Goal: Information Seeking & Learning: Learn about a topic

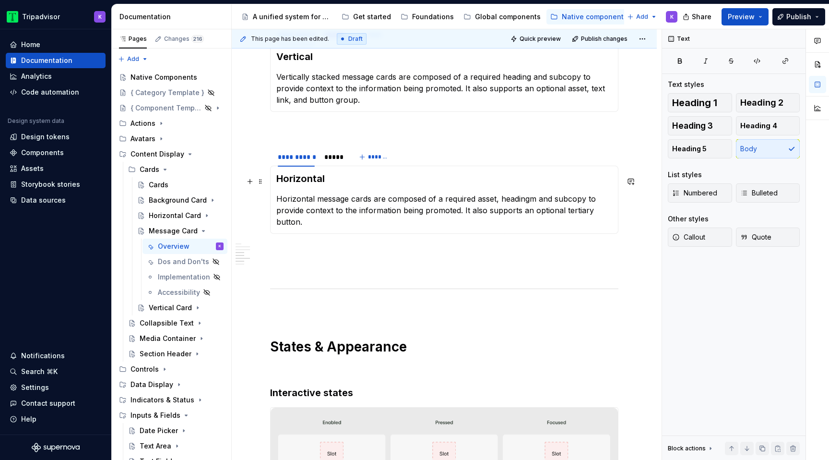
scroll to position [863, 0]
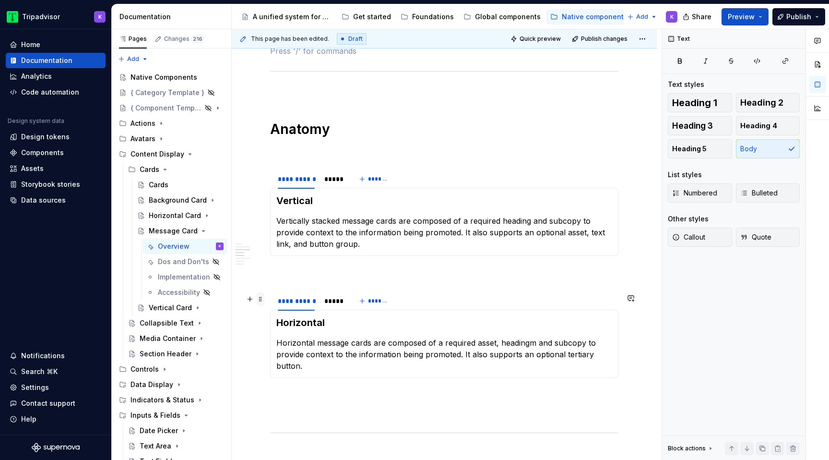
click at [260, 299] on span at bounding box center [261, 298] width 8 height 13
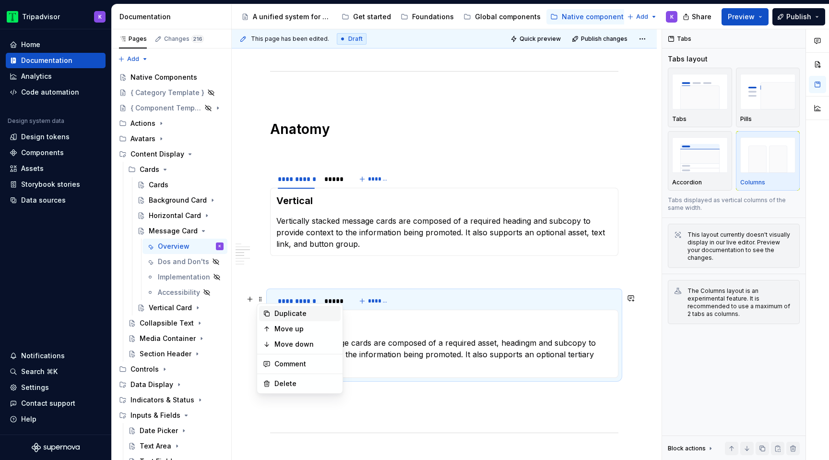
click at [284, 315] on div "Duplicate" at bounding box center [305, 313] width 62 height 10
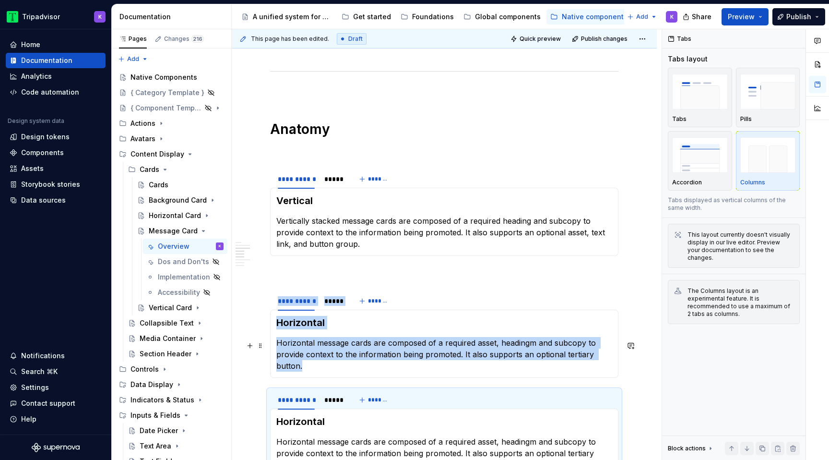
scroll to position [959, 0]
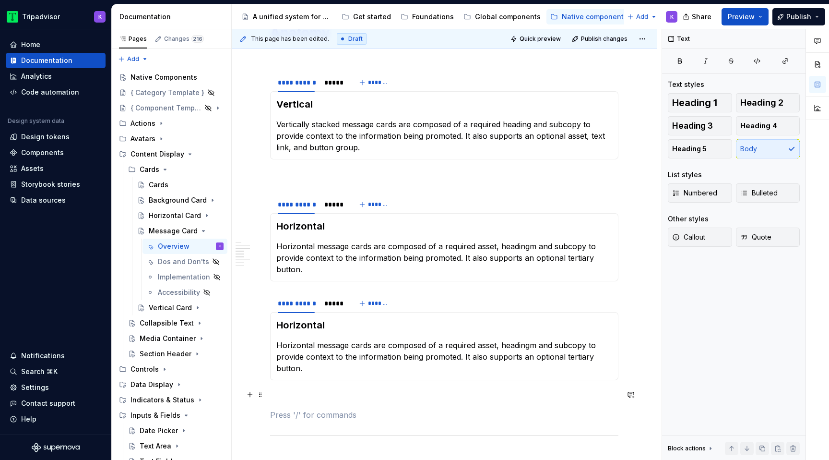
click at [296, 409] on p at bounding box center [444, 415] width 348 height 12
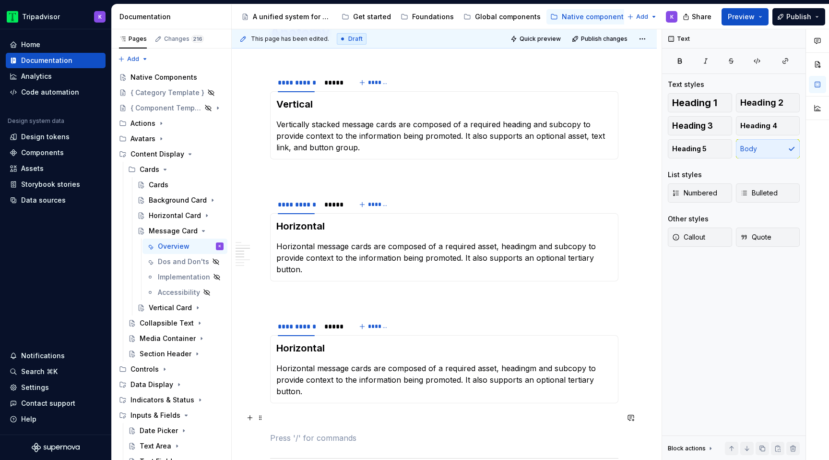
click at [294, 432] on p at bounding box center [444, 438] width 348 height 12
click at [336, 321] on div "*****" at bounding box center [333, 326] width 18 height 10
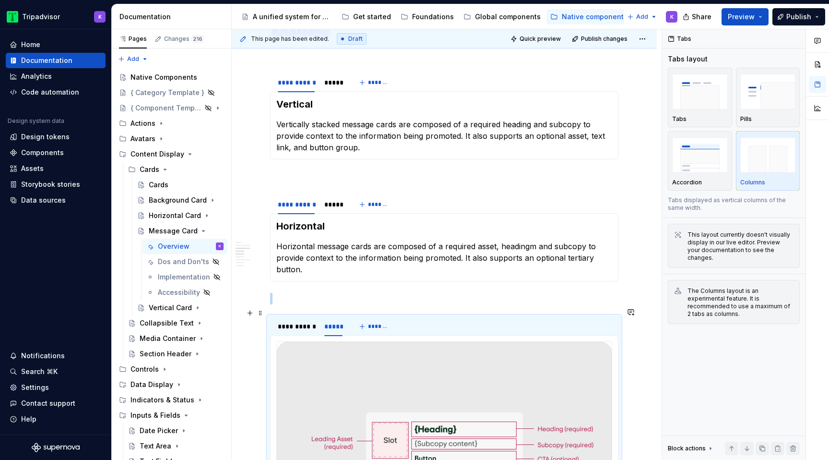
click at [391, 320] on button "*******" at bounding box center [375, 326] width 38 height 13
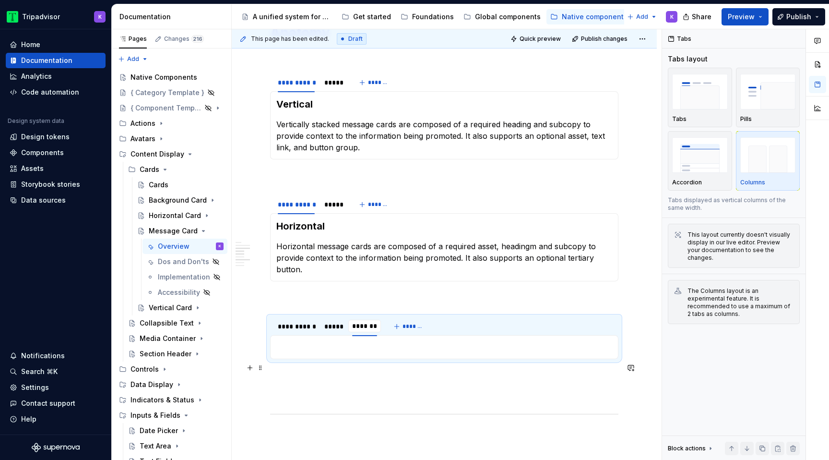
click at [388, 370] on p at bounding box center [444, 376] width 348 height 12
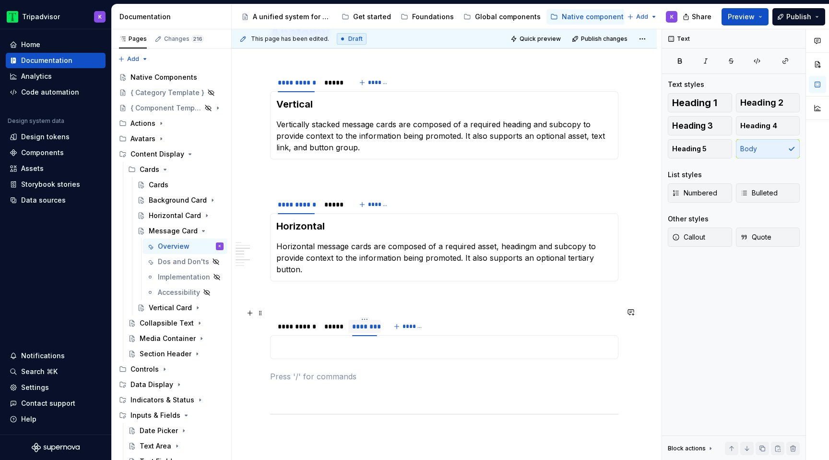
click at [367, 320] on div "********" at bounding box center [364, 326] width 33 height 13
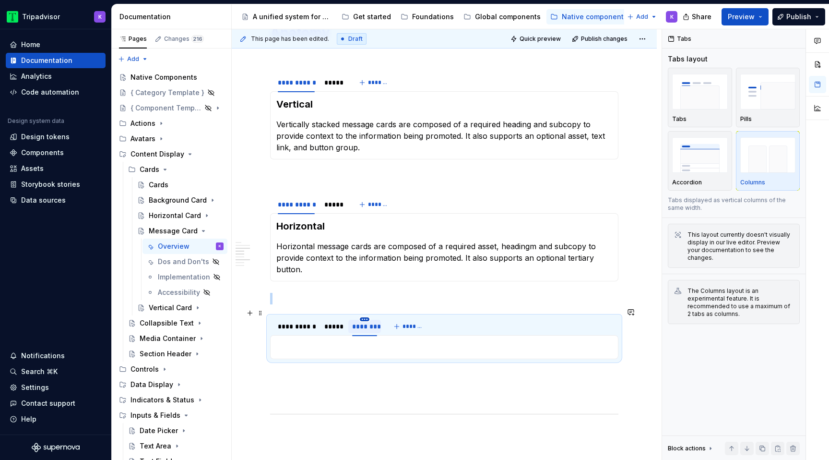
click at [366, 310] on html "Tripadvisor K Home Documentation Analytics Code automation Design system data D…" at bounding box center [414, 230] width 829 height 460
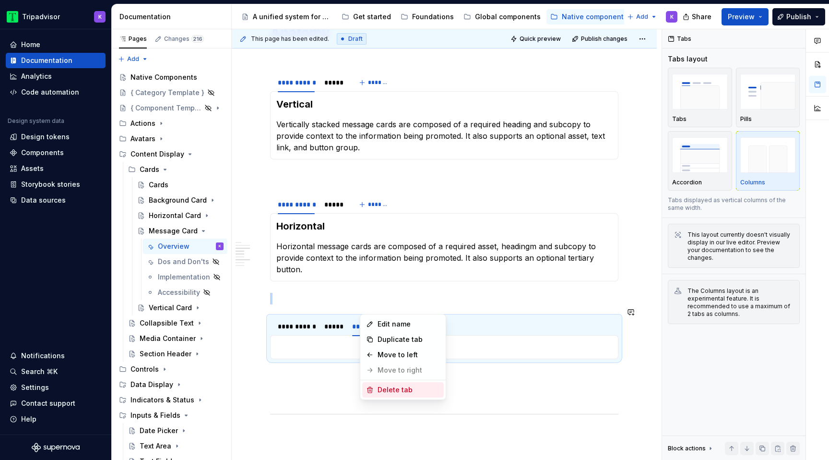
click at [391, 390] on div "Delete tab" at bounding box center [409, 390] width 62 height 10
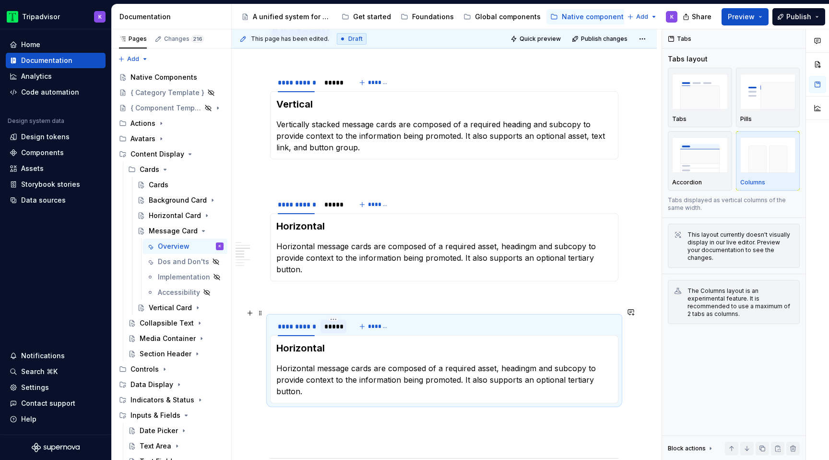
click at [337, 321] on div "*****" at bounding box center [333, 326] width 18 height 10
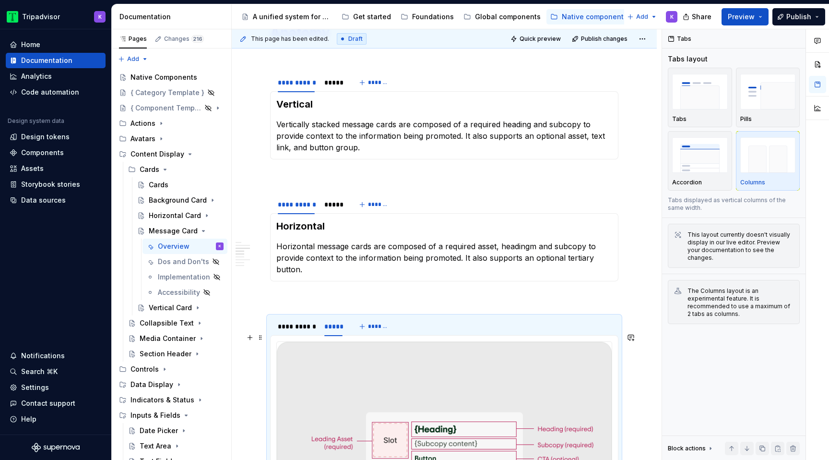
click at [368, 368] on img at bounding box center [444, 445] width 335 height 206
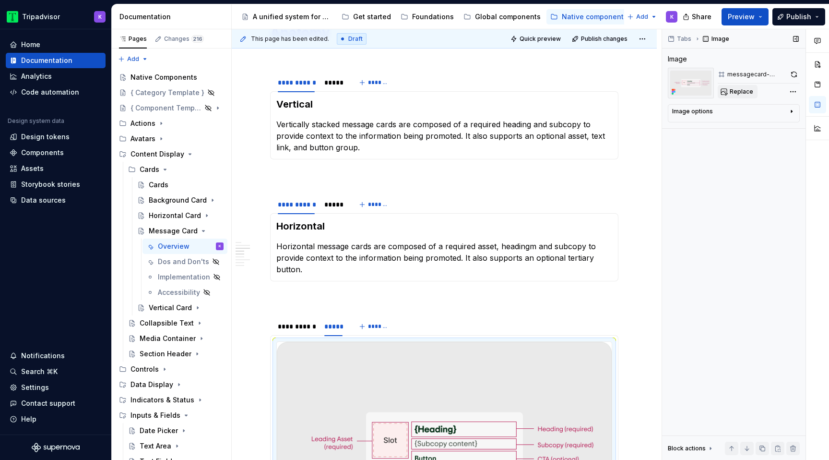
click at [734, 90] on span "Replace" at bounding box center [742, 92] width 24 height 8
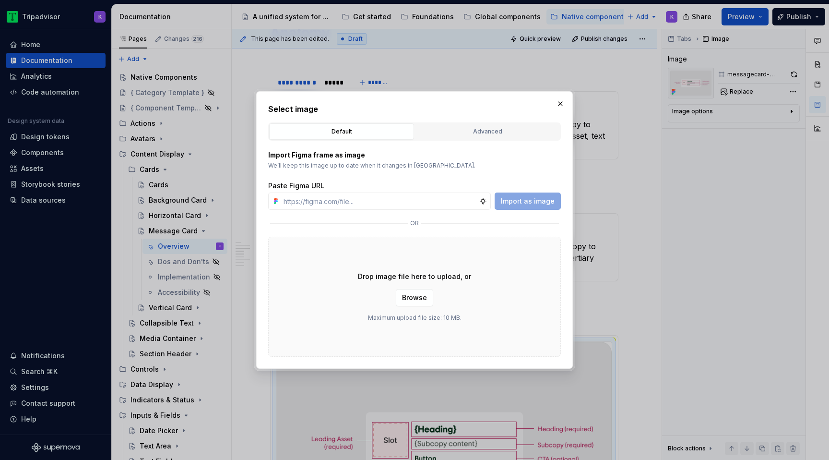
type textarea "*"
type input "[URL][DOMAIN_NAME]"
click at [521, 203] on span "Import as image" at bounding box center [528, 201] width 54 height 10
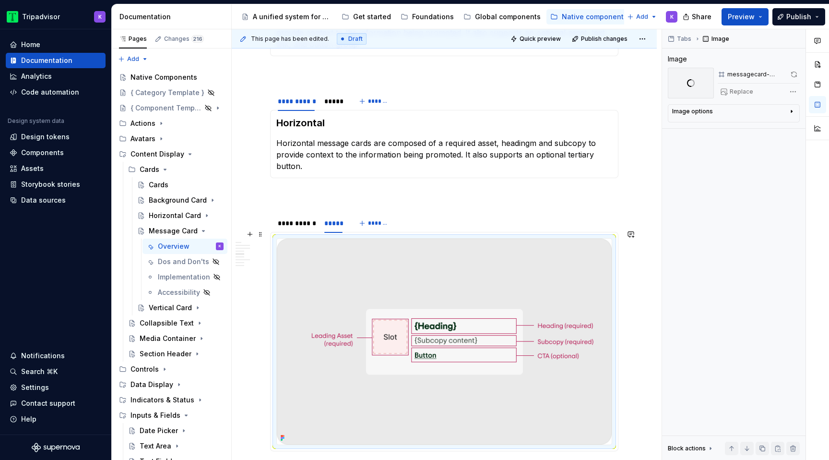
scroll to position [1062, 0]
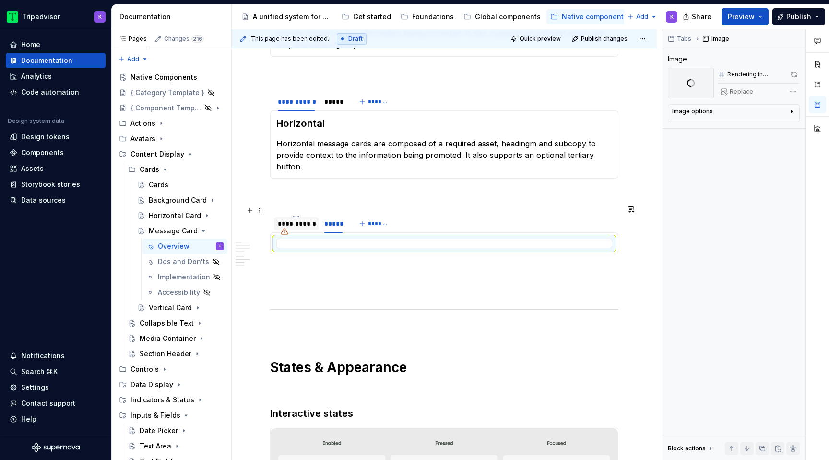
click at [303, 219] on div "**********" at bounding box center [296, 224] width 37 height 10
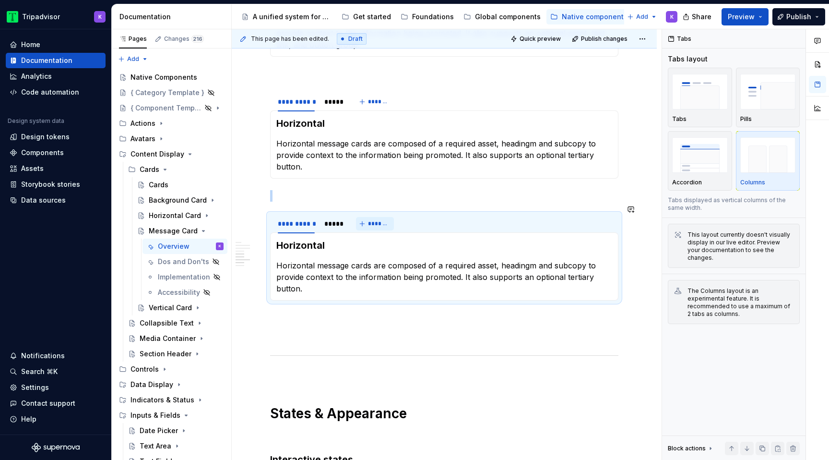
type textarea "*"
click at [368, 261] on p "Horizontal message cards are composed of a required asset, headingm and subcopy…" at bounding box center [444, 277] width 336 height 35
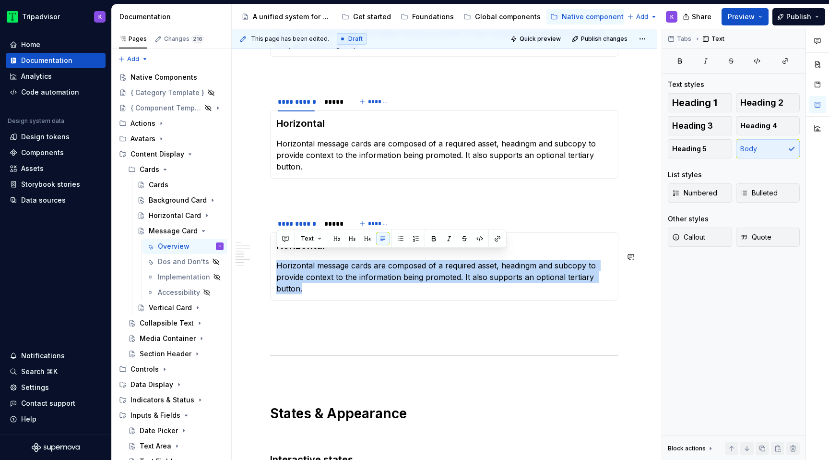
paste div
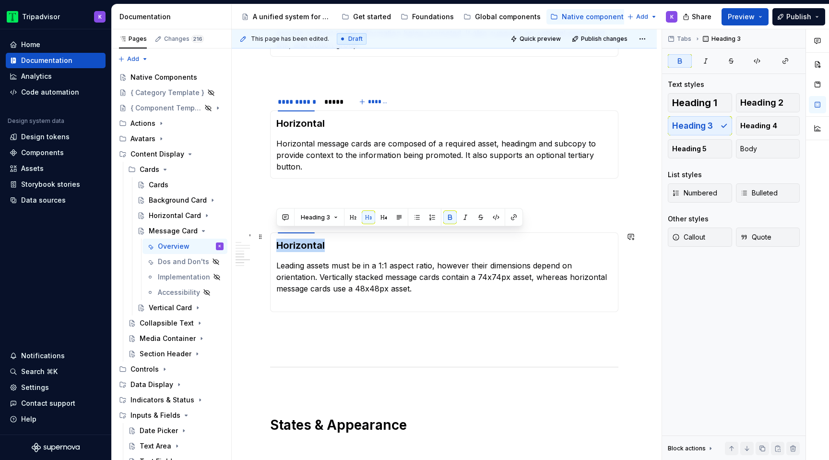
drag, startPoint x: 330, startPoint y: 237, endPoint x: 274, endPoint y: 236, distance: 55.7
click at [274, 236] on div "Horizontal Leading assets must be in a 1:1 aspect ratio, however their dimensio…" at bounding box center [444, 272] width 348 height 80
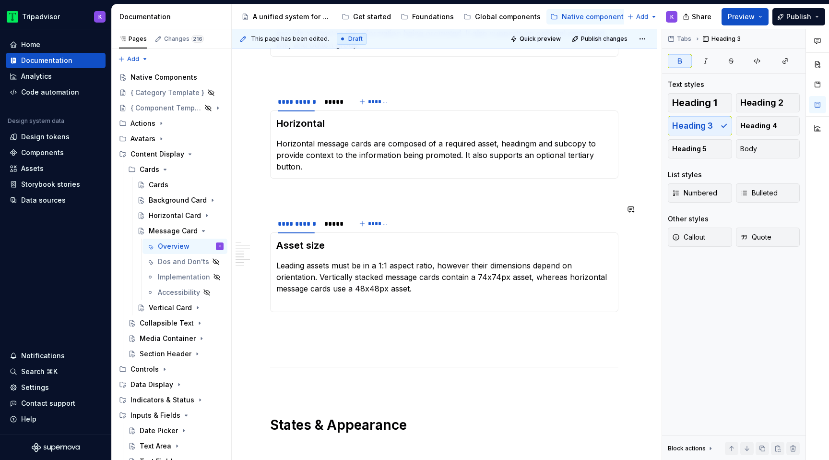
click at [324, 293] on p "Leading assets must be in a 1:1 aspect ratio, however their dimensions depend o…" at bounding box center [444, 283] width 336 height 46
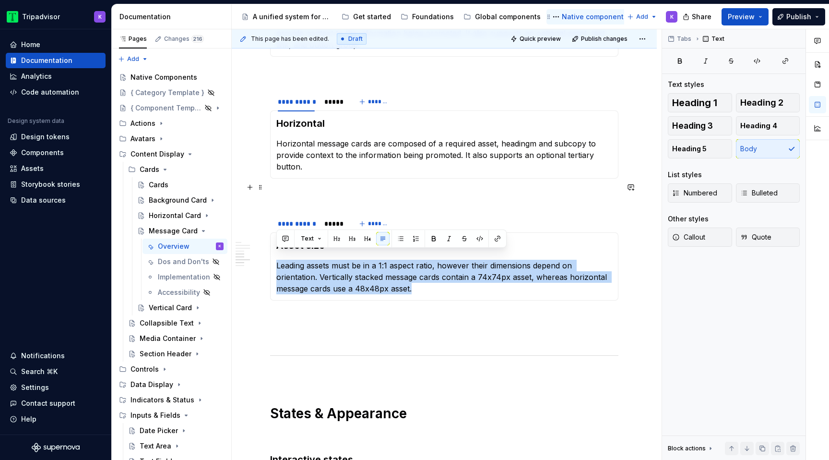
copy p "Leading assets must be in a 1:1 aspect ratio, however their dimensions depend o…"
drag, startPoint x: 389, startPoint y: 282, endPoint x: 272, endPoint y: 256, distance: 120.0
click at [272, 256] on div "Asset size Leading assets must be in a 1:1 aspect ratio, however their dimensio…" at bounding box center [444, 266] width 348 height 68
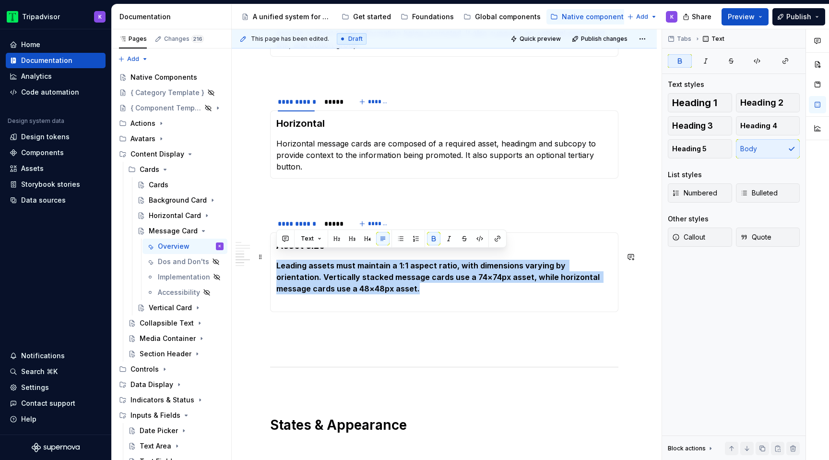
drag, startPoint x: 383, startPoint y: 281, endPoint x: 277, endPoint y: 250, distance: 110.7
click at [277, 260] on p "Leading assets must maintain a 1:1 aspect ratio, with dimensions varying by ori…" at bounding box center [444, 283] width 336 height 46
click at [680, 62] on icon "button" at bounding box center [680, 61] width 8 height 8
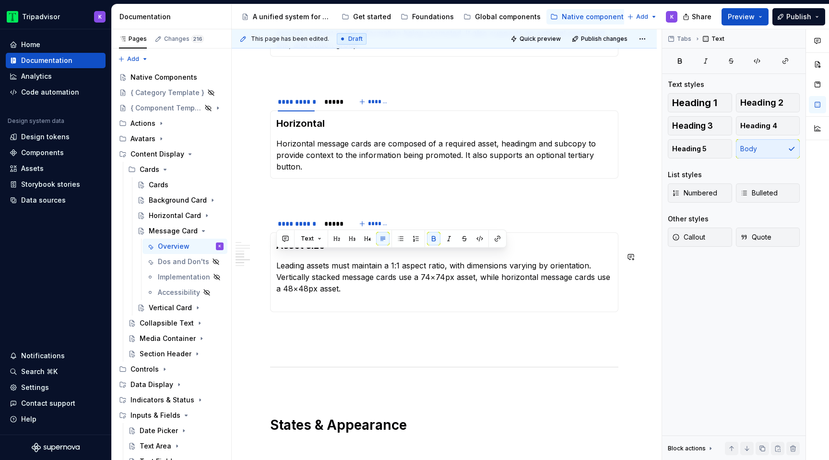
click at [347, 300] on div "Asset size Leading assets must maintain a 1:1 aspect ratio, with dimensions var…" at bounding box center [444, 272] width 348 height 80
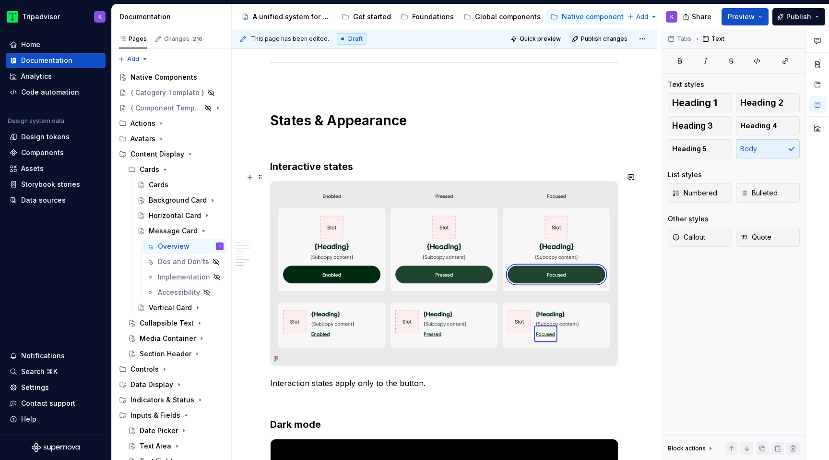
scroll to position [1655, 0]
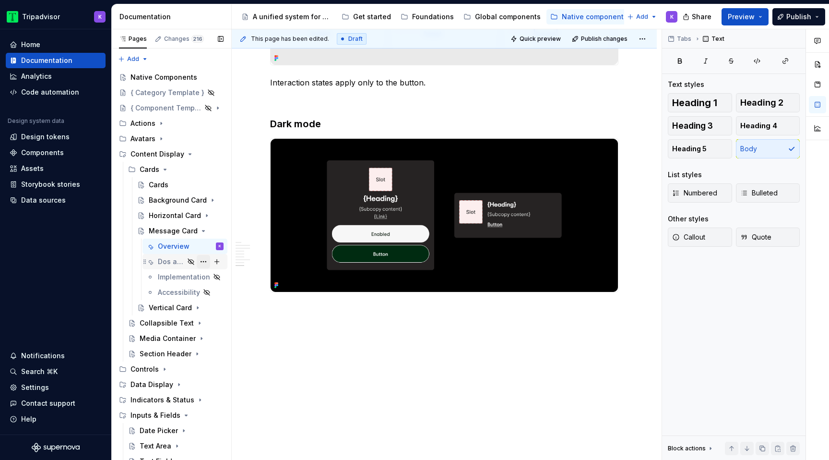
click at [203, 262] on button "Page tree" at bounding box center [203, 261] width 13 height 13
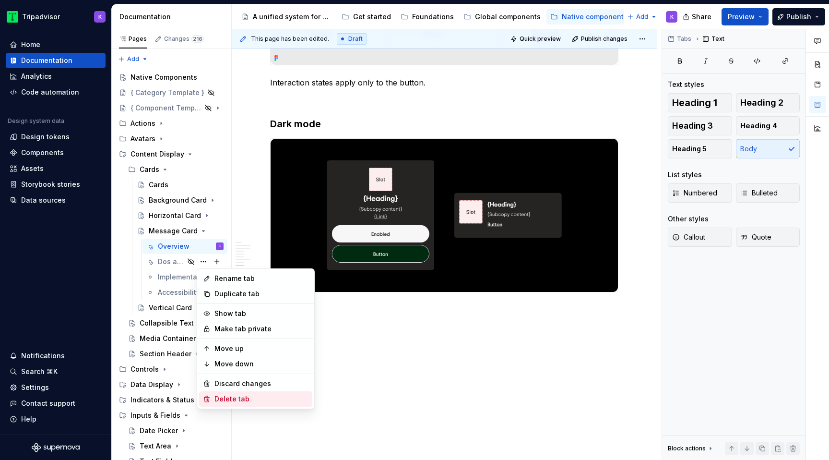
click at [244, 401] on div "Delete tab" at bounding box center [261, 399] width 94 height 10
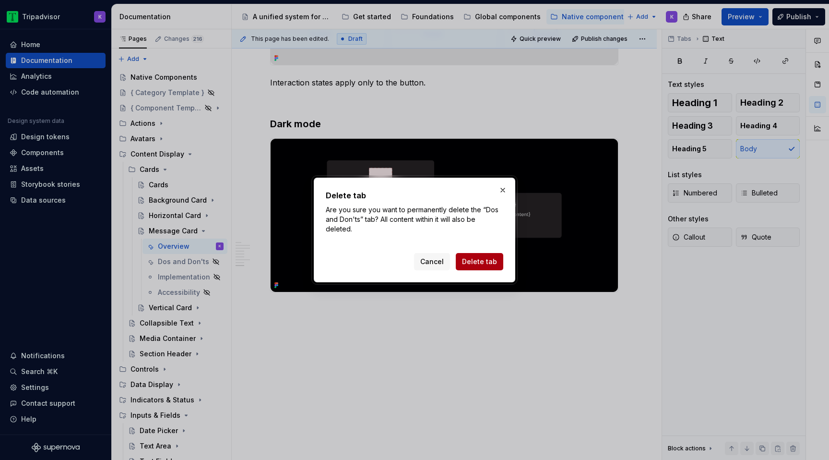
click at [498, 258] on button "Delete tab" at bounding box center [479, 261] width 47 height 17
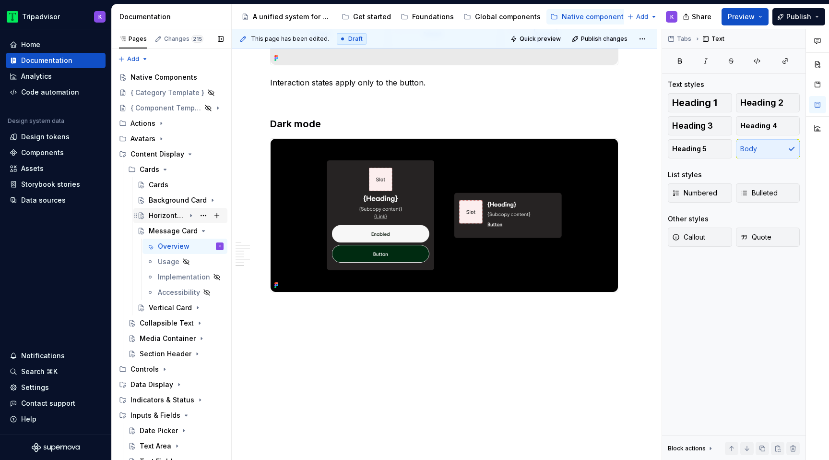
click at [192, 217] on icon "Page tree" at bounding box center [191, 216] width 8 height 8
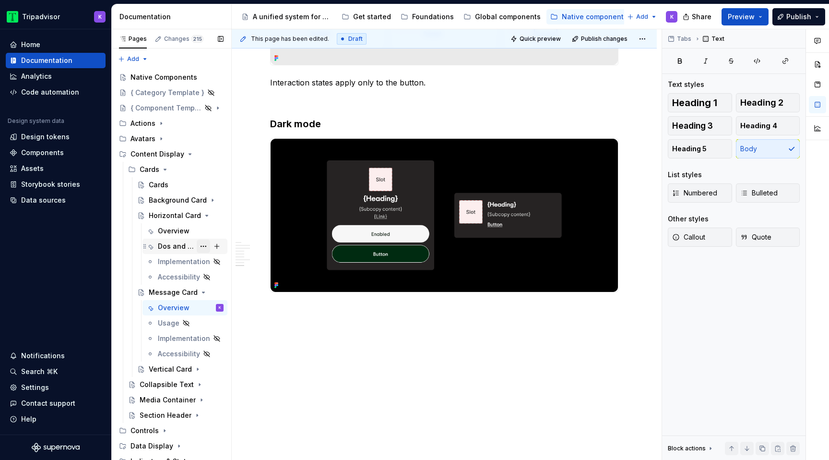
click at [204, 247] on button "Page tree" at bounding box center [203, 245] width 13 height 13
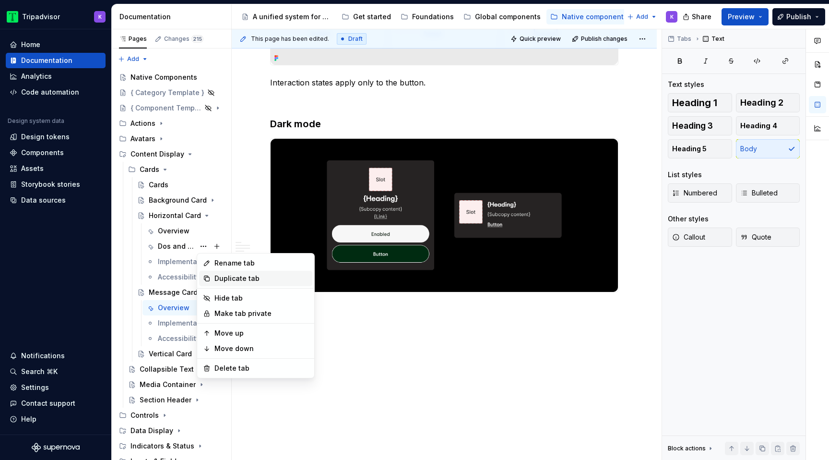
click at [229, 281] on div "Duplicate tab" at bounding box center [261, 278] width 94 height 10
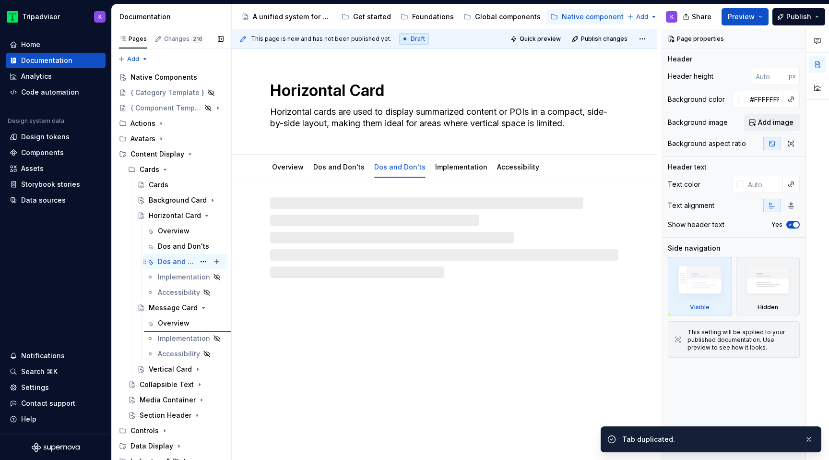
type textarea "*"
type textarea "Message Card"
type textarea "Message cards are reserved to message campaign content that educate users about…"
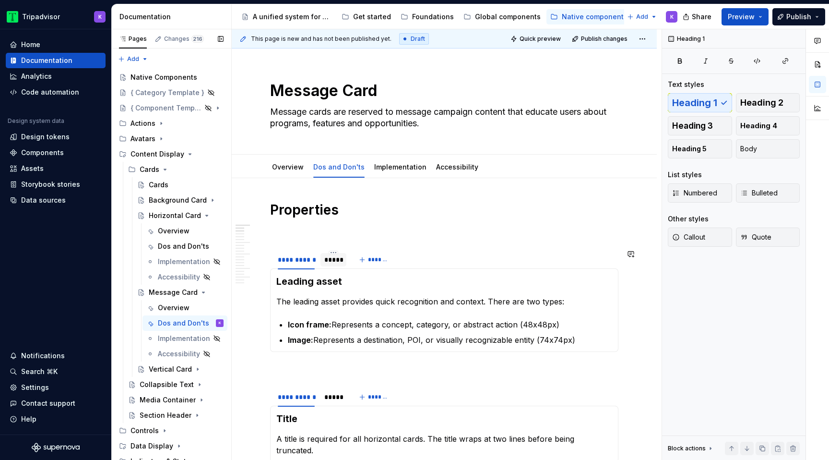
click at [335, 264] on div "*****" at bounding box center [333, 260] width 18 height 10
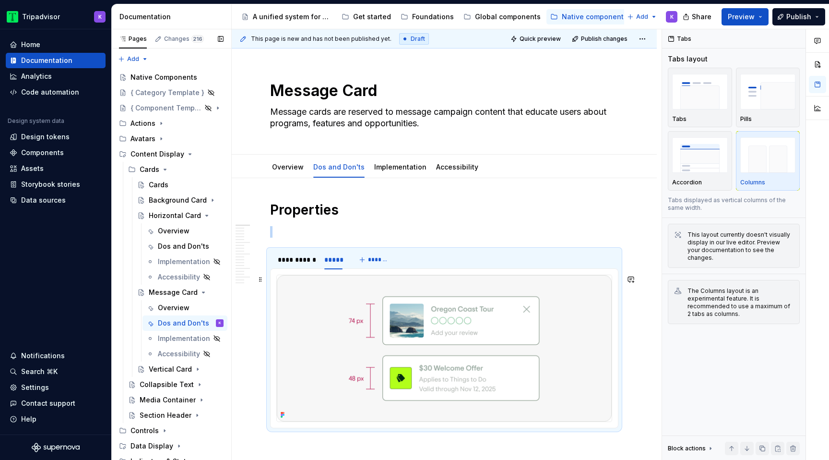
click at [380, 334] on img at bounding box center [444, 348] width 335 height 146
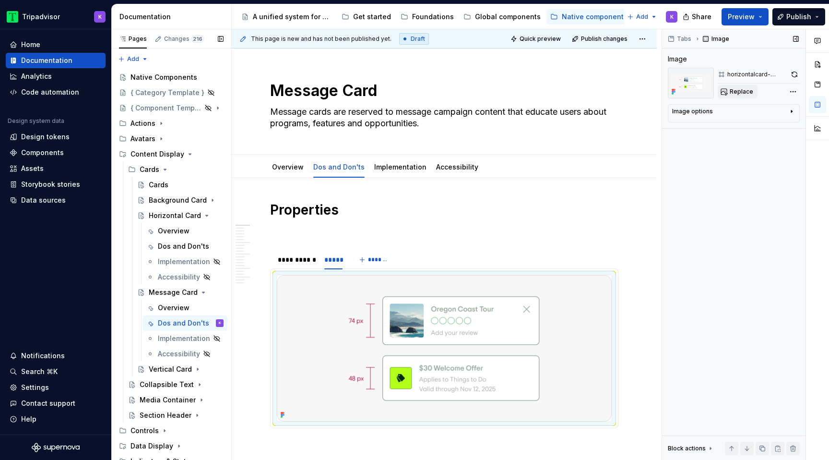
click at [725, 89] on button "Replace" at bounding box center [738, 91] width 40 height 13
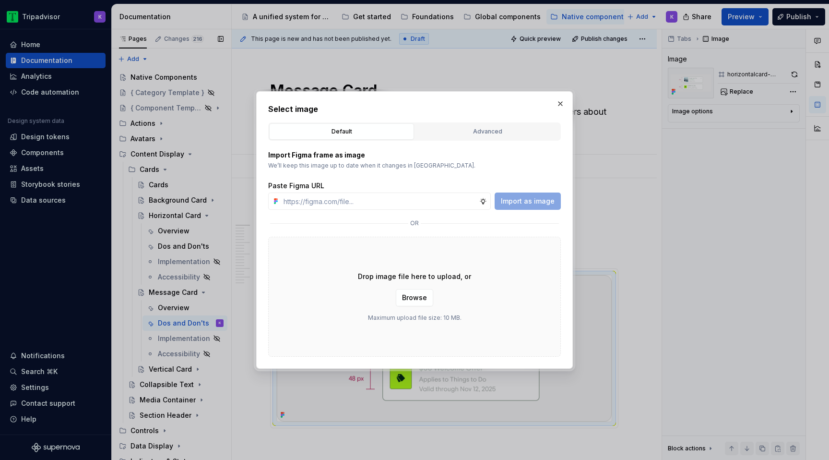
type textarea "*"
type input "[URL][DOMAIN_NAME]"
click at [528, 199] on span "Import as image" at bounding box center [528, 201] width 54 height 10
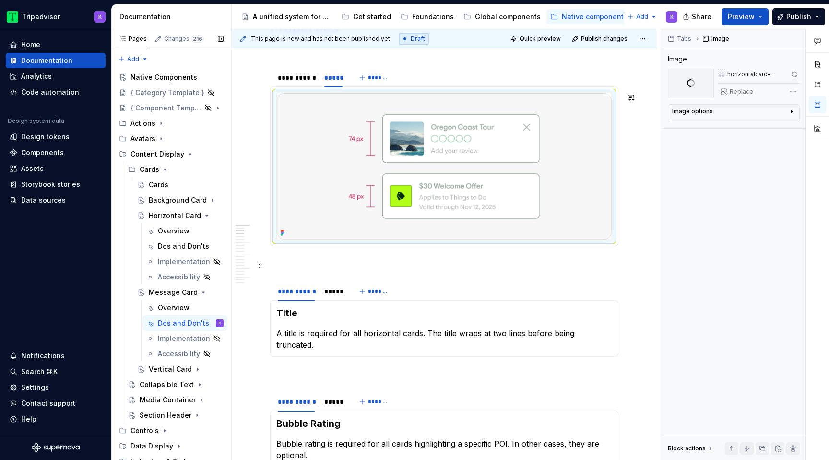
scroll to position [215, 0]
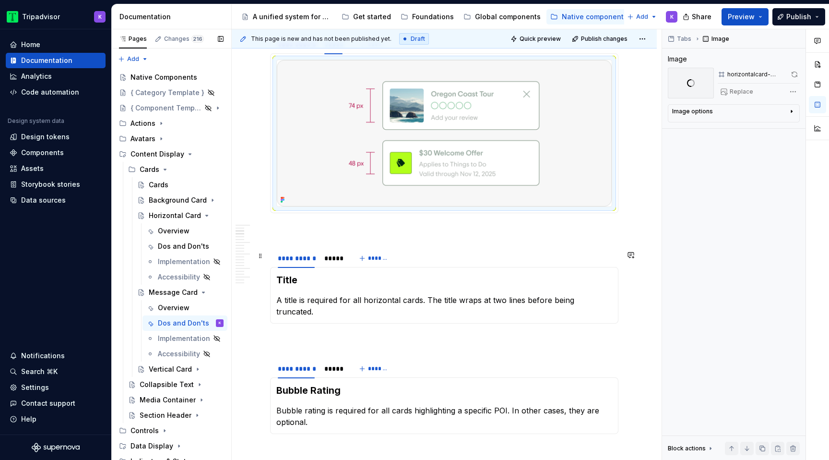
click at [329, 269] on div "**********" at bounding box center [310, 261] width 80 height 24
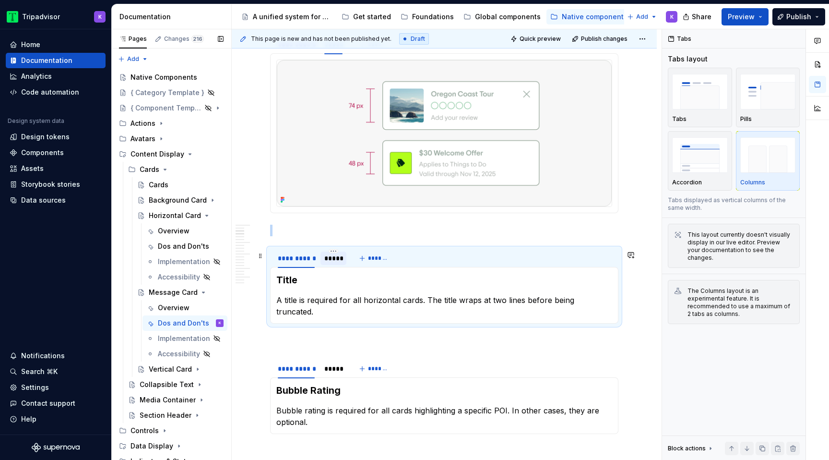
click at [332, 263] on div "*****" at bounding box center [333, 258] width 18 height 10
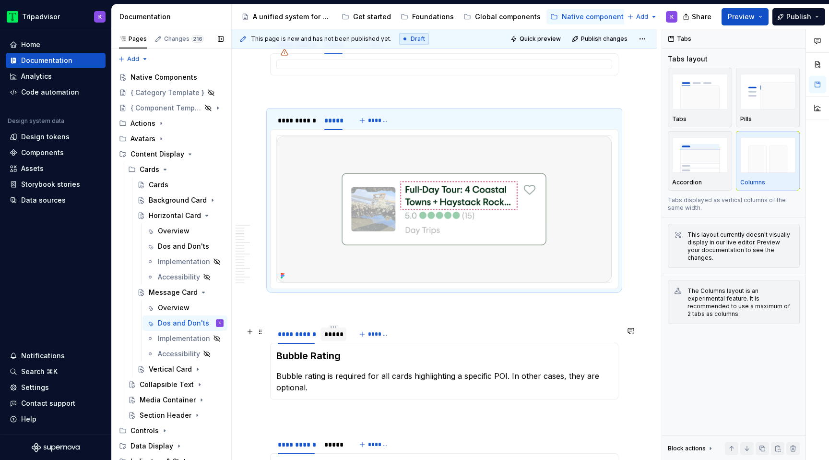
click at [323, 341] on div "*****" at bounding box center [333, 333] width 26 height 13
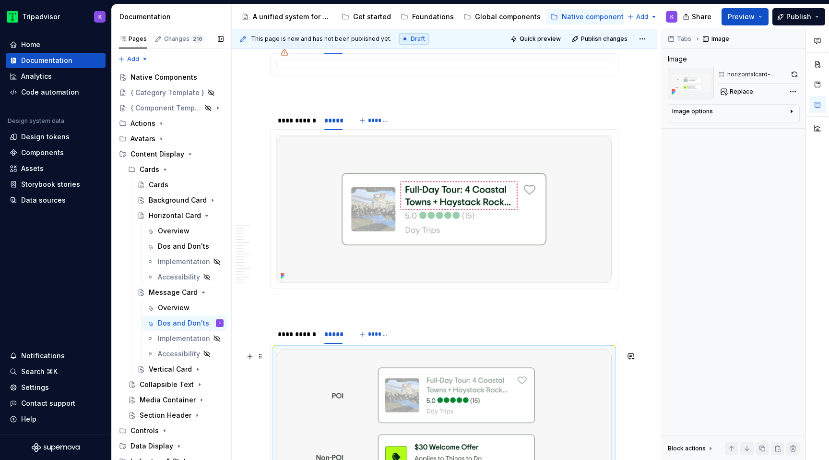
click at [340, 375] on img at bounding box center [444, 422] width 335 height 146
click at [744, 91] on span "Replace" at bounding box center [742, 92] width 24 height 8
type textarea "*"
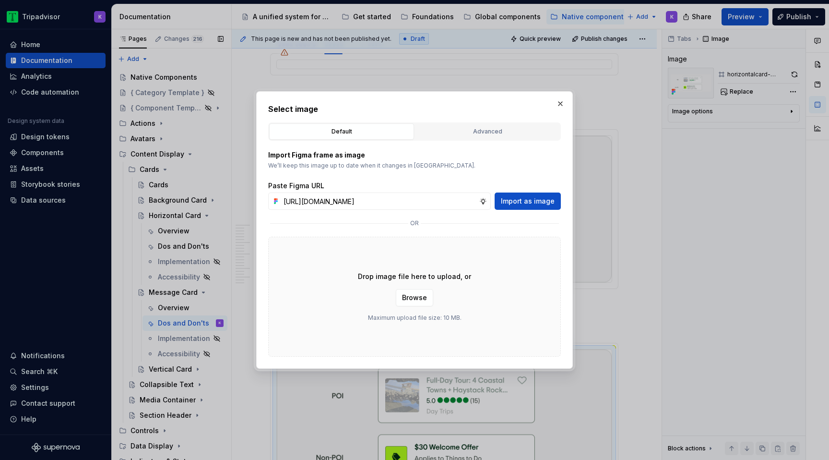
scroll to position [0, 255]
type input "[URL][DOMAIN_NAME]"
click at [526, 208] on button "Import as image" at bounding box center [528, 200] width 66 height 17
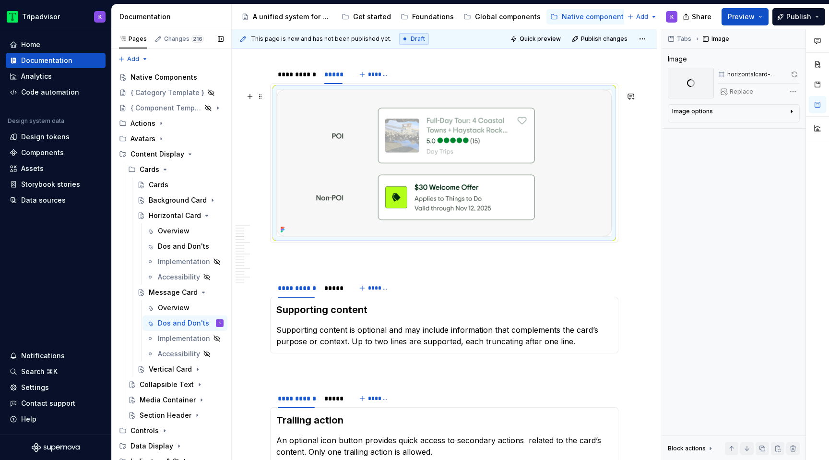
scroll to position [481, 0]
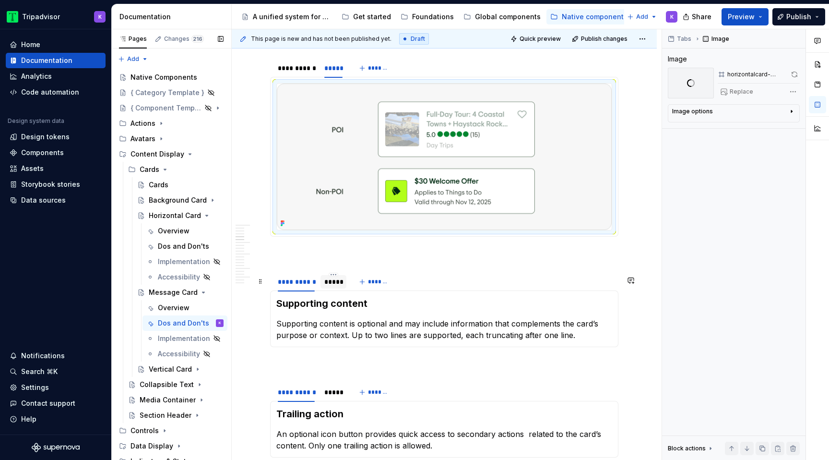
click at [331, 286] on div "*****" at bounding box center [333, 282] width 18 height 10
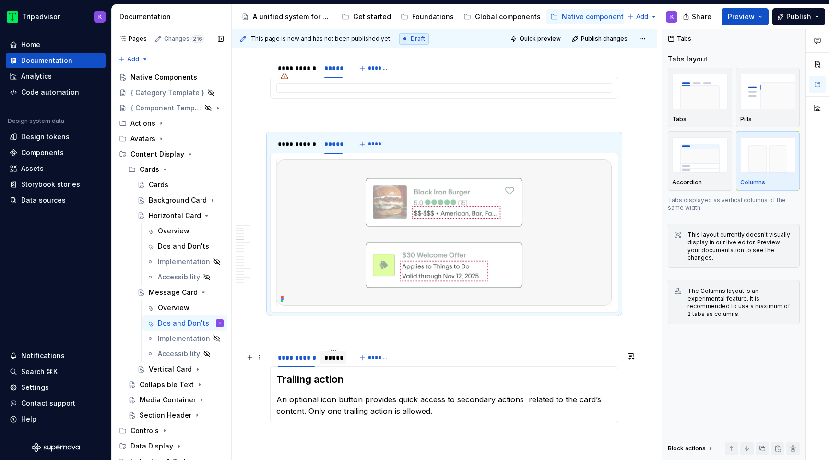
click at [321, 363] on div "*****" at bounding box center [333, 357] width 26 height 13
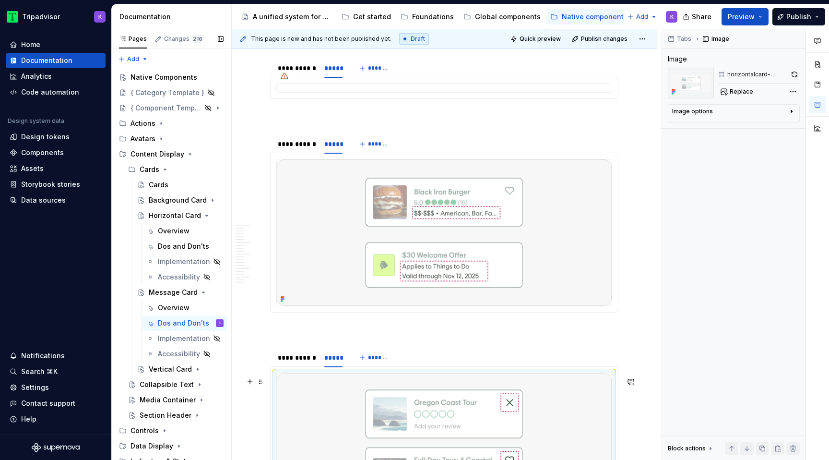
click at [332, 395] on img at bounding box center [444, 446] width 335 height 146
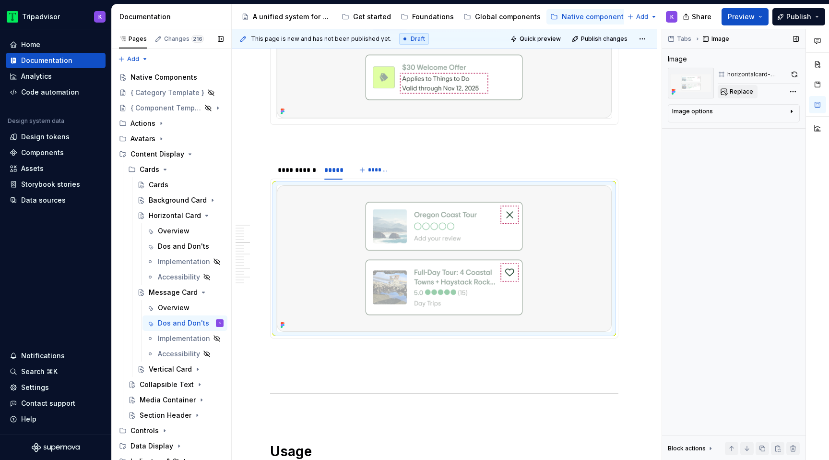
click at [731, 92] on span "Replace" at bounding box center [742, 92] width 24 height 8
type textarea "*"
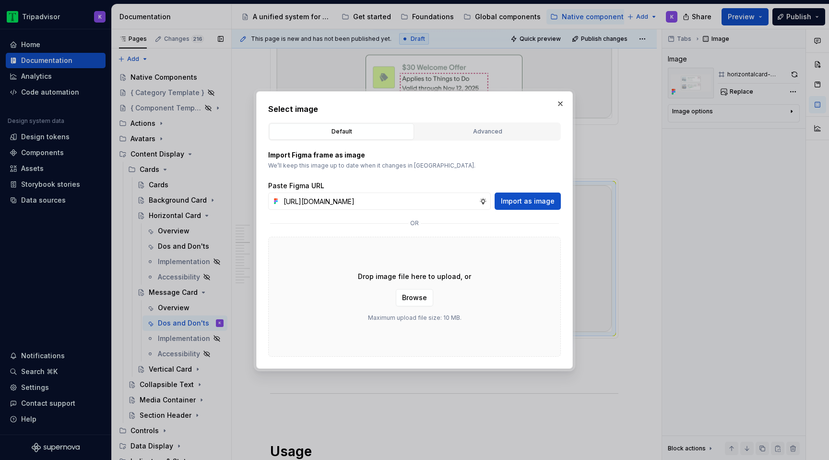
scroll to position [0, 255]
type input "[URL][DOMAIN_NAME]"
click at [528, 203] on span "Import as image" at bounding box center [528, 201] width 54 height 10
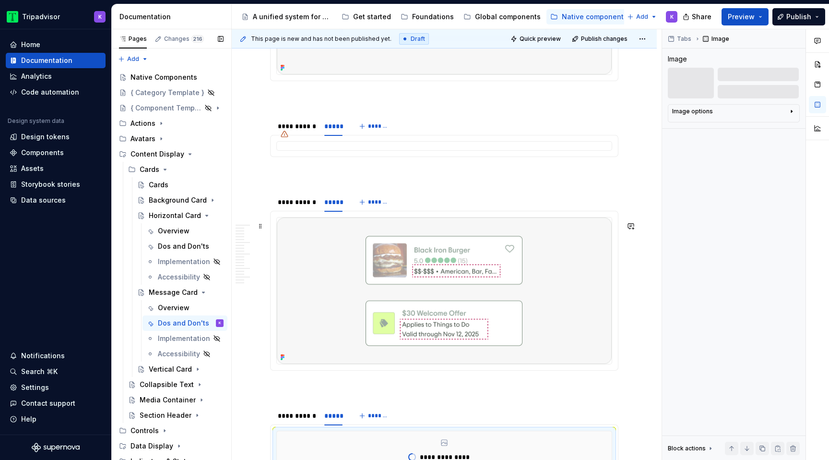
scroll to position [576, 0]
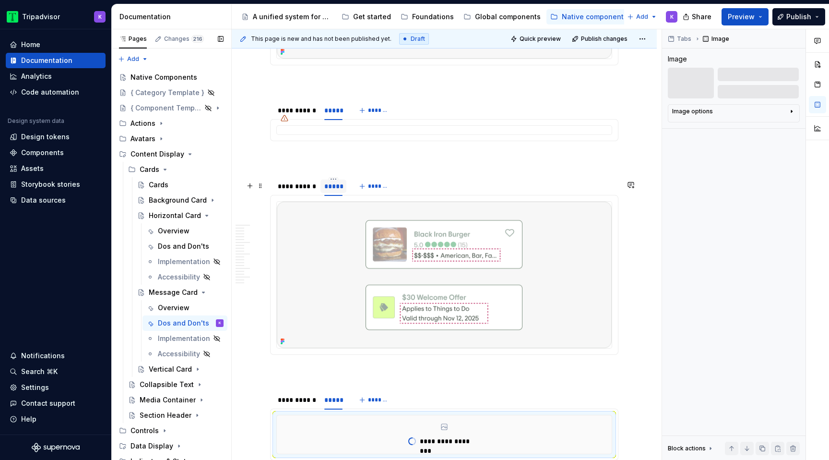
click at [334, 193] on div "*****" at bounding box center [333, 185] width 26 height 13
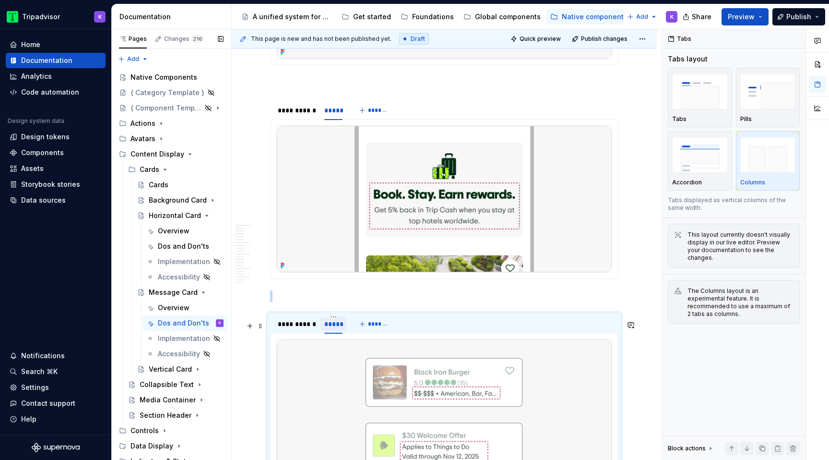
click at [334, 331] on div "*****" at bounding box center [333, 323] width 26 height 13
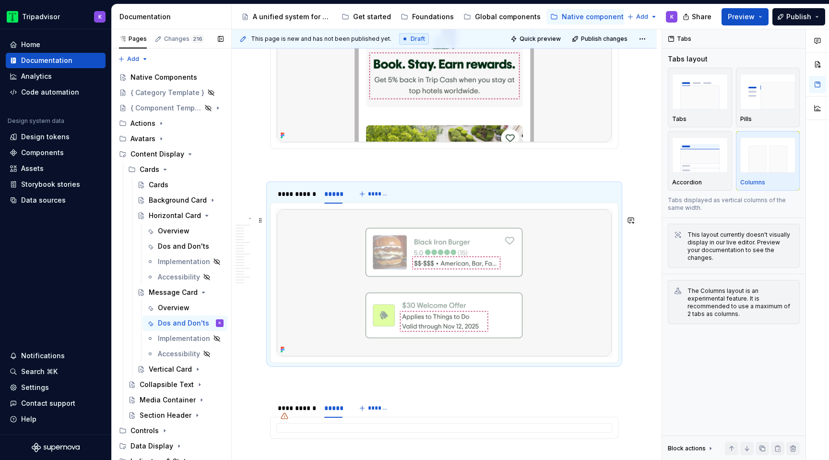
click at [517, 324] on img at bounding box center [444, 282] width 335 height 146
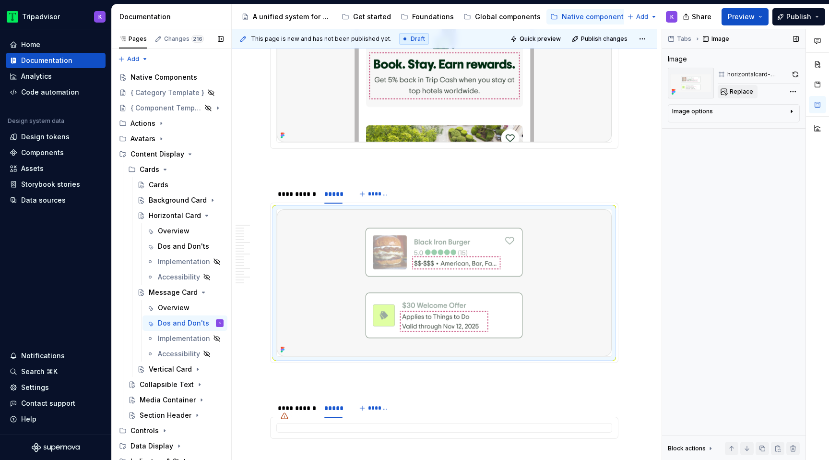
click at [733, 89] on span "Replace" at bounding box center [742, 92] width 24 height 8
type textarea "*"
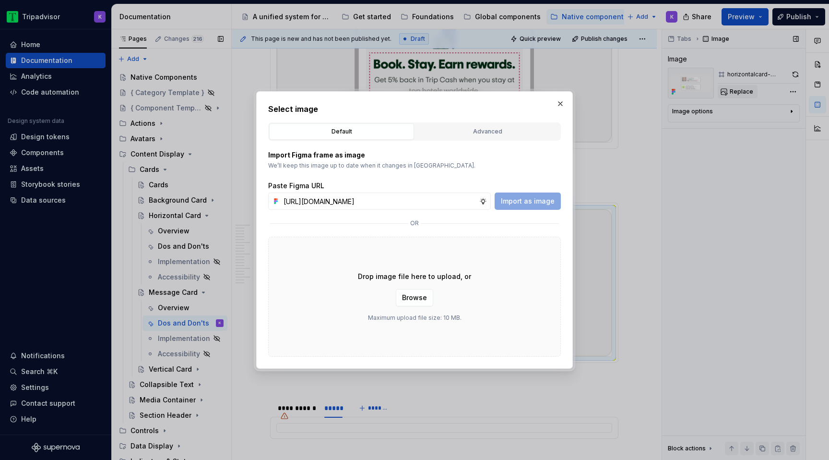
scroll to position [0, 255]
type input "[URL][DOMAIN_NAME]"
click at [544, 202] on span "Import as image" at bounding box center [528, 201] width 54 height 10
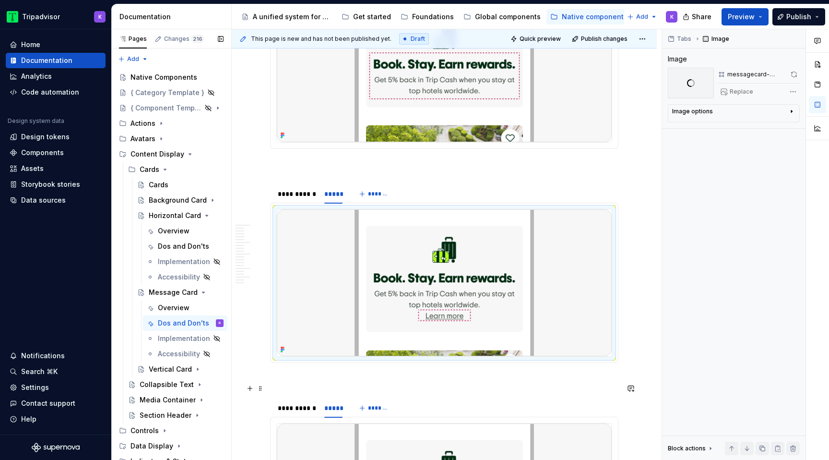
scroll to position [821, 0]
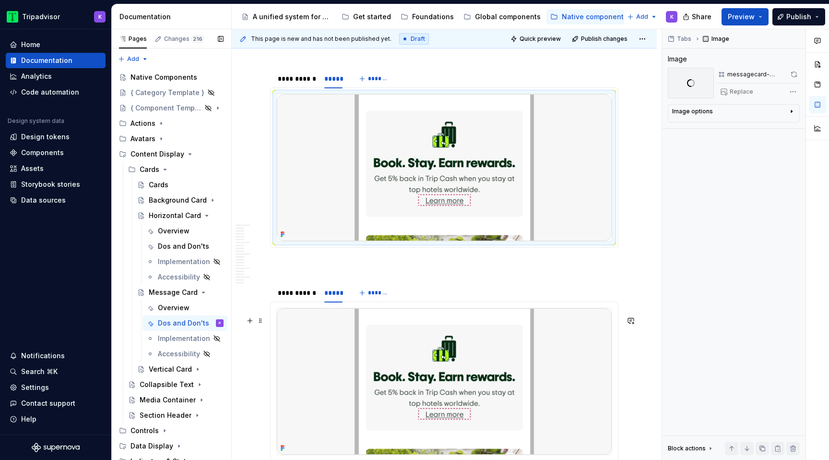
click at [356, 380] on img at bounding box center [444, 381] width 335 height 146
click at [735, 91] on div "Replace" at bounding box center [759, 91] width 82 height 13
click at [458, 410] on img at bounding box center [444, 381] width 335 height 146
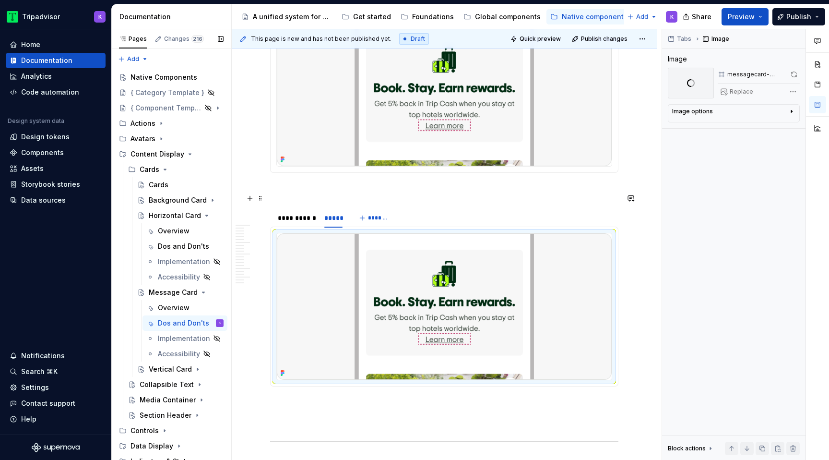
click at [576, 194] on p at bounding box center [444, 190] width 348 height 12
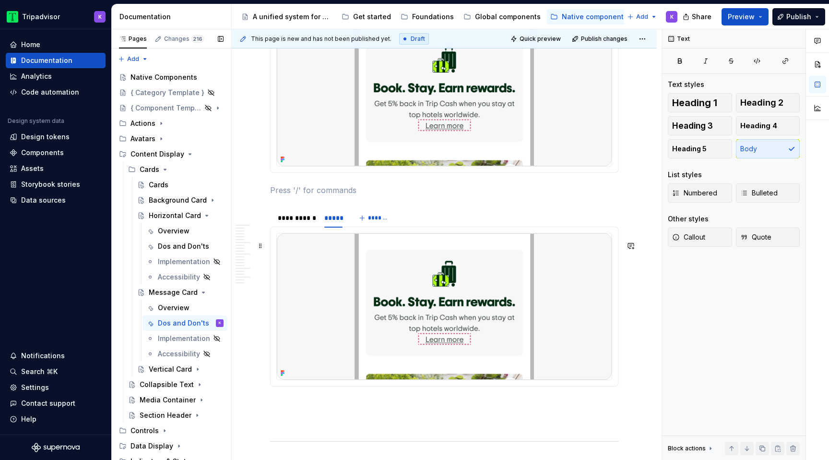
click at [546, 294] on img at bounding box center [444, 306] width 335 height 146
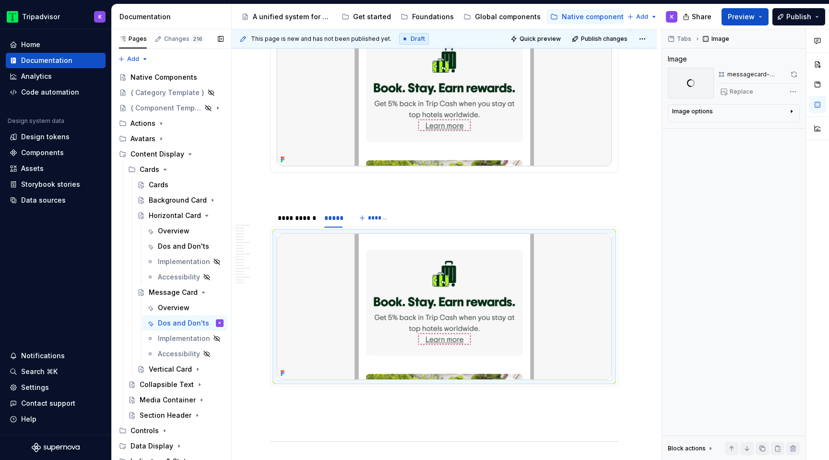
click at [514, 146] on img at bounding box center [444, 92] width 335 height 146
type textarea "*"
click at [477, 378] on img at bounding box center [444, 306] width 335 height 146
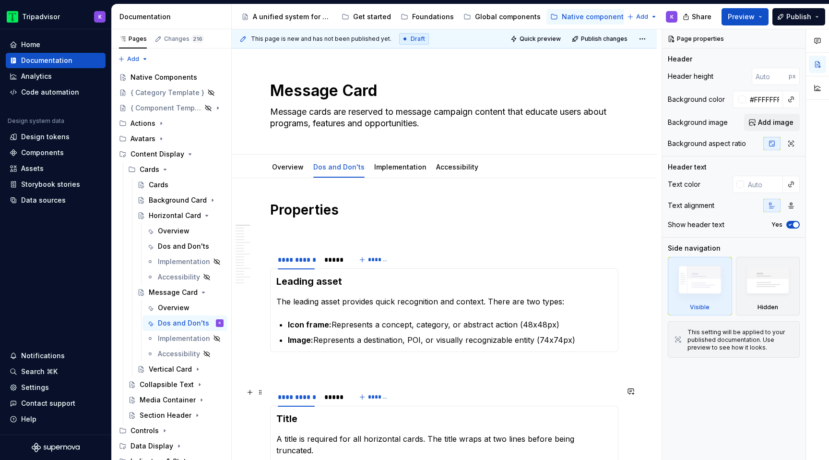
scroll to position [446, 0]
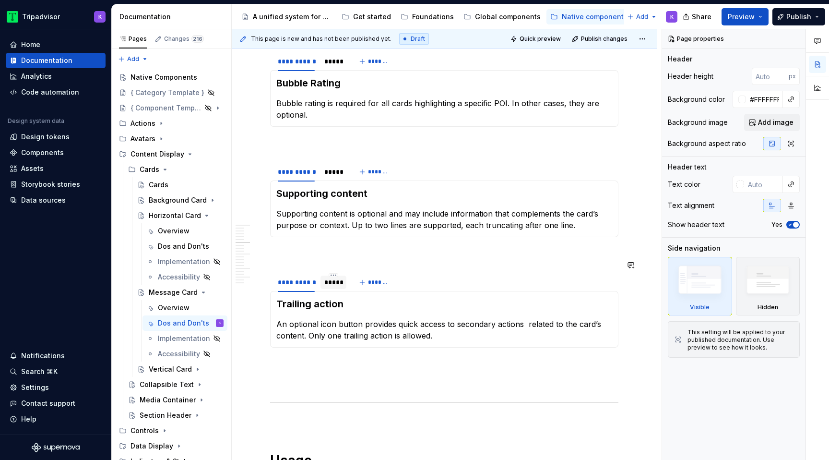
click at [336, 290] on div at bounding box center [333, 290] width 26 height 1
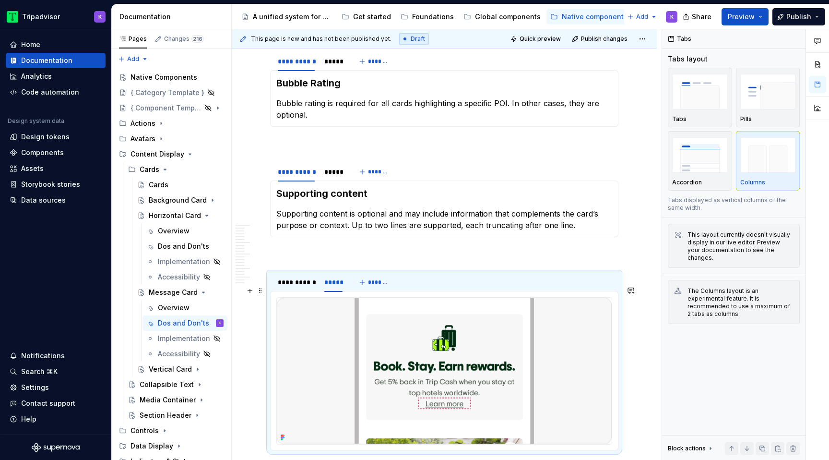
click at [388, 342] on img at bounding box center [444, 370] width 335 height 146
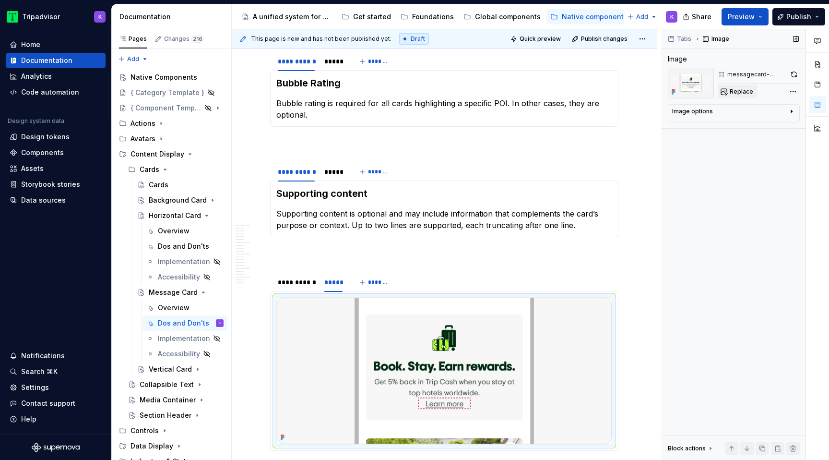
click at [736, 90] on span "Replace" at bounding box center [742, 92] width 24 height 8
type textarea "*"
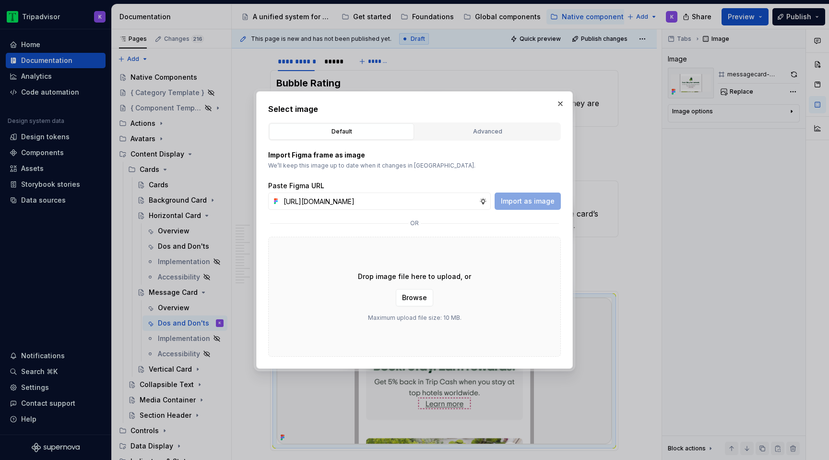
scroll to position [0, 253]
type input "https://www.figma.com/design/eWzZGbXTCMsZ0gwC1u1MU0/Altas-Native-Documentation?…"
click at [543, 197] on span "Import as image" at bounding box center [528, 201] width 54 height 10
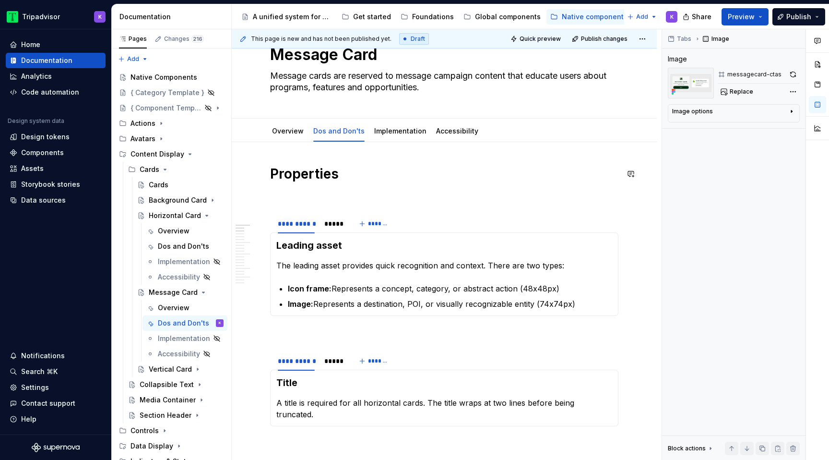
scroll to position [29, 0]
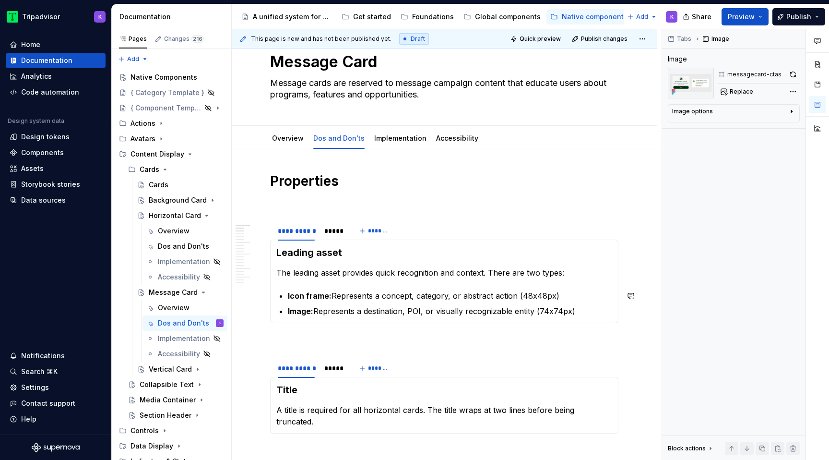
click at [332, 286] on section-item-column "Leading asset The leading asset provides quick recognition and context. There a…" at bounding box center [444, 281] width 336 height 71
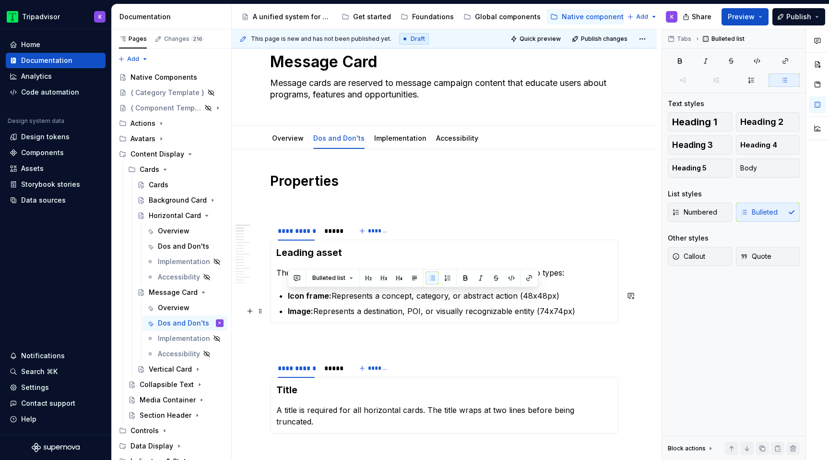
click at [576, 311] on p "Image: Represents a destination, POI, or visually recognizable entity (74x74px)" at bounding box center [450, 311] width 324 height 12
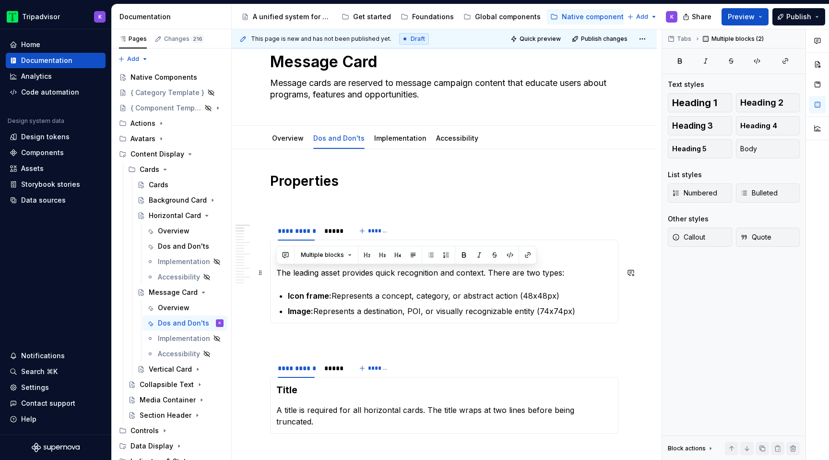
drag, startPoint x: 582, startPoint y: 310, endPoint x: 272, endPoint y: 270, distance: 312.5
click at [272, 270] on div "Leading asset The leading asset provides quick recognition and context. There a…" at bounding box center [444, 280] width 348 height 83
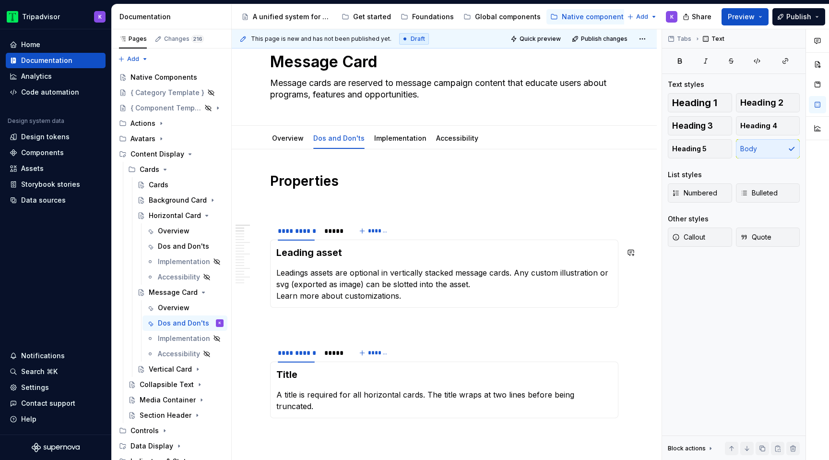
type textarea "*"
click at [351, 390] on p "A title is required for all horizontal cards. The title wraps at two lines befo…" at bounding box center [444, 400] width 336 height 23
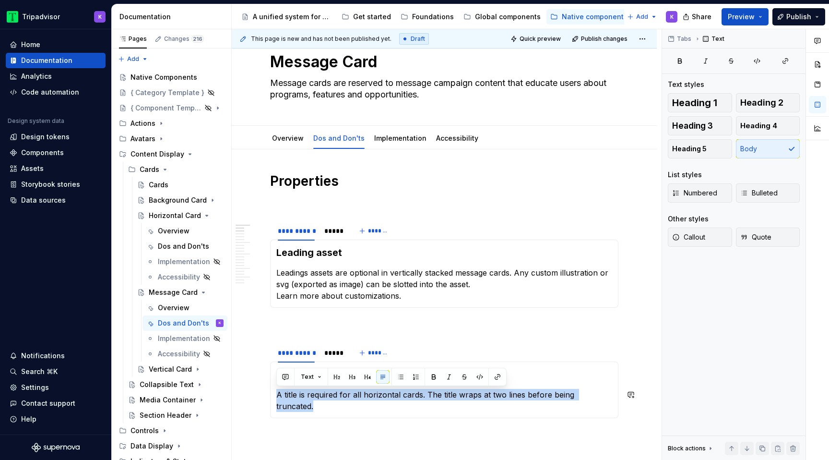
paste div
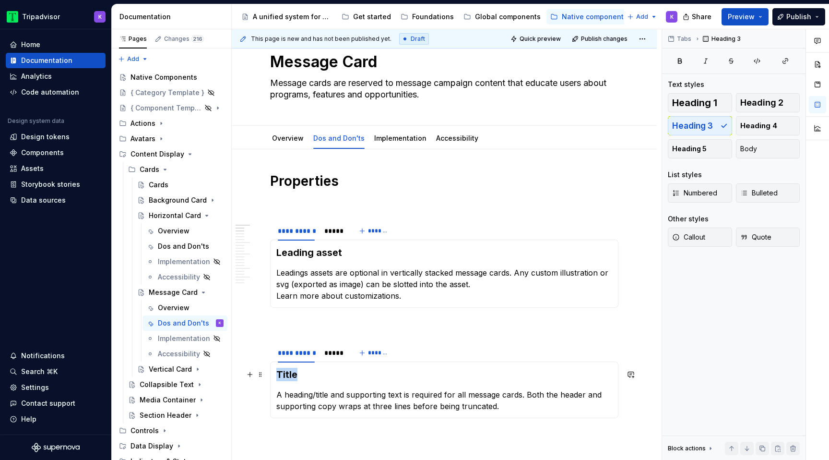
drag, startPoint x: 304, startPoint y: 377, endPoint x: 273, endPoint y: 377, distance: 30.2
click at [273, 377] on div "Title A heading/title and supporting text is required for all message cards. Bo…" at bounding box center [444, 389] width 348 height 57
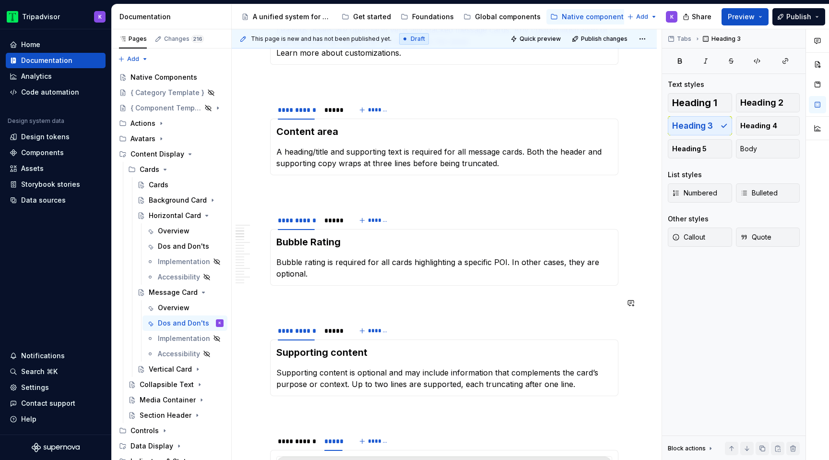
scroll to position [273, 0]
click at [364, 271] on p "Bubble rating is required for all cards highlighting a specific POI. In other c…" at bounding box center [444, 266] width 336 height 23
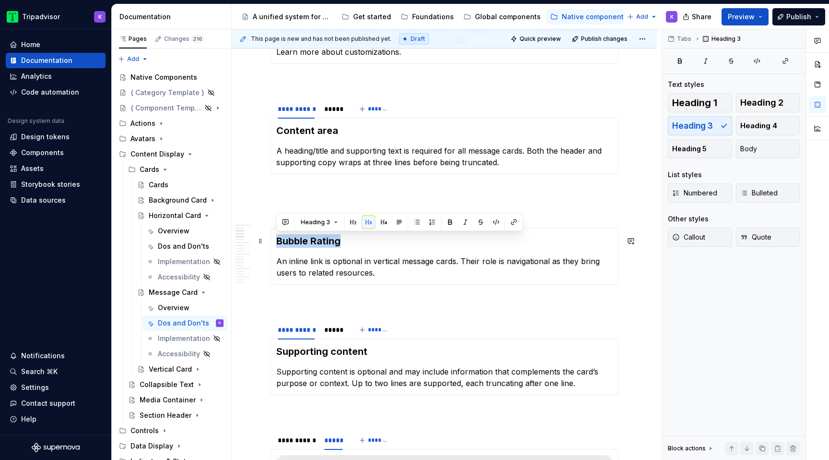
drag, startPoint x: 344, startPoint y: 239, endPoint x: 276, endPoint y: 239, distance: 67.6
click at [276, 239] on div "Bubble Rating An inline link is optional in vertical message cards. Their role …" at bounding box center [444, 256] width 348 height 57
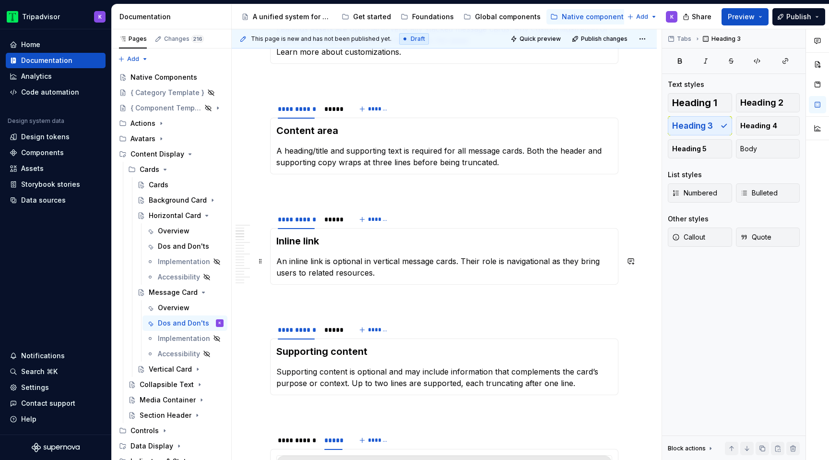
click at [381, 270] on p "An inline link is optional in vertical message cards. Their role is navigationa…" at bounding box center [444, 266] width 336 height 23
click at [343, 378] on p "Supporting content is optional and may include information that complements the…" at bounding box center [444, 377] width 336 height 23
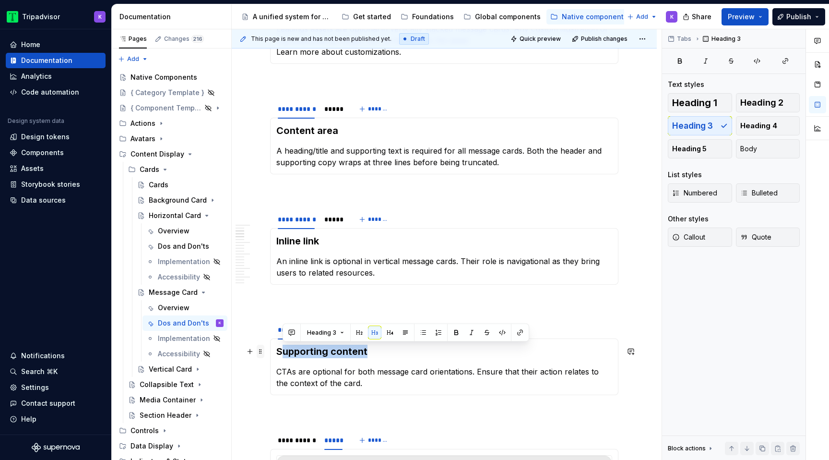
drag, startPoint x: 374, startPoint y: 349, endPoint x: 263, endPoint y: 349, distance: 110.3
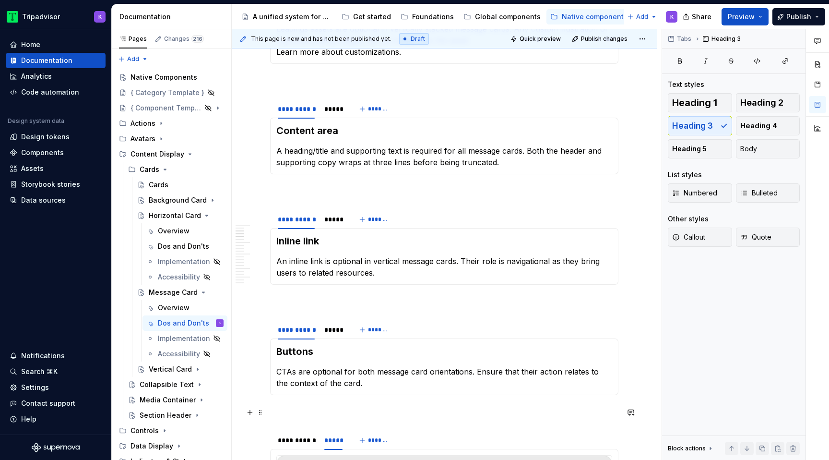
click at [438, 408] on p at bounding box center [444, 412] width 348 height 12
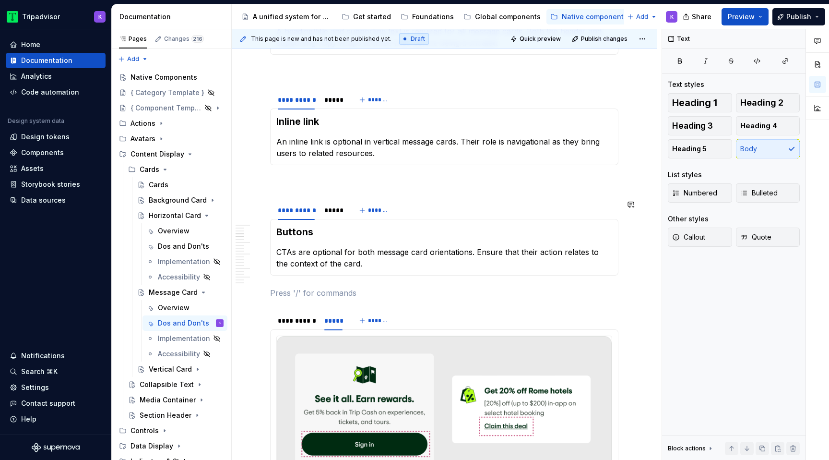
scroll to position [364, 0]
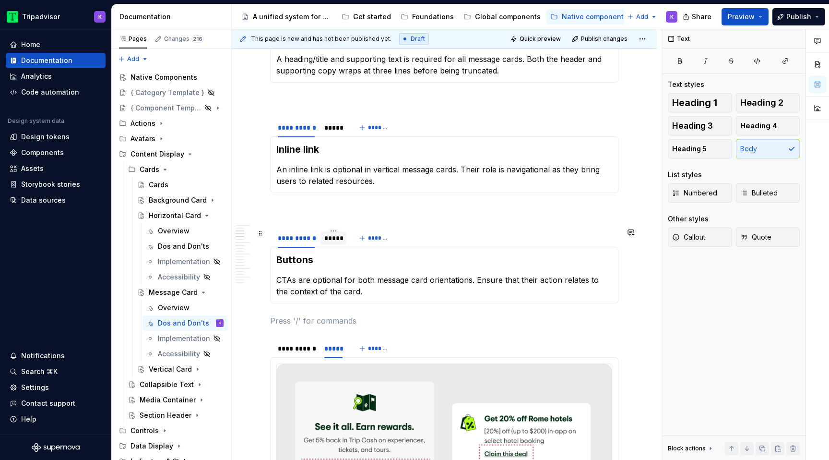
click at [328, 234] on div "*****" at bounding box center [333, 238] width 18 height 10
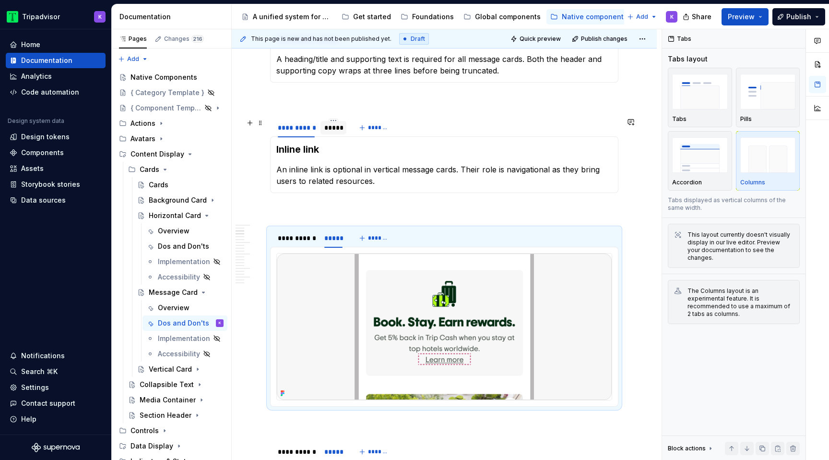
click at [337, 131] on div "*****" at bounding box center [333, 128] width 18 height 10
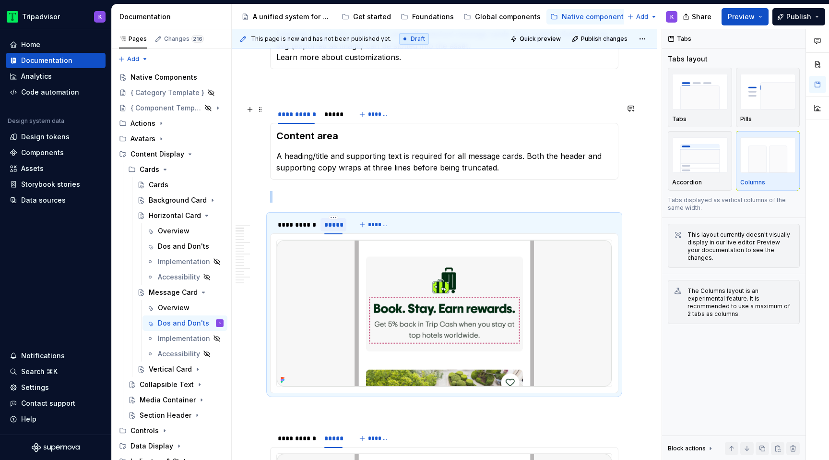
scroll to position [213, 0]
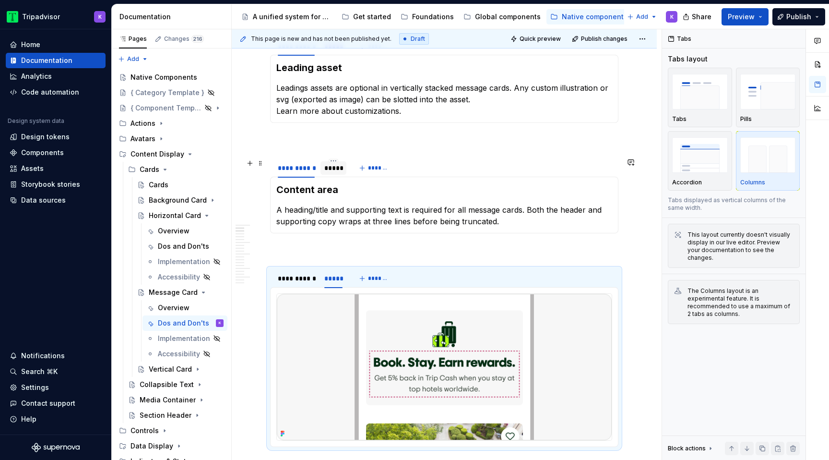
click at [329, 169] on div "*****" at bounding box center [333, 168] width 18 height 10
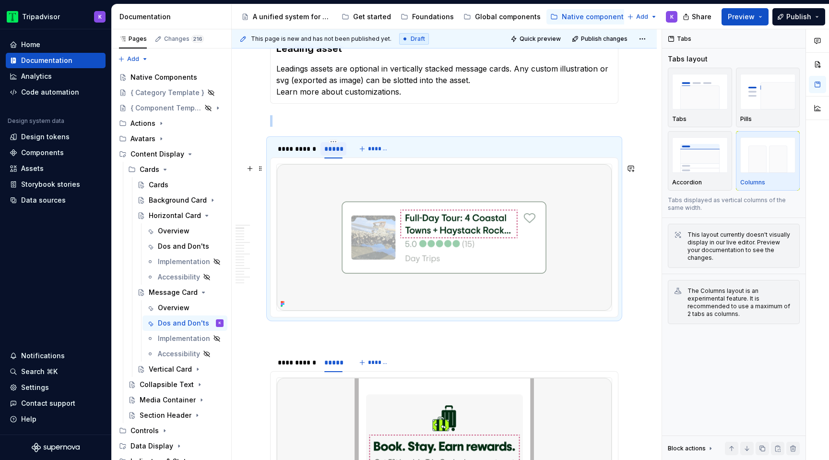
scroll to position [250, 0]
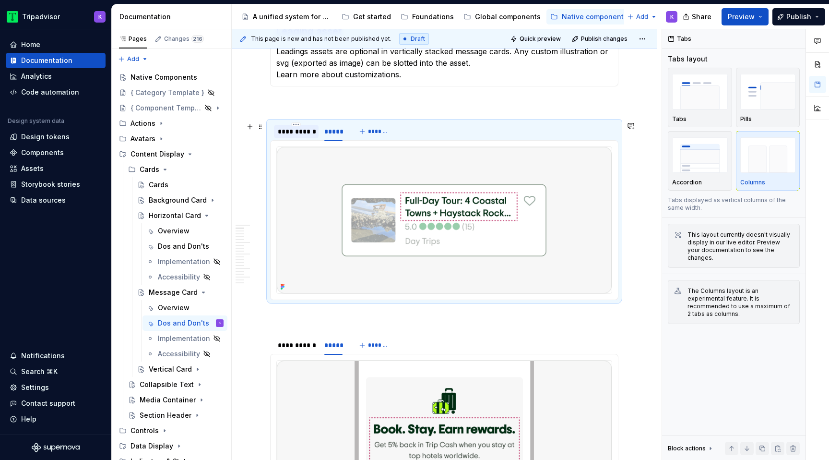
click at [294, 136] on div "**********" at bounding box center [296, 131] width 45 height 13
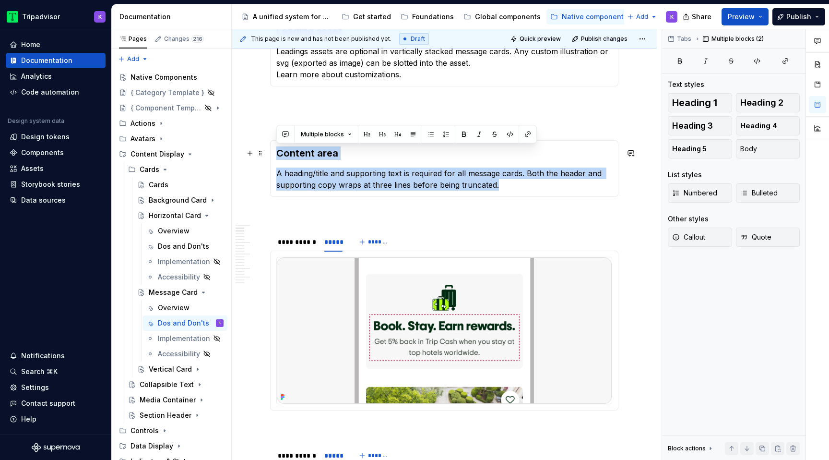
drag, startPoint x: 500, startPoint y: 183, endPoint x: 277, endPoint y: 149, distance: 225.7
click at [277, 149] on section-item-column "Content area A heading/title and supporting text is required for all message ca…" at bounding box center [444, 168] width 336 height 44
copy section-item-column "Content area A heading/title and supporting text is required for all message ca…"
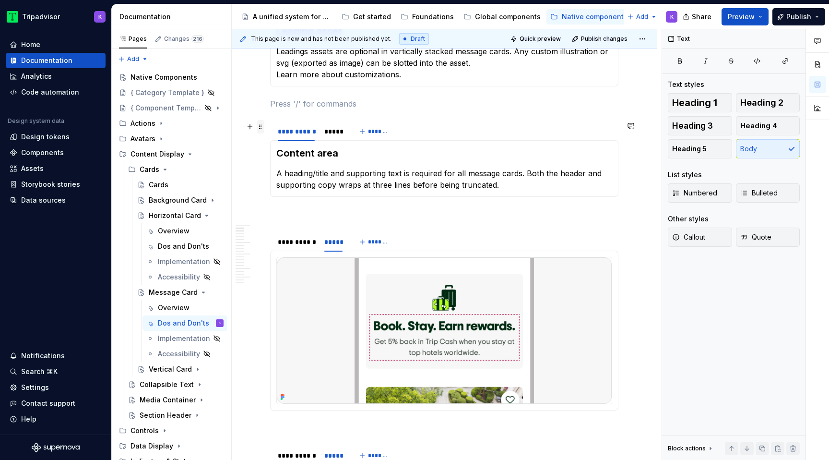
click at [260, 128] on span at bounding box center [261, 126] width 8 height 13
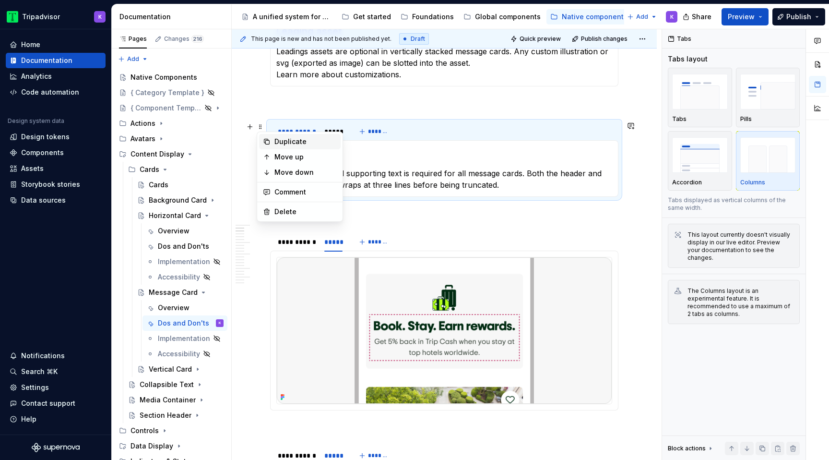
click at [287, 143] on div "Duplicate" at bounding box center [305, 142] width 62 height 10
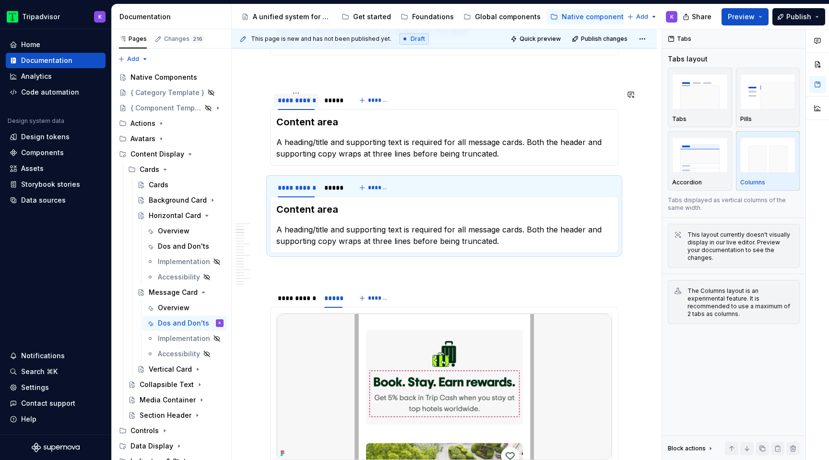
scroll to position [249, 0]
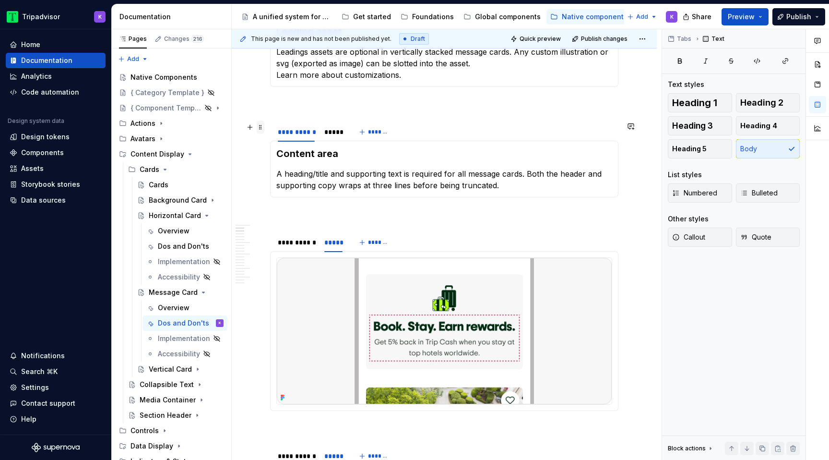
click at [262, 124] on span at bounding box center [261, 126] width 8 height 13
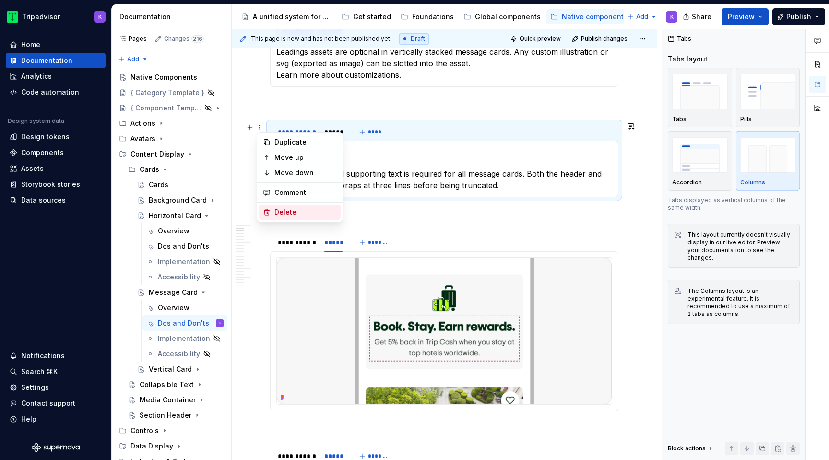
click at [288, 211] on div "Delete" at bounding box center [305, 212] width 62 height 10
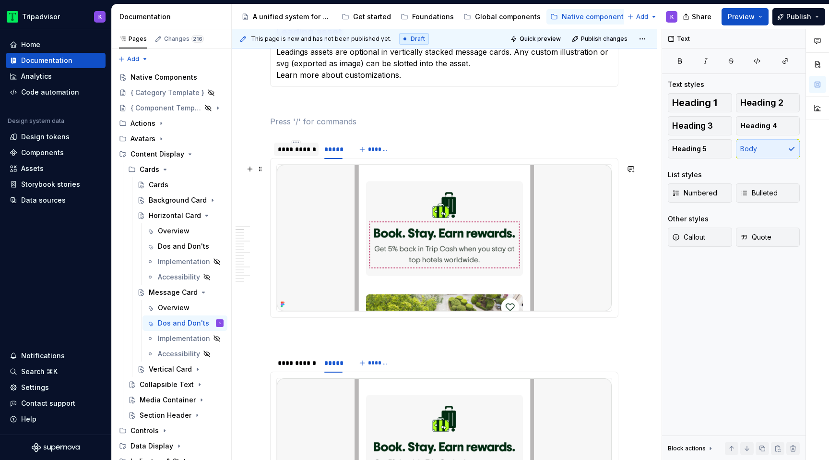
click at [290, 150] on div "**********" at bounding box center [296, 149] width 37 height 10
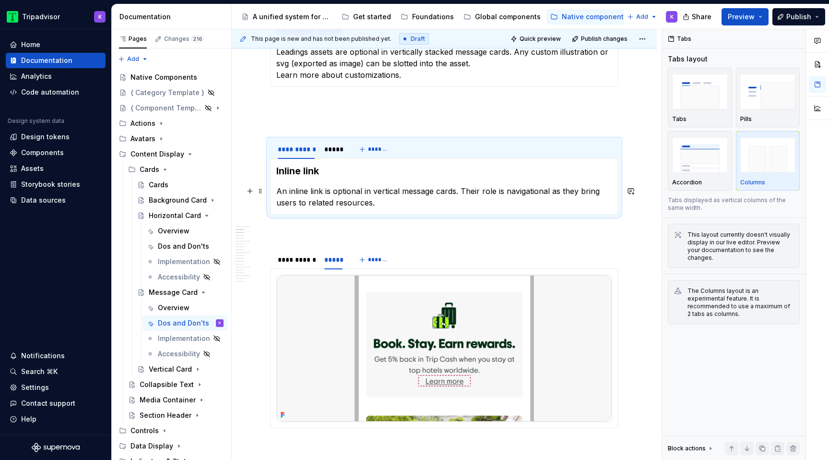
click at [428, 209] on div "Inline link An inline link is optional in vertical message cards. Their role is…" at bounding box center [444, 186] width 348 height 57
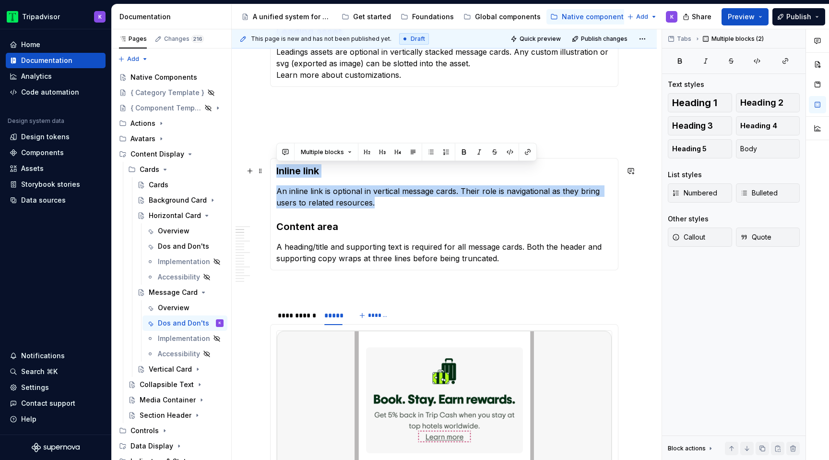
drag, startPoint x: 355, startPoint y: 208, endPoint x: 274, endPoint y: 169, distance: 89.3
click at [274, 169] on div "Inline link An inline link is optional in vertical message cards. Their role is…" at bounding box center [444, 214] width 348 height 112
copy section-item-column "Inline link An inline link is optional in vertical message cards. Their role is…"
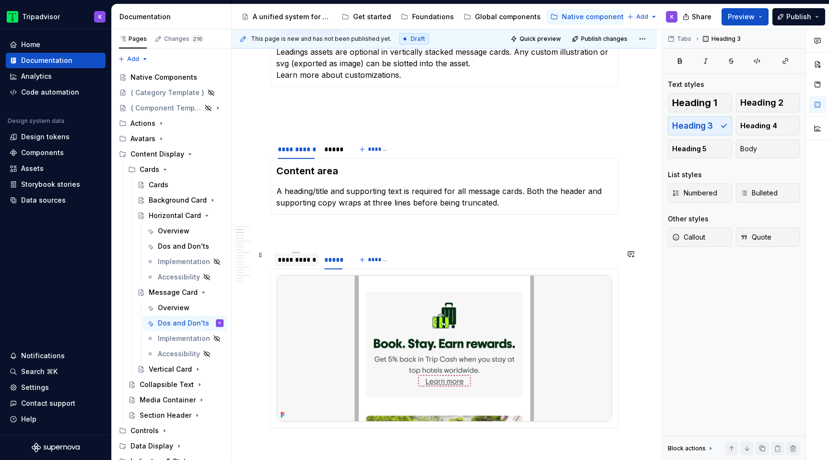
click at [306, 265] on div "**********" at bounding box center [296, 259] width 45 height 13
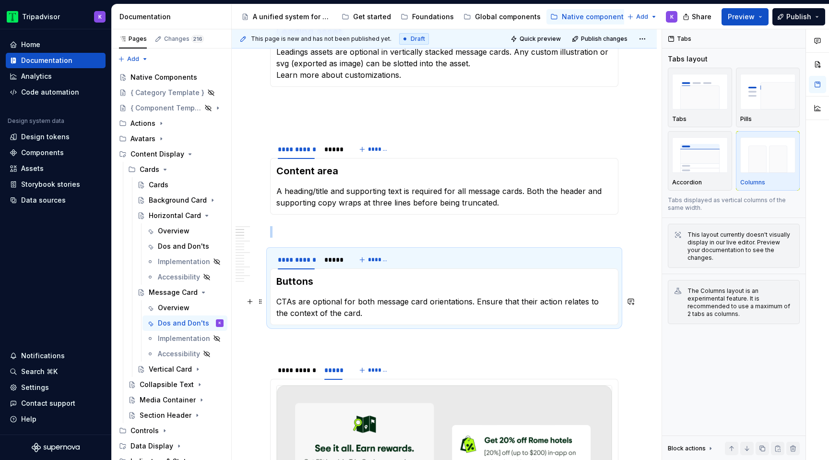
click at [322, 301] on p "CTAs are optional for both message card orientations. Ensure that their action …" at bounding box center [444, 307] width 336 height 23
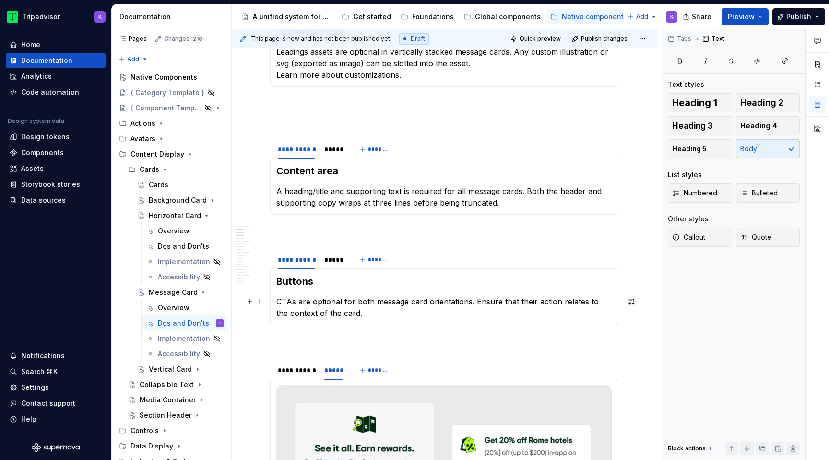
click at [356, 307] on p "CTAs are optional for both message card orientations. Ensure that their action …" at bounding box center [444, 307] width 336 height 23
click at [278, 281] on h3 "Buttons" at bounding box center [444, 280] width 336 height 13
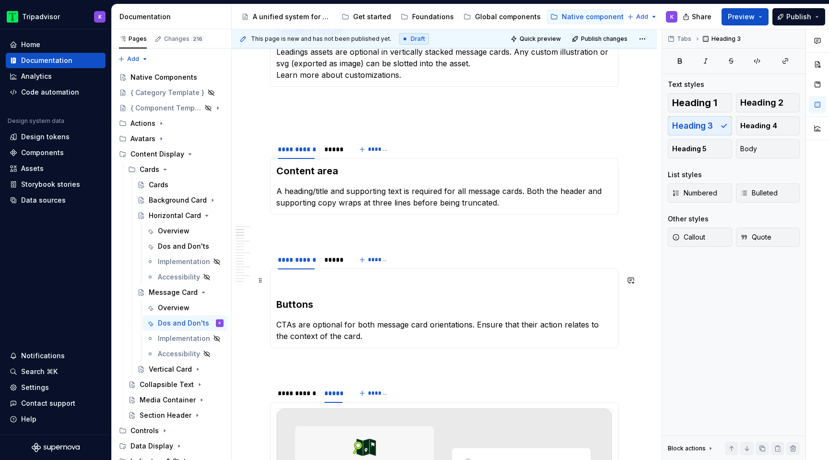
click at [284, 283] on p at bounding box center [444, 280] width 336 height 12
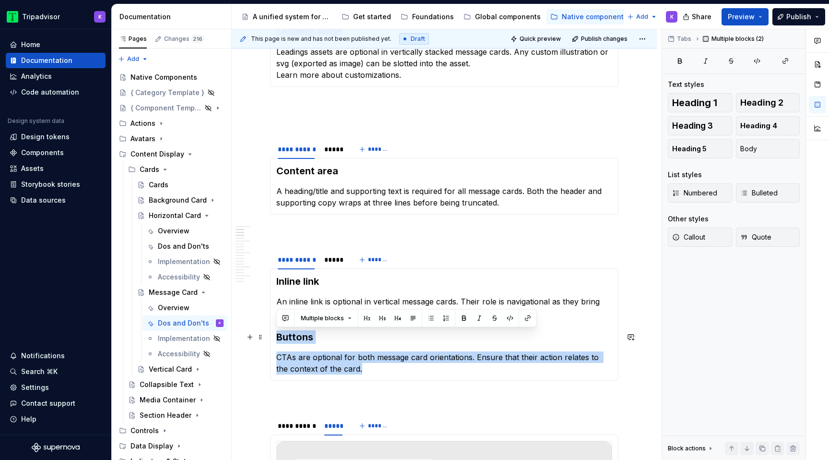
drag, startPoint x: 365, startPoint y: 369, endPoint x: 278, endPoint y: 331, distance: 94.7
click at [278, 331] on section-item-column "Inline link An inline link is optional in vertical message cards. Their role is…" at bounding box center [444, 324] width 336 height 100
copy section-item-column "Buttons CTAs are optional for both message card orientations. Ensure that their…"
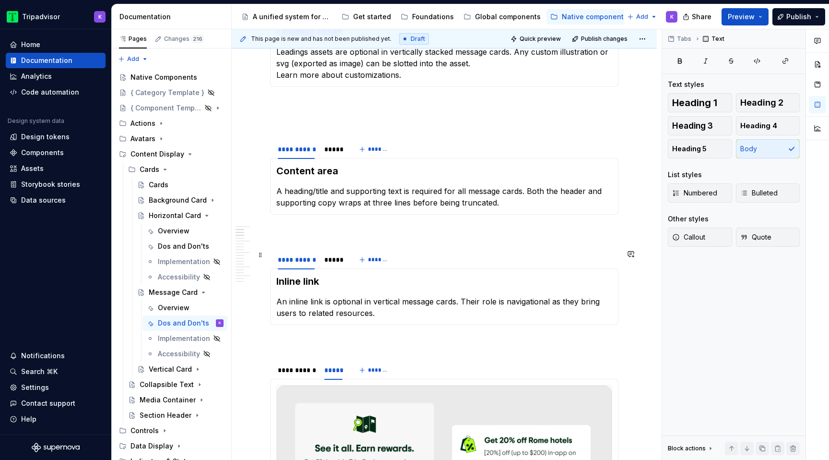
scroll to position [358, 0]
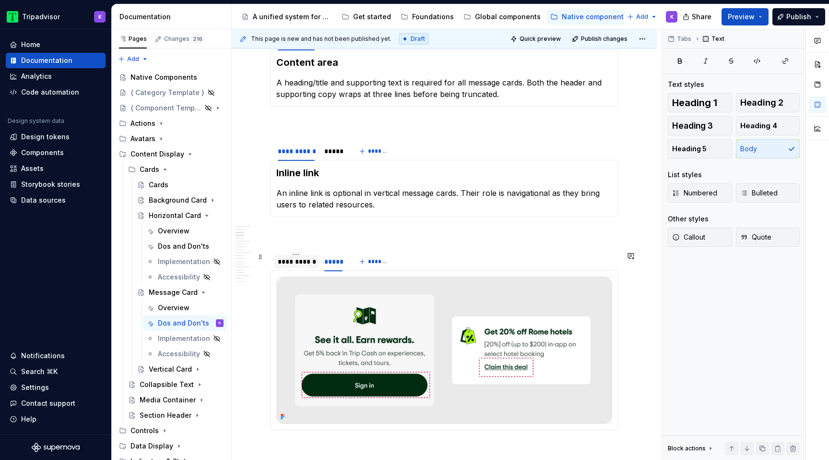
click at [300, 265] on div "**********" at bounding box center [296, 262] width 37 height 10
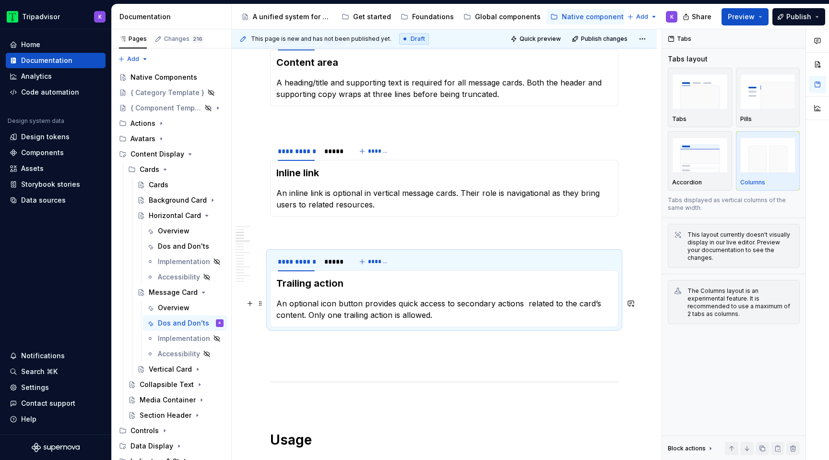
click at [333, 299] on p "An optional icon button provides quick access to secondary actions related to t…" at bounding box center [444, 308] width 336 height 23
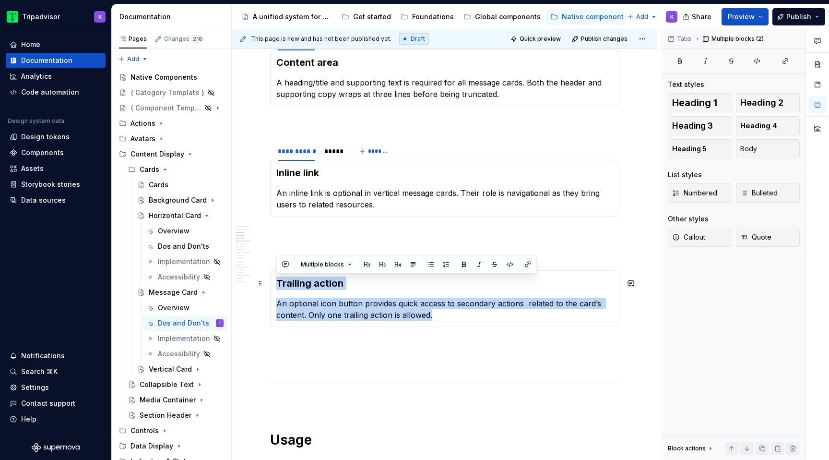
drag, startPoint x: 435, startPoint y: 315, endPoint x: 276, endPoint y: 285, distance: 161.5
click at [276, 285] on section-item-column "Trailing action An optional icon button provides quick access to secondary acti…" at bounding box center [444, 298] width 336 height 44
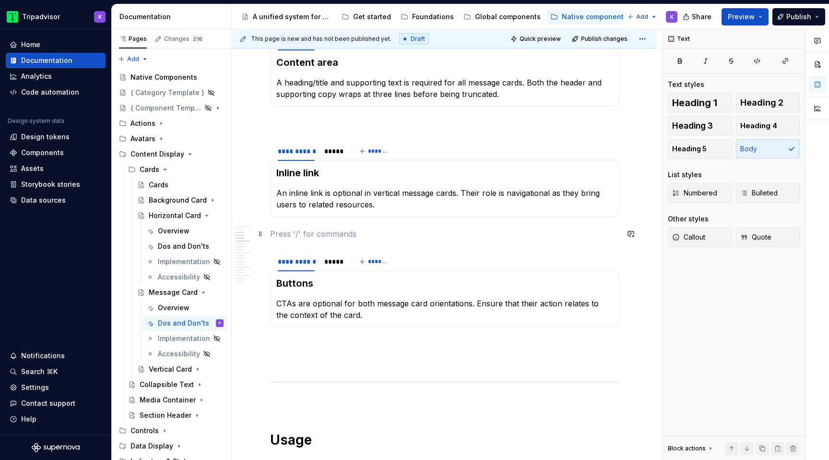
click at [346, 231] on p at bounding box center [444, 234] width 348 height 12
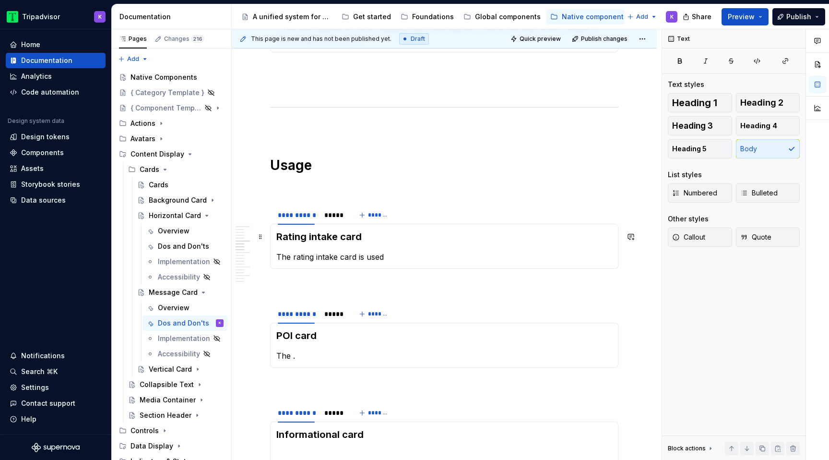
scroll to position [633, 0]
click at [501, 20] on div "Global components" at bounding box center [508, 17] width 66 height 10
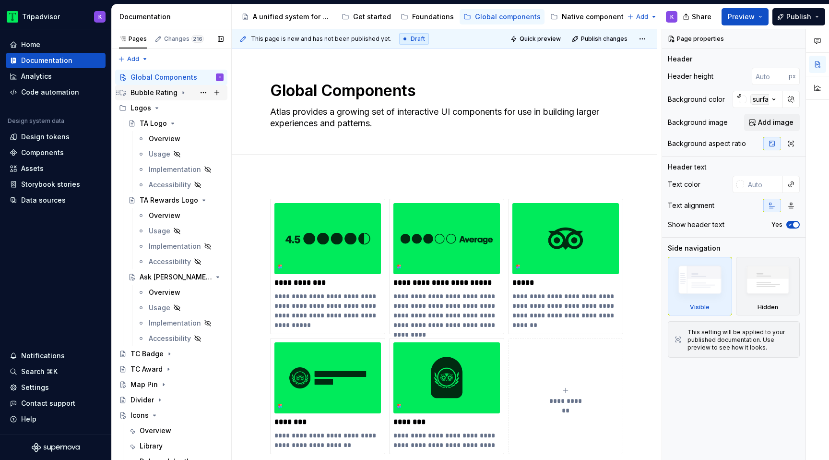
click at [179, 92] on icon "Page tree" at bounding box center [183, 93] width 8 height 8
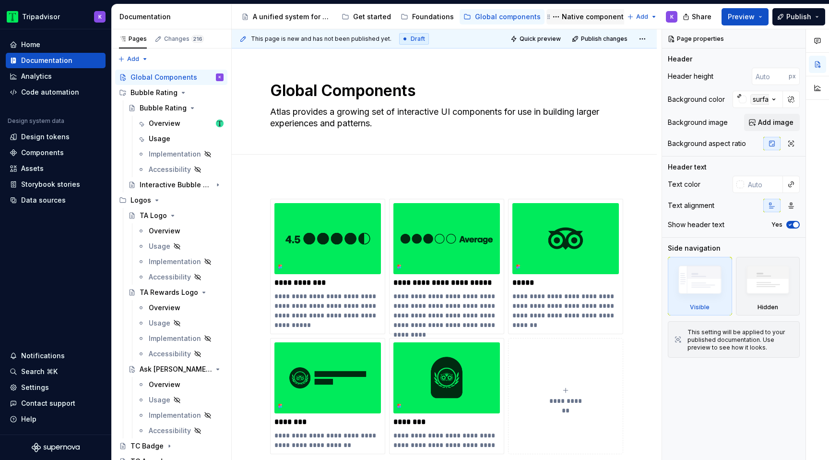
click at [579, 14] on div "Native components" at bounding box center [595, 17] width 66 height 10
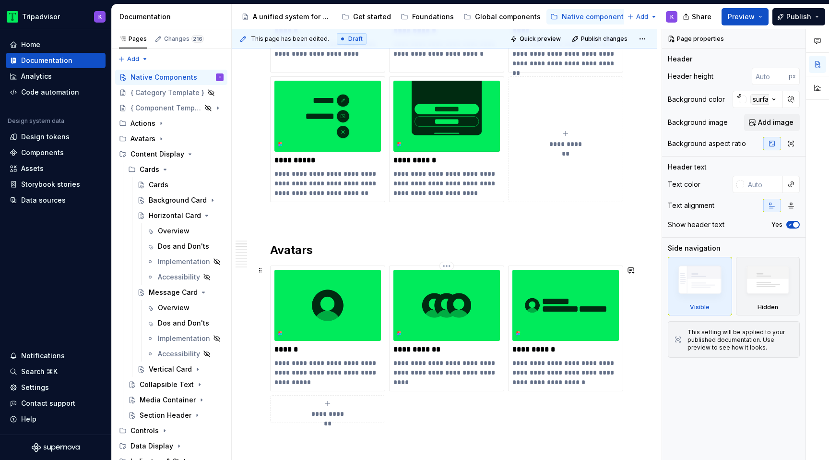
scroll to position [395, 0]
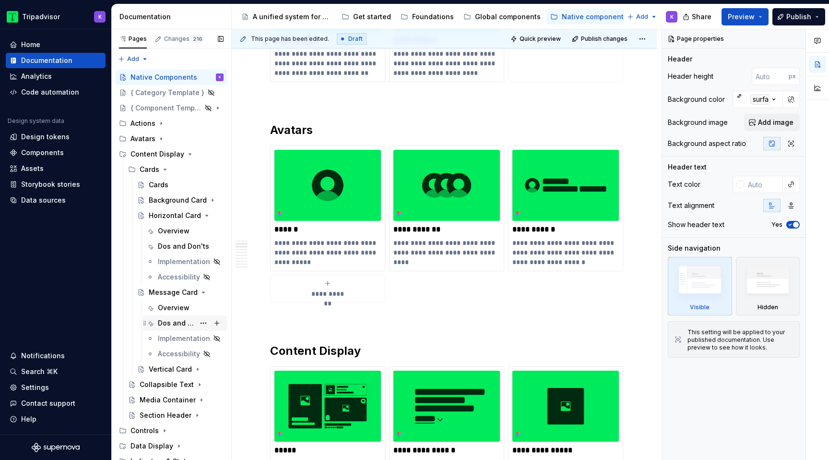
click at [175, 321] on div "Dos and Don'ts" at bounding box center [176, 323] width 37 height 10
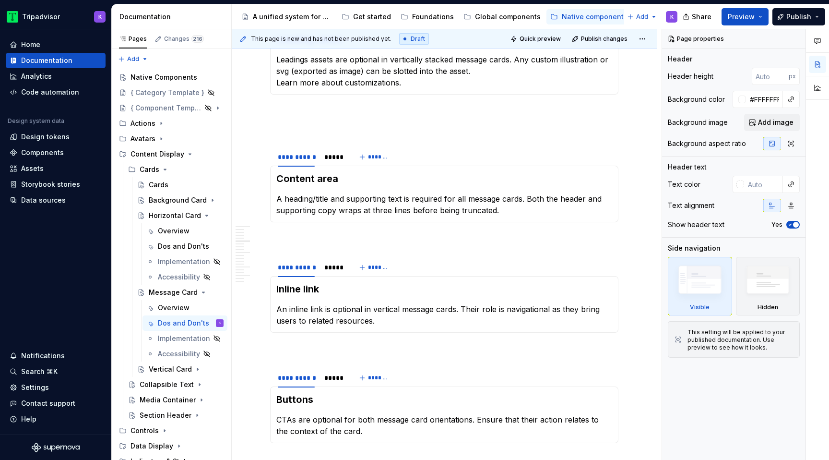
scroll to position [206, 0]
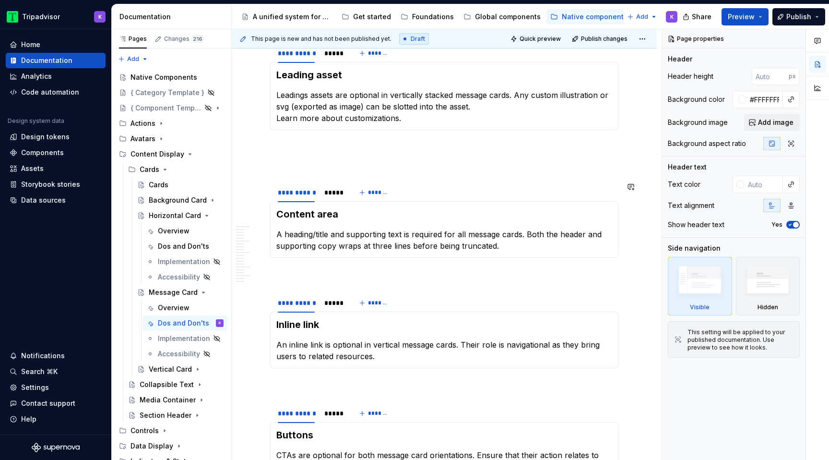
click at [362, 170] on p at bounding box center [444, 165] width 348 height 12
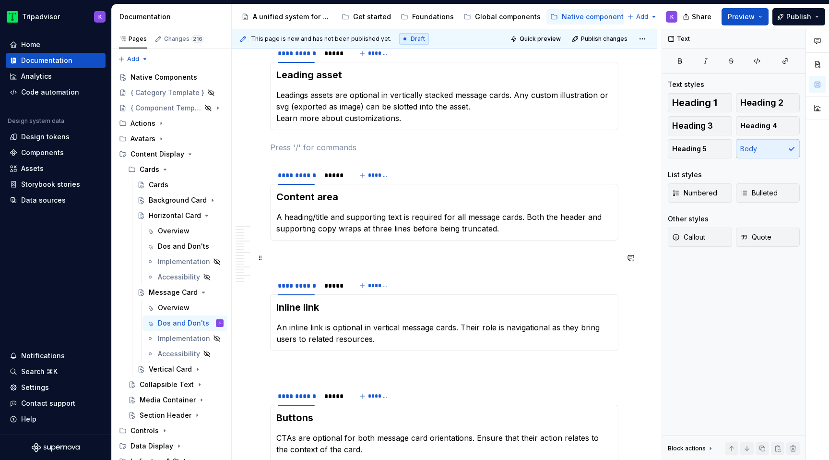
click at [366, 363] on p at bounding box center [444, 368] width 348 height 12
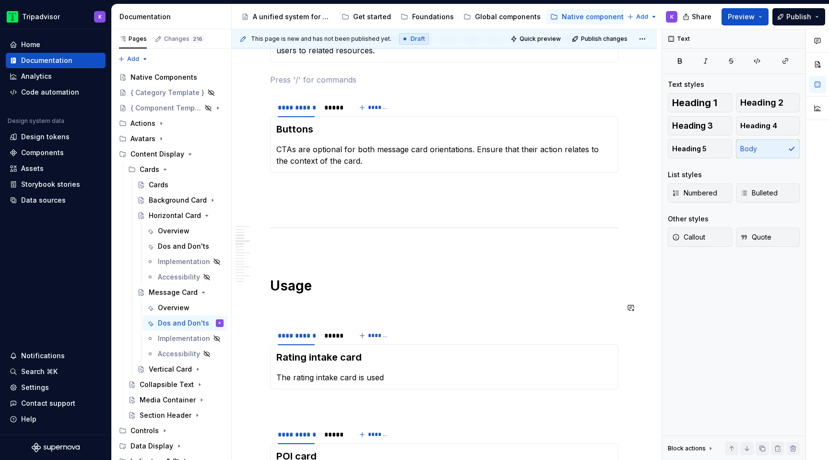
scroll to position [496, 0]
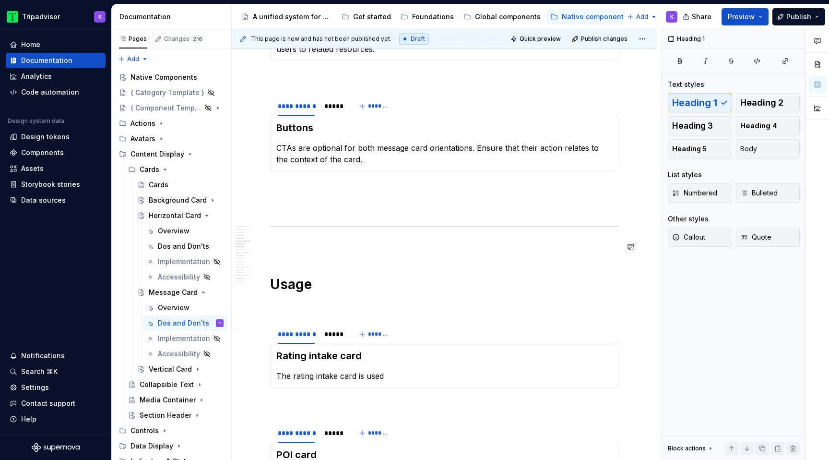
type textarea "*"
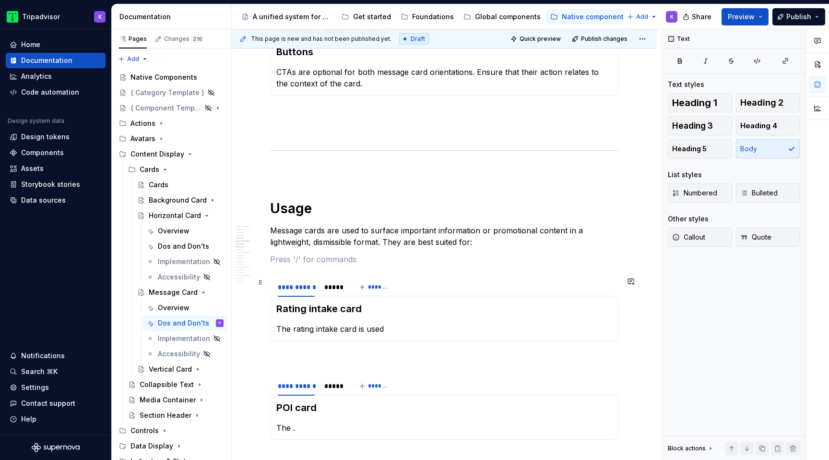
scroll to position [595, 0]
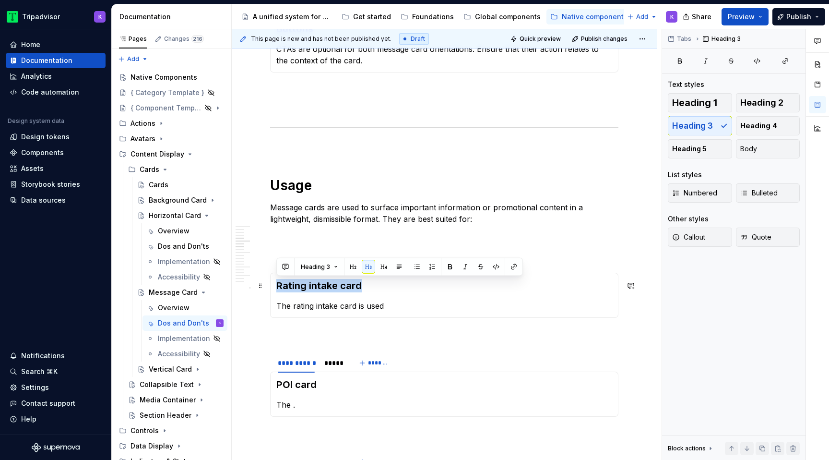
drag, startPoint x: 368, startPoint y: 287, endPoint x: 277, endPoint y: 286, distance: 91.2
click at [277, 286] on h3 "Rating intake card" at bounding box center [444, 285] width 336 height 13
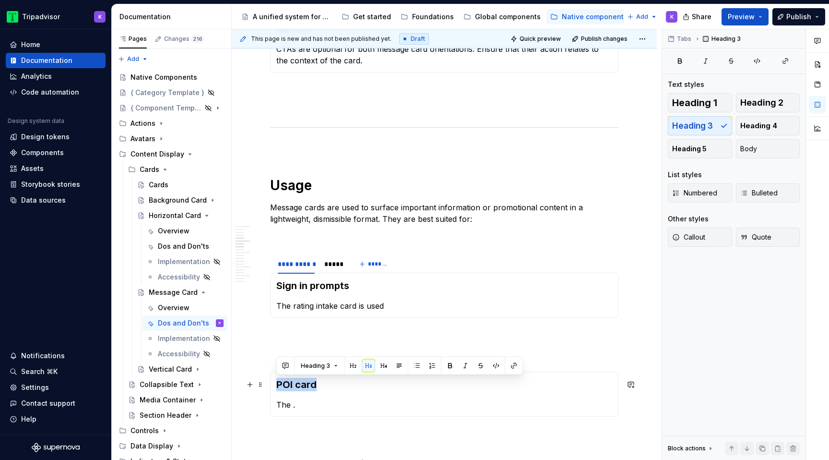
drag, startPoint x: 316, startPoint y: 383, endPoint x: 275, endPoint y: 384, distance: 40.8
click at [275, 384] on div "POI card The ." at bounding box center [444, 393] width 348 height 45
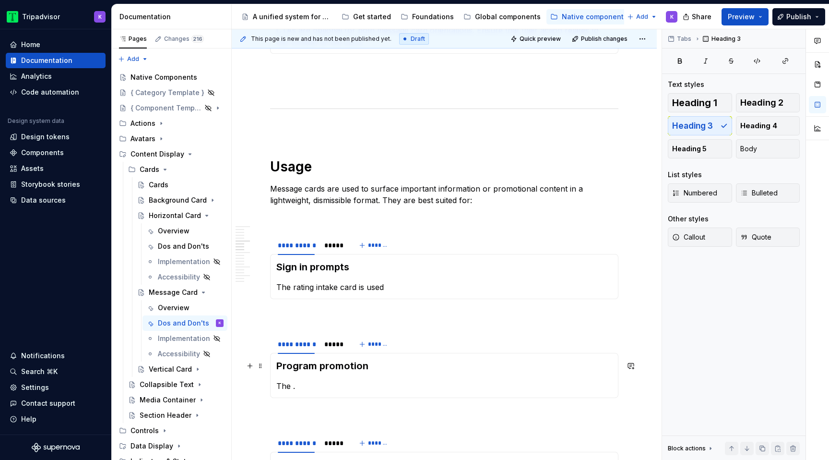
scroll to position [687, 0]
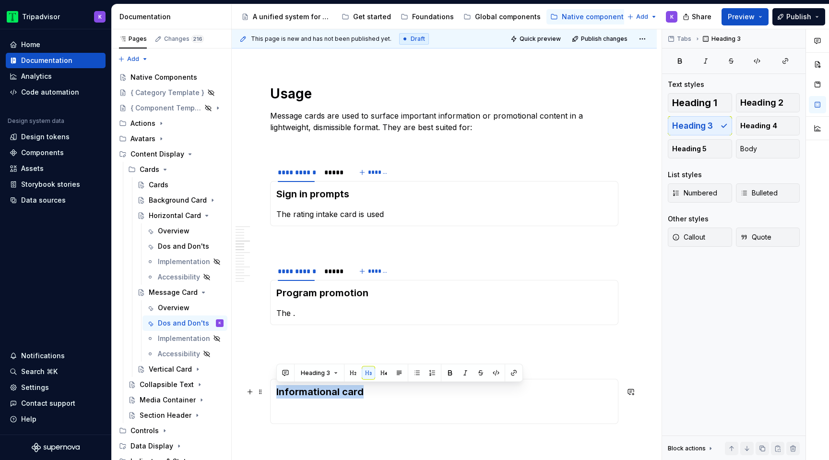
drag, startPoint x: 368, startPoint y: 394, endPoint x: 273, endPoint y: 393, distance: 95.0
click at [273, 393] on div "Informational card" at bounding box center [444, 401] width 348 height 45
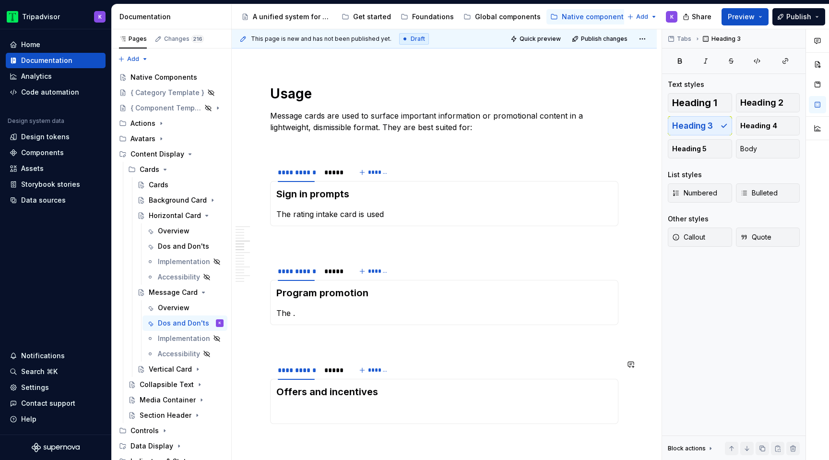
click at [334, 413] on p at bounding box center [444, 412] width 336 height 12
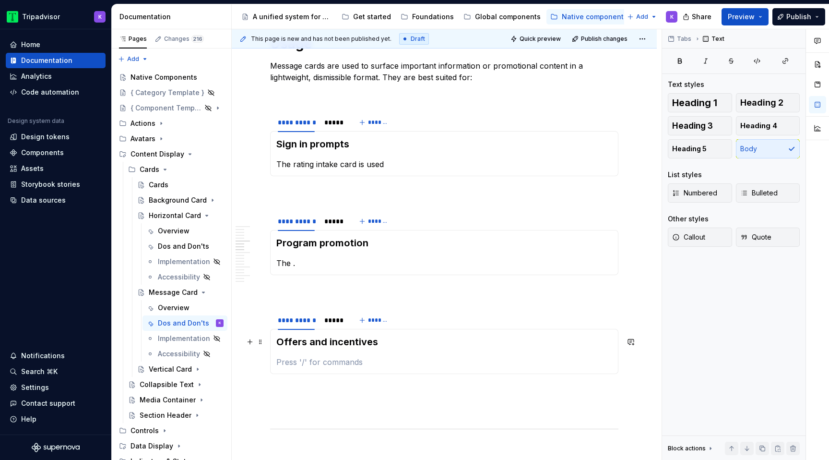
scroll to position [737, 0]
click at [339, 265] on p "The ." at bounding box center [444, 263] width 336 height 12
click at [172, 247] on div "Dos and Don'ts" at bounding box center [176, 246] width 37 height 10
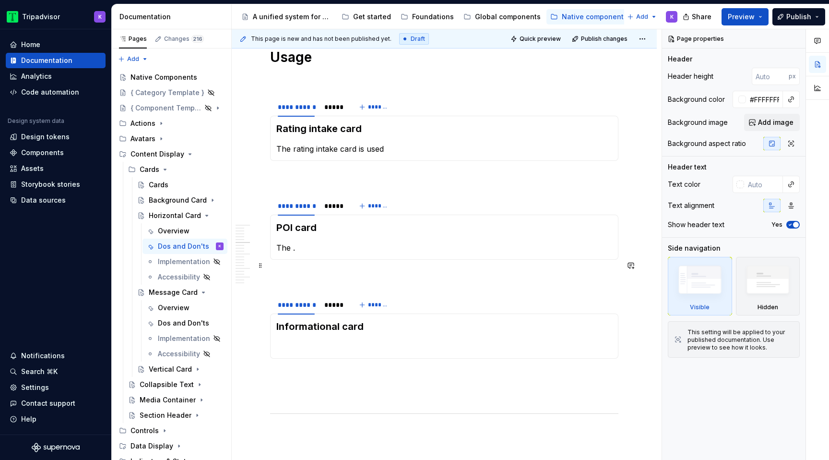
scroll to position [820, 0]
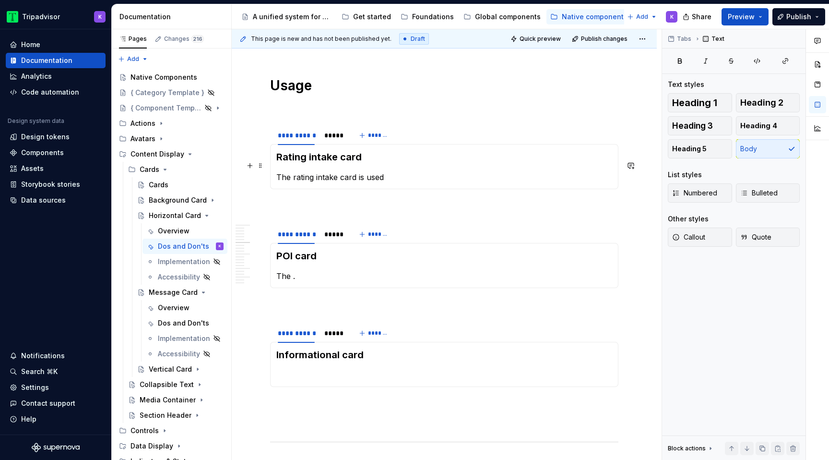
click at [391, 171] on p "The rating intake card is used" at bounding box center [444, 177] width 336 height 12
click at [315, 369] on p at bounding box center [444, 375] width 336 height 12
type textarea "*"
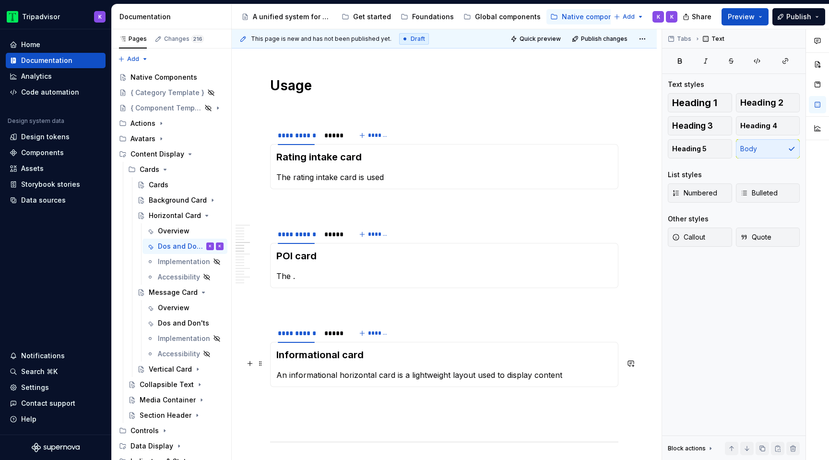
click at [533, 369] on p "An informational horizontal card is a lightweight layout used to display content" at bounding box center [444, 375] width 336 height 12
click at [358, 270] on p "The ." at bounding box center [444, 276] width 336 height 12
drag, startPoint x: 390, startPoint y: 163, endPoint x: 276, endPoint y: 163, distance: 113.7
click at [276, 171] on p "The rating intake card is used" at bounding box center [444, 177] width 336 height 12
type textarea "*"
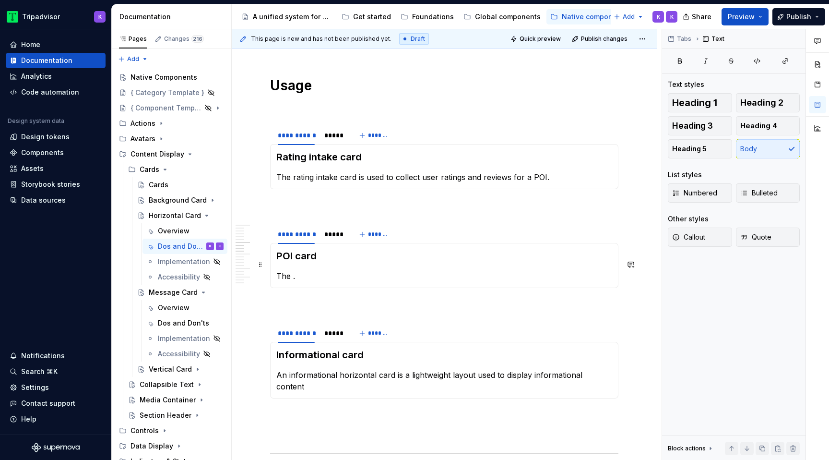
click at [411, 270] on p "The ." at bounding box center [444, 276] width 336 height 12
drag, startPoint x: 312, startPoint y: 265, endPoint x: 278, endPoint y: 265, distance: 34.1
click at [278, 270] on p "The ." at bounding box center [444, 276] width 336 height 12
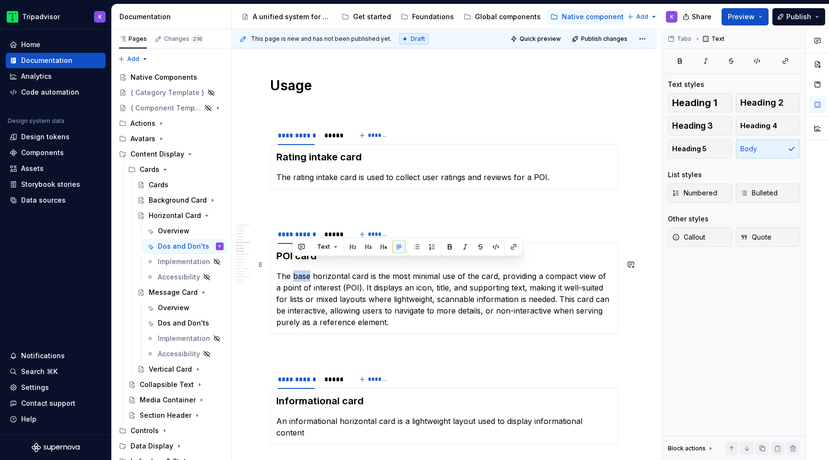
drag, startPoint x: 310, startPoint y: 266, endPoint x: 294, endPoint y: 265, distance: 16.3
click at [294, 270] on p "The base horizontal card is the most minimal use of the card, providing a compa…" at bounding box center [444, 299] width 336 height 58
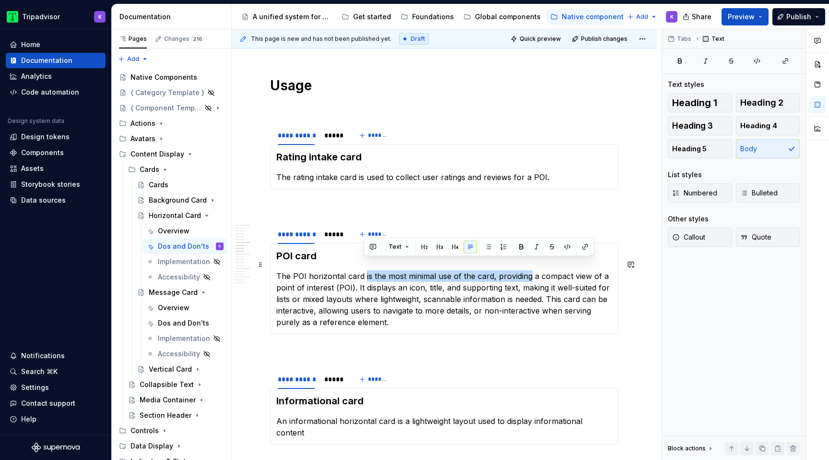
drag, startPoint x: 364, startPoint y: 263, endPoint x: 528, endPoint y: 261, distance: 164.1
click at [528, 270] on p "The POI horizontal card is the most minimal use of the card, providing a compac…" at bounding box center [444, 299] width 336 height 58
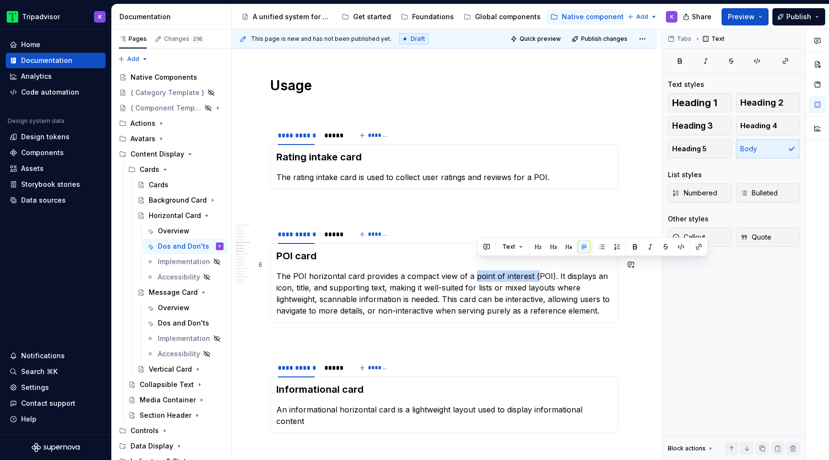
drag, startPoint x: 534, startPoint y: 264, endPoint x: 472, endPoint y: 262, distance: 62.4
click at [472, 270] on p "The POI horizontal card provides a compact view of a point of interest (POI). I…" at bounding box center [444, 293] width 336 height 46
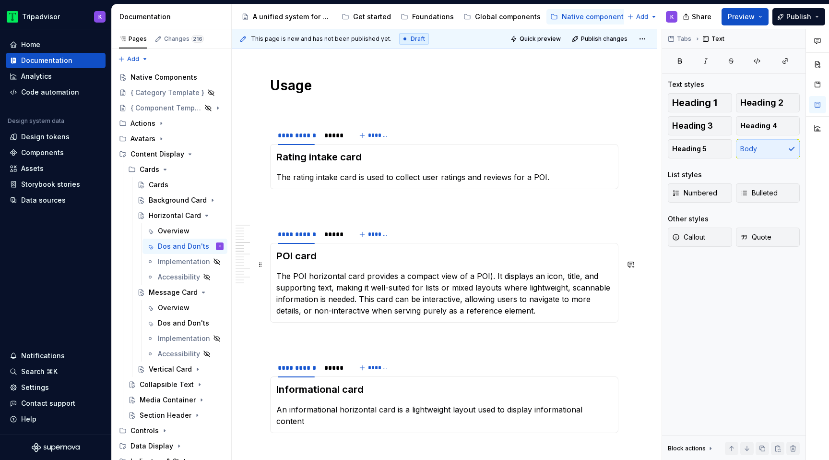
click at [487, 270] on p "The POI horizontal card provides a compact view of a POI). It displays an icon,…" at bounding box center [444, 293] width 336 height 46
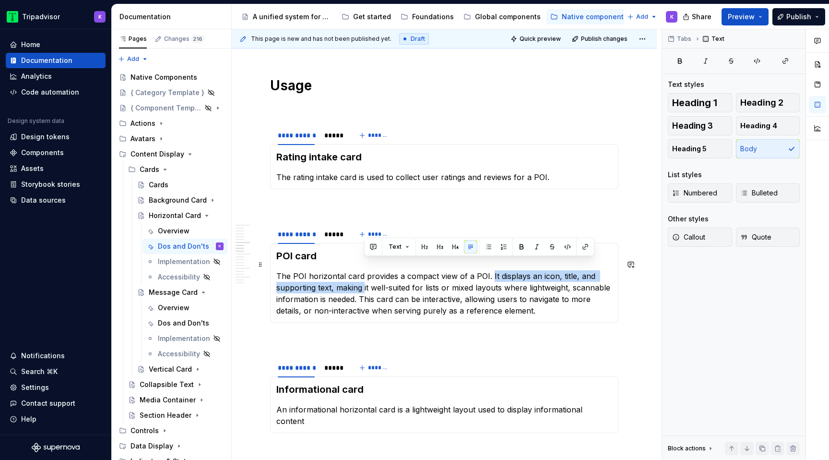
drag, startPoint x: 490, startPoint y: 263, endPoint x: 364, endPoint y: 277, distance: 126.9
click at [364, 277] on p "The POI horizontal card provides a compact view of a POI. It displays an icon, …" at bounding box center [444, 293] width 336 height 46
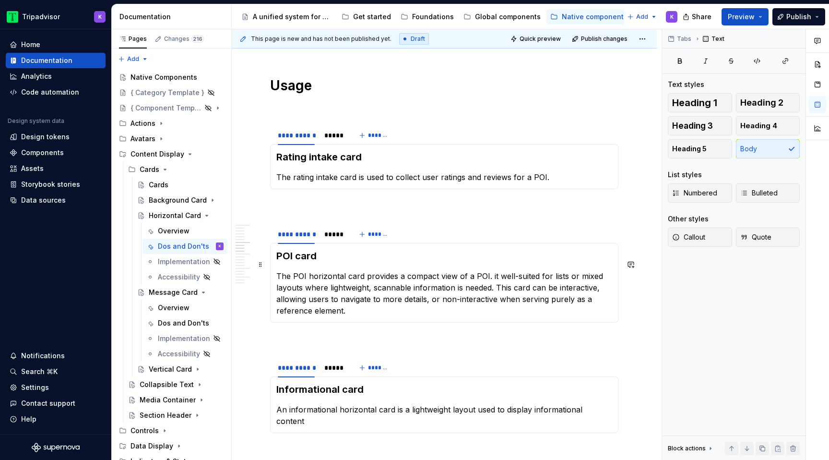
click at [494, 270] on p "The POI horizontal card provides a compact view of a POI. it well-suited for li…" at bounding box center [444, 293] width 336 height 46
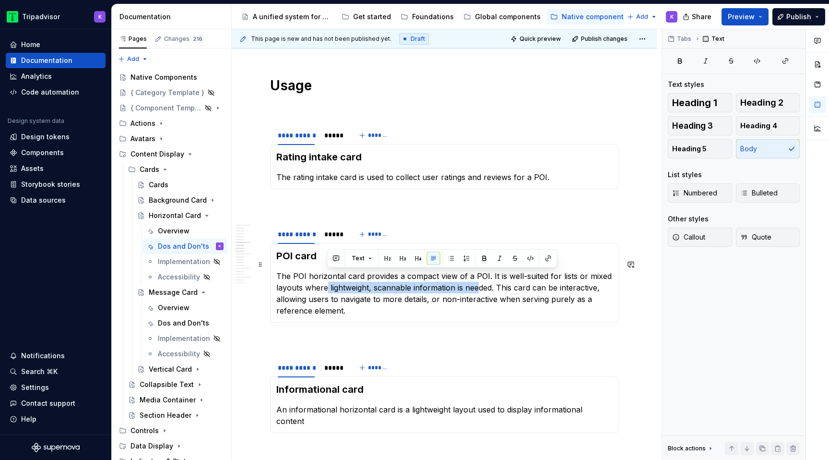
drag, startPoint x: 327, startPoint y: 276, endPoint x: 470, endPoint y: 279, distance: 143.0
click at [472, 279] on p "The POI horizontal card provides a compact view of a POI. It is well-suited for…" at bounding box center [444, 293] width 336 height 46
click at [388, 290] on p "The POI horizontal card provides a compact view of a POI. It is well-suited for…" at bounding box center [444, 293] width 336 height 46
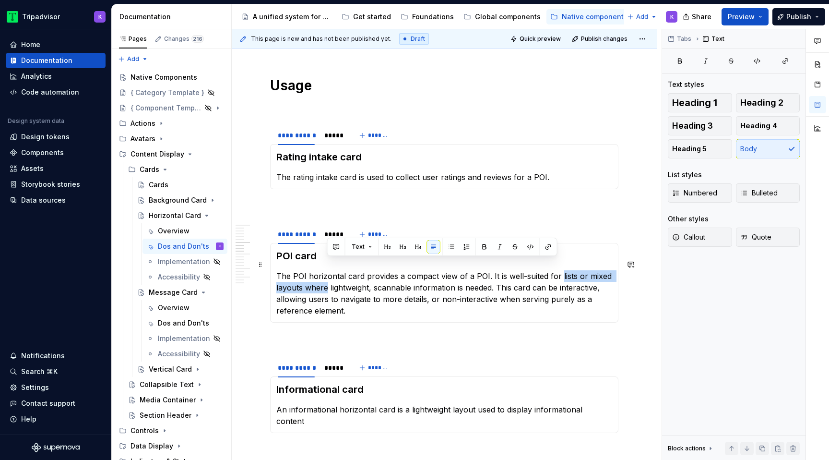
drag, startPoint x: 560, startPoint y: 265, endPoint x: 326, endPoint y: 271, distance: 233.7
click at [326, 271] on p "The POI horizontal card provides a compact view of a POI. It is well-suited for…" at bounding box center [444, 293] width 336 height 46
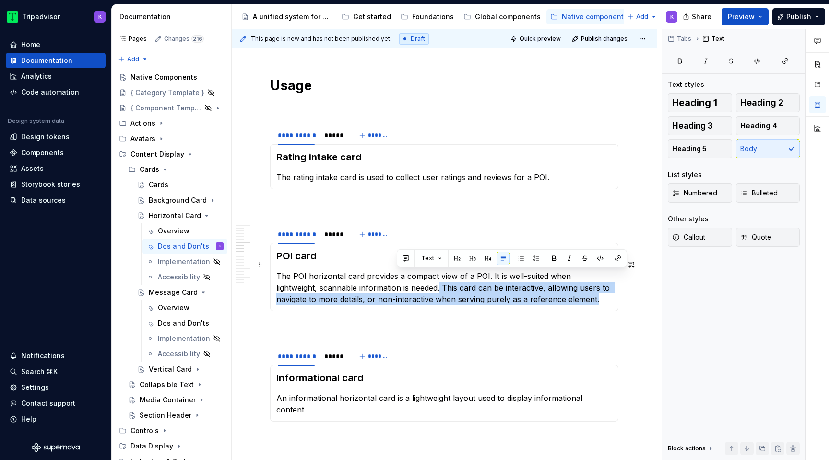
drag, startPoint x: 557, startPoint y: 289, endPoint x: 398, endPoint y: 280, distance: 159.5
click at [398, 280] on p "The POI horizontal card provides a compact view of a POI. It is well-suited whe…" at bounding box center [444, 287] width 336 height 35
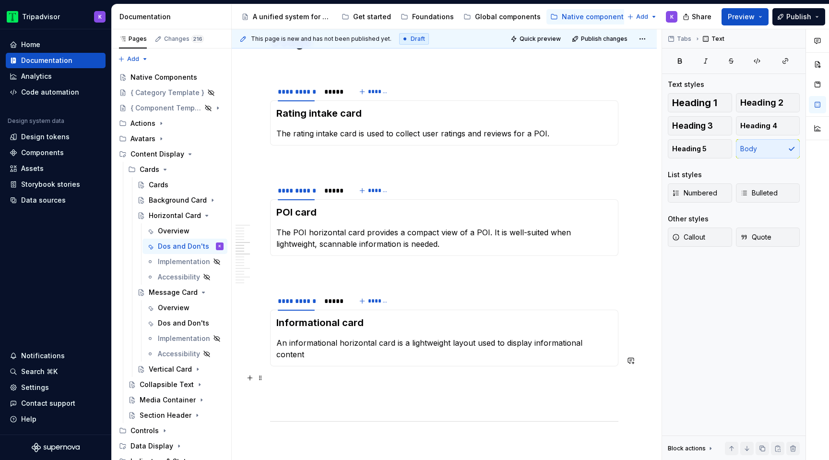
scroll to position [867, 0]
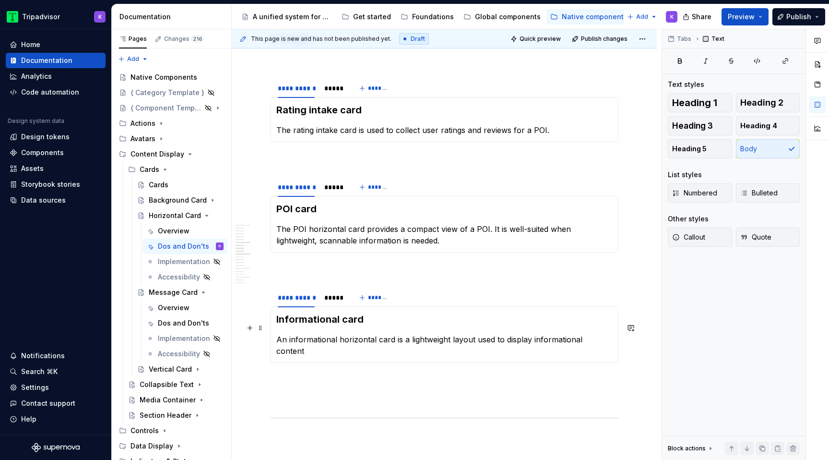
click at [533, 333] on p "An informational horizontal card is a lightweight layout used to display inform…" at bounding box center [444, 344] width 336 height 23
click at [528, 340] on p "An informational horizontal card is a lightweight layout used to display purely…" at bounding box center [444, 344] width 336 height 23
click at [473, 334] on p "An informational horizontal card is a lightweight layout used to display purely…" at bounding box center [444, 350] width 336 height 35
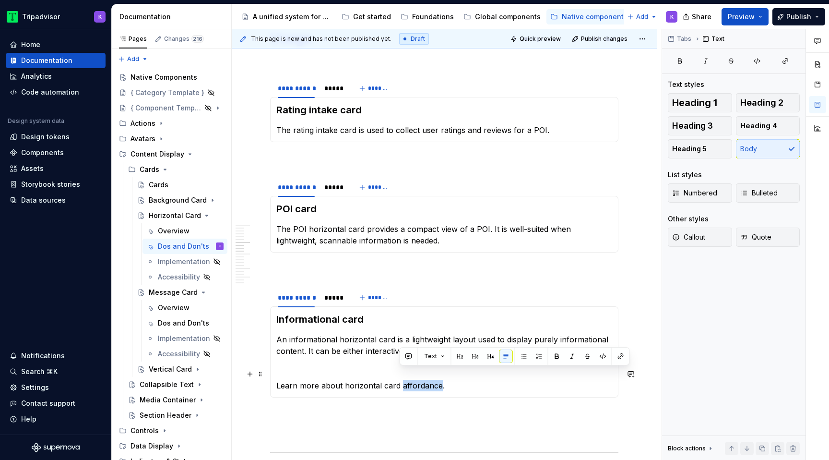
drag, startPoint x: 400, startPoint y: 374, endPoint x: 437, endPoint y: 374, distance: 36.9
click at [437, 379] on p "Learn more about horizontal card affordance." at bounding box center [444, 385] width 336 height 12
click at [620, 355] on button "button" at bounding box center [620, 355] width 13 height 13
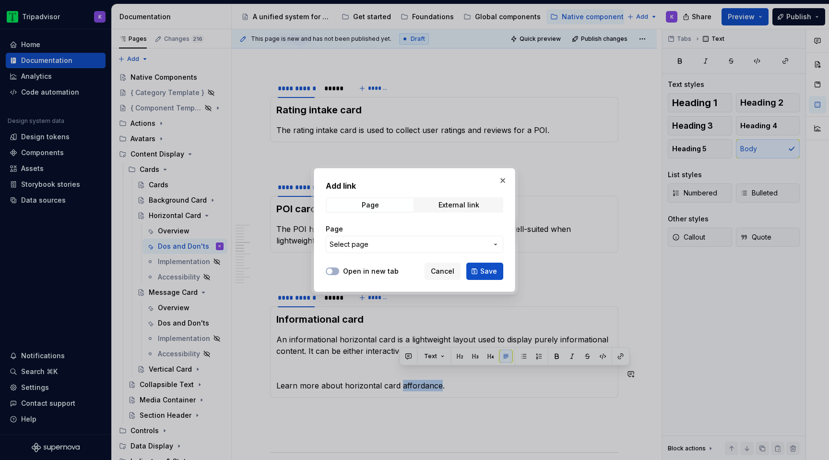
click at [363, 237] on button "Select page" at bounding box center [415, 244] width 178 height 17
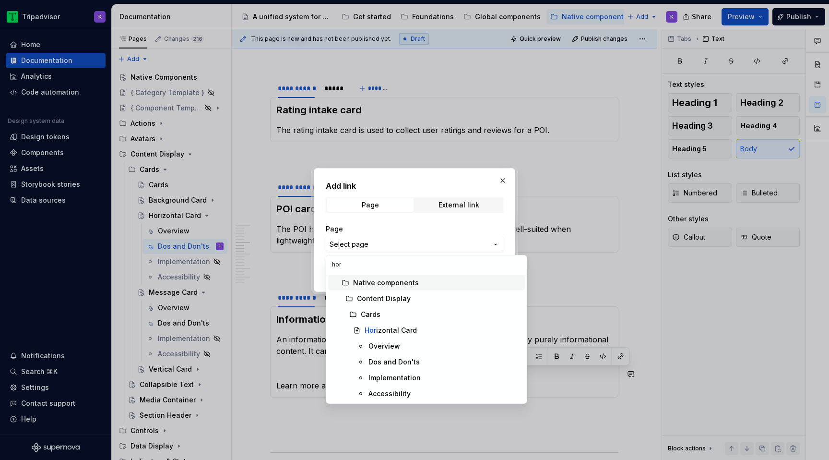
type input "hori"
click at [372, 332] on mark "Hori" at bounding box center [371, 330] width 13 height 8
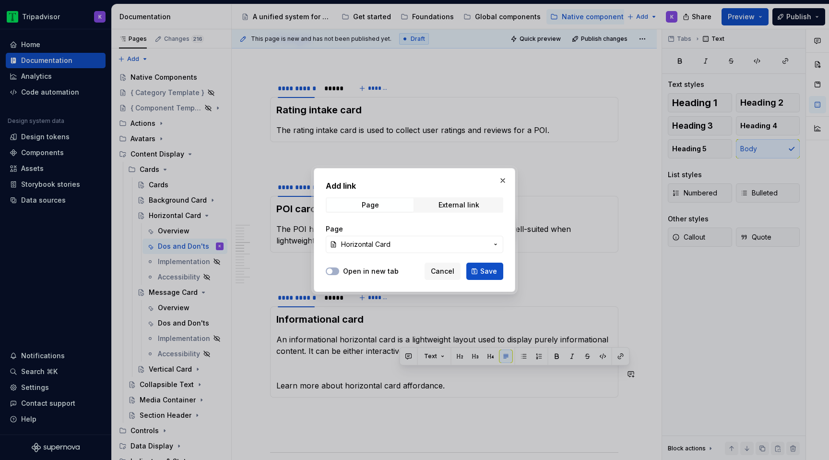
click at [390, 245] on span "Horizontal Card" at bounding box center [365, 244] width 49 height 10
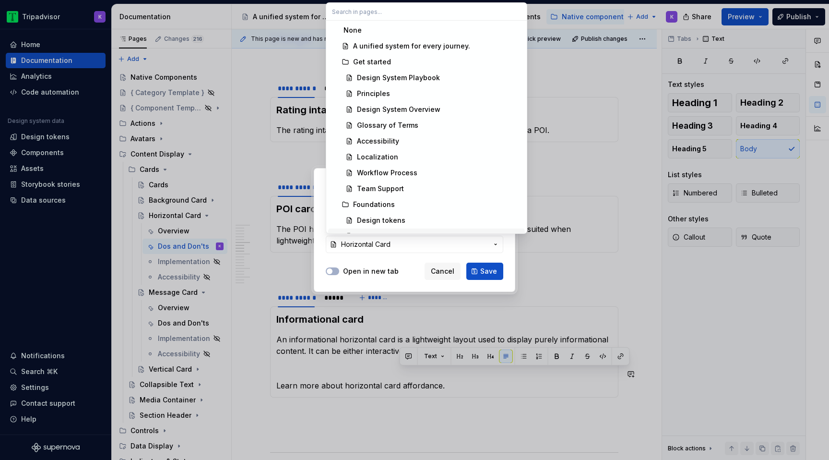
click at [407, 243] on div "Add link Page External link Page Horizontal Card Open in new tab Cancel Save" at bounding box center [414, 230] width 829 height 460
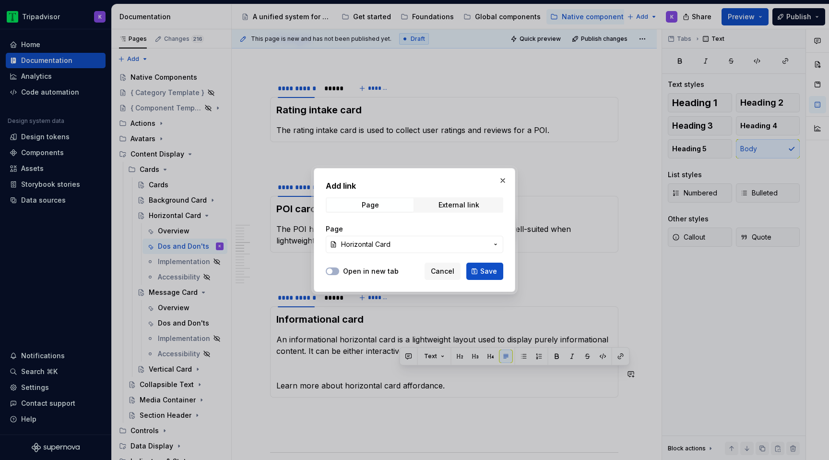
click at [392, 246] on span "Horizontal Card" at bounding box center [414, 244] width 147 height 10
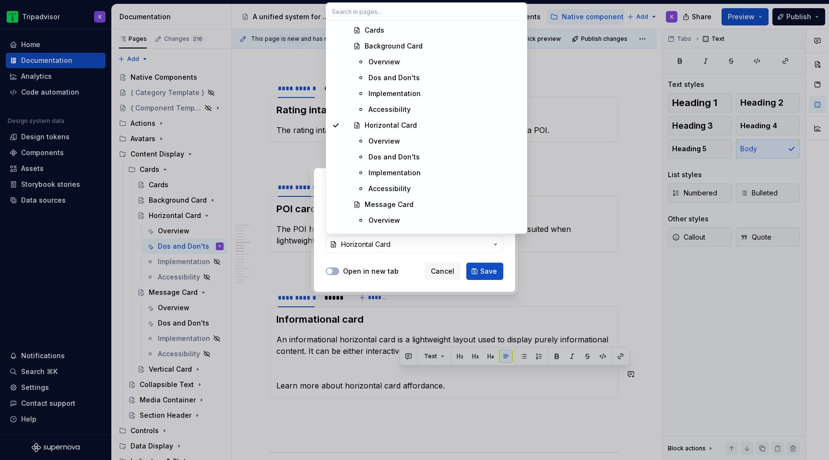
scroll to position [2368, 0]
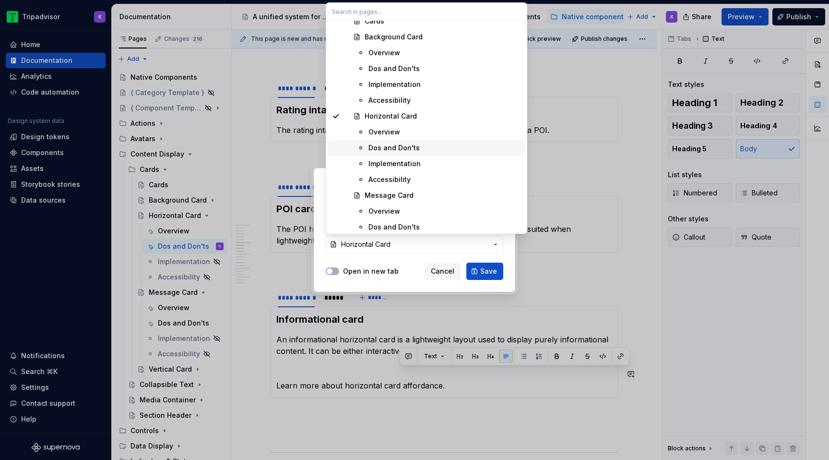
click at [401, 144] on div "Dos and Don'ts" at bounding box center [393, 148] width 51 height 10
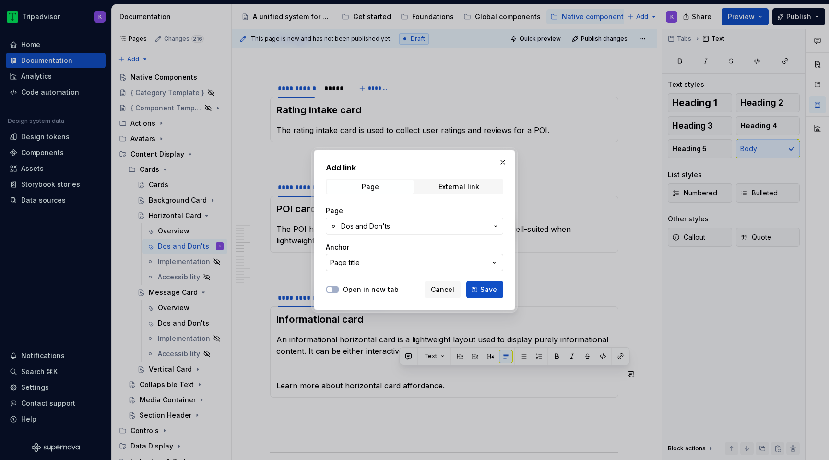
click at [384, 261] on button "Page title" at bounding box center [415, 262] width 178 height 17
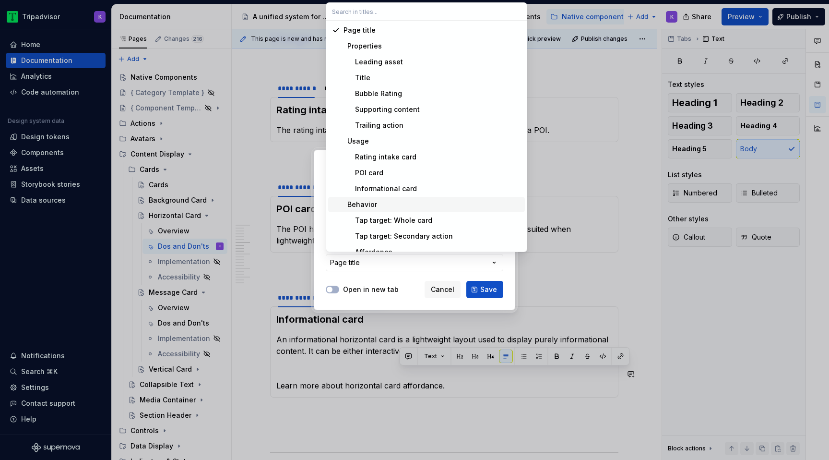
scroll to position [121, 0]
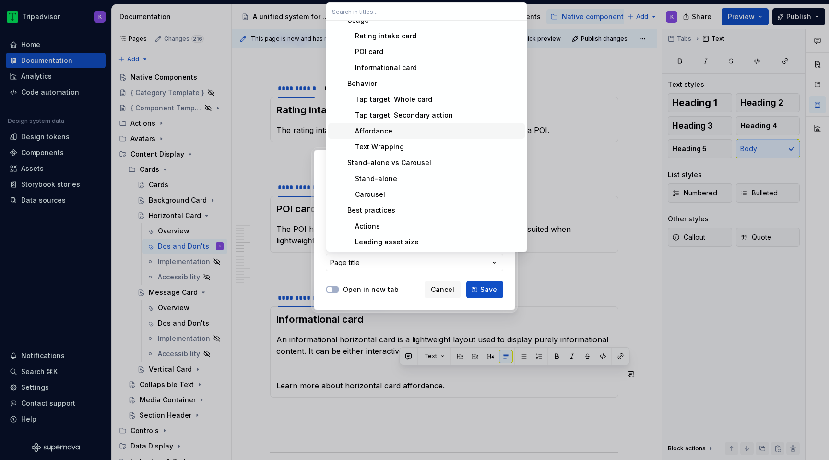
click at [409, 130] on div "Affordance" at bounding box center [433, 131] width 178 height 10
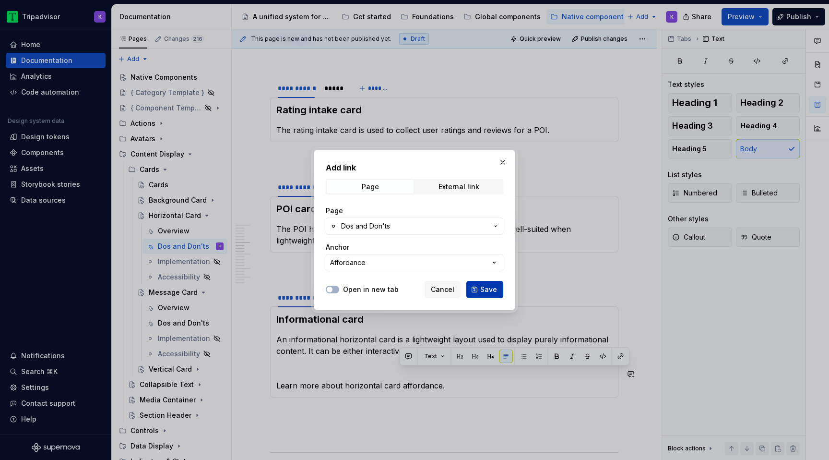
click at [479, 292] on button "Save" at bounding box center [484, 289] width 37 height 17
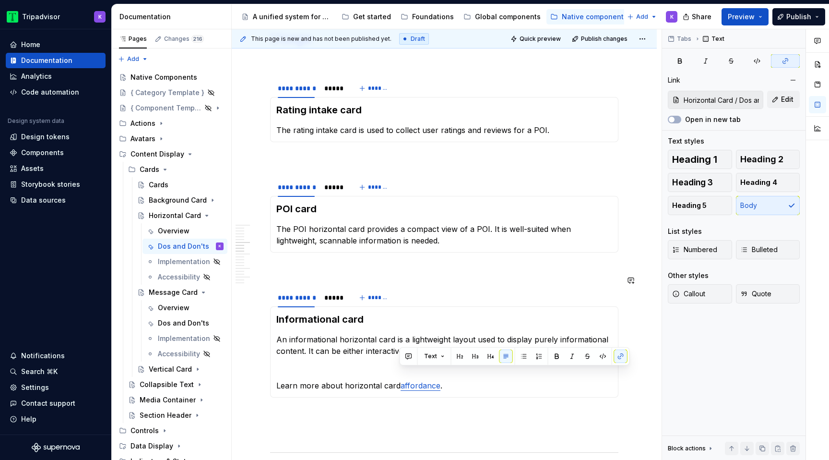
click at [476, 264] on p at bounding box center [444, 270] width 348 height 12
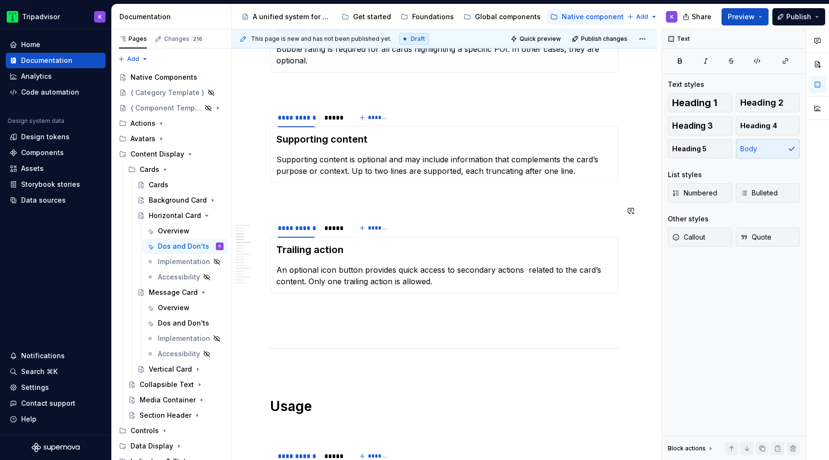
scroll to position [469, 0]
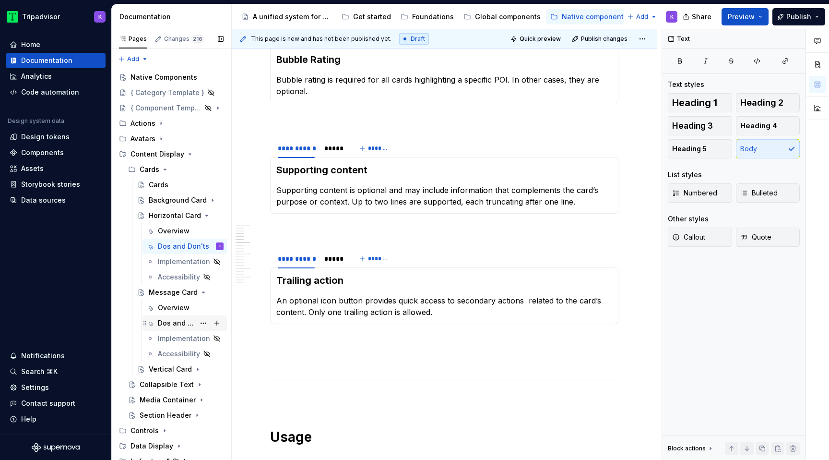
click at [188, 324] on div "Dos and Don'ts" at bounding box center [176, 323] width 37 height 10
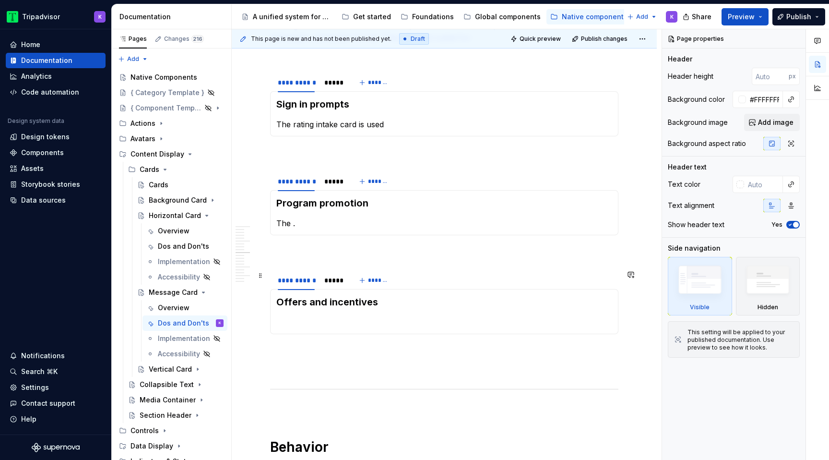
scroll to position [749, 0]
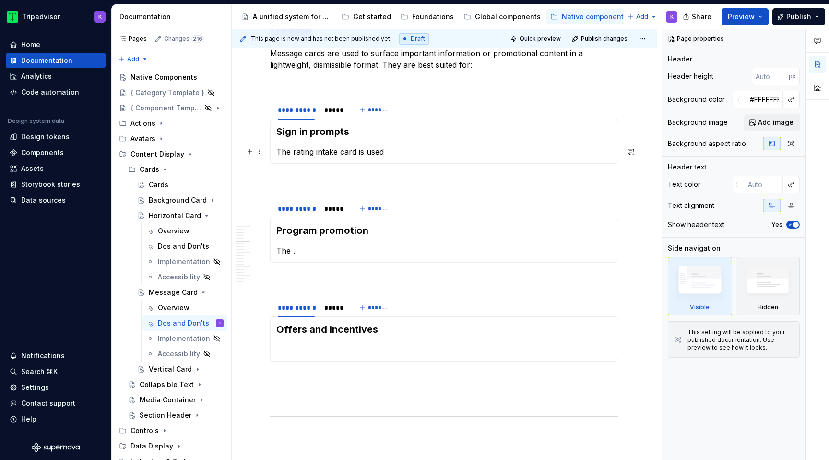
type textarea "*"
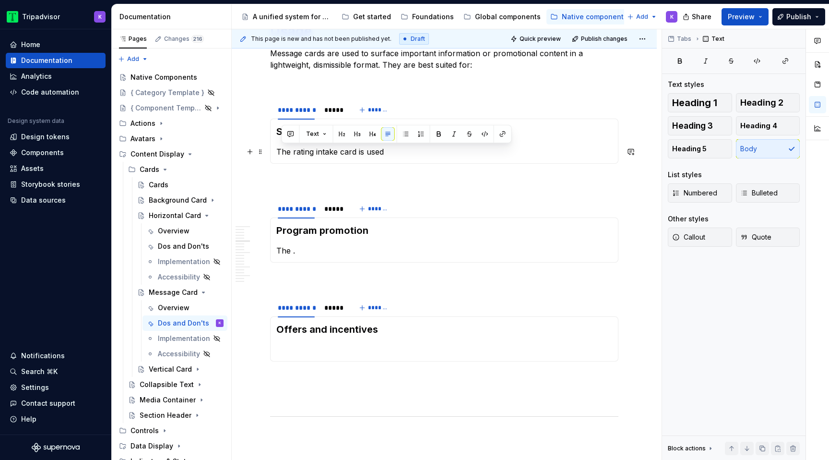
drag, startPoint x: 390, startPoint y: 157, endPoint x: 277, endPoint y: 155, distance: 112.8
click at [277, 155] on p "The rating intake card is used" at bounding box center [444, 152] width 336 height 12
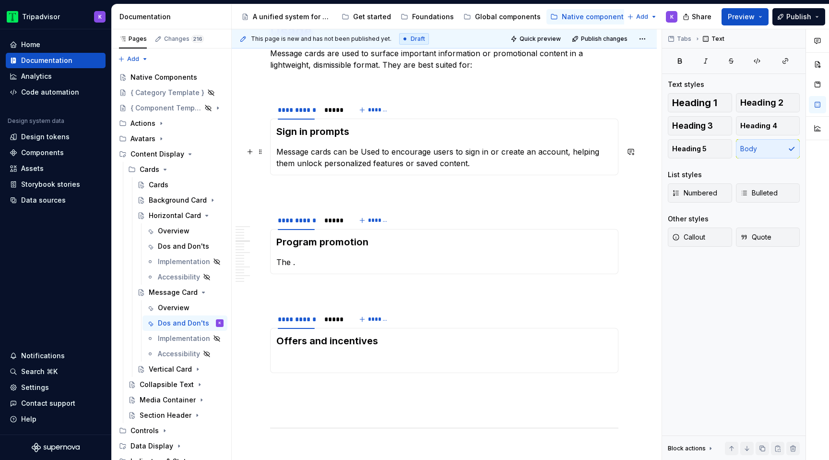
click at [367, 152] on p "Message cards can be Used to encourage users to sign in or create an account, h…" at bounding box center [444, 157] width 336 height 23
click at [520, 167] on p "Message cards can be used to encourage users to sign in or create an account, h…" at bounding box center [444, 157] width 336 height 23
click at [403, 260] on p "The ." at bounding box center [444, 262] width 336 height 12
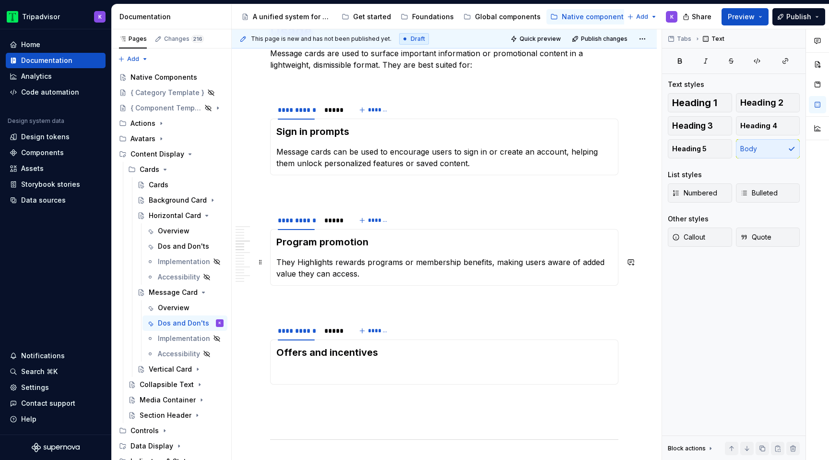
click at [301, 262] on p "They Highlights rewards programs or membership benefits, making users aware of …" at bounding box center [444, 267] width 336 height 23
click at [364, 262] on p "They can also highlights rewards programs or membership benefits, making users …" at bounding box center [444, 267] width 336 height 23
click at [513, 276] on p "They can also highlights the rewards programs or membership benefits, making us…" at bounding box center [444, 267] width 336 height 23
click at [425, 374] on p at bounding box center [444, 373] width 336 height 12
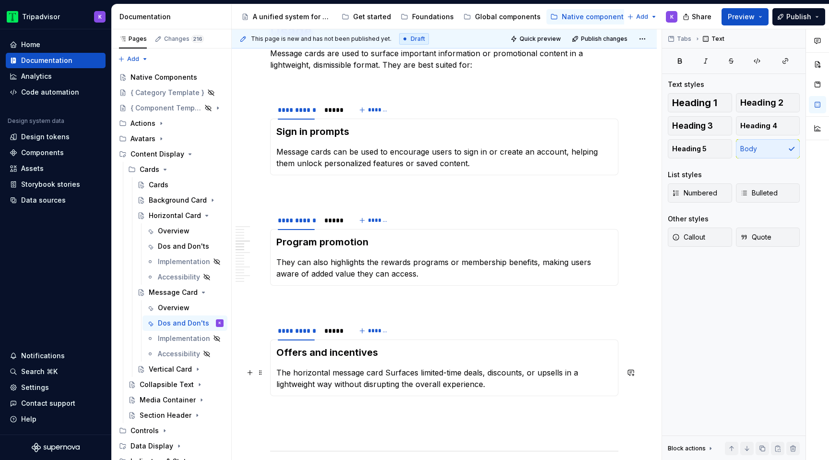
click at [389, 376] on p "The horizontal message card Surfaces limited-time deals, discounts, or upsells …" at bounding box center [444, 378] width 336 height 23
click at [430, 373] on p "The horizontal message card can surfaces limited-time deals, discounts, or upse…" at bounding box center [444, 378] width 336 height 23
click at [529, 388] on p "The horizontal message card can surface limited-time deals, discounts, or upsel…" at bounding box center [444, 378] width 336 height 23
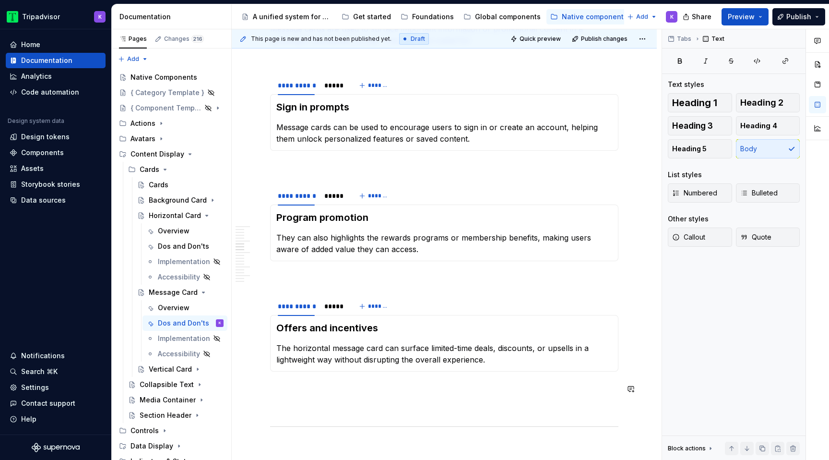
scroll to position [818, 0]
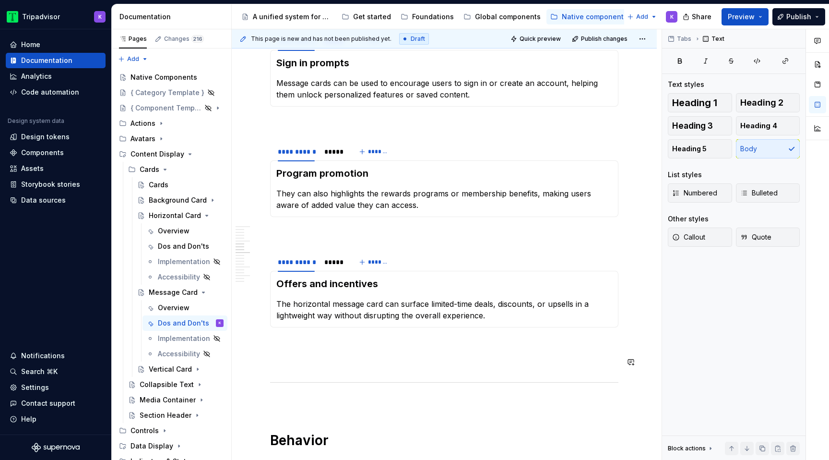
click at [513, 366] on p at bounding box center [444, 362] width 348 height 12
click at [513, 347] on p at bounding box center [444, 345] width 348 height 12
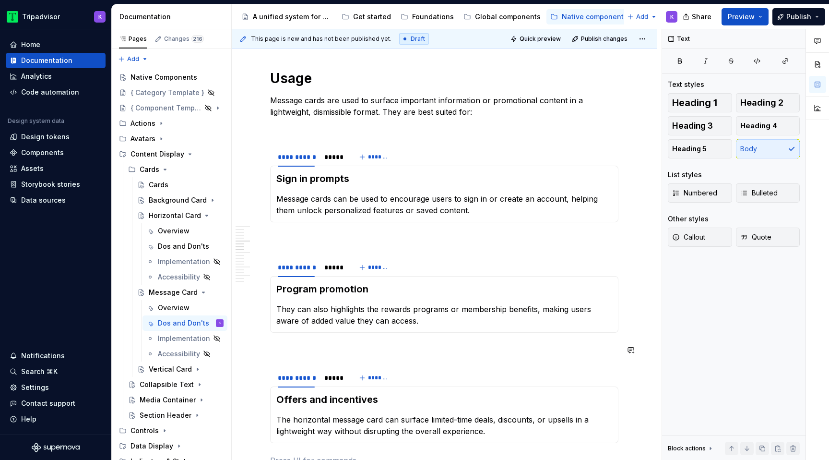
scroll to position [687, 0]
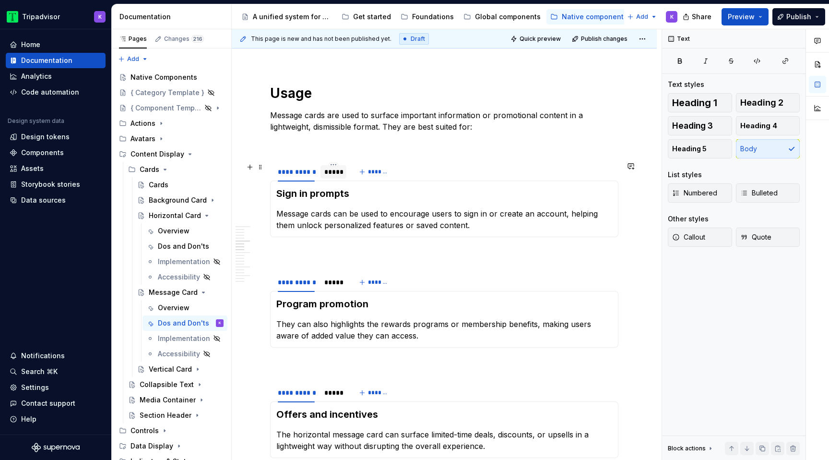
click at [337, 178] on div "*****" at bounding box center [333, 171] width 26 height 13
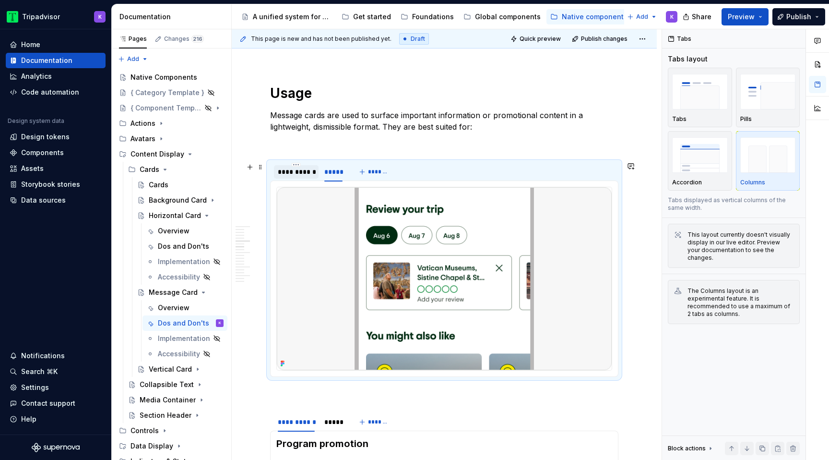
click at [294, 178] on div "**********" at bounding box center [296, 171] width 45 height 13
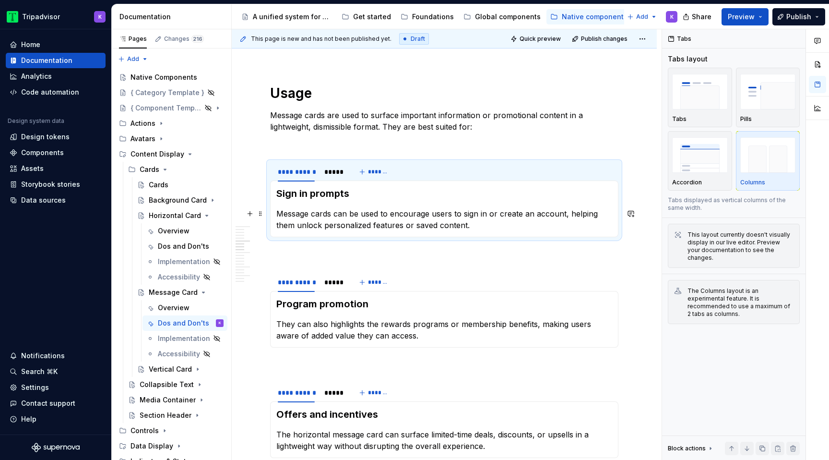
click at [362, 224] on p "Message cards can be used to encourage users to sign in or create an account, h…" at bounding box center [444, 219] width 336 height 23
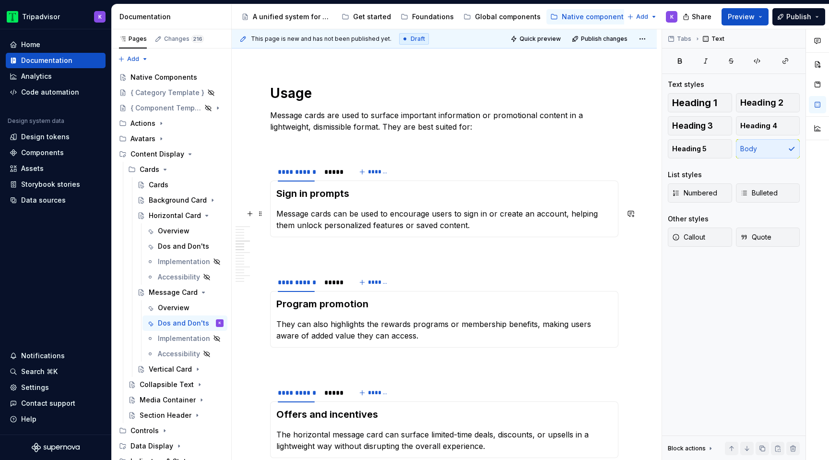
click at [423, 226] on p "Message cards can be used to encourage users to sign in or create an account, h…" at bounding box center [444, 219] width 336 height 23
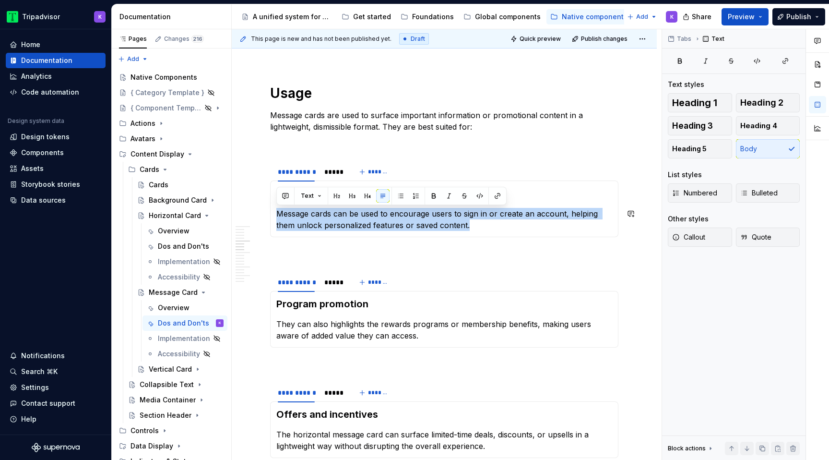
copy p "Message cards can be used to encourage users to sign in or create an account, h…"
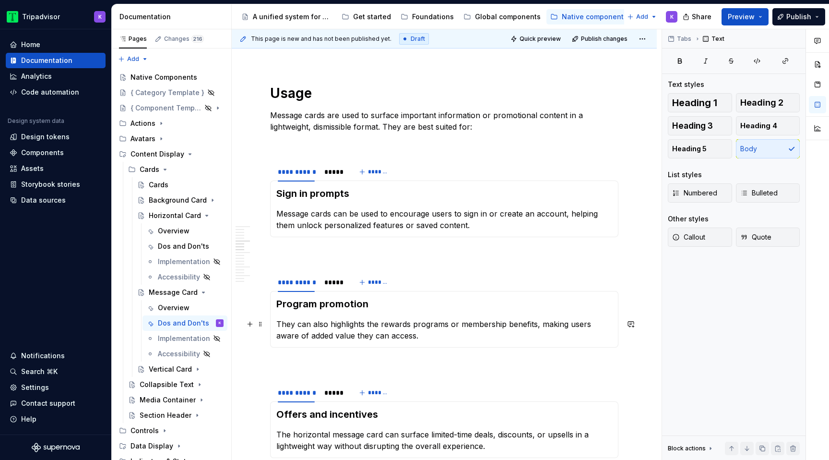
click at [347, 326] on p "They can also highlights the rewards programs or membership benefits, making us…" at bounding box center [444, 329] width 336 height 23
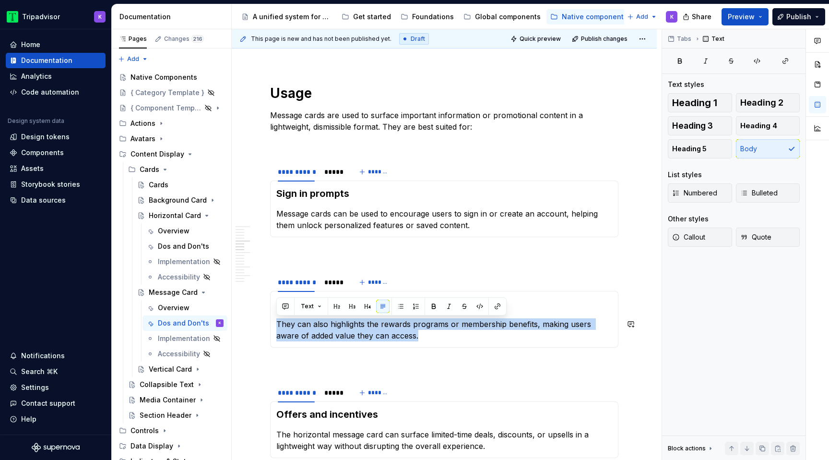
copy p "They can also highlights the rewards programs or membership benefits, making us…"
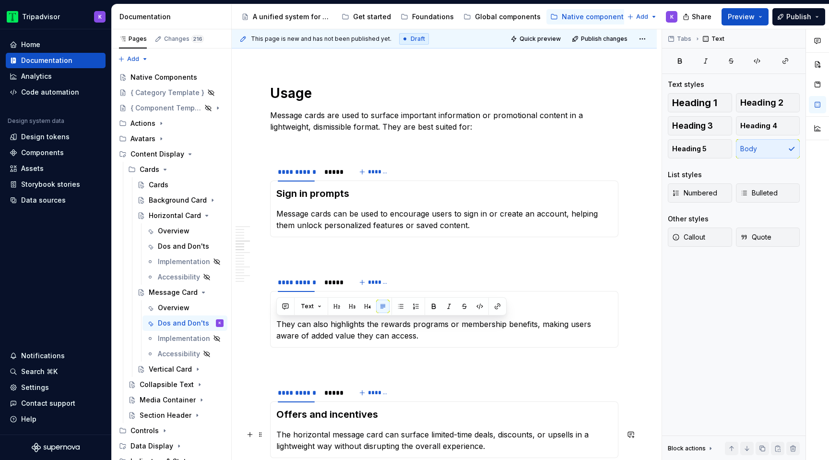
click at [354, 430] on p "The horizontal message card can surface limited-time deals, discounts, or upsel…" at bounding box center [444, 439] width 336 height 23
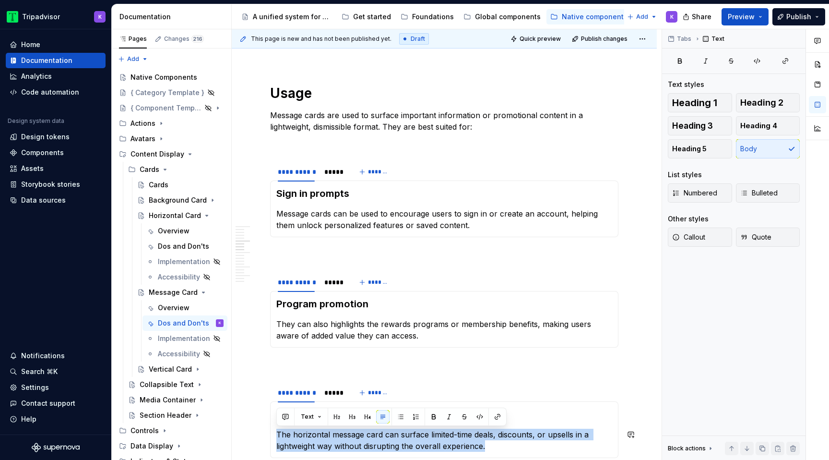
copy p "The horizontal message card can surface limited-time deals, discounts, or upsel…"
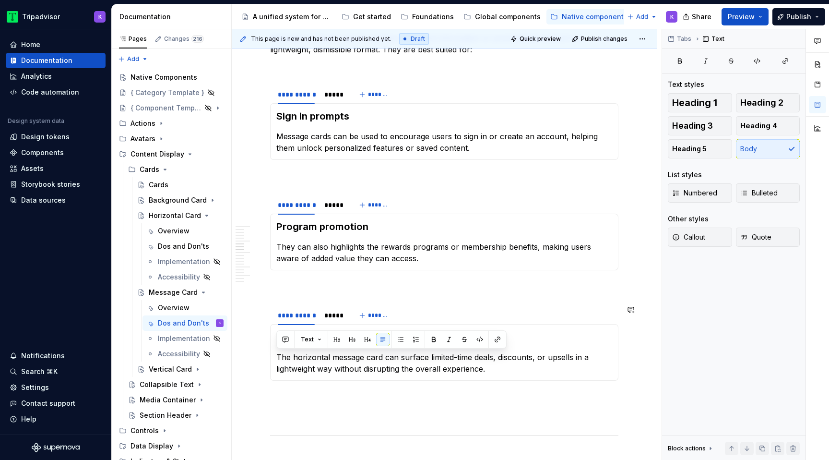
click at [561, 336] on h3 "Offers and incentives" at bounding box center [444, 336] width 336 height 13
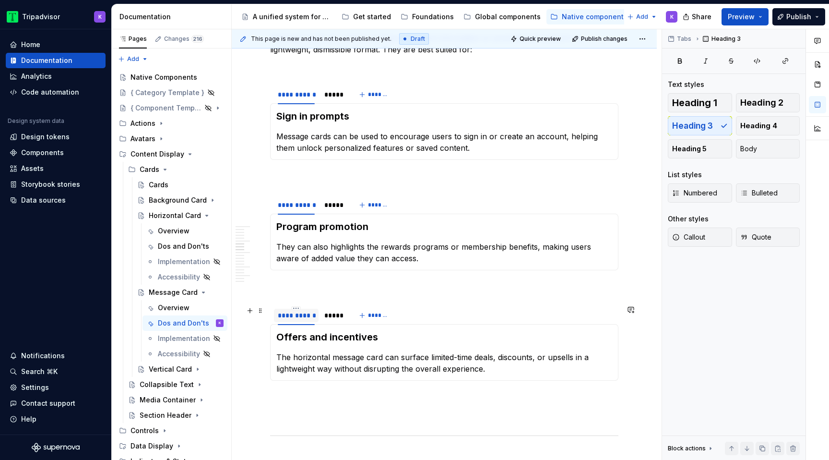
scroll to position [816, 0]
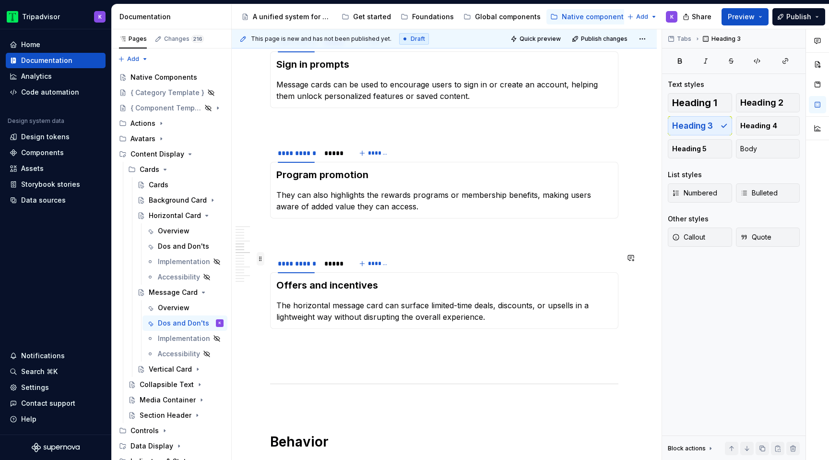
click at [261, 261] on span at bounding box center [261, 258] width 8 height 13
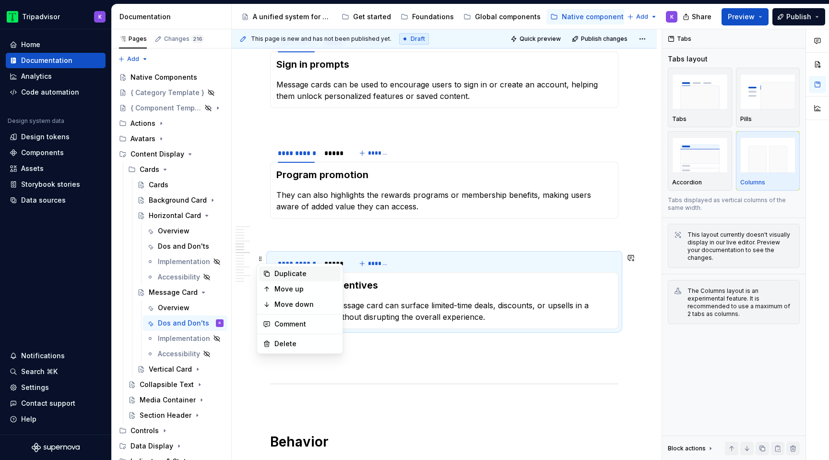
click at [284, 277] on div "Duplicate" at bounding box center [305, 274] width 62 height 10
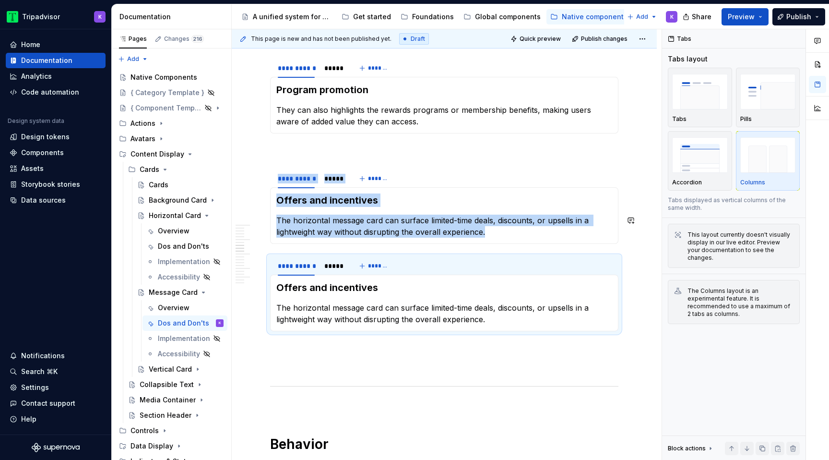
scroll to position [968, 0]
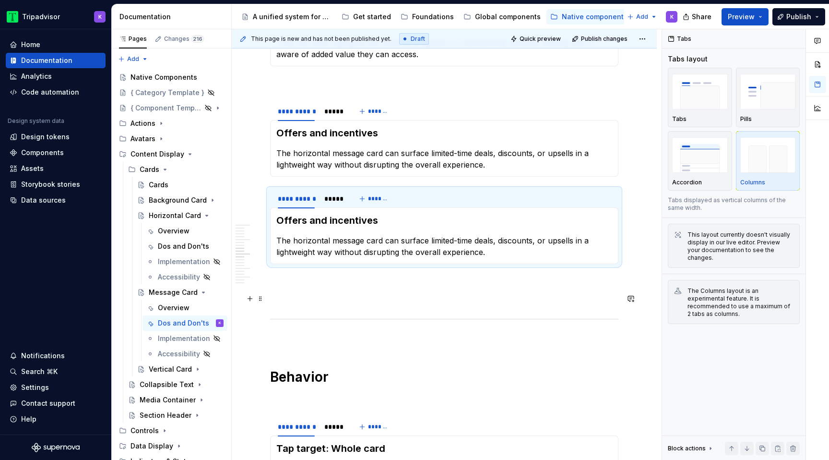
click at [293, 294] on p at bounding box center [444, 299] width 348 height 12
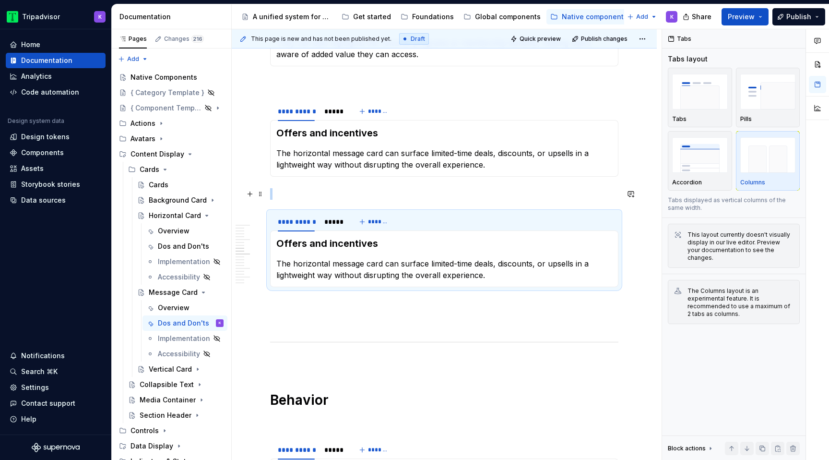
click at [311, 190] on p at bounding box center [444, 194] width 348 height 12
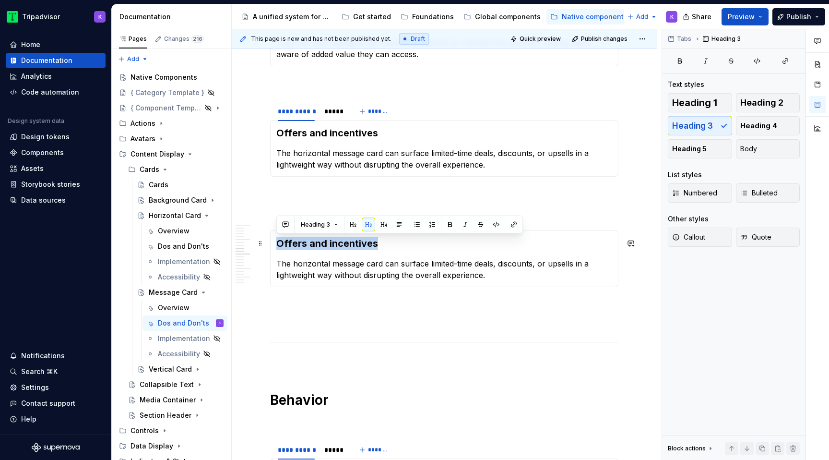
drag, startPoint x: 384, startPoint y: 243, endPoint x: 275, endPoint y: 242, distance: 108.4
click at [275, 242] on div "Offers and incentives The horizontal message card can surface limited-time deal…" at bounding box center [444, 258] width 348 height 57
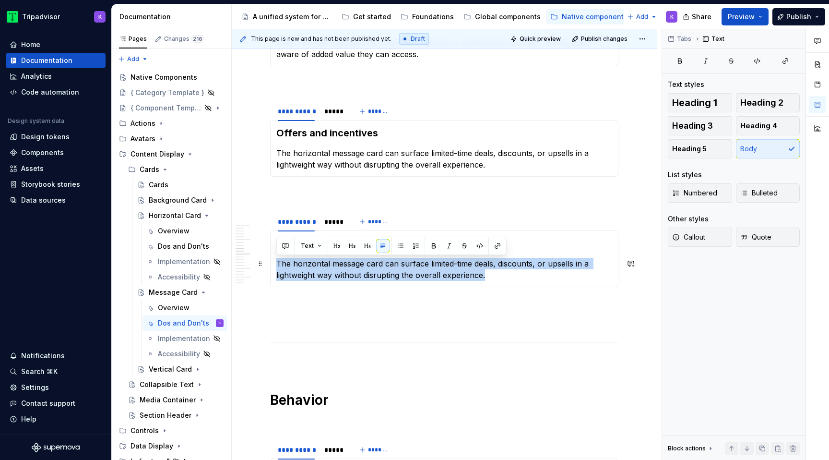
drag, startPoint x: 502, startPoint y: 282, endPoint x: 271, endPoint y: 265, distance: 231.8
click at [271, 265] on div "Guided start The horizontal message card can surface limited-time deals, discou…" at bounding box center [444, 258] width 348 height 57
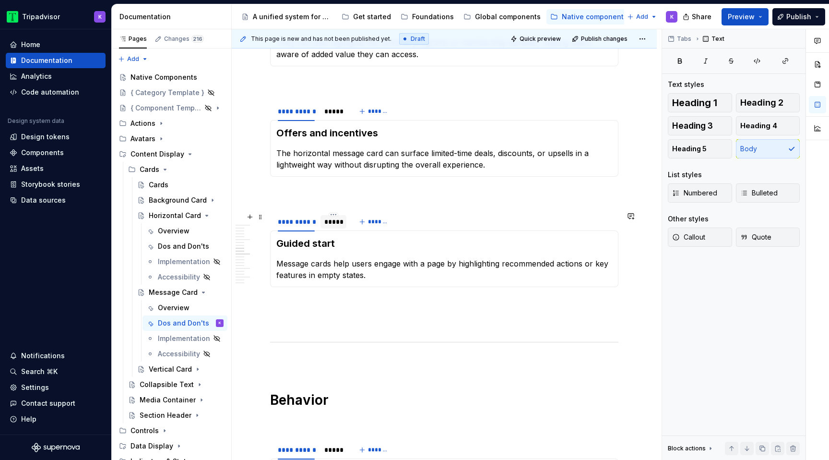
click at [333, 229] on div at bounding box center [333, 229] width 26 height 1
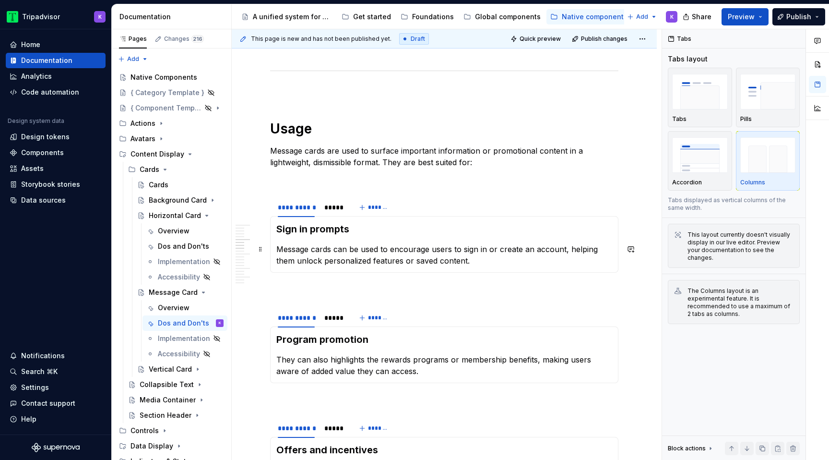
scroll to position [649, 0]
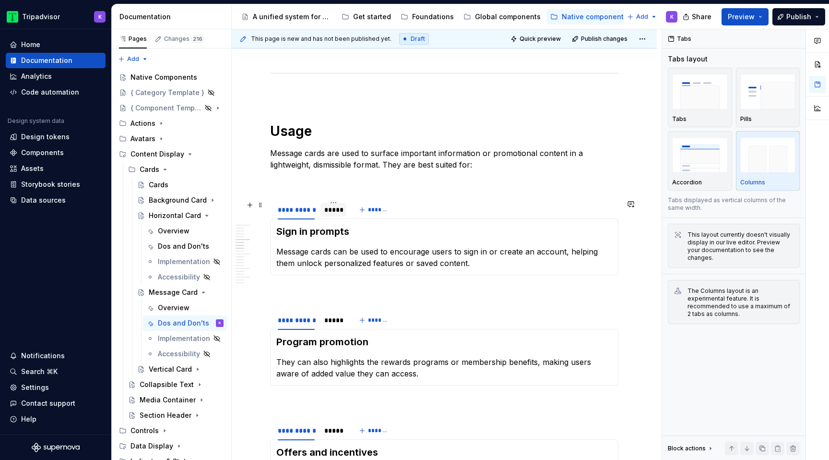
click at [334, 214] on div "*****" at bounding box center [333, 209] width 26 height 13
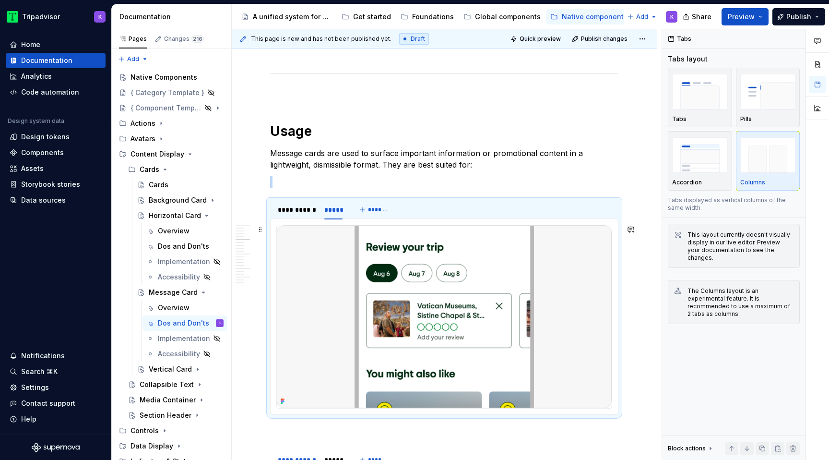
click at [367, 257] on img at bounding box center [444, 316] width 335 height 183
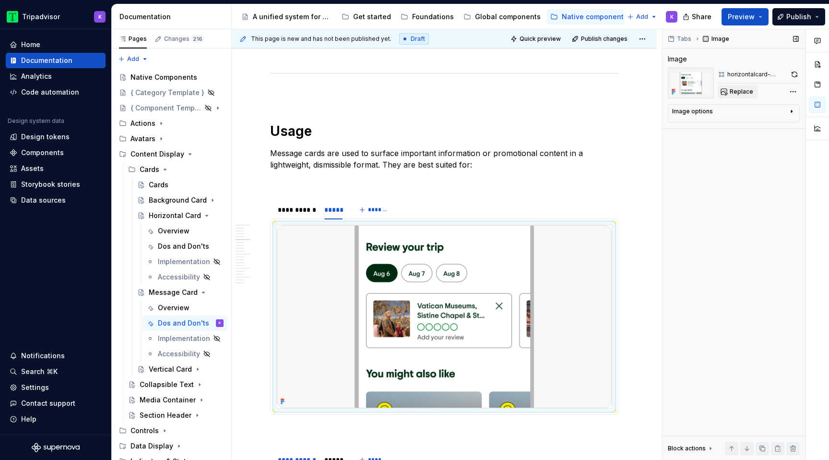
click at [731, 93] on span "Replace" at bounding box center [742, 92] width 24 height 8
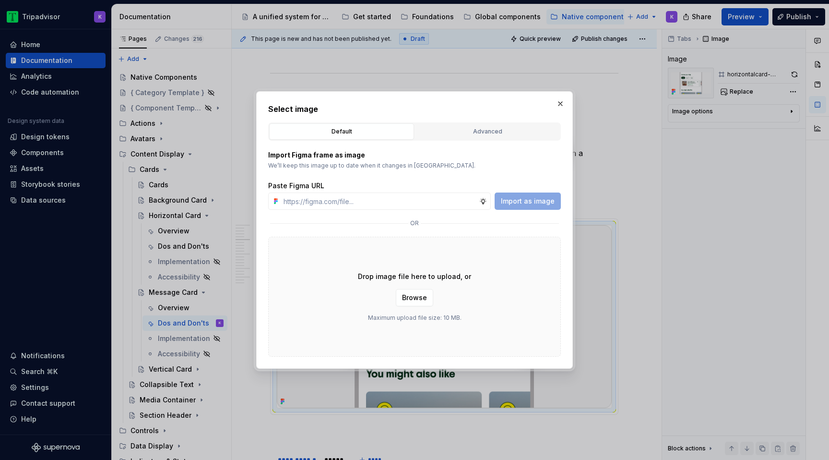
type textarea "*"
type input "https://www.figma.com/design/eWzZGbXTCMsZ0gwC1u1MU0/Altas-Native-Documentation?…"
type textarea "*"
type input "https://www.figma.com/design/eWzZGbXTCMsZ0gwC1u1MU0/Altas-Native-Documentation?…"
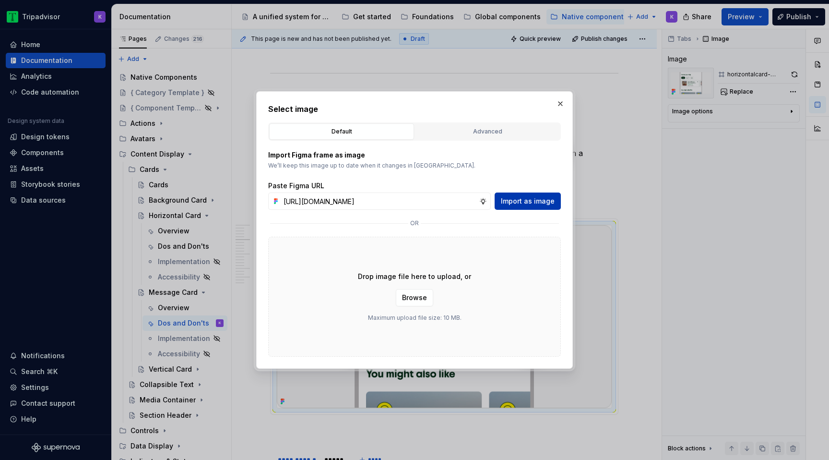
click at [526, 203] on span "Import as image" at bounding box center [528, 201] width 54 height 10
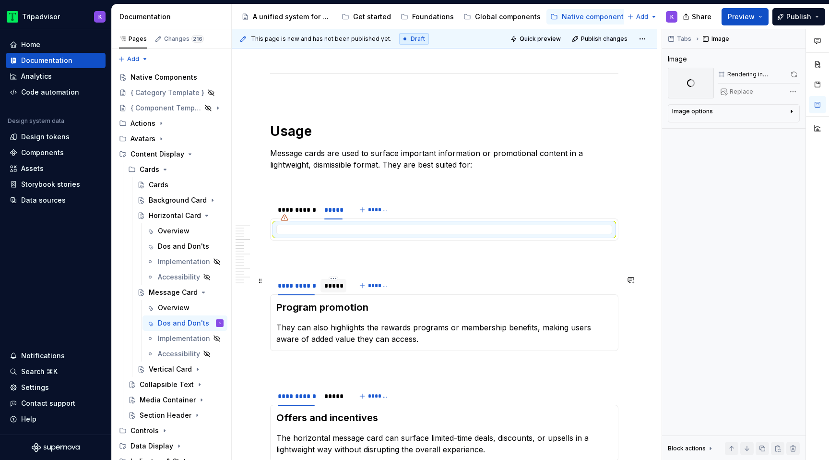
click at [328, 281] on div "*****" at bounding box center [333, 286] width 18 height 10
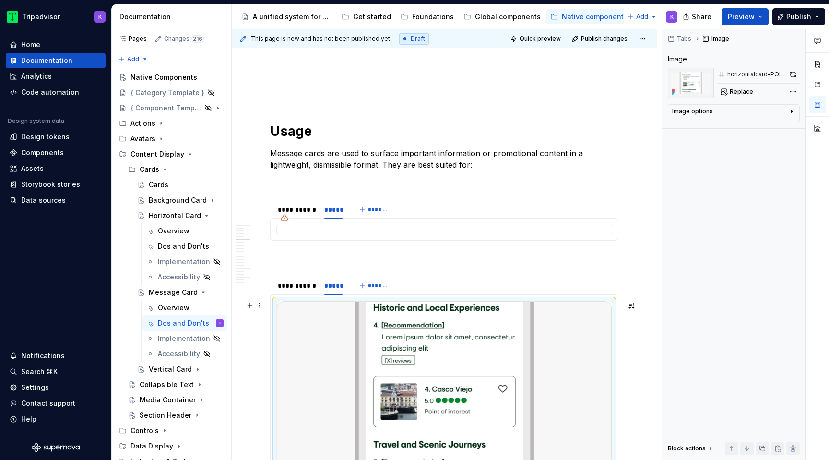
click at [369, 342] on img at bounding box center [444, 392] width 335 height 183
click at [745, 86] on button "Replace" at bounding box center [738, 91] width 40 height 13
type textarea "*"
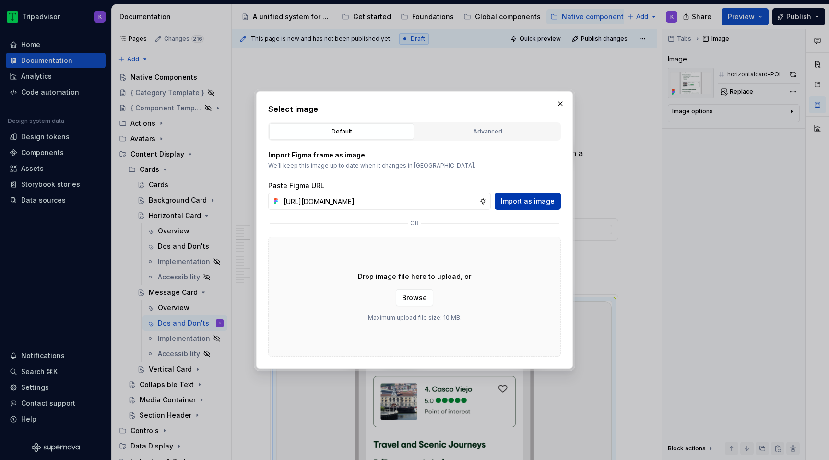
scroll to position [0, 255]
type input "https://www.figma.com/design/eWzZGbXTCMsZ0gwC1u1MU0/Altas-Native-Documentation?…"
click at [522, 201] on span "Import as image" at bounding box center [528, 201] width 54 height 10
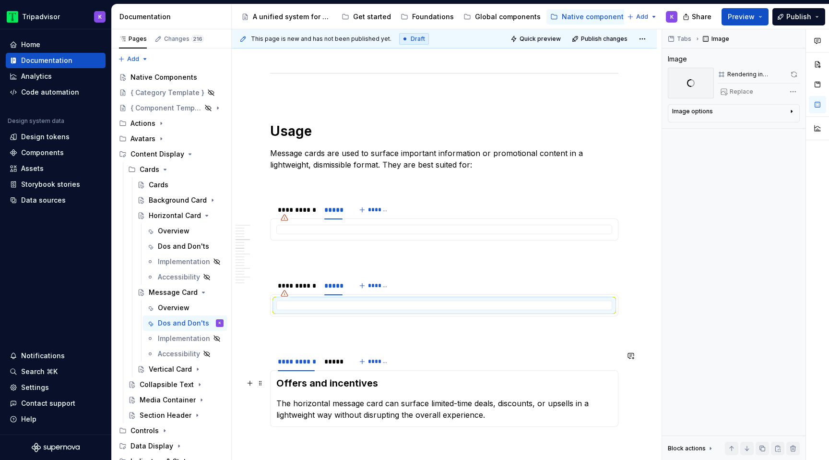
scroll to position [774, 0]
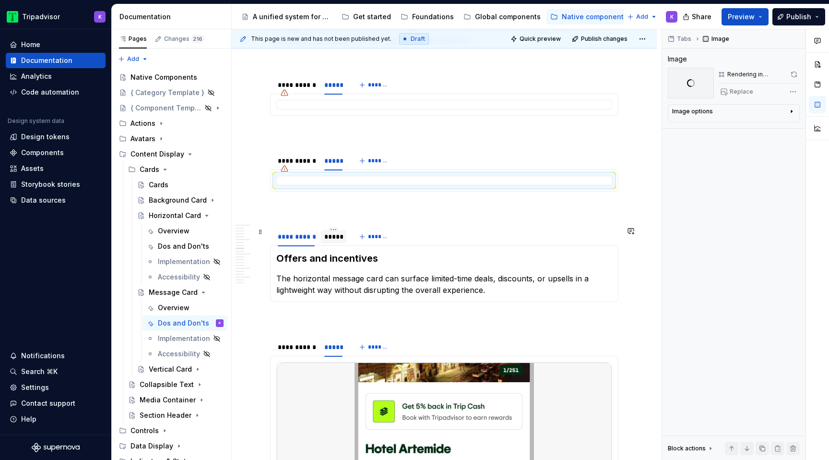
click at [329, 239] on div "*****" at bounding box center [333, 237] width 18 height 10
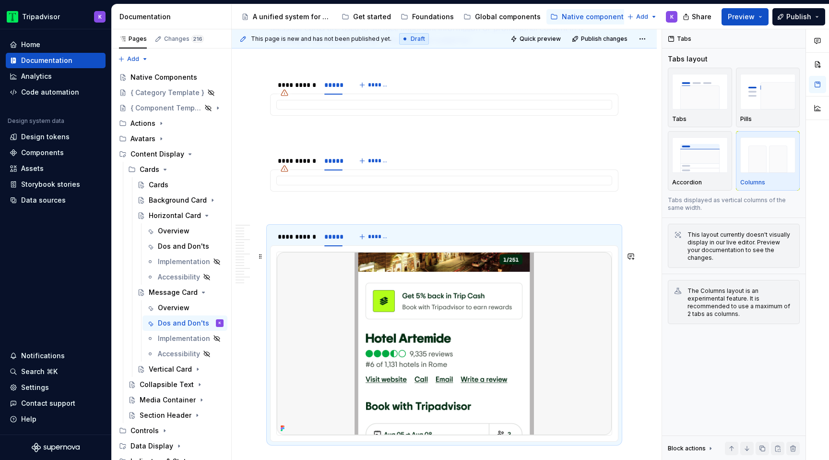
click at [350, 306] on img at bounding box center [444, 343] width 335 height 183
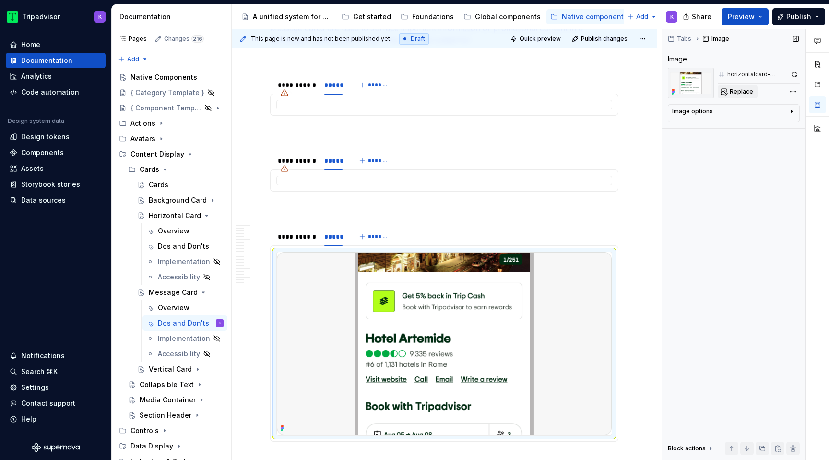
click at [739, 91] on span "Replace" at bounding box center [742, 92] width 24 height 8
type textarea "*"
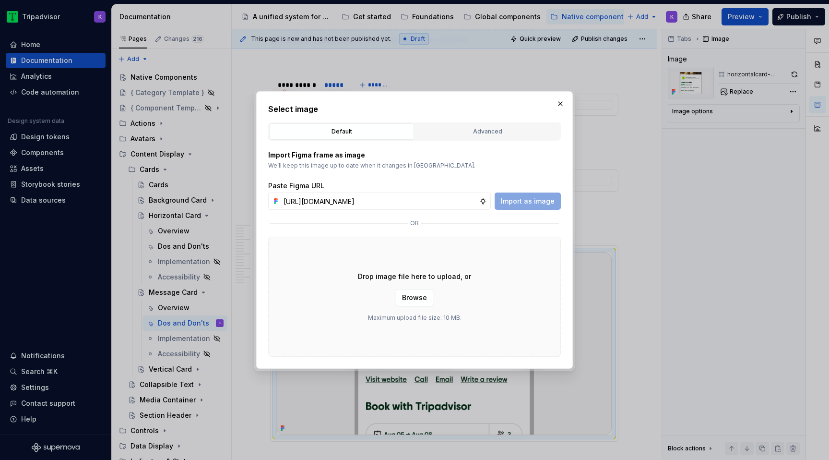
scroll to position [0, 255]
type input "https://www.figma.com/design/eWzZGbXTCMsZ0gwC1u1MU0/Altas-Native-Documentation?…"
click at [545, 206] on button "Import as image" at bounding box center [528, 200] width 66 height 17
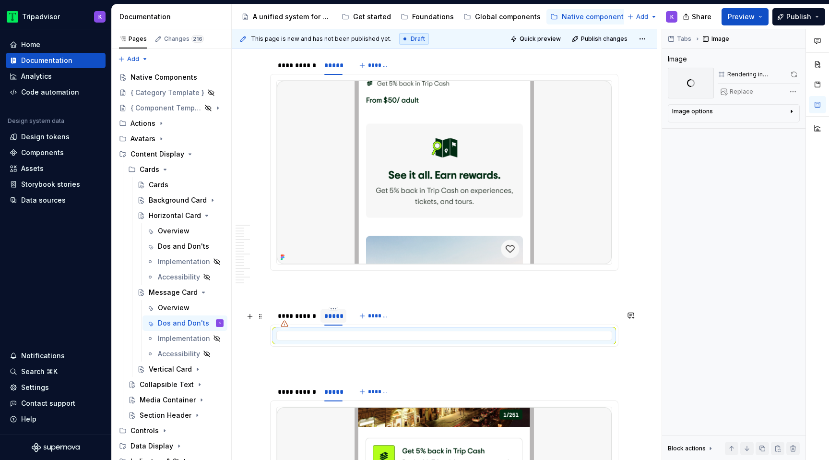
scroll to position [1181, 0]
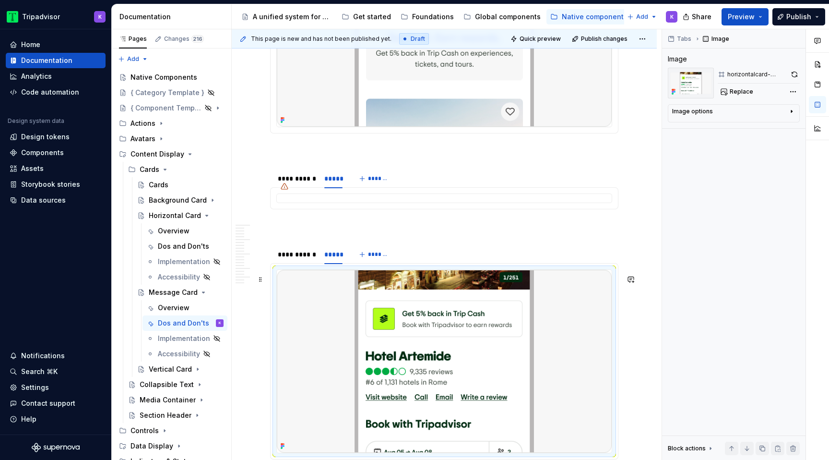
click at [359, 354] on img at bounding box center [444, 361] width 335 height 183
click at [741, 93] on span "Replace" at bounding box center [742, 92] width 24 height 8
type textarea "*"
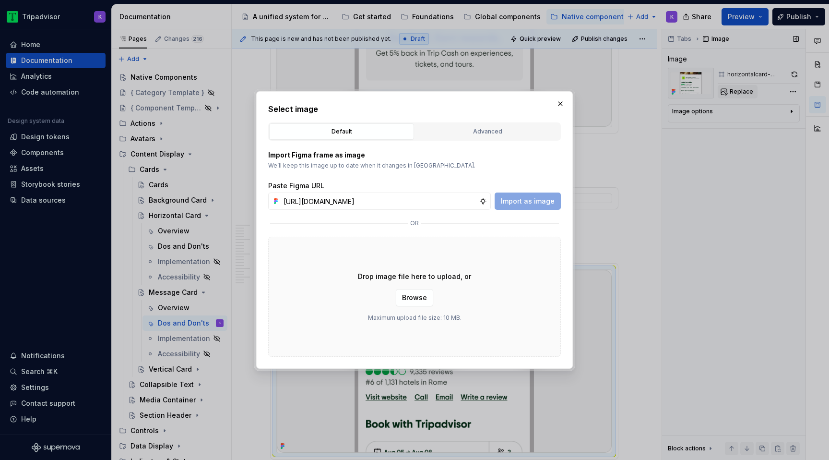
scroll to position [0, 255]
type input "https://www.figma.com/design/eWzZGbXTCMsZ0gwC1u1MU0/Altas-Native-Documentation?…"
click at [537, 201] on span "Import as image" at bounding box center [528, 201] width 54 height 10
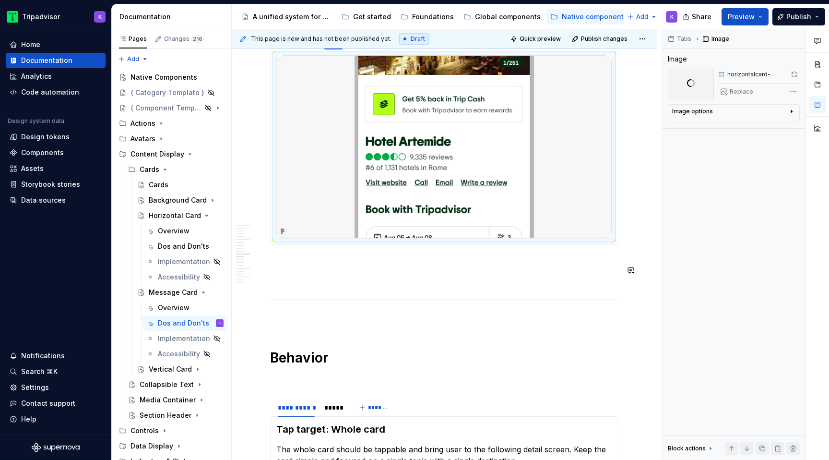
scroll to position [1394, 0]
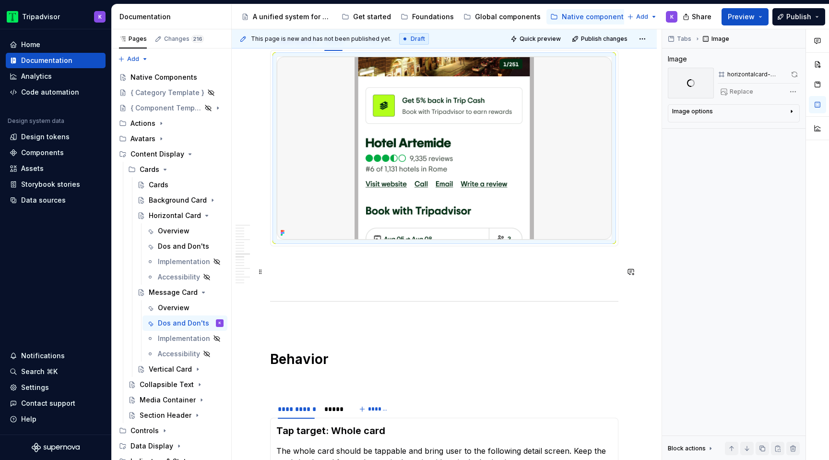
click at [468, 399] on div "**********" at bounding box center [444, 408] width 348 height 19
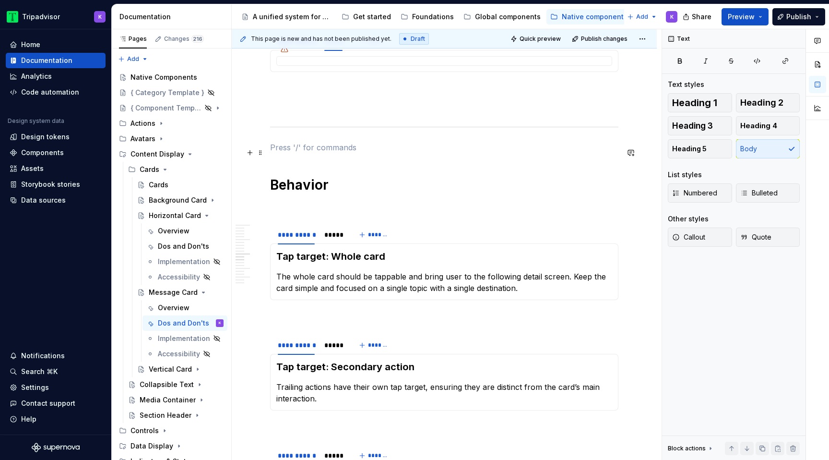
click at [470, 153] on p at bounding box center [444, 148] width 348 height 12
click at [461, 112] on p at bounding box center [444, 107] width 348 height 12
click at [461, 100] on div "**********" at bounding box center [444, 316] width 348 height 3019
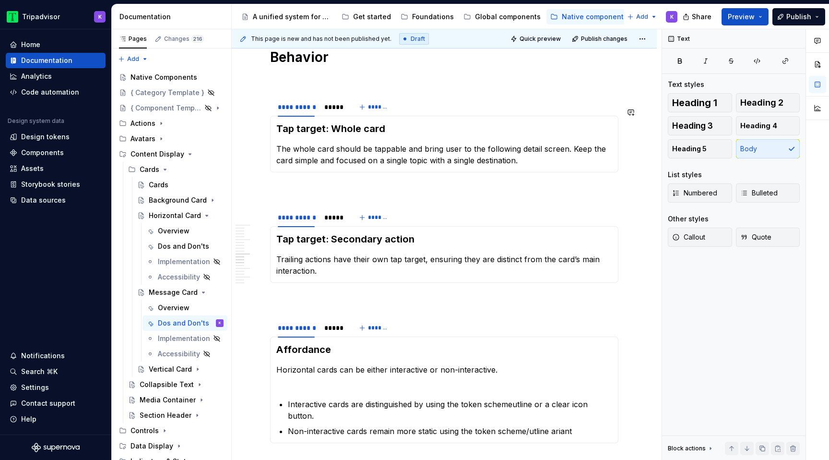
scroll to position [1898, 0]
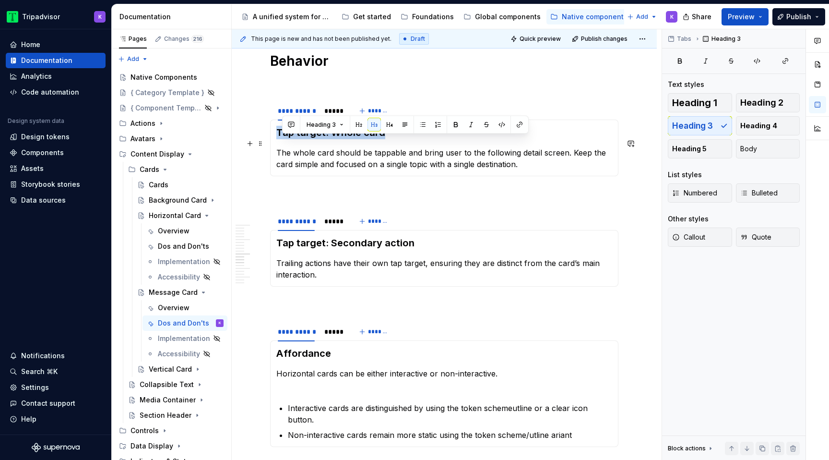
drag, startPoint x: 379, startPoint y: 146, endPoint x: 278, endPoint y: 145, distance: 101.7
click at [278, 139] on h3 "Tap target: Whole card" at bounding box center [444, 132] width 336 height 13
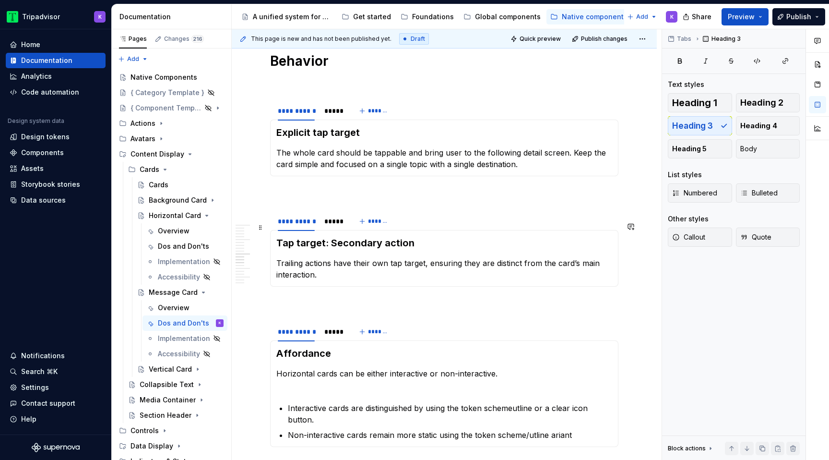
click at [325, 199] on p at bounding box center [444, 194] width 348 height 12
click at [263, 228] on span at bounding box center [261, 227] width 8 height 13
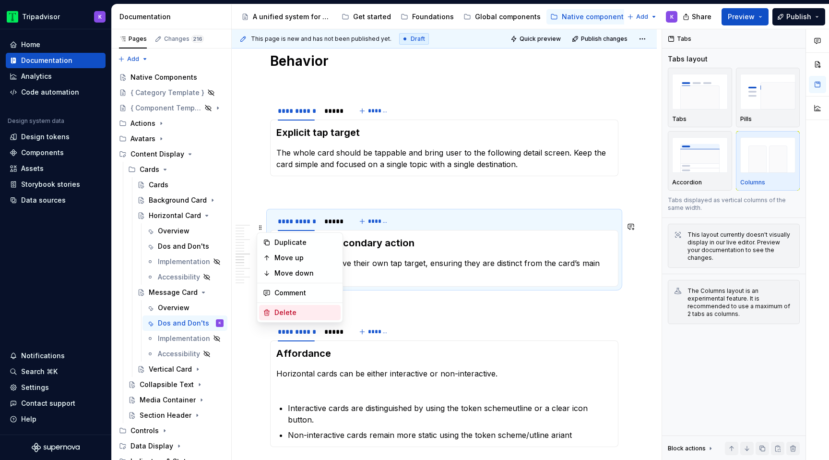
click at [310, 316] on div "Delete" at bounding box center [305, 313] width 62 height 10
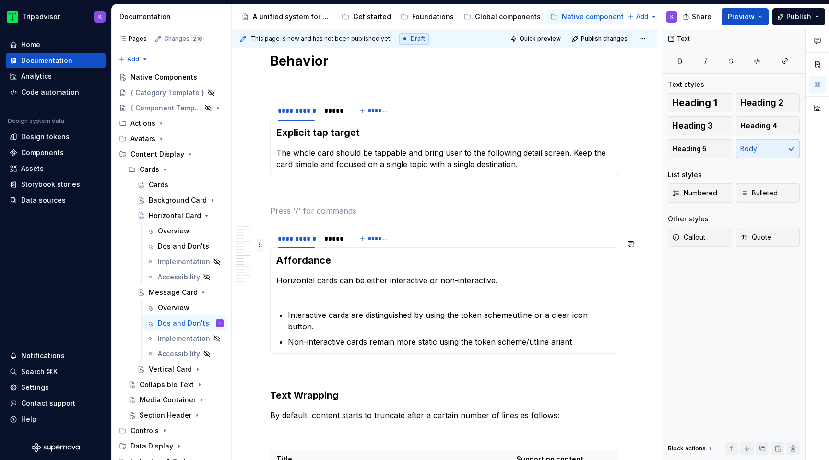
click at [259, 246] on span at bounding box center [261, 244] width 8 height 13
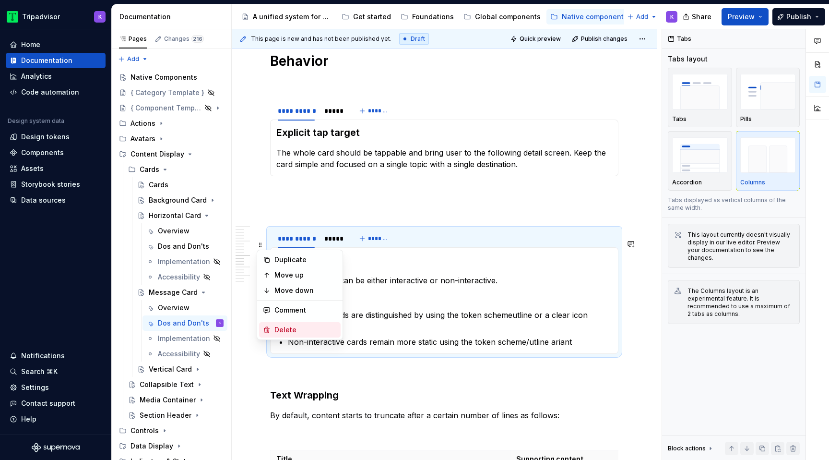
click at [311, 324] on div "Delete" at bounding box center [300, 329] width 82 height 15
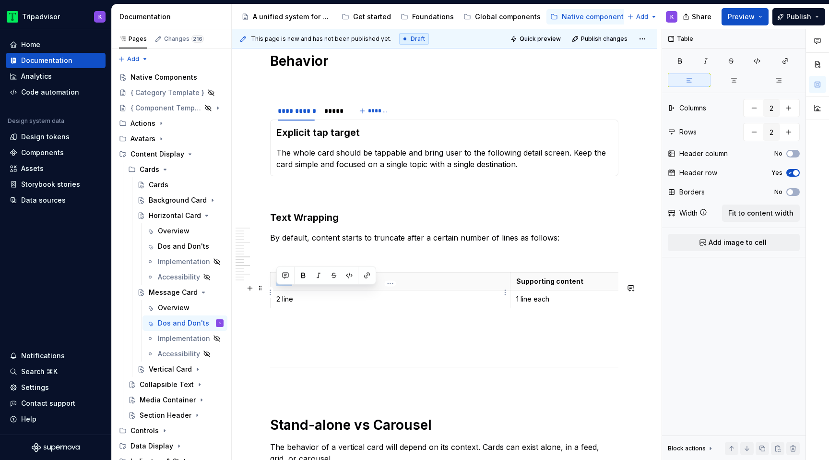
drag, startPoint x: 297, startPoint y: 291, endPoint x: 276, endPoint y: 291, distance: 20.6
click at [276, 286] on p "Title" at bounding box center [390, 281] width 228 height 10
click at [282, 304] on p "2 line" at bounding box center [390, 299] width 228 height 10
click at [518, 304] on p "1 line each" at bounding box center [630, 299] width 228 height 10
drag, startPoint x: 557, startPoint y: 312, endPoint x: 534, endPoint y: 311, distance: 23.5
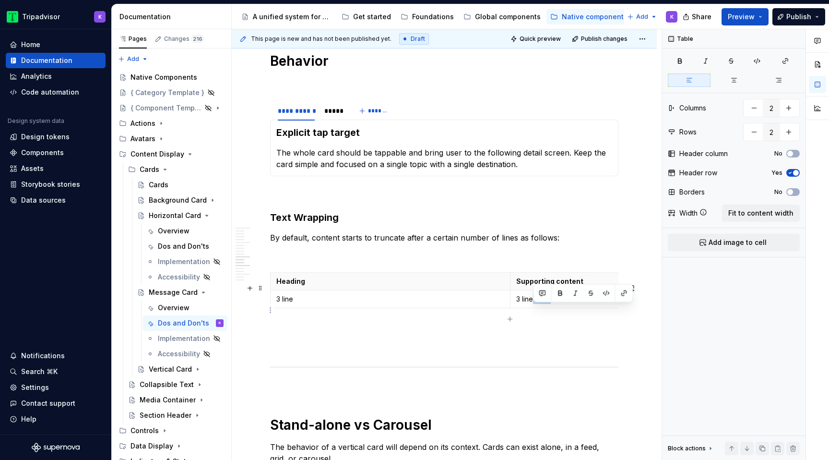
click at [534, 304] on p "3 line each" at bounding box center [630, 299] width 228 height 10
click at [307, 308] on td "3 line" at bounding box center [391, 299] width 240 height 18
click at [510, 352] on p at bounding box center [444, 347] width 348 height 12
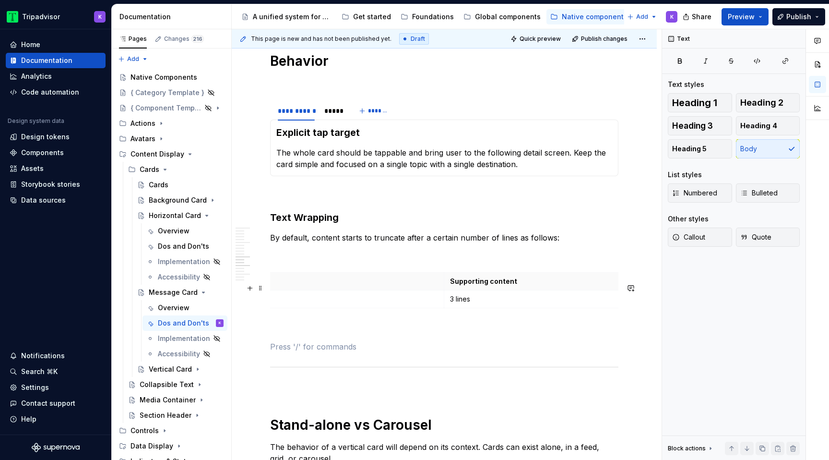
scroll to position [0, 0]
click at [338, 119] on div at bounding box center [333, 118] width 26 height 1
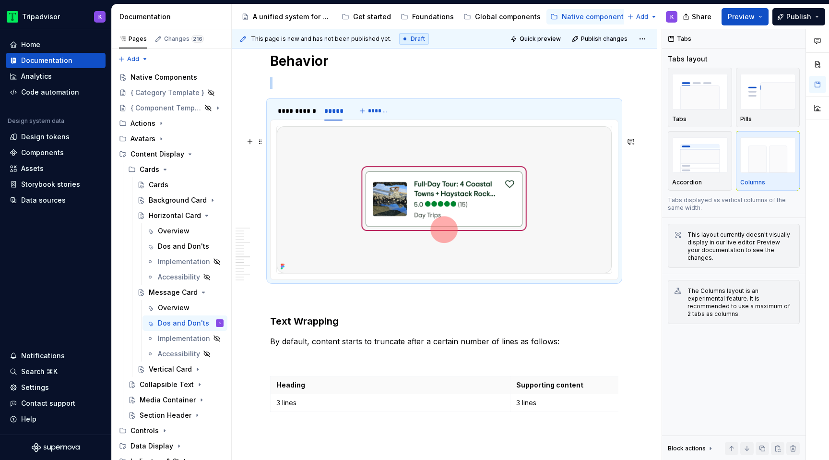
click at [374, 171] on img at bounding box center [444, 199] width 335 height 146
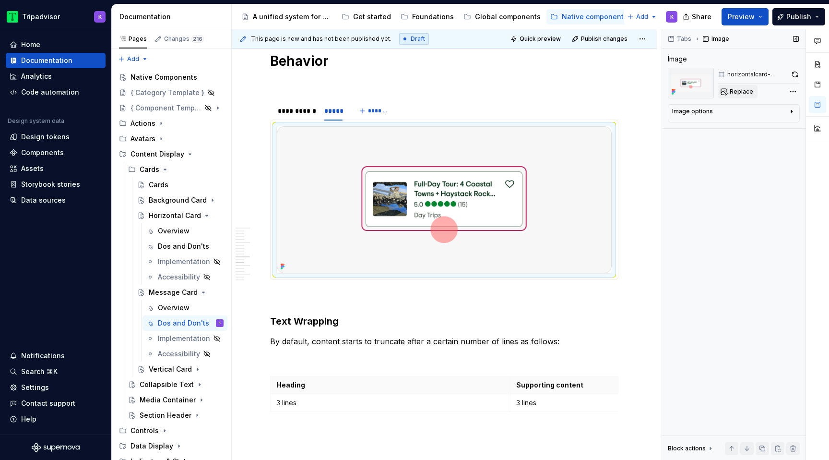
click at [745, 90] on span "Replace" at bounding box center [742, 92] width 24 height 8
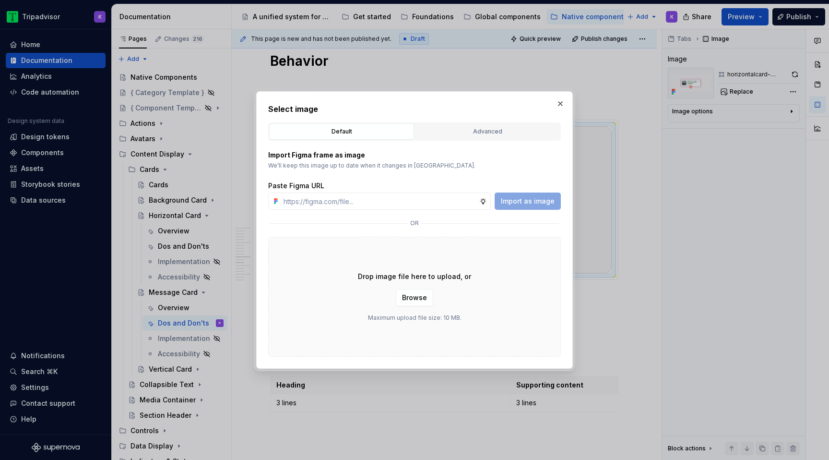
type textarea "*"
type input "https://www.figma.com/design/eWzZGbXTCMsZ0gwC1u1MU0/Altas-Native-Documentation?…"
click at [528, 202] on span "Import as image" at bounding box center [528, 201] width 54 height 10
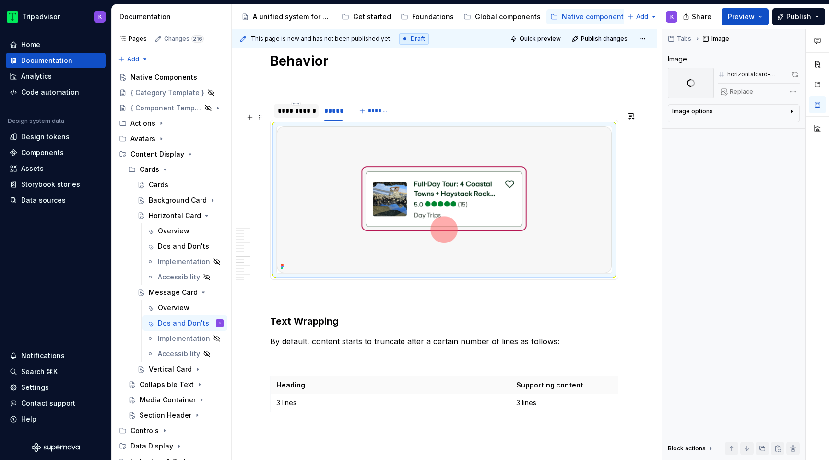
click at [303, 116] on div "**********" at bounding box center [296, 111] width 37 height 10
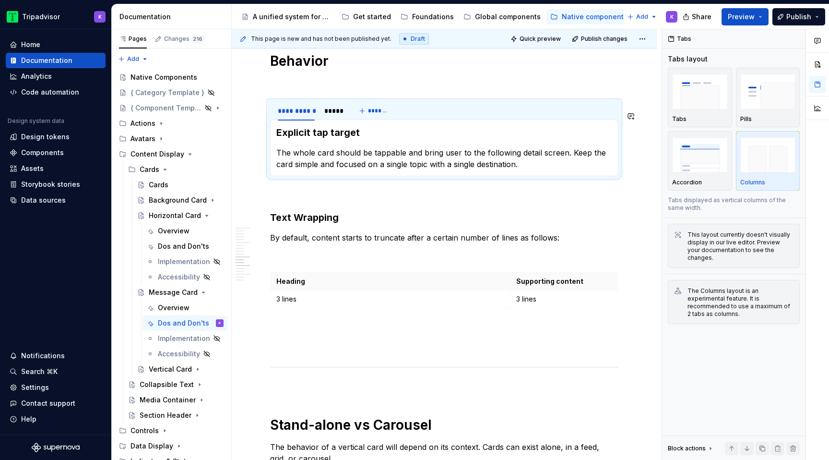
click at [350, 170] on p "The whole card should be tappable and bring user to the following detail screen…" at bounding box center [444, 158] width 336 height 23
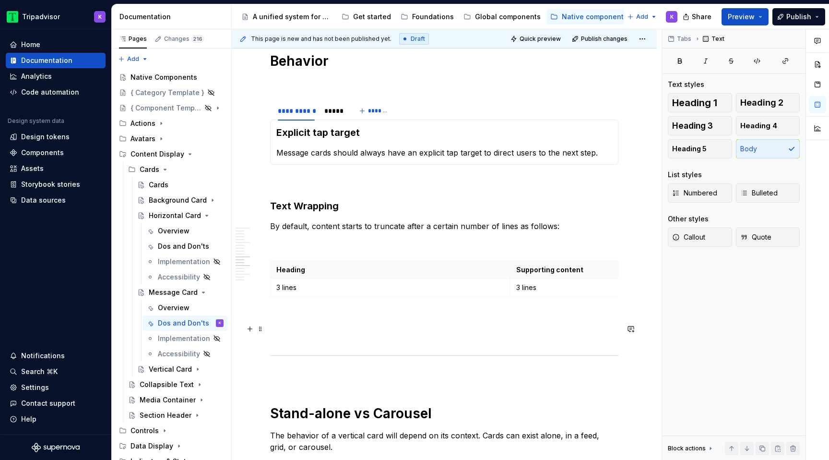
click at [385, 323] on p at bounding box center [444, 318] width 348 height 12
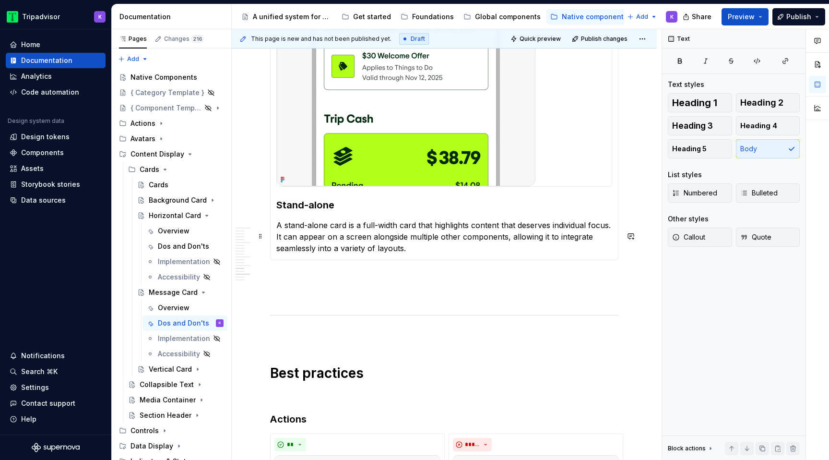
scroll to position [2347, 0]
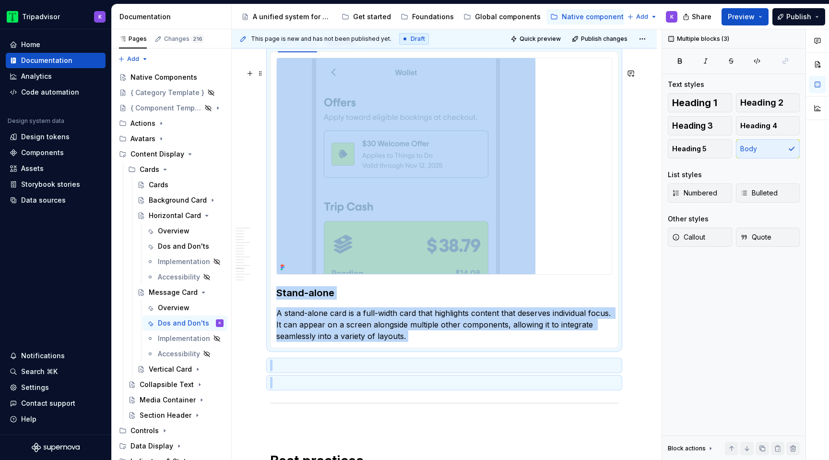
drag, startPoint x: 310, startPoint y: 390, endPoint x: 291, endPoint y: 236, distance: 154.8
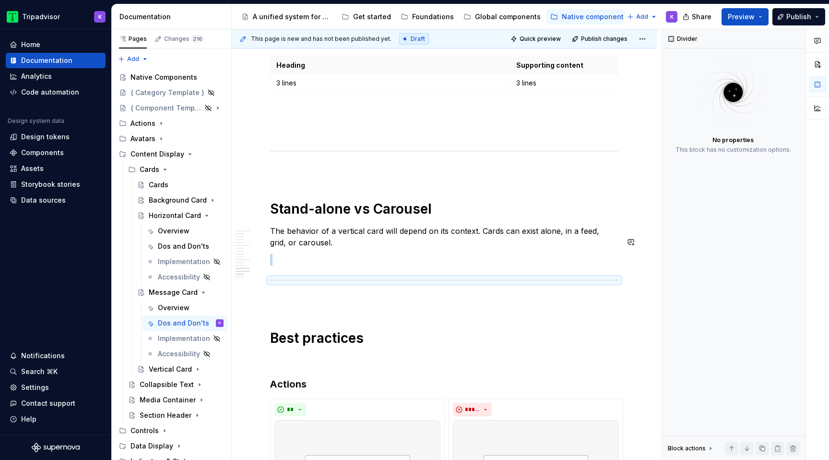
scroll to position [2076, 0]
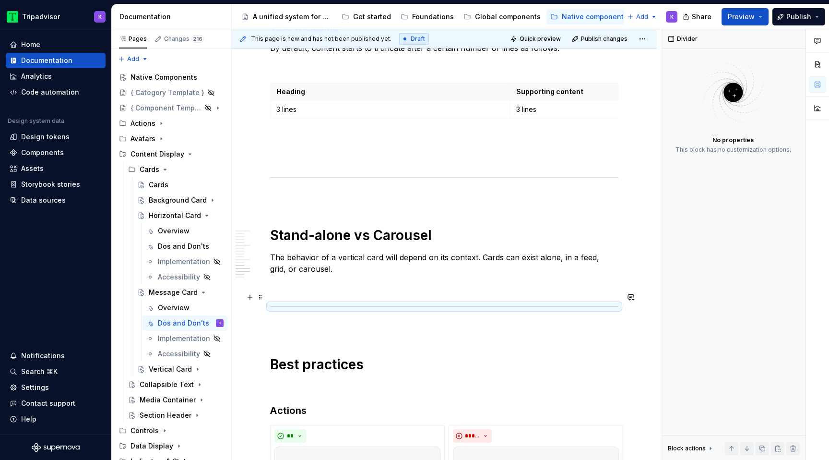
click at [330, 292] on p at bounding box center [444, 286] width 348 height 12
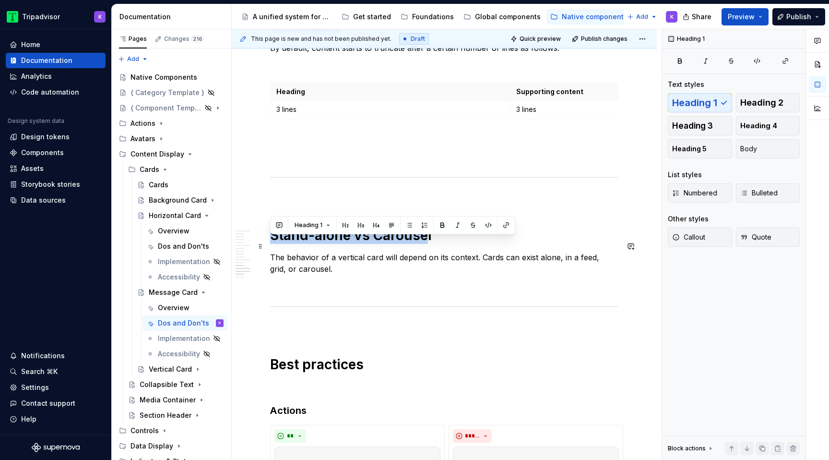
drag, startPoint x: 427, startPoint y: 249, endPoint x: 267, endPoint y: 248, distance: 159.8
drag, startPoint x: 320, startPoint y: 248, endPoint x: 270, endPoint y: 247, distance: 50.4
click at [270, 244] on h1 "ustoml" at bounding box center [444, 234] width 348 height 17
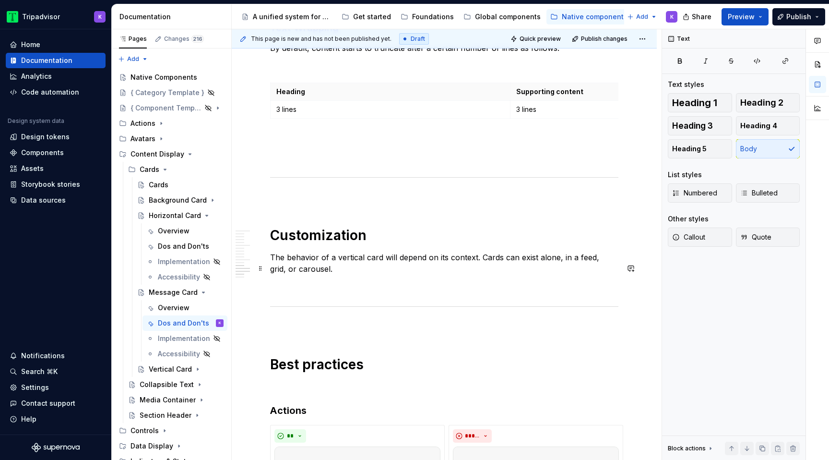
click at [384, 274] on p "The behavior of a vertical card will depend on its context. Cards can exist alo…" at bounding box center [444, 262] width 348 height 23
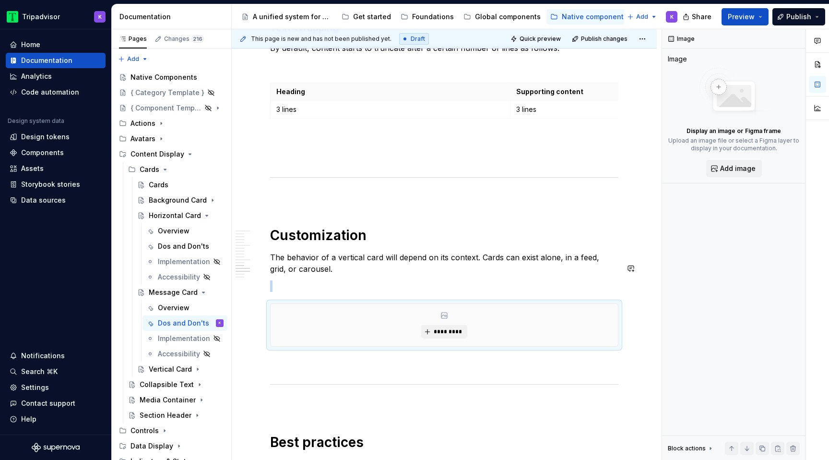
type textarea "*"
click at [439, 335] on span "*********" at bounding box center [447, 332] width 29 height 8
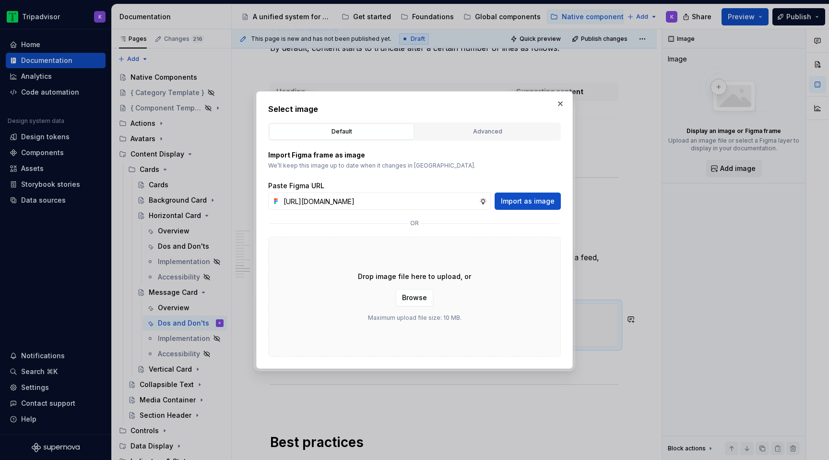
scroll to position [0, 255]
type input "https://www.figma.com/design/eWzZGbXTCMsZ0gwC1u1MU0/Altas-Native-Documentation?…"
click at [538, 204] on span "Import as image" at bounding box center [528, 201] width 54 height 10
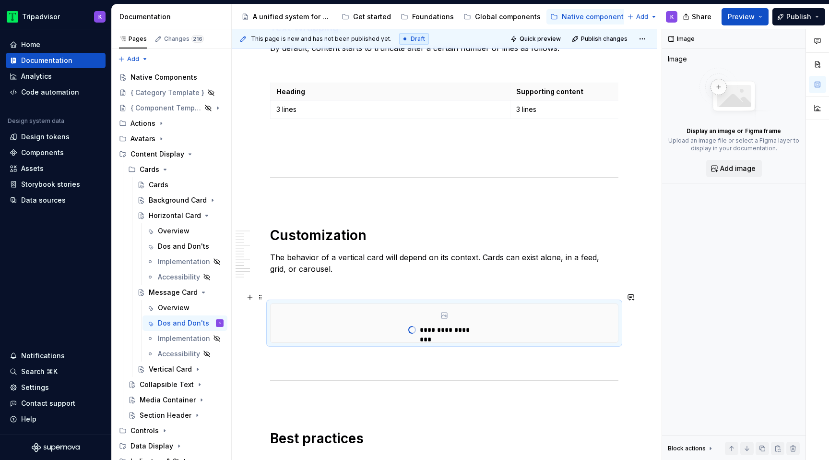
click at [335, 292] on p at bounding box center [444, 286] width 348 height 12
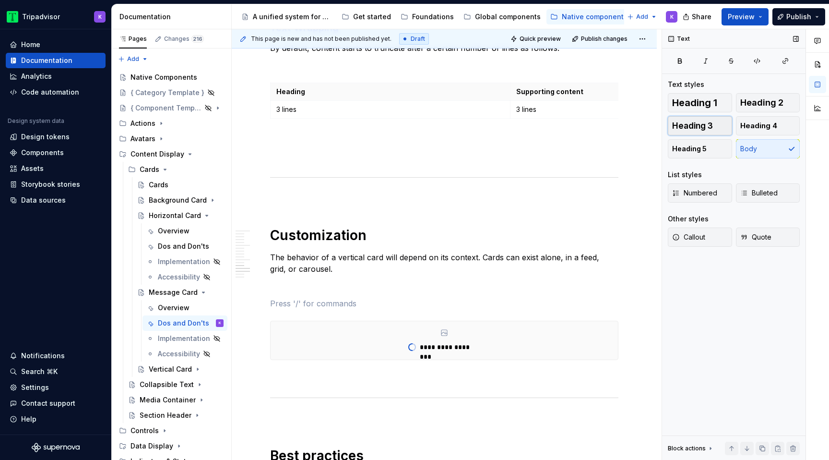
click at [717, 126] on button "Heading 3" at bounding box center [700, 125] width 64 height 19
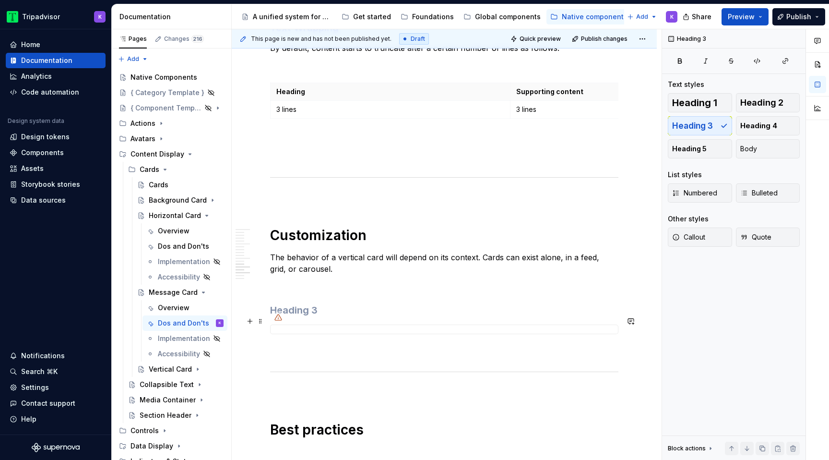
click at [419, 317] on h3 at bounding box center [444, 309] width 348 height 13
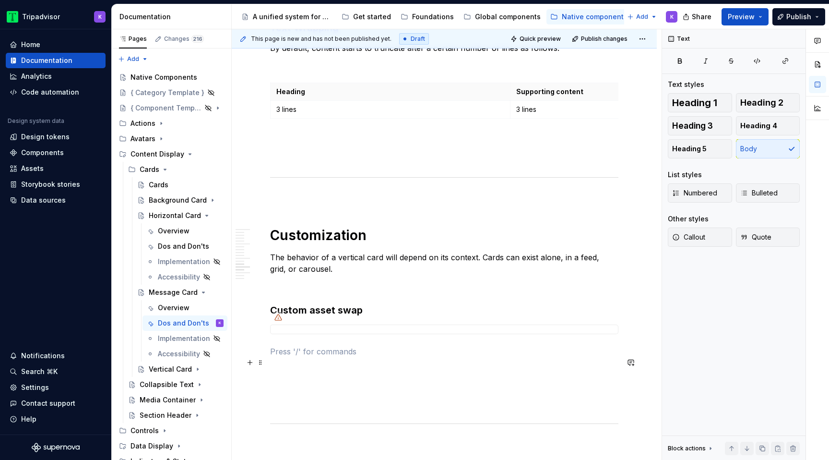
click at [394, 357] on p at bounding box center [444, 351] width 348 height 12
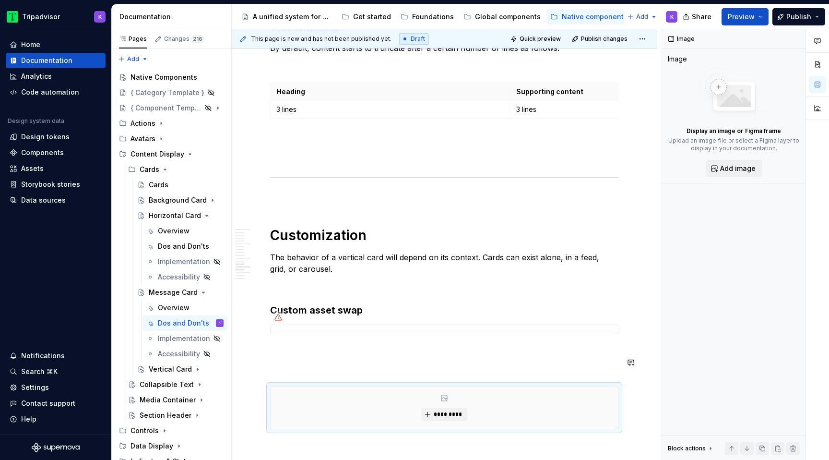
type textarea "*"
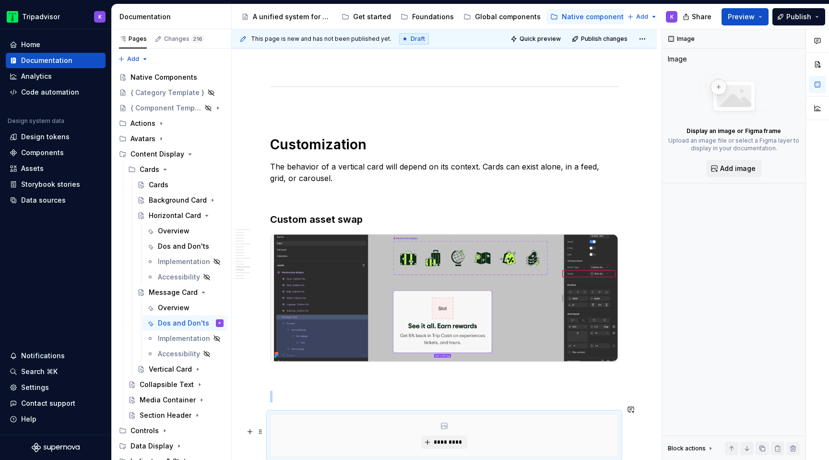
scroll to position [2273, 0]
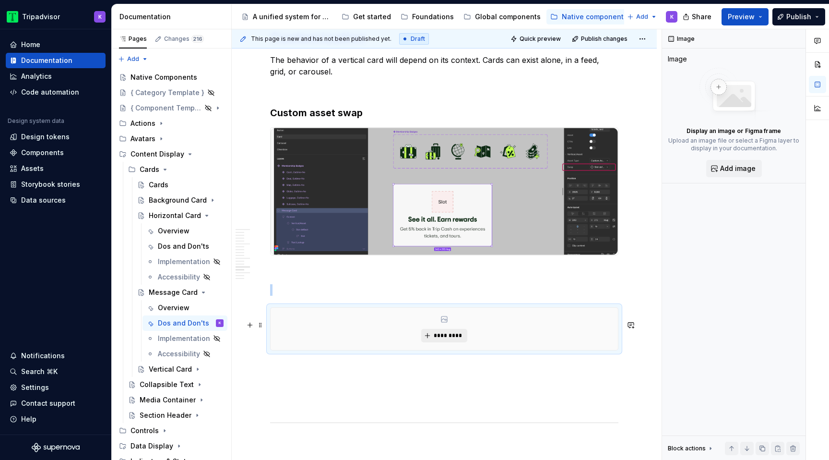
click at [459, 342] on button "*********" at bounding box center [444, 335] width 46 height 13
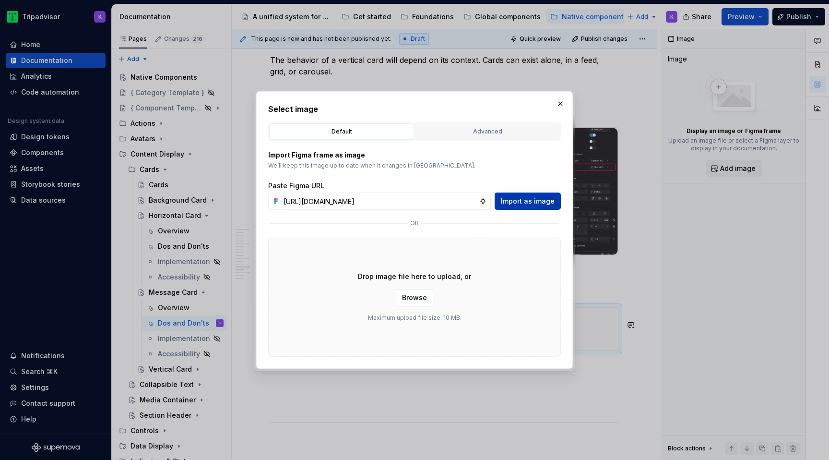
scroll to position [0, 254]
type input "https://www.figma.com/design/eWzZGbXTCMsZ0gwC1u1MU0/Altas-Native-Documentation?…"
click at [528, 202] on span "Import as image" at bounding box center [528, 201] width 54 height 10
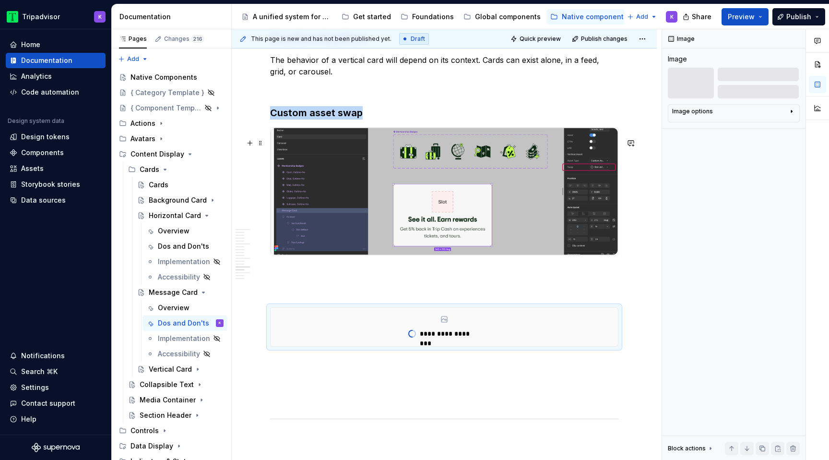
click at [341, 171] on img at bounding box center [444, 191] width 347 height 127
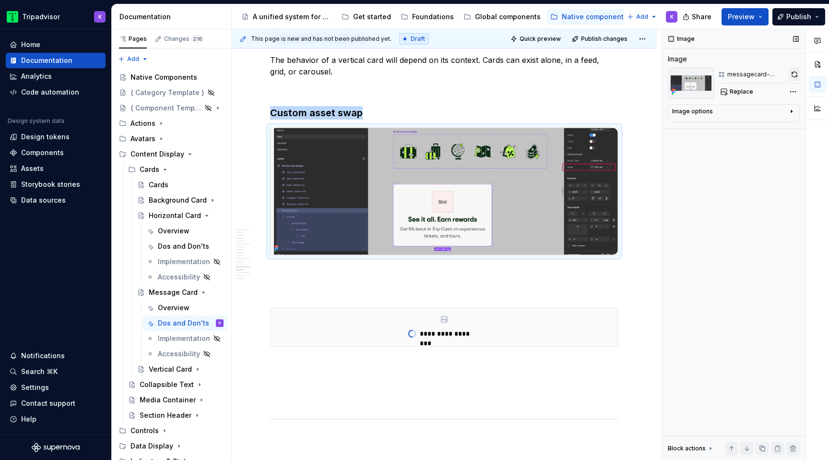
click at [790, 71] on button "button" at bounding box center [794, 74] width 11 height 13
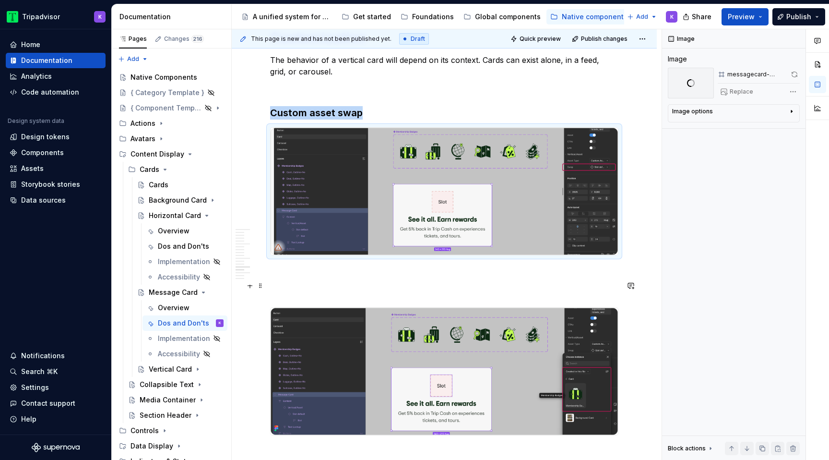
click at [374, 278] on p at bounding box center [444, 273] width 348 height 12
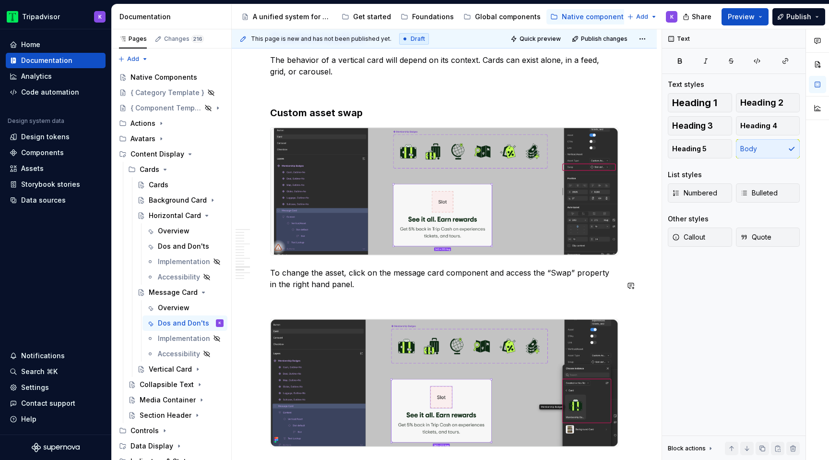
scroll to position [2342, 0]
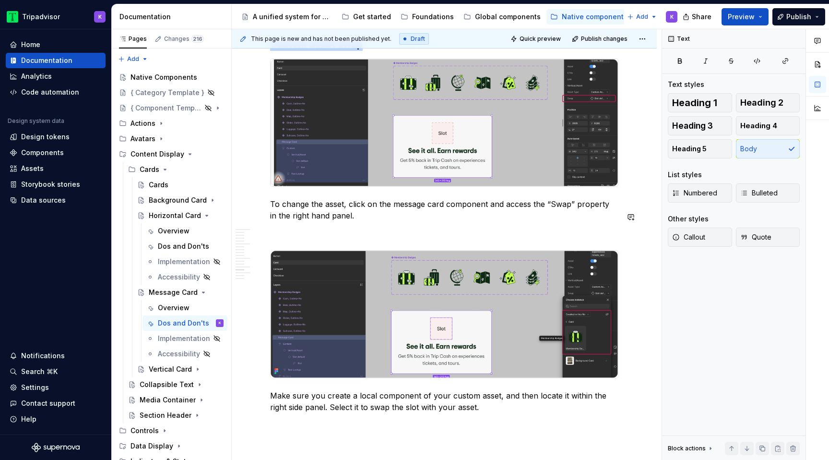
click at [372, 186] on img at bounding box center [444, 122] width 347 height 127
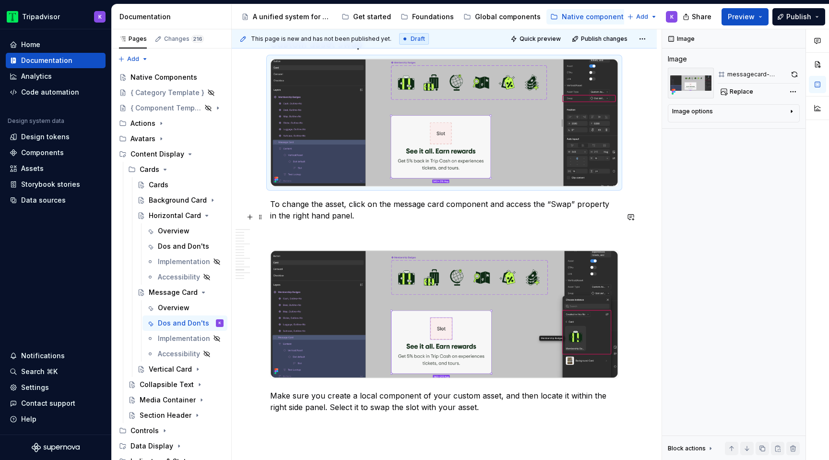
click at [542, 221] on p "To change the asset, click on the message card component and access the “Swap” …" at bounding box center [444, 209] width 348 height 23
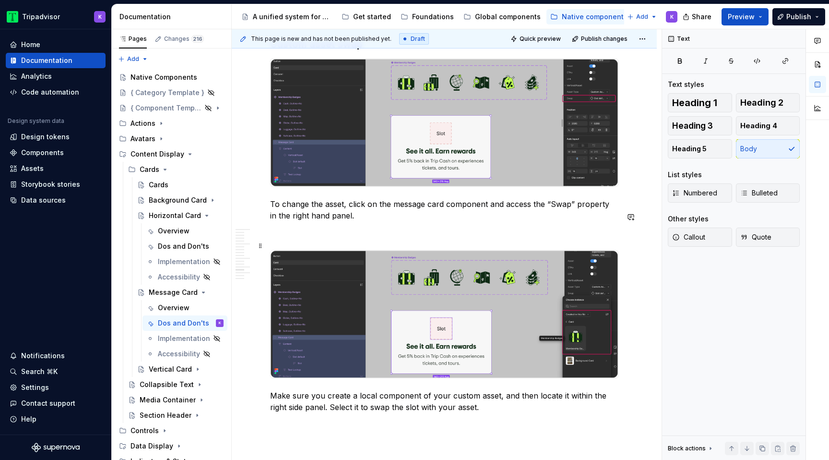
scroll to position [2405, 0]
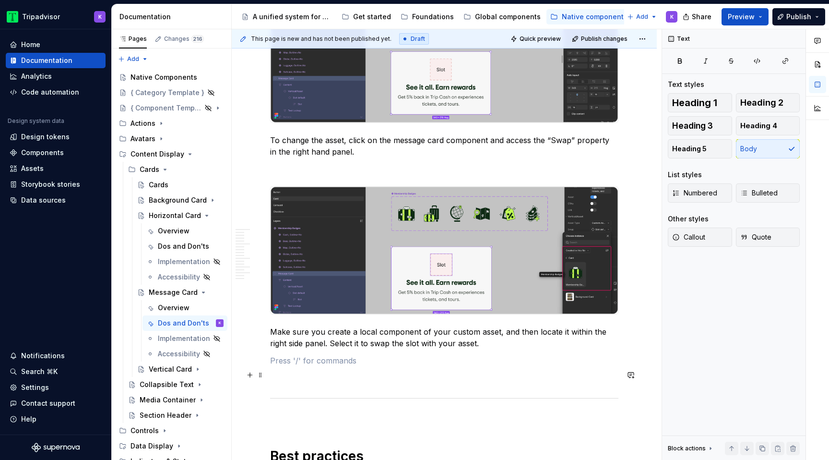
click at [458, 366] on p at bounding box center [444, 361] width 348 height 12
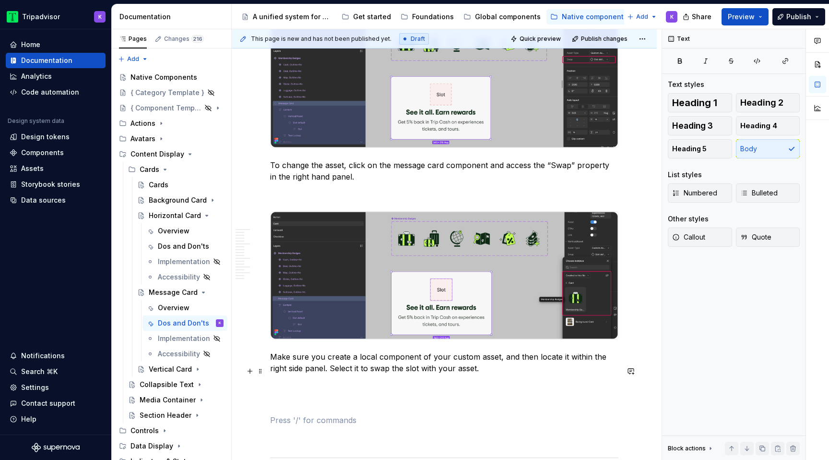
scroll to position [2445, 0]
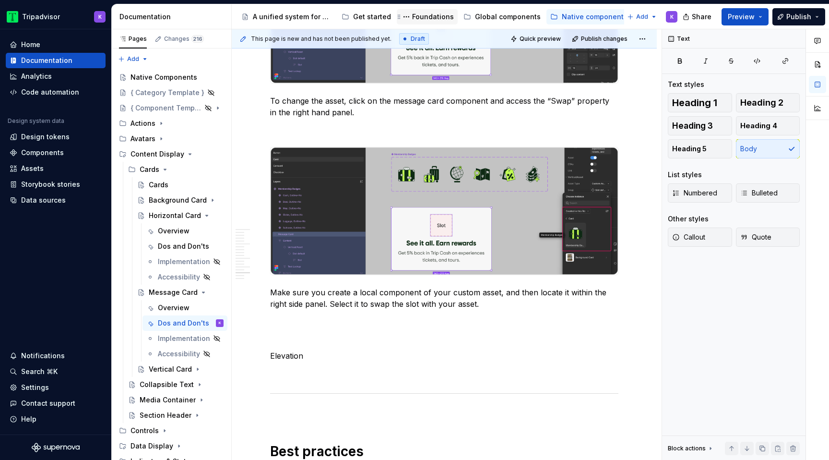
click at [425, 10] on div "Foundations" at bounding box center [427, 16] width 61 height 15
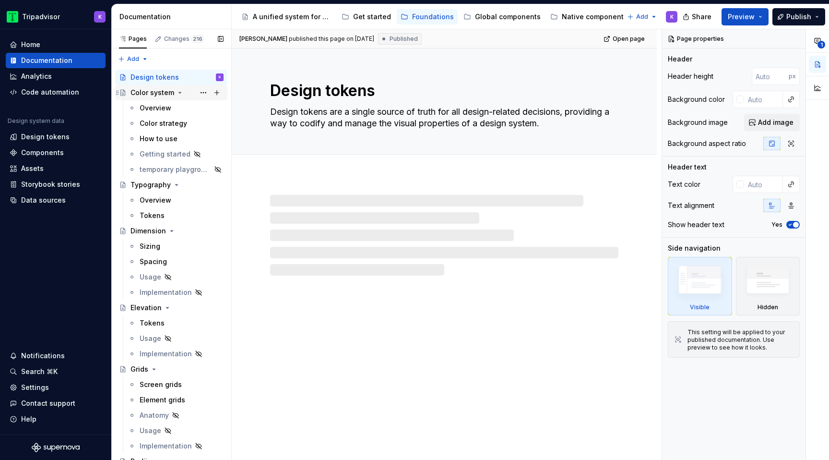
click at [179, 93] on icon "Page tree" at bounding box center [180, 93] width 8 height 8
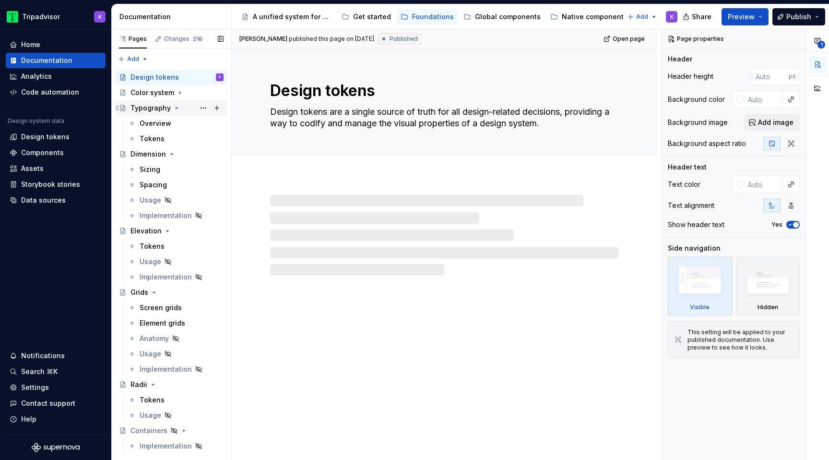
click at [176, 107] on icon "Page tree" at bounding box center [177, 108] width 8 height 8
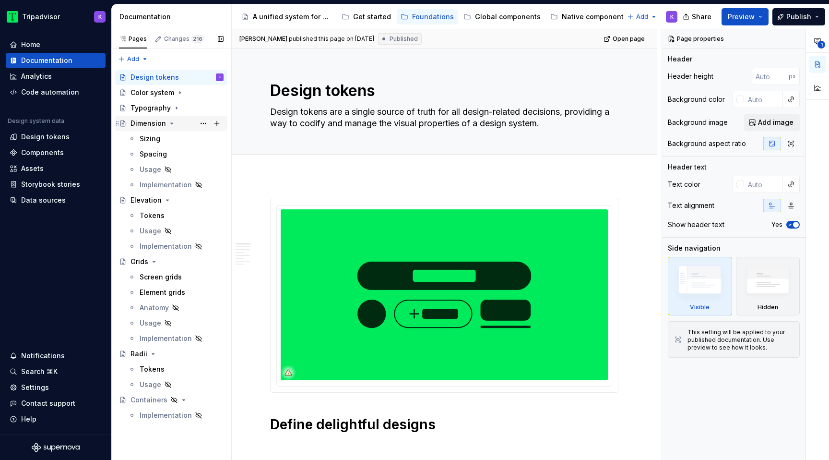
click at [169, 125] on icon "Page tree" at bounding box center [172, 123] width 8 height 8
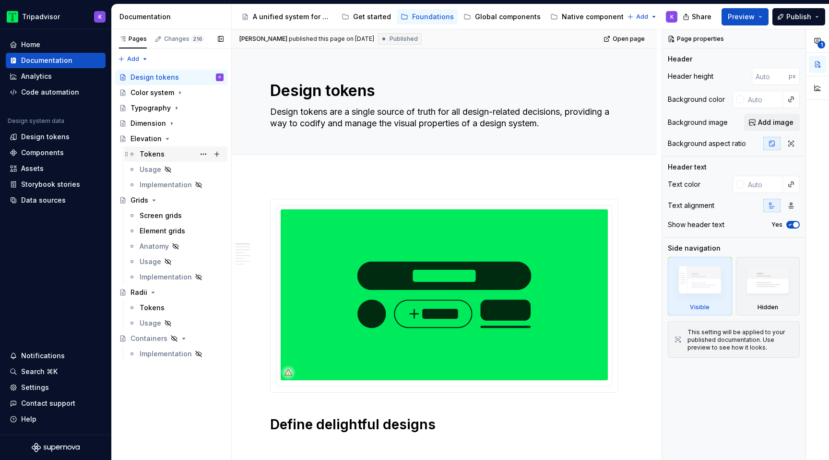
click at [156, 154] on div "Tokens" at bounding box center [152, 154] width 25 height 10
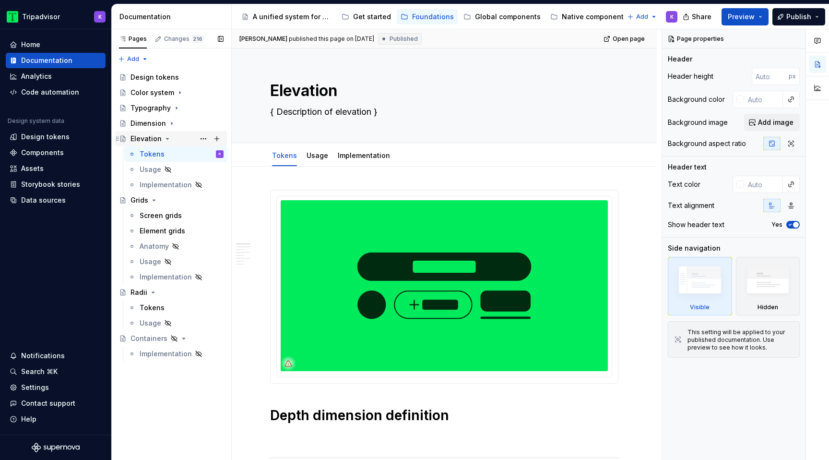
click at [166, 139] on icon "Page tree" at bounding box center [167, 138] width 2 height 1
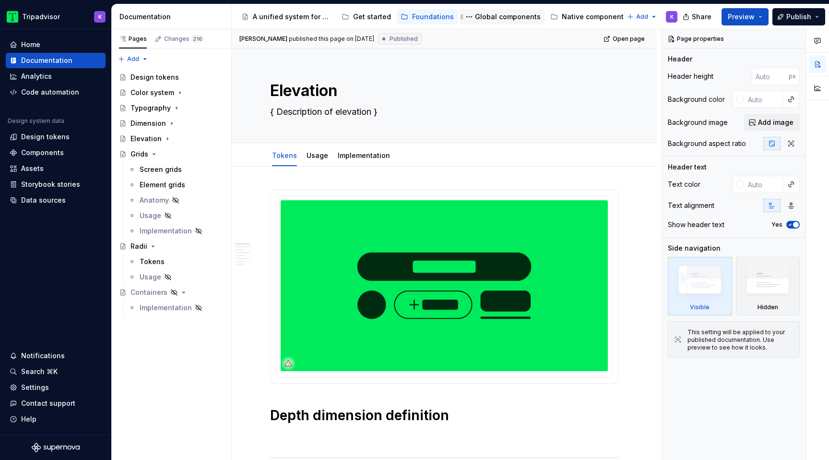
click at [481, 12] on div "Global components" at bounding box center [508, 17] width 66 height 10
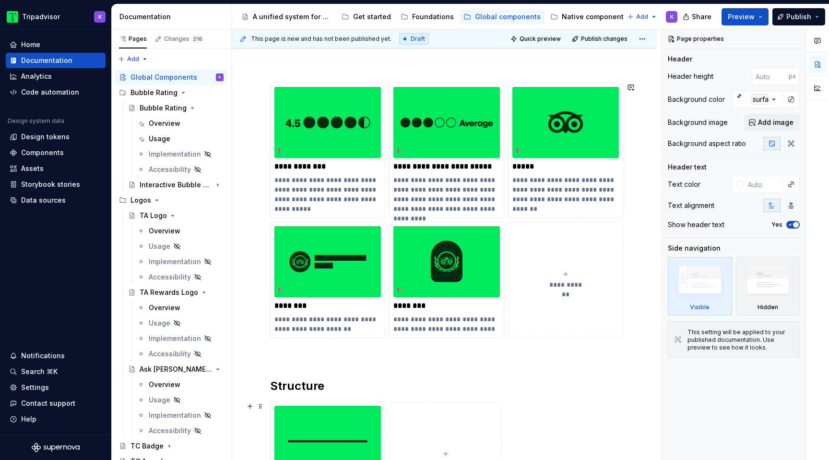
scroll to position [345, 0]
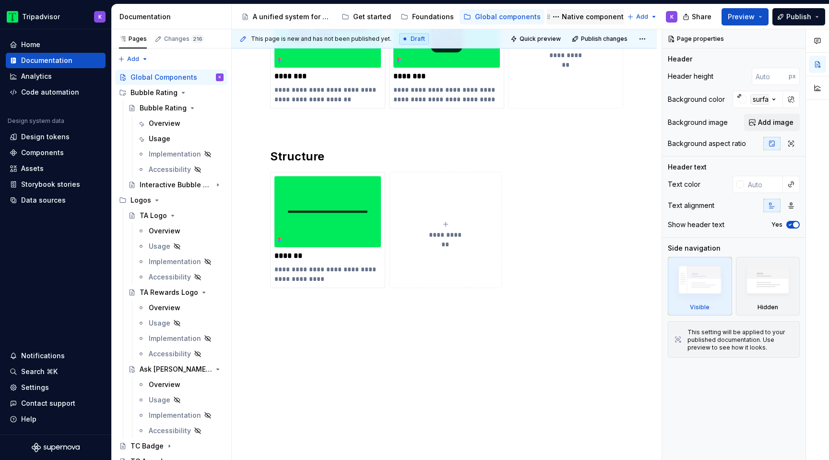
click at [569, 13] on div "Native components" at bounding box center [595, 17] width 66 height 10
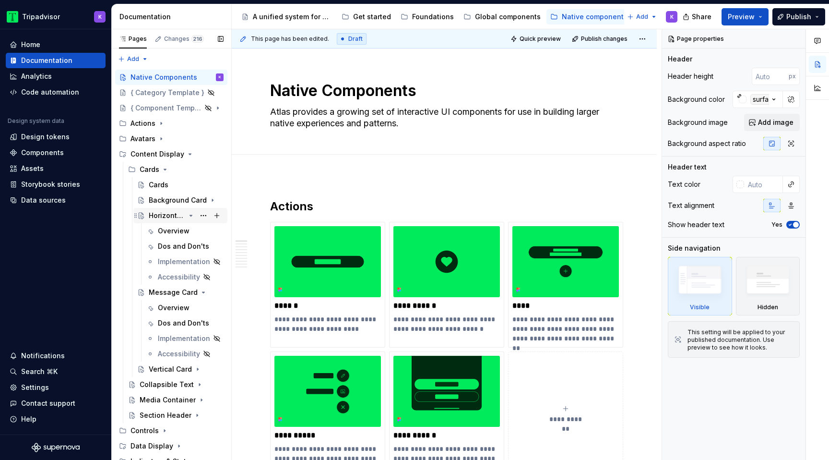
click at [191, 215] on icon "Page tree" at bounding box center [191, 215] width 2 height 1
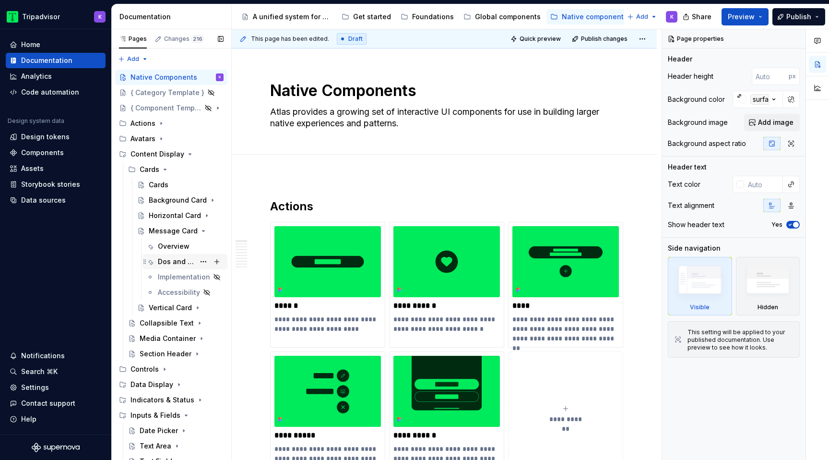
click at [178, 261] on div "Dos and Don'ts" at bounding box center [176, 262] width 37 height 10
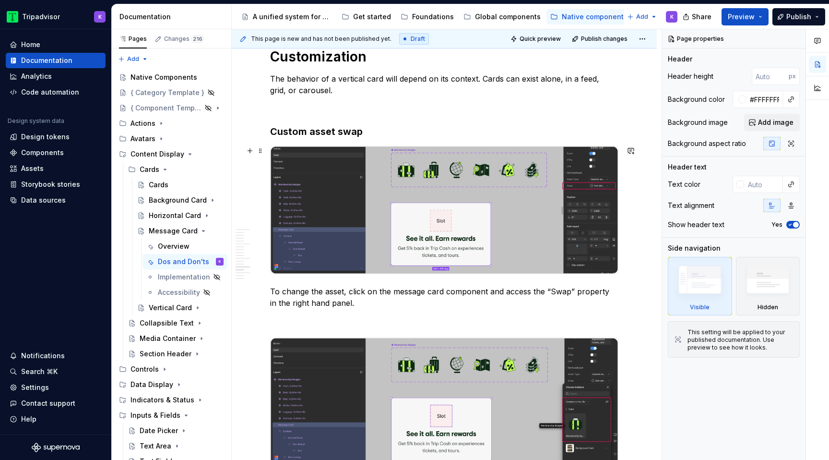
scroll to position [1664, 0]
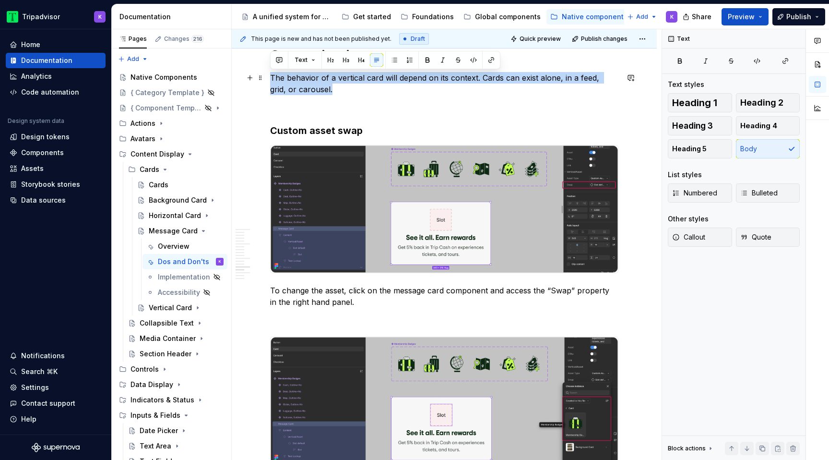
drag, startPoint x: 327, startPoint y: 91, endPoint x: 270, endPoint y: 82, distance: 57.9
click at [270, 82] on p "The behavior of a vertical card will depend on its context. Cards can exist alo…" at bounding box center [444, 83] width 348 height 23
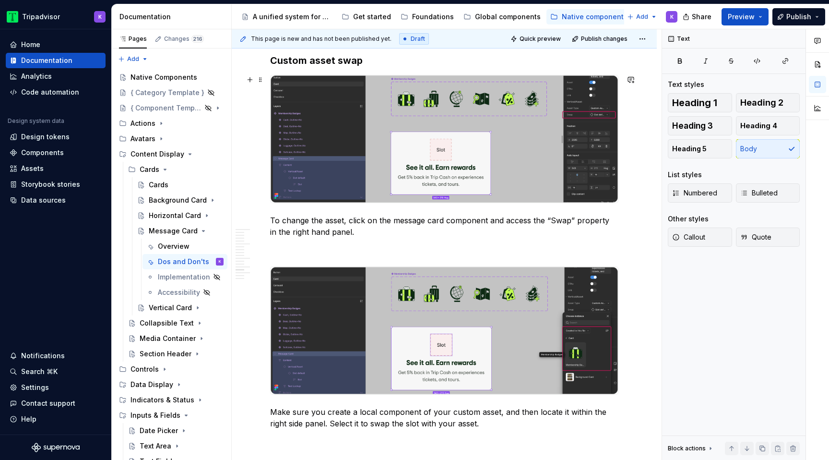
scroll to position [1918, 0]
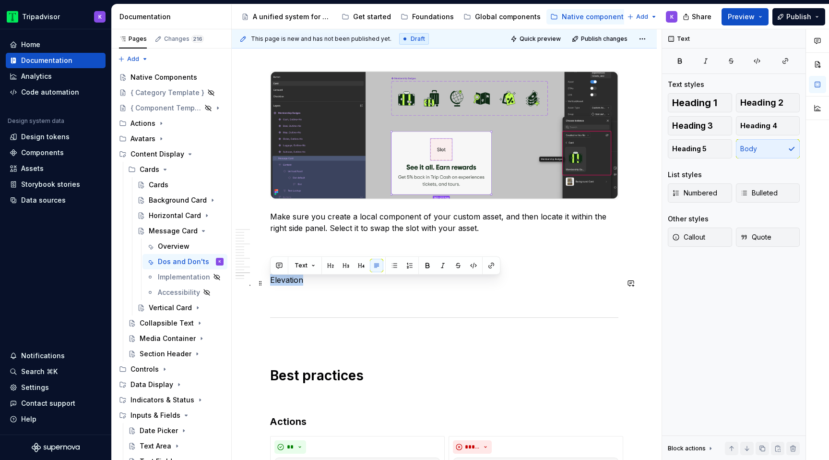
drag, startPoint x: 309, startPoint y: 282, endPoint x: 270, endPoint y: 281, distance: 38.9
click at [270, 281] on p "Elevation" at bounding box center [444, 280] width 348 height 12
click at [715, 126] on button "Heading 3" at bounding box center [700, 125] width 64 height 19
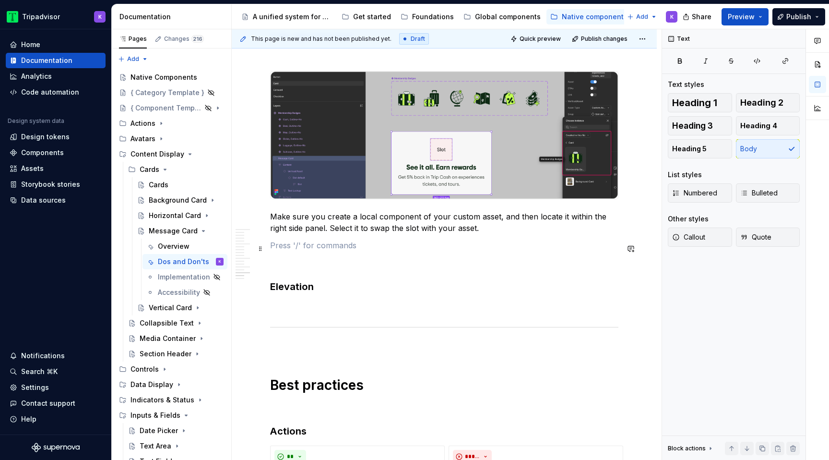
click at [406, 250] on p at bounding box center [444, 245] width 348 height 12
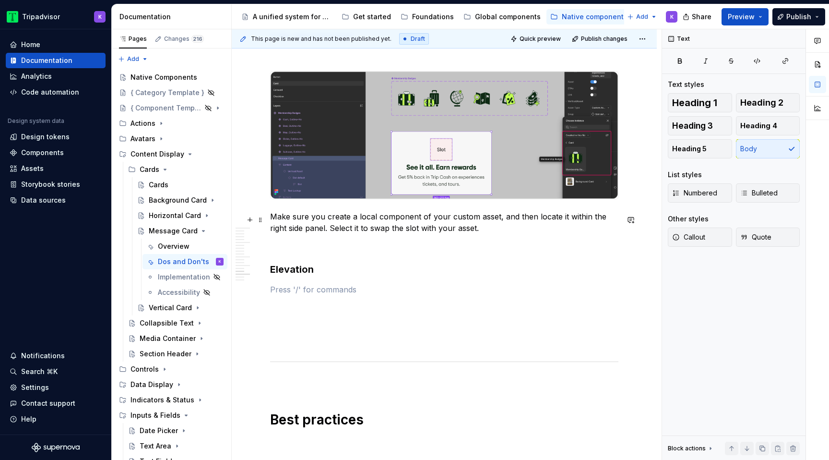
scroll to position [1956, 0]
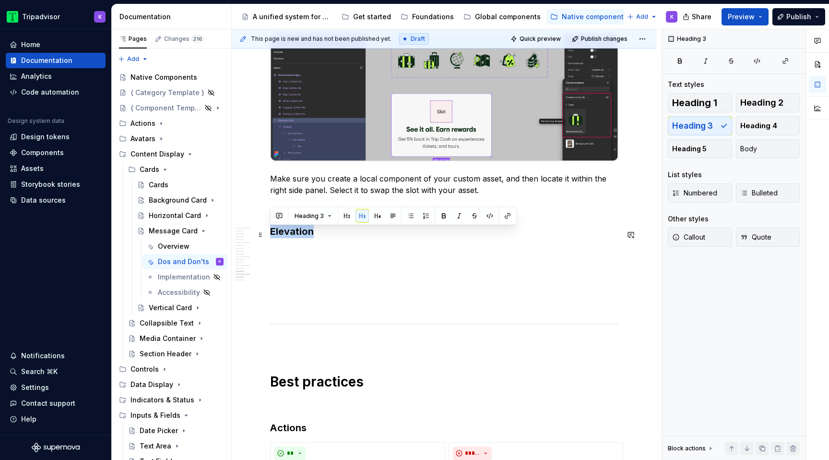
drag, startPoint x: 330, startPoint y: 237, endPoint x: 270, endPoint y: 238, distance: 60.0
click at [270, 238] on h3 "Elevation" at bounding box center [444, 231] width 348 height 13
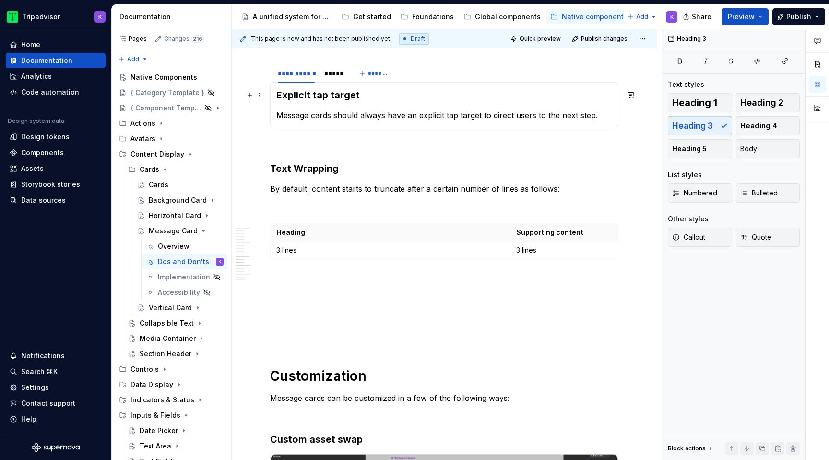
scroll to position [1316, 0]
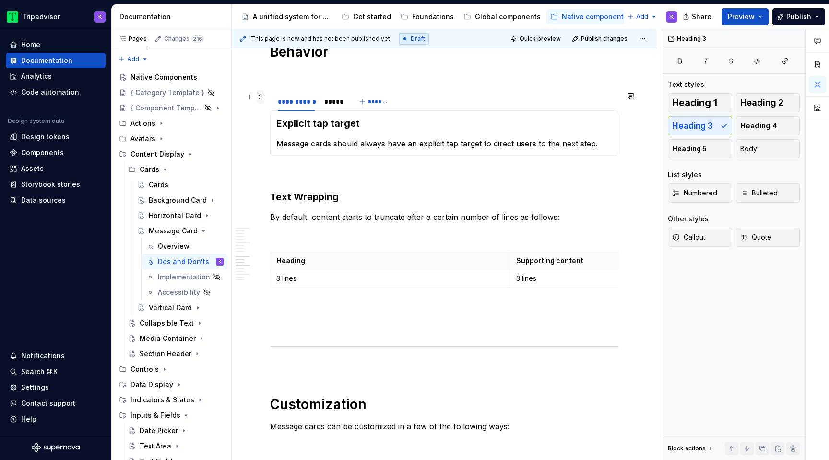
click at [264, 96] on span at bounding box center [261, 96] width 8 height 13
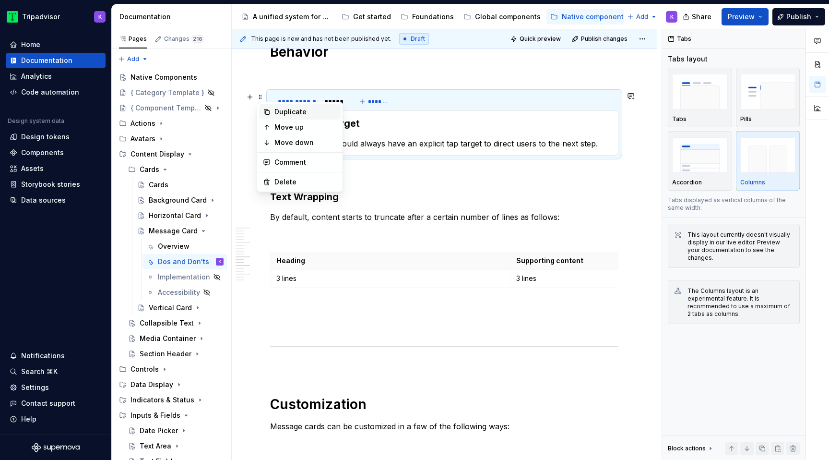
click at [285, 110] on div "Duplicate" at bounding box center [305, 112] width 62 height 10
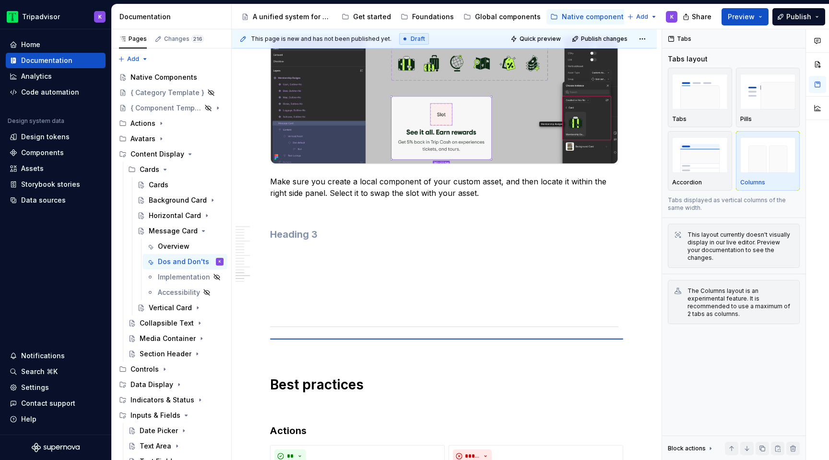
scroll to position [2029, 0]
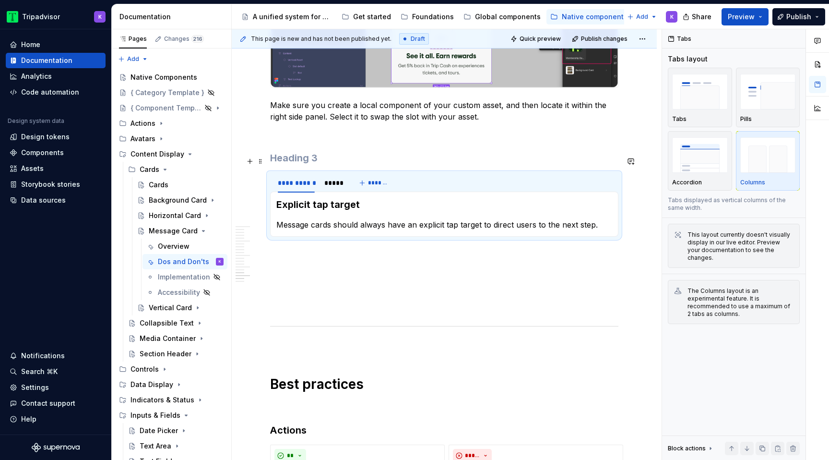
click at [327, 155] on h3 at bounding box center [444, 157] width 348 height 13
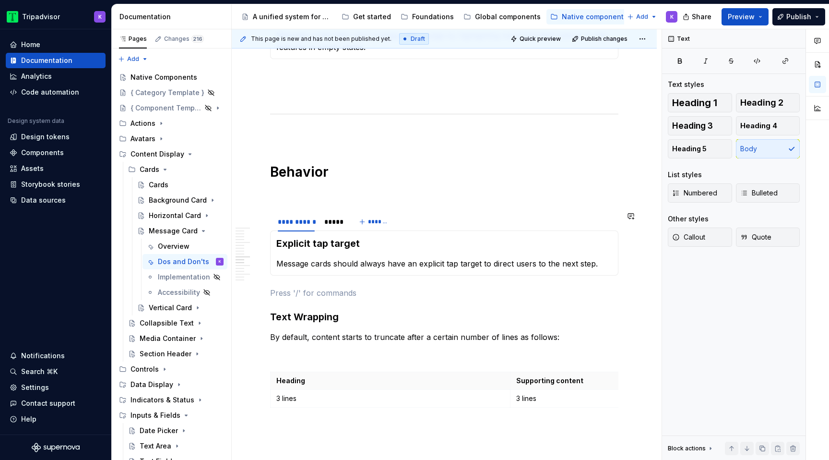
click at [301, 284] on div "**********" at bounding box center [444, 338] width 348 height 2667
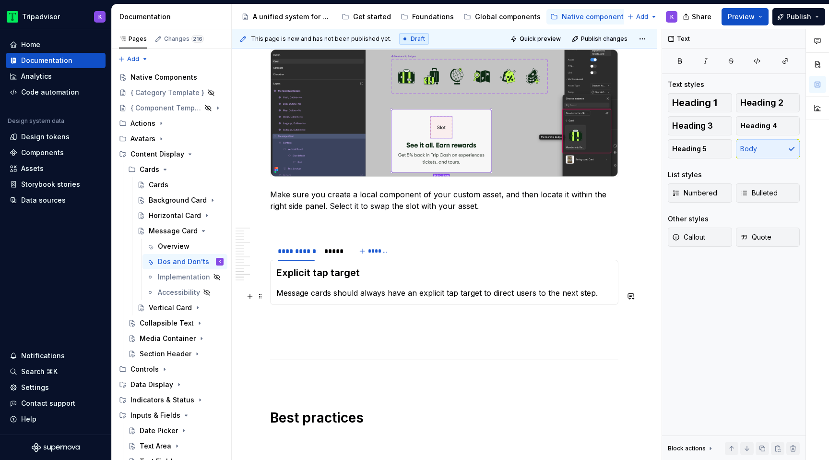
scroll to position [1880, 0]
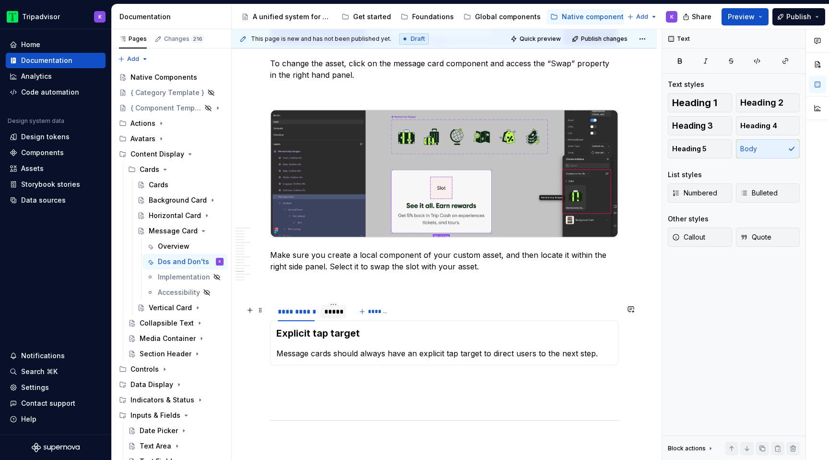
click at [338, 318] on div "*****" at bounding box center [333, 311] width 26 height 13
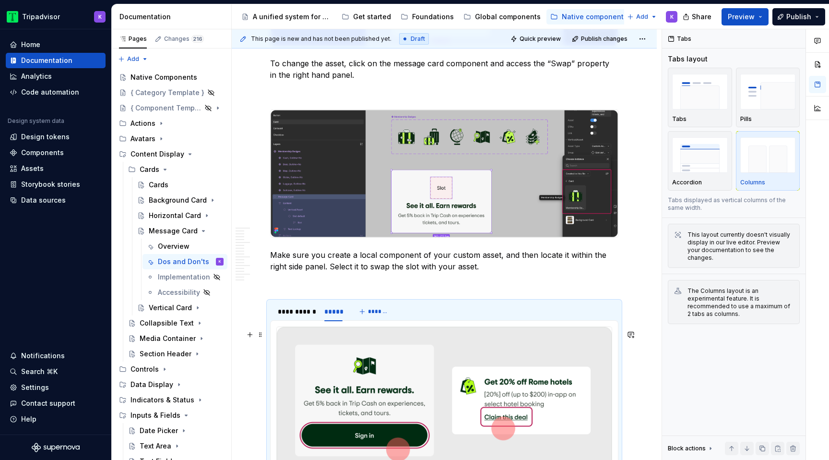
click at [365, 368] on img at bounding box center [444, 400] width 335 height 146
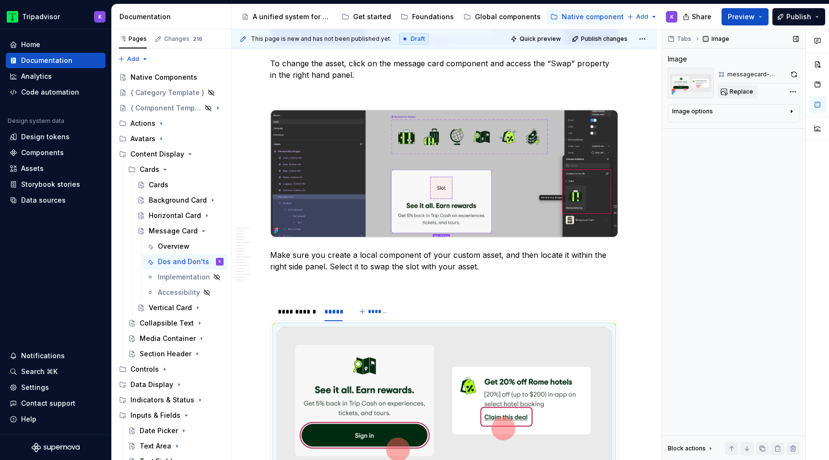
click at [730, 91] on span "Replace" at bounding box center [742, 92] width 24 height 8
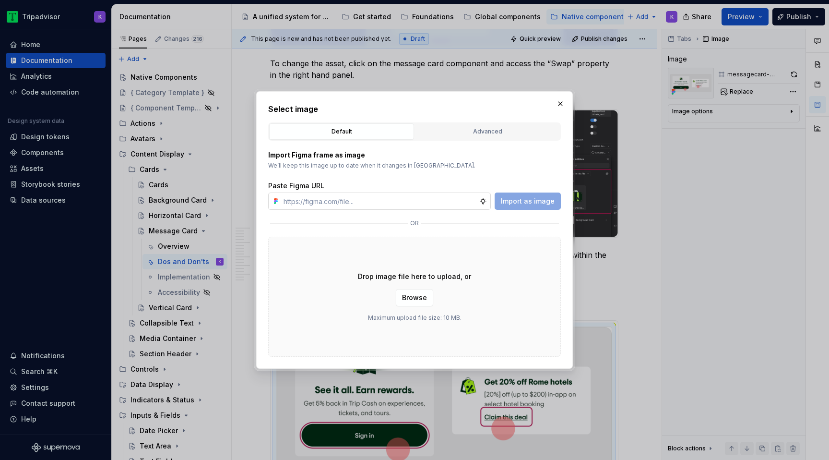
type textarea "*"
type input "https://www.figma.com/design/eWzZGbXTCMsZ0gwC1u1MU0/Altas-Native-Documentation?…"
click at [521, 203] on span "Import as image" at bounding box center [528, 201] width 54 height 10
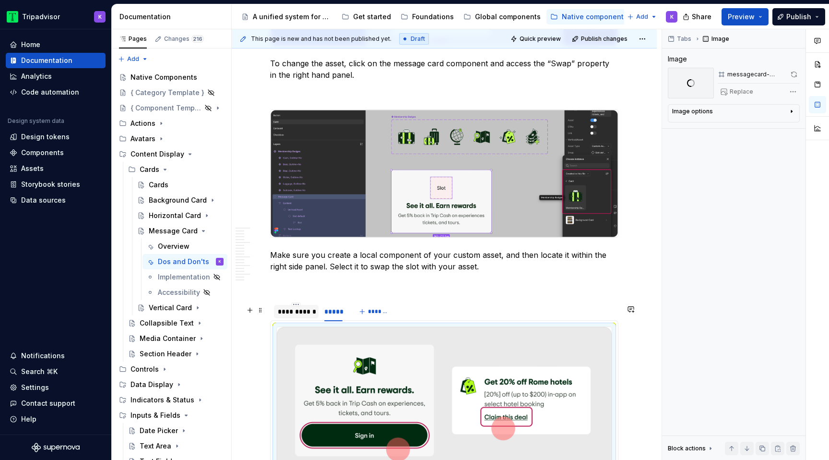
type textarea "*"
click at [295, 316] on div "**********" at bounding box center [296, 312] width 37 height 10
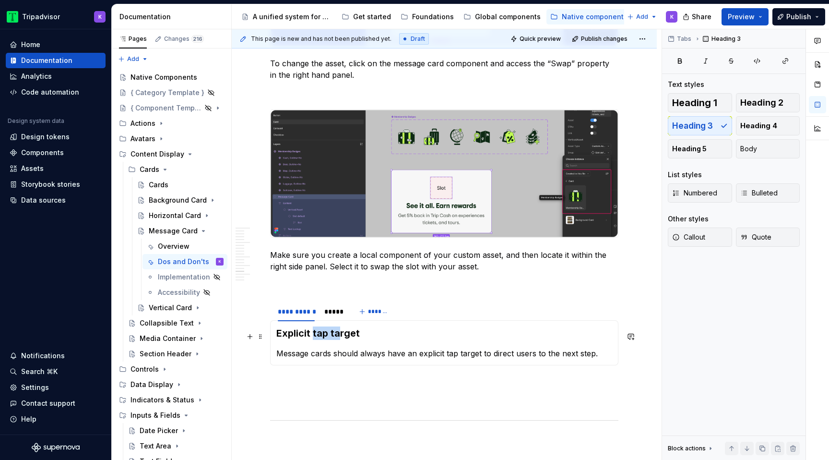
drag, startPoint x: 312, startPoint y: 333, endPoint x: 341, endPoint y: 333, distance: 28.8
click at [341, 333] on h3 "Explicit tap target" at bounding box center [444, 332] width 336 height 13
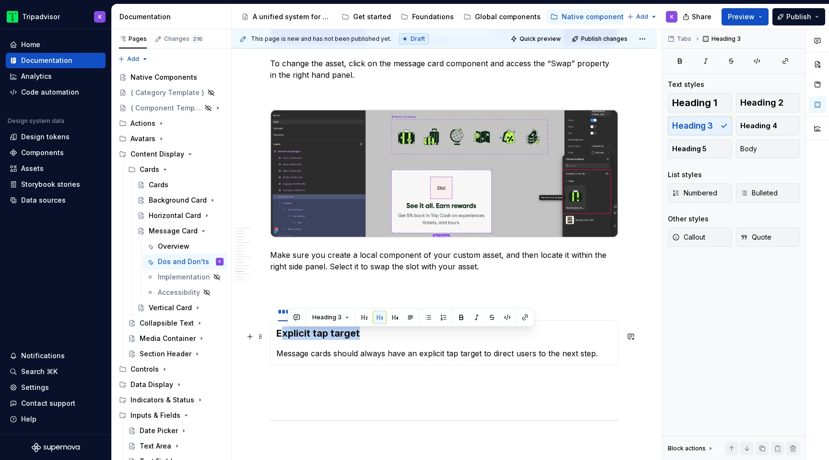
drag, startPoint x: 365, startPoint y: 336, endPoint x: 281, endPoint y: 335, distance: 84.0
click at [281, 335] on h3 "Explicit tap target" at bounding box center [444, 332] width 336 height 13
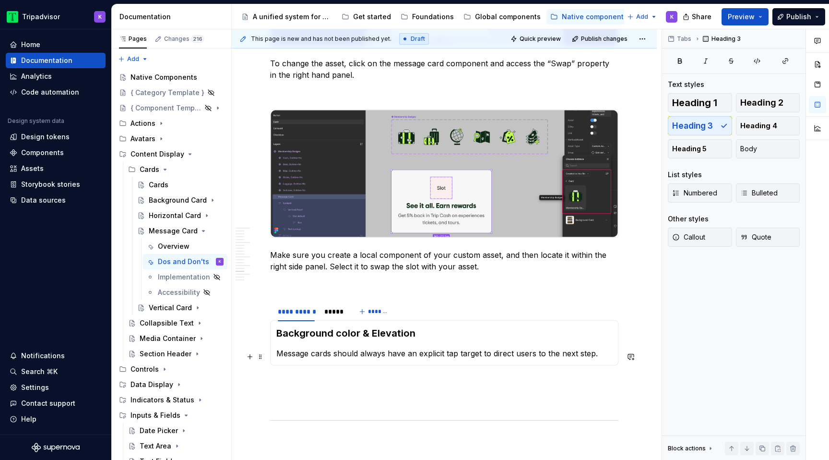
click at [353, 355] on p "Message cards should always have an explicit tap target to direct users to the …" at bounding box center [444, 353] width 336 height 12
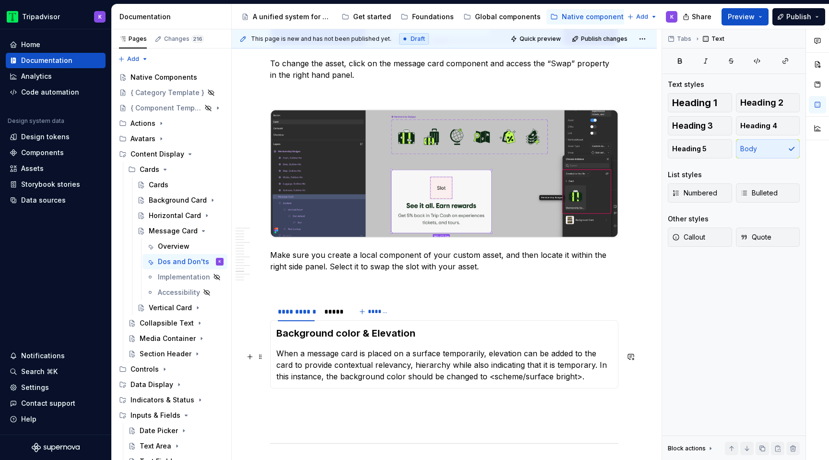
click at [334, 382] on p "When a message card is placed on a surface temporarily, elevation can be added …" at bounding box center [444, 364] width 336 height 35
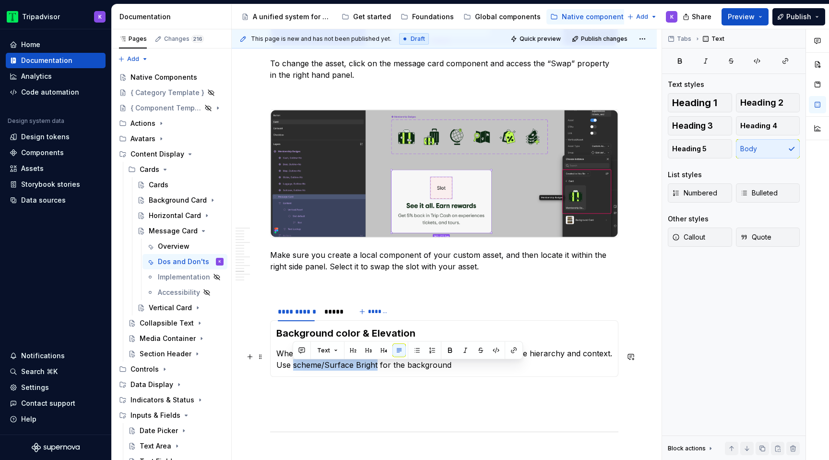
drag, startPoint x: 376, startPoint y: 368, endPoint x: 295, endPoint y: 370, distance: 81.1
click at [295, 370] on p "When a message card is placed temporarily, add elevation to indicate hierarchy …" at bounding box center [444, 358] width 336 height 23
click at [753, 63] on icon "button" at bounding box center [757, 61] width 8 height 8
click at [490, 370] on p "When a message card is placed temporarily, add elevation to indicate hierarchy …" at bounding box center [444, 358] width 336 height 23
click at [447, 370] on p "When a message card is placed temporarily, add elevation to indicate hierarchy …" at bounding box center [444, 358] width 336 height 23
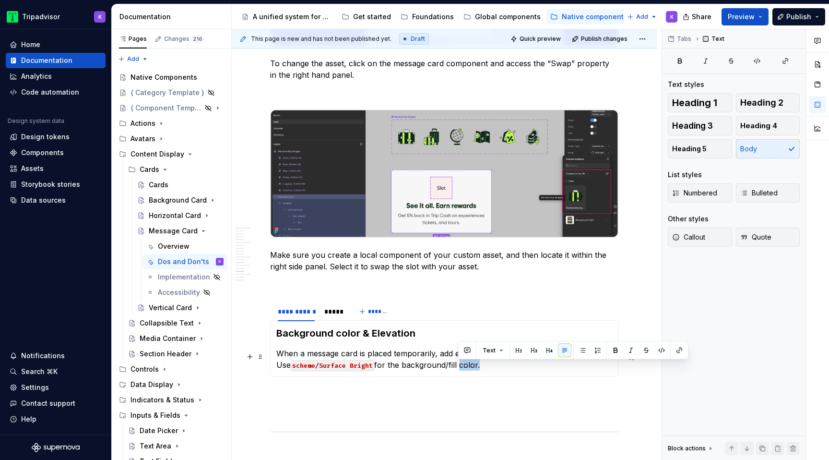
drag, startPoint x: 459, startPoint y: 367, endPoint x: 478, endPoint y: 367, distance: 19.2
click at [478, 367] on p "When a message card is placed temporarily, add elevation to indicate hierarchy …" at bounding box center [444, 358] width 336 height 23
click at [486, 368] on p "When a message card is placed temporarily, add elevation to indicate hierarchy …" at bounding box center [444, 358] width 336 height 23
click at [341, 319] on div "*****" at bounding box center [333, 311] width 26 height 15
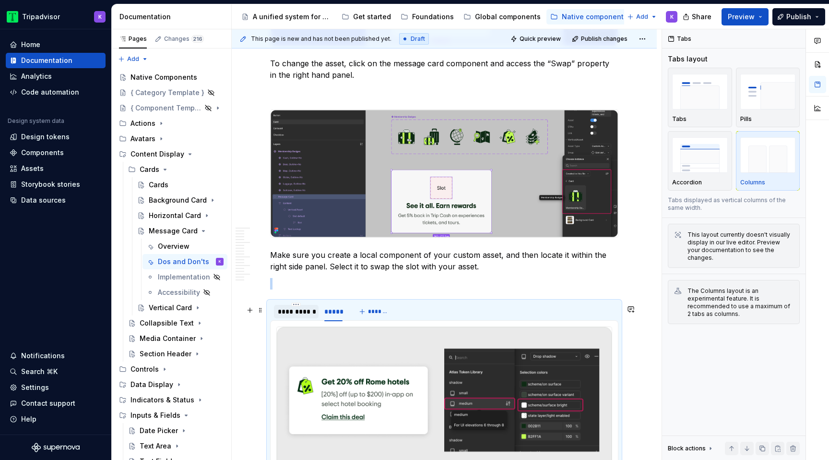
click at [302, 315] on div "**********" at bounding box center [296, 312] width 37 height 10
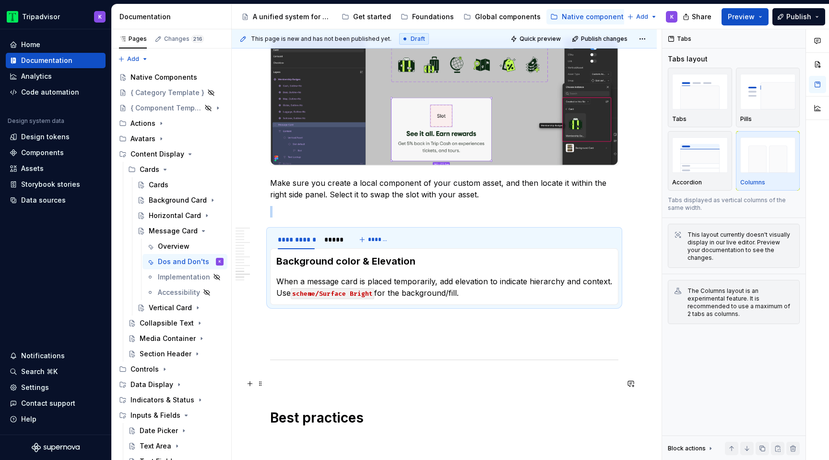
scroll to position [1912, 0]
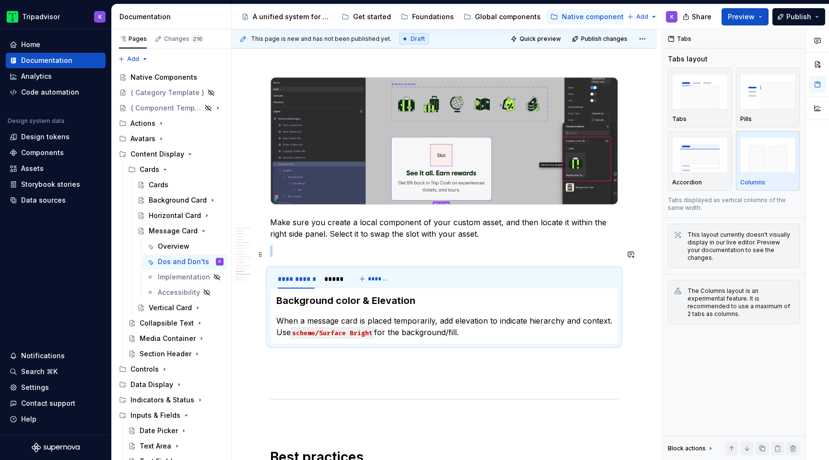
click at [398, 257] on p at bounding box center [444, 251] width 348 height 12
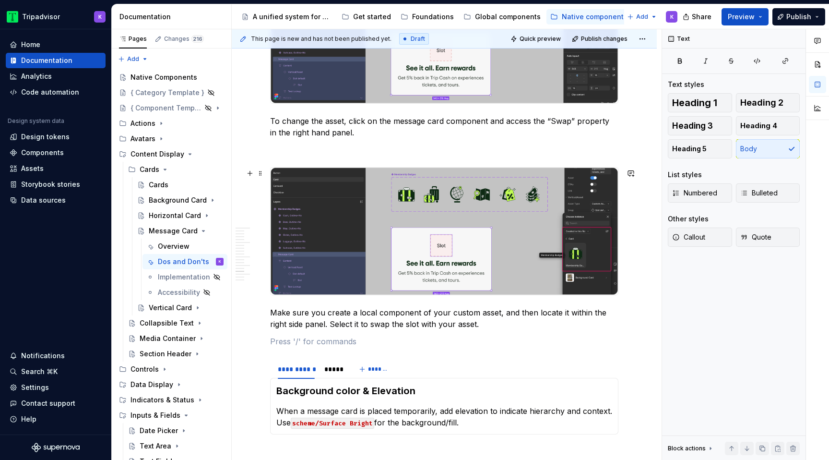
scroll to position [1783, 0]
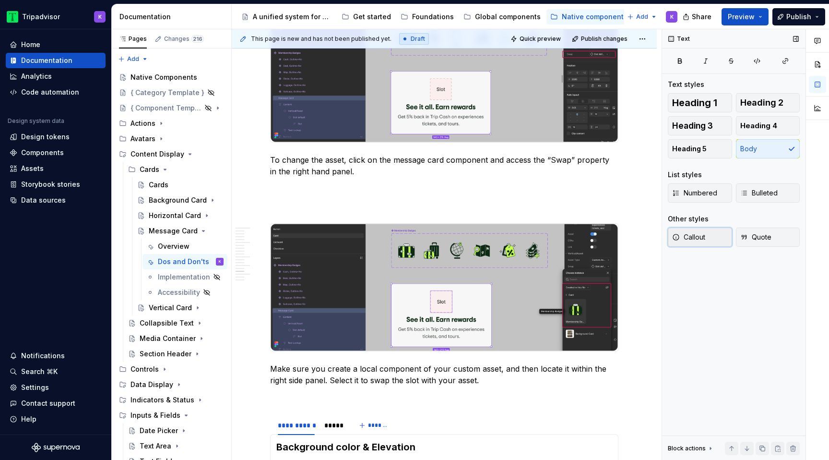
click at [697, 235] on span "Callout" at bounding box center [688, 237] width 33 height 10
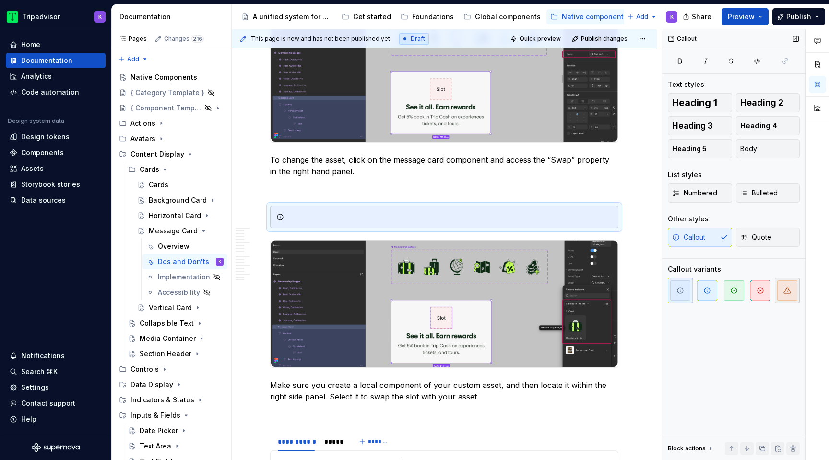
click at [788, 285] on span "button" at bounding box center [787, 290] width 20 height 20
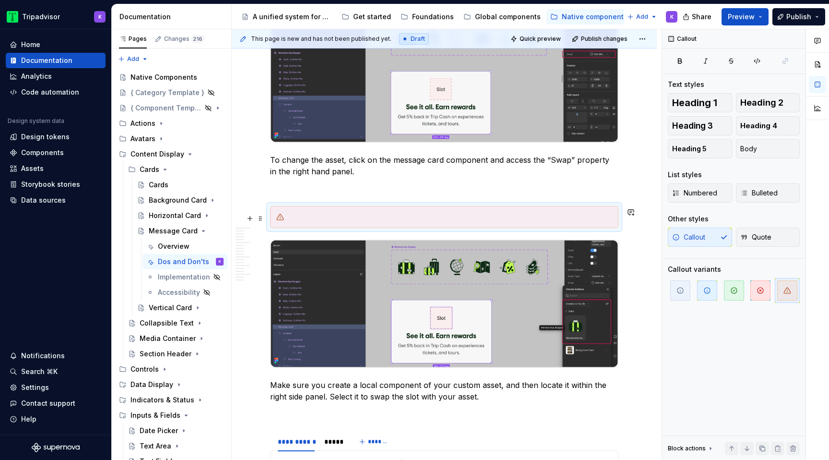
click at [455, 220] on div at bounding box center [450, 217] width 324 height 10
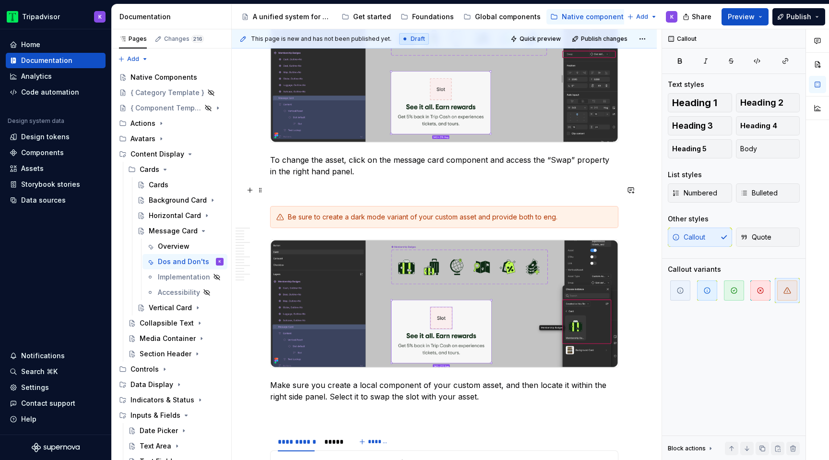
click at [466, 191] on p at bounding box center [444, 189] width 348 height 12
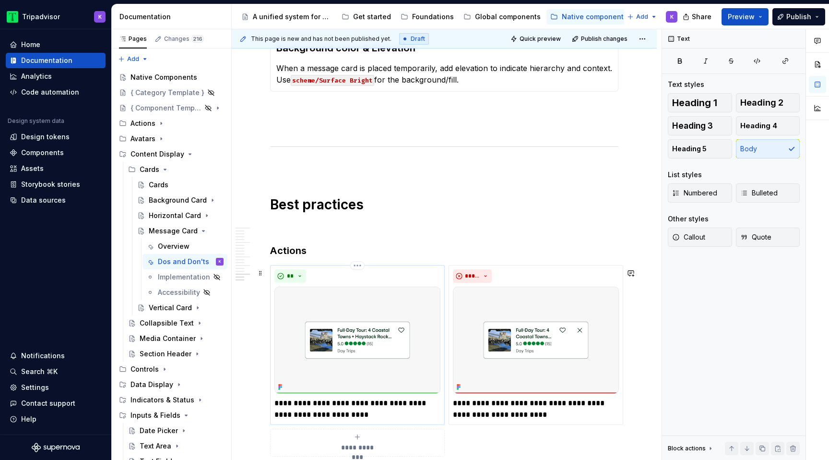
scroll to position [2289, 0]
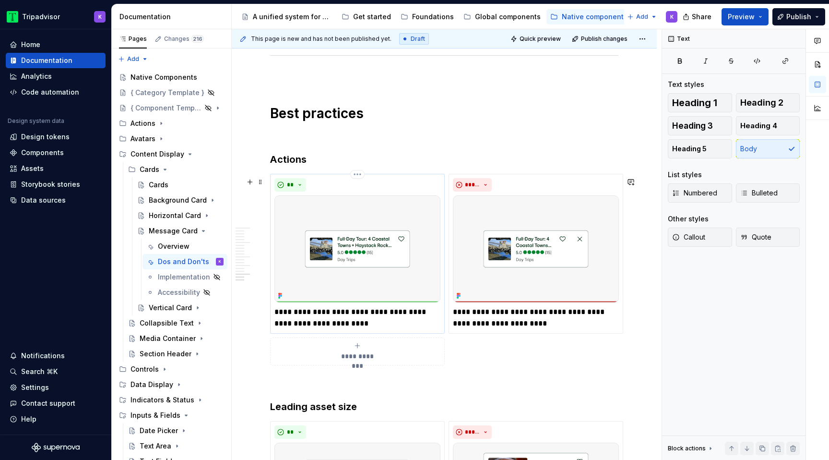
click at [339, 321] on p "**********" at bounding box center [357, 317] width 166 height 23
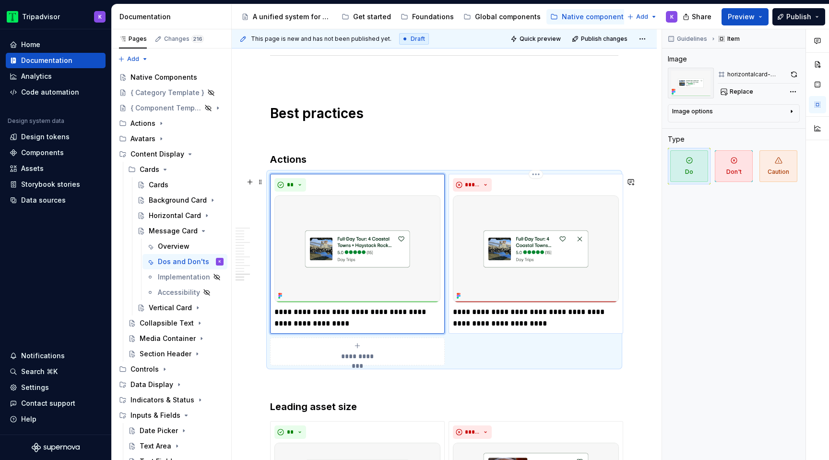
click at [491, 320] on p "**********" at bounding box center [536, 317] width 166 height 23
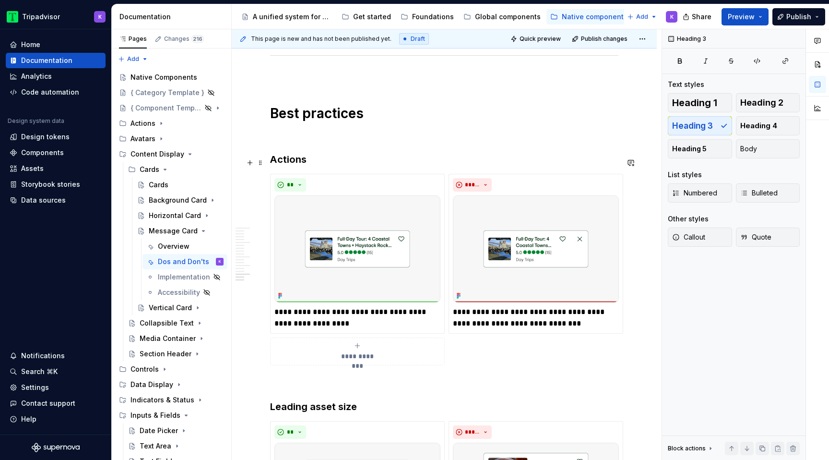
click at [304, 166] on h3 "Actions" at bounding box center [444, 159] width 348 height 13
click at [324, 413] on h3 "Leading asset size" at bounding box center [444, 406] width 348 height 13
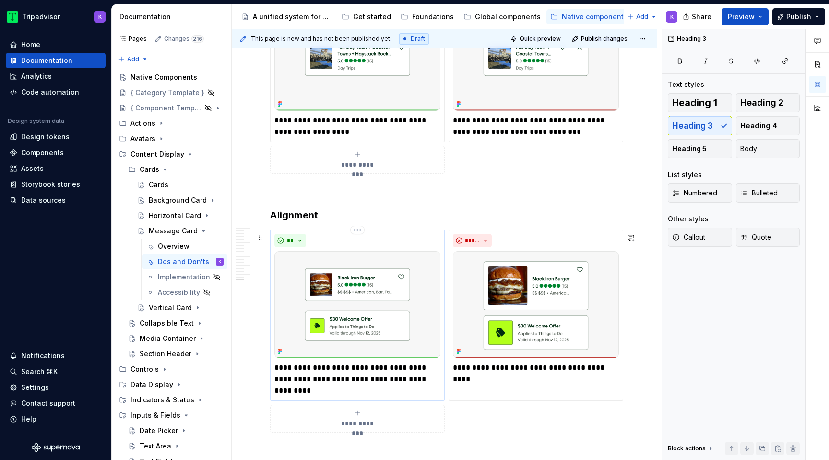
scroll to position [2512, 0]
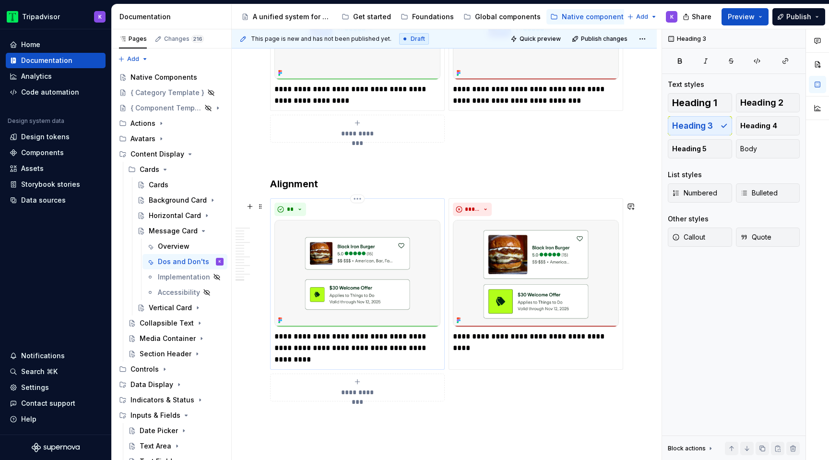
click at [386, 344] on p "**********" at bounding box center [357, 348] width 166 height 35
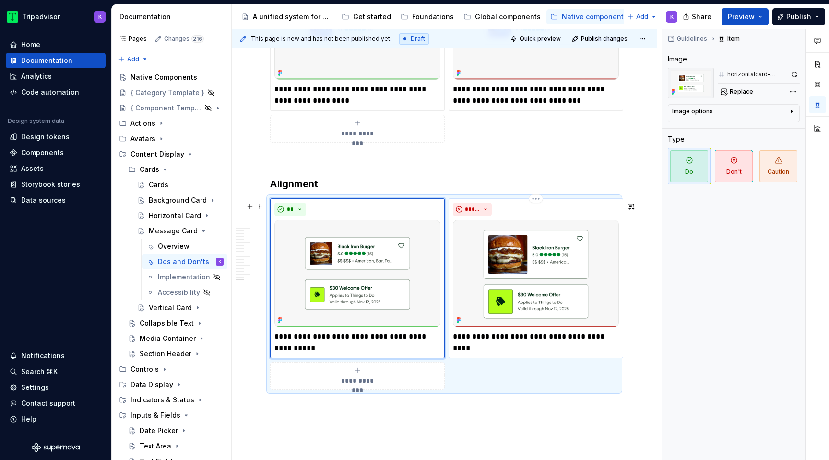
click at [485, 340] on p "**********" at bounding box center [536, 337] width 166 height 12
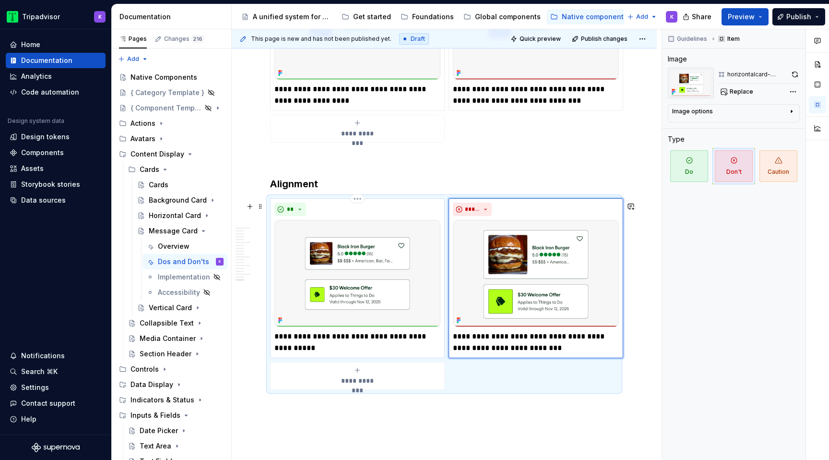
scroll to position [2551, 0]
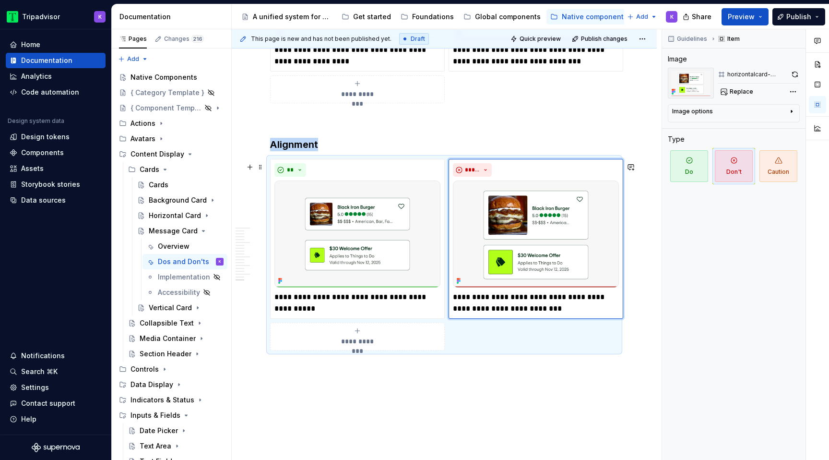
click at [374, 338] on div "**********" at bounding box center [357, 336] width 166 height 19
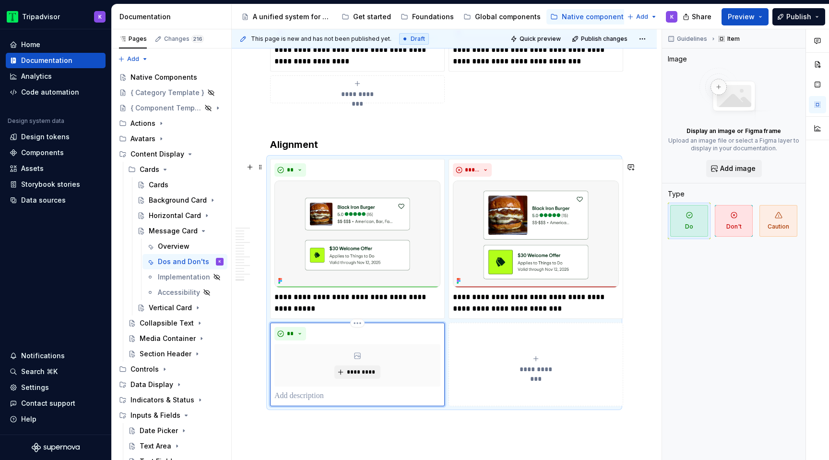
click at [343, 396] on p at bounding box center [357, 396] width 166 height 12
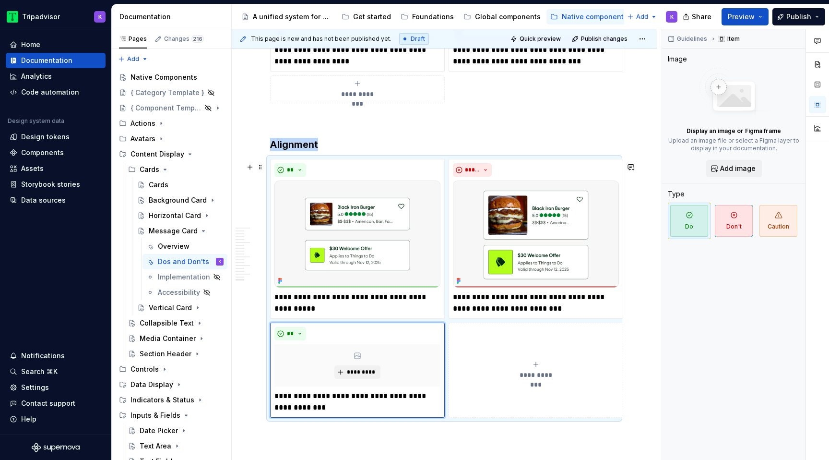
click at [513, 372] on div "**********" at bounding box center [536, 369] width 166 height 19
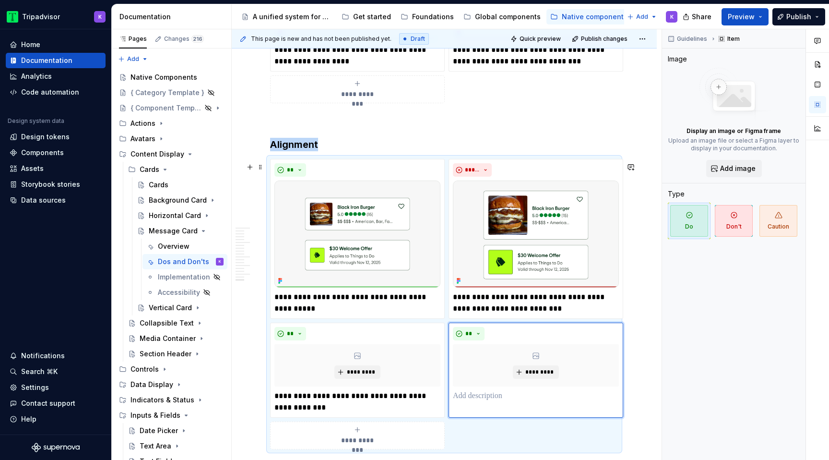
click at [524, 409] on div "** *********" at bounding box center [536, 369] width 175 height 95
click at [514, 399] on p at bounding box center [536, 396] width 166 height 12
click at [482, 336] on button "**" at bounding box center [469, 333] width 32 height 13
click at [490, 368] on div "Don't" at bounding box center [491, 371] width 18 height 10
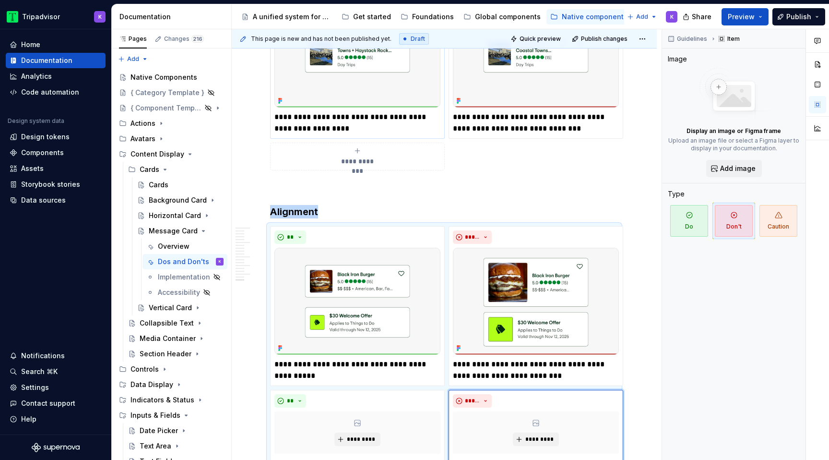
scroll to position [2387, 0]
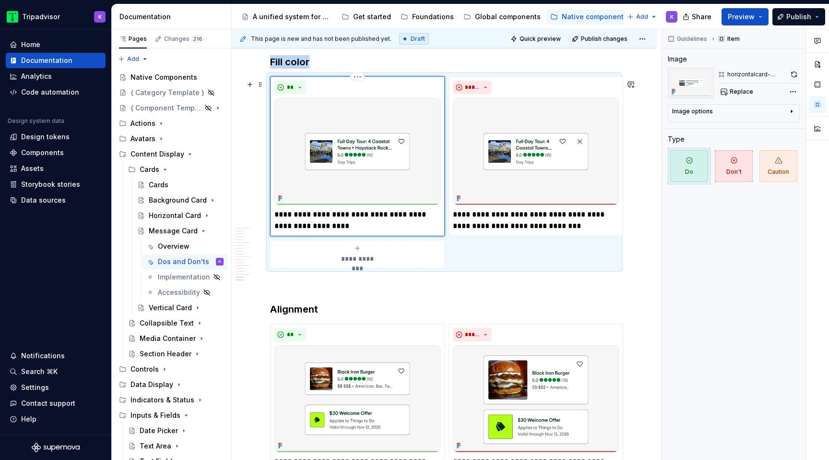
click at [366, 182] on img at bounding box center [357, 151] width 166 height 107
click at [745, 92] on span "Replace" at bounding box center [742, 92] width 24 height 8
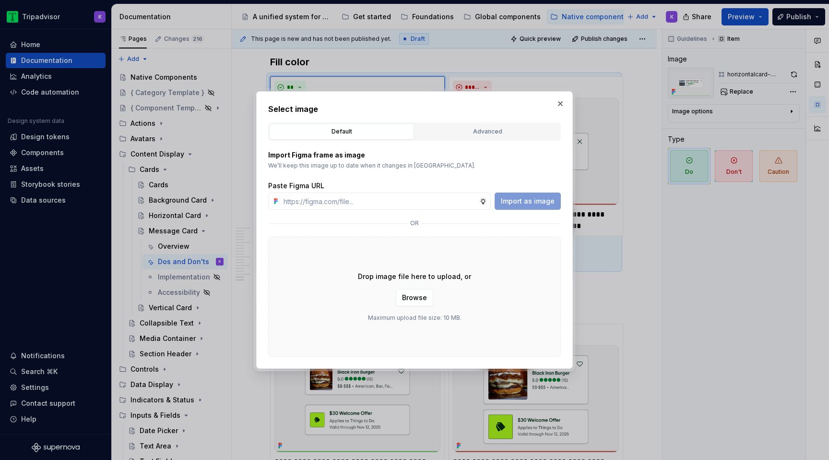
type textarea "*"
type input "https://www.figma.com/design/eWzZGbXTCMsZ0gwC1u1MU0/Altas-Native-Documentation?…"
type textarea "*"
type input "https://www.figma.com/design/eWzZGbXTCMsZ0gwC1u1MU0/Altas-Native-Documentation?…"
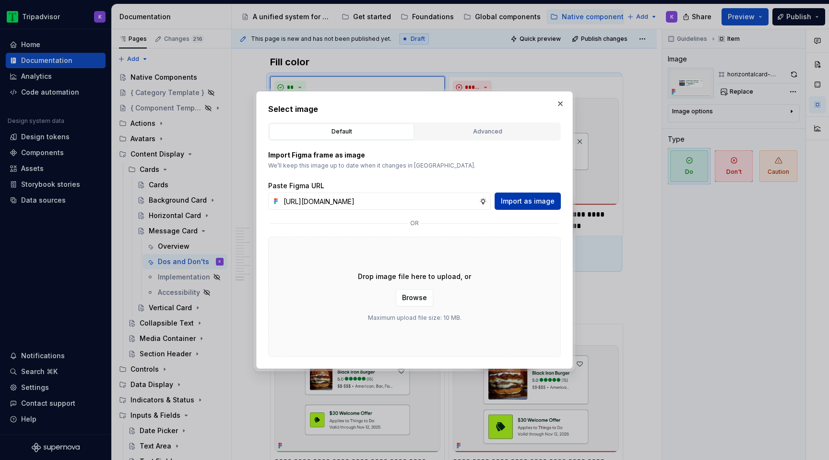
scroll to position [0, 0]
click at [528, 201] on span "Import as image" at bounding box center [528, 201] width 54 height 10
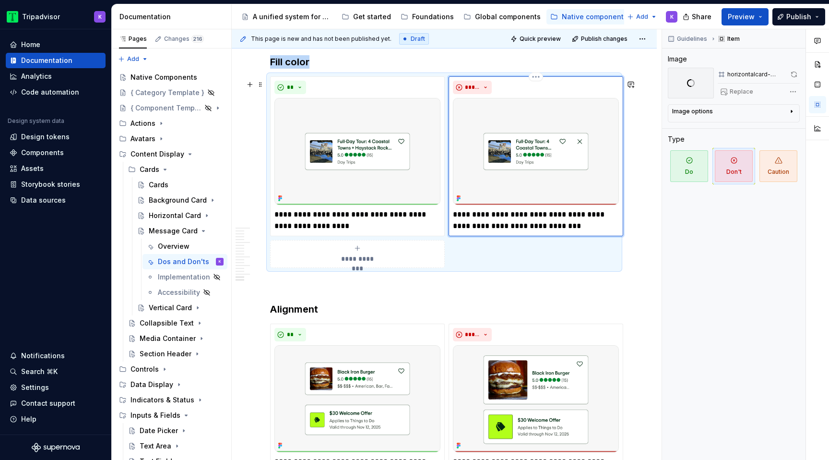
click at [489, 166] on img at bounding box center [536, 151] width 166 height 107
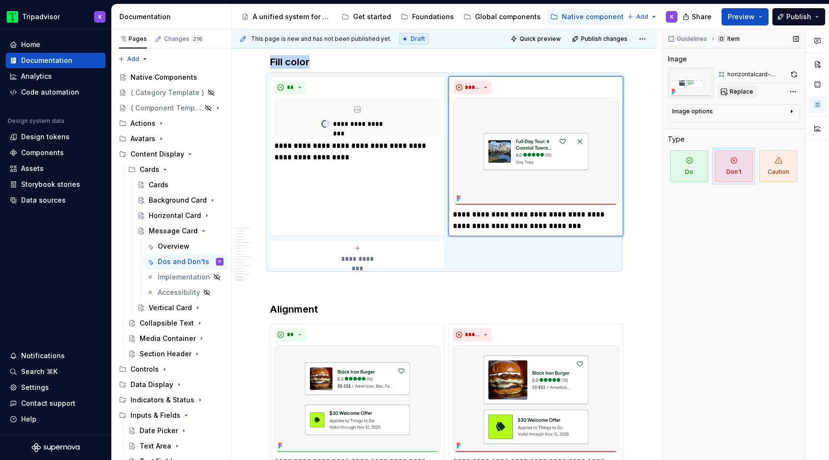
click at [737, 88] on span "Replace" at bounding box center [742, 92] width 24 height 8
type textarea "*"
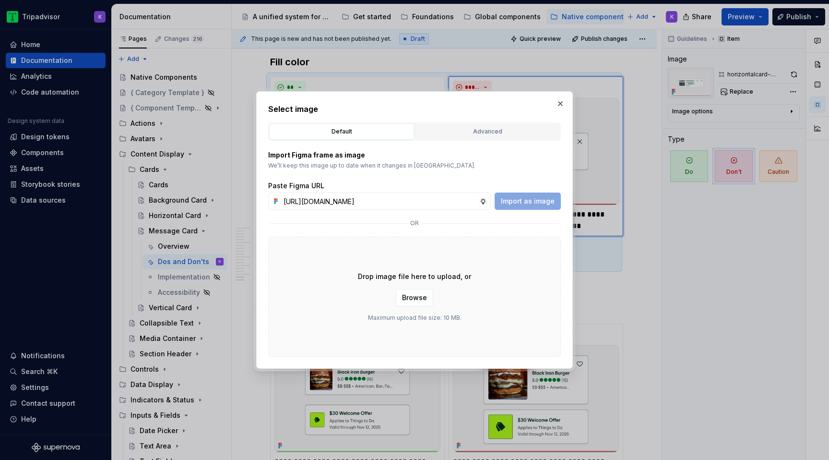
scroll to position [0, 255]
type input "https://www.figma.com/design/eWzZGbXTCMsZ0gwC1u1MU0/Altas-Native-Documentation?…"
click at [534, 202] on span "Import as image" at bounding box center [528, 201] width 54 height 10
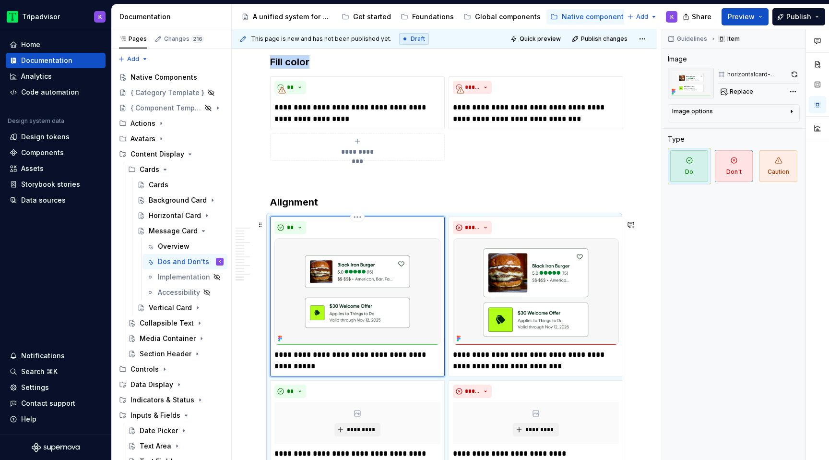
click at [398, 297] on img at bounding box center [357, 291] width 166 height 107
click at [729, 90] on button "Replace" at bounding box center [738, 91] width 40 height 13
type textarea "*"
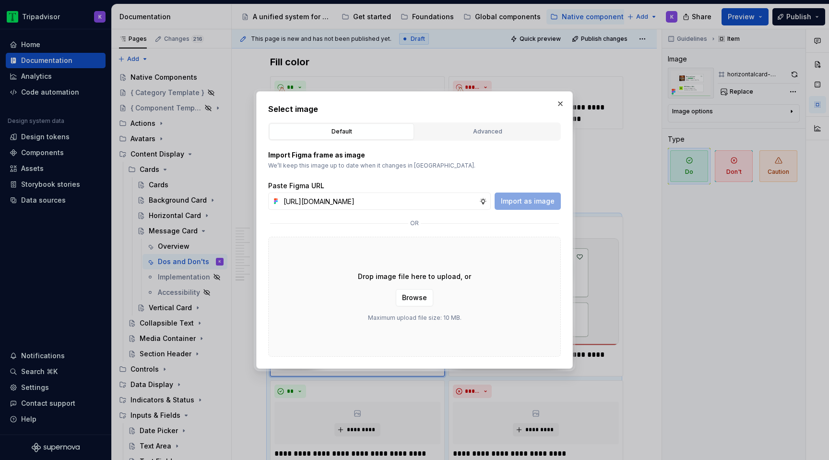
scroll to position [0, 255]
type input "https://www.figma.com/design/eWzZGbXTCMsZ0gwC1u1MU0/Altas-Native-Documentation?…"
click at [547, 204] on span "Import as image" at bounding box center [528, 201] width 54 height 10
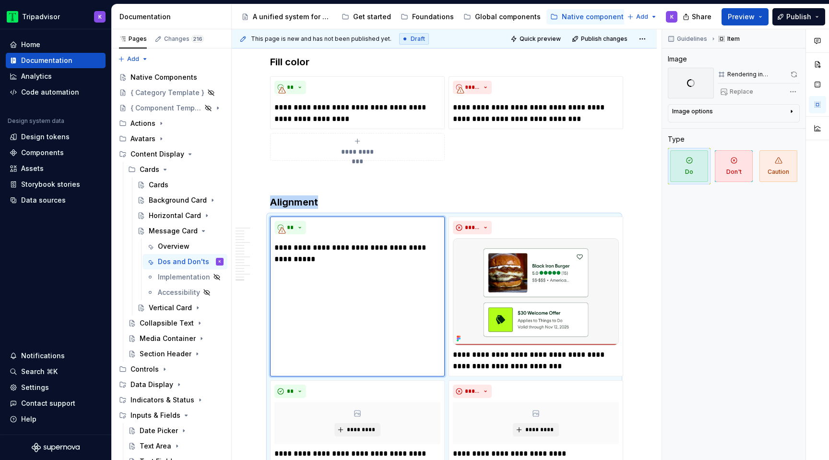
scroll to position [2439, 0]
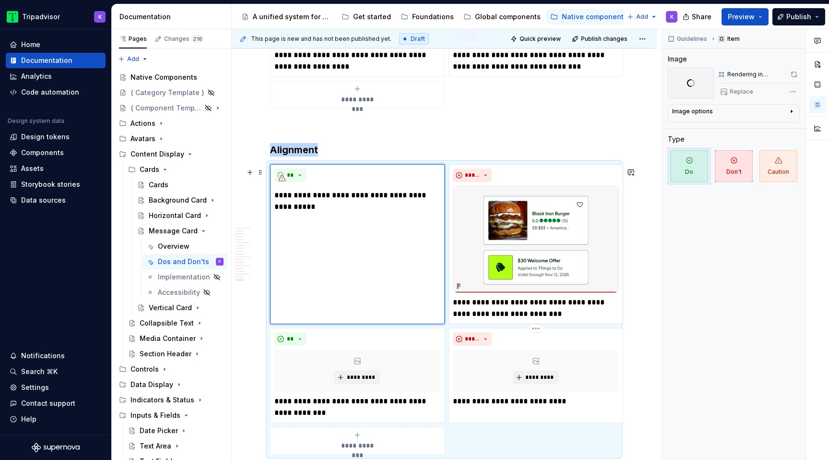
click at [517, 247] on img at bounding box center [536, 239] width 166 height 107
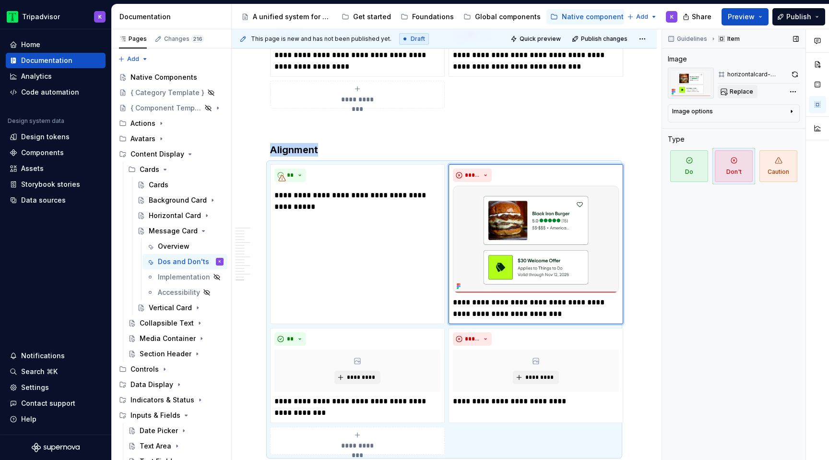
click at [735, 95] on span "Replace" at bounding box center [742, 92] width 24 height 8
type textarea "*"
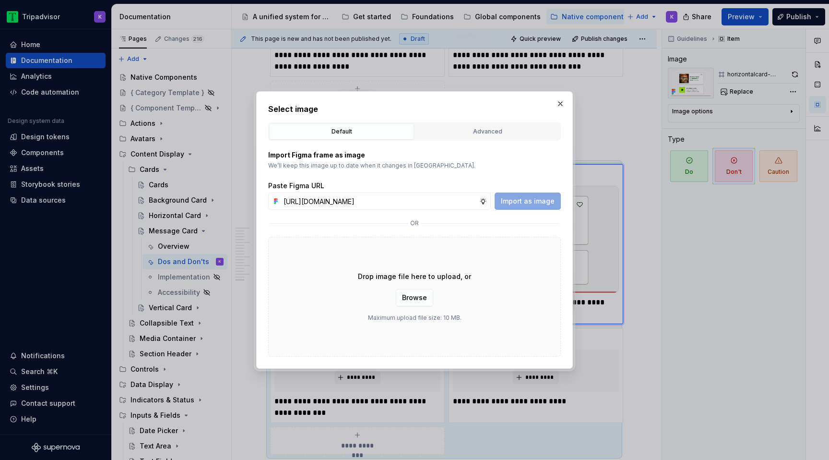
scroll to position [0, 255]
type input "https://www.figma.com/design/eWzZGbXTCMsZ0gwC1u1MU0/Altas-Native-Documentation?…"
click at [534, 194] on button "Import as image" at bounding box center [528, 200] width 66 height 17
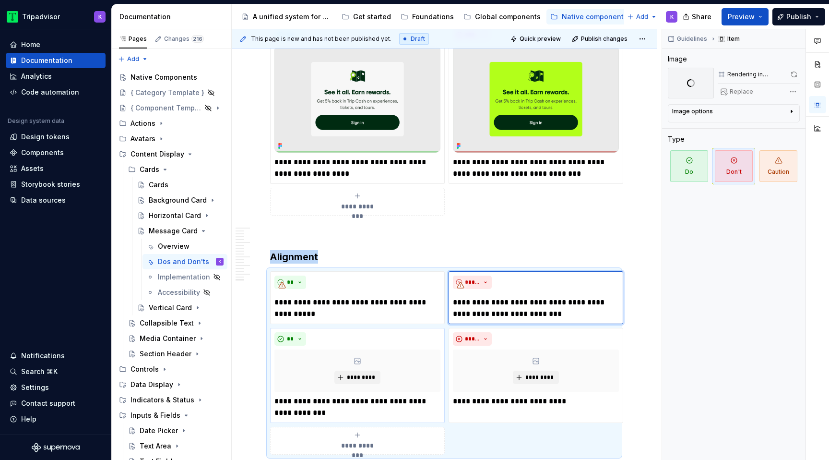
type textarea "*"
click at [358, 384] on button "*********" at bounding box center [357, 376] width 46 height 13
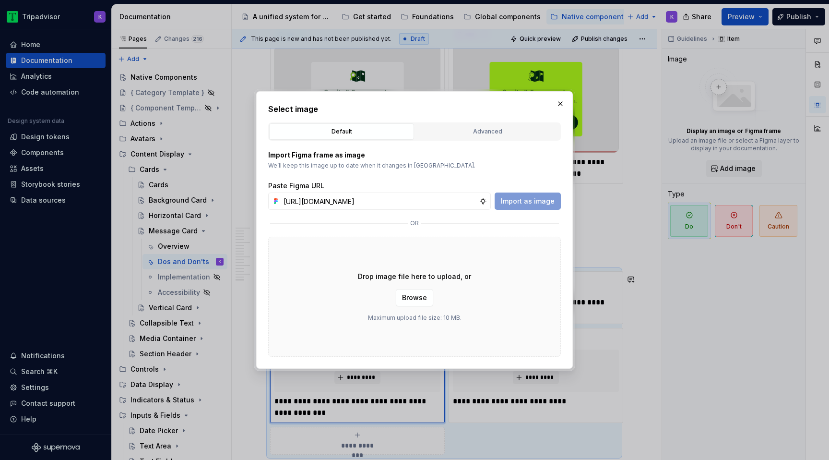
scroll to position [0, 255]
type input "https://www.figma.com/design/eWzZGbXTCMsZ0gwC1u1MU0/Altas-Native-Documentation?…"
click at [512, 203] on span "Import as image" at bounding box center [528, 201] width 54 height 10
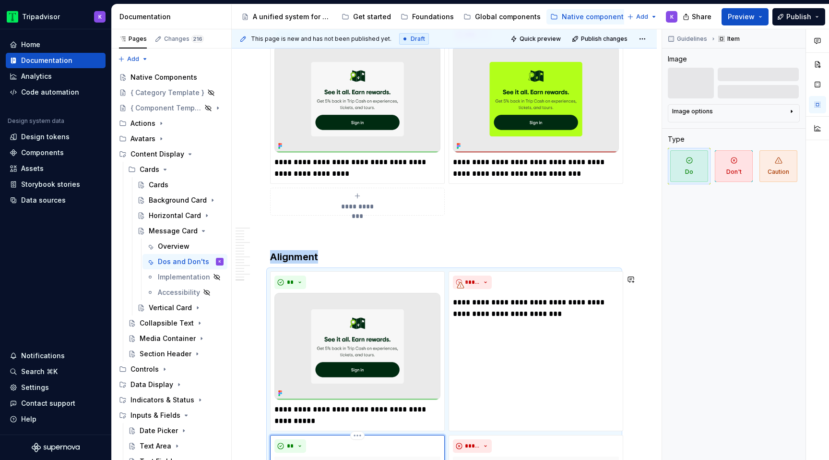
scroll to position [2542, 0]
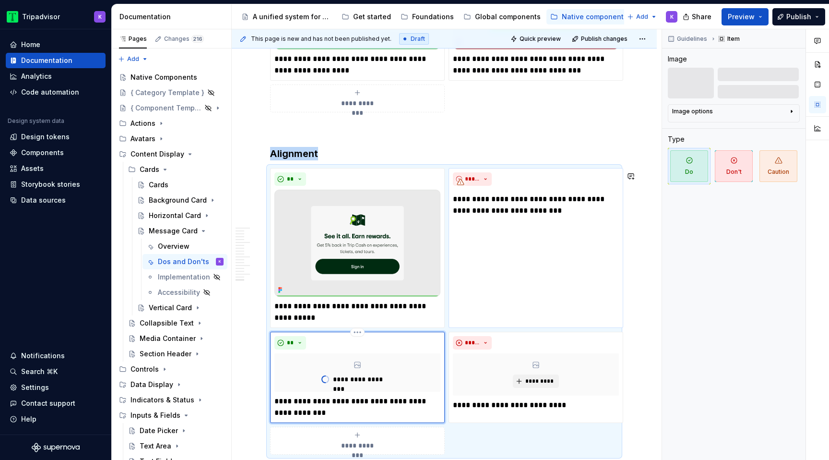
type textarea "*"
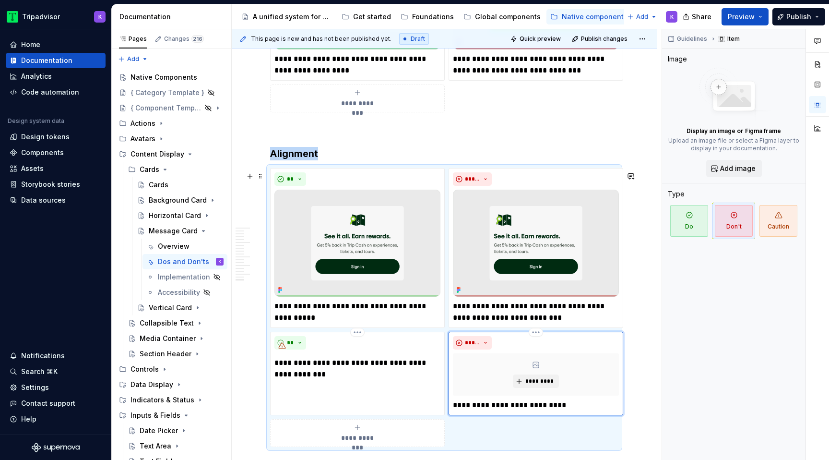
click at [512, 385] on div "*********" at bounding box center [536, 374] width 166 height 42
click at [528, 381] on span "*********" at bounding box center [539, 381] width 29 height 8
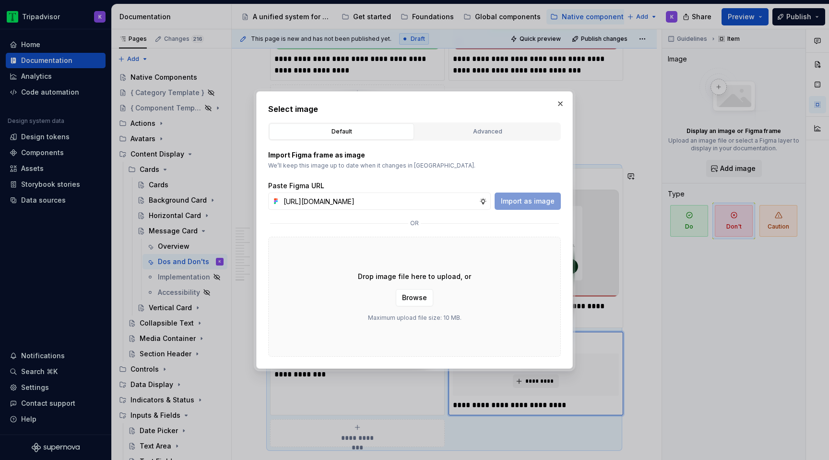
scroll to position [0, 254]
type input "https://www.figma.com/design/eWzZGbXTCMsZ0gwC1u1MU0/Altas-Native-Documentation?…"
click at [526, 200] on span "Import as image" at bounding box center [528, 201] width 54 height 10
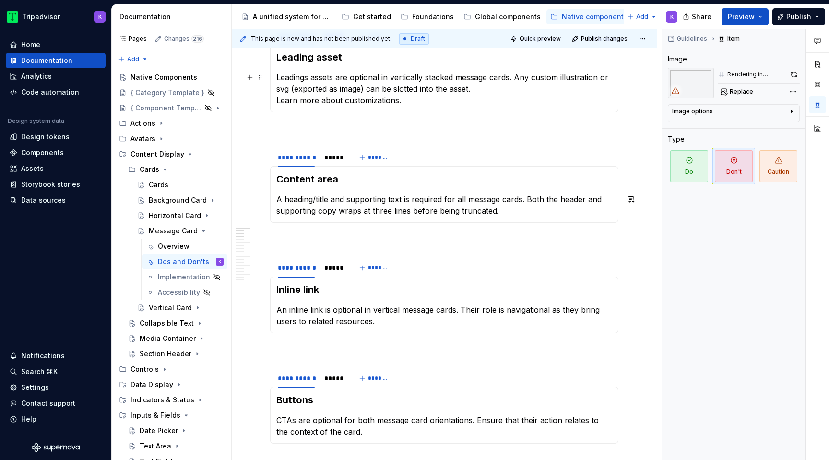
scroll to position [0, 0]
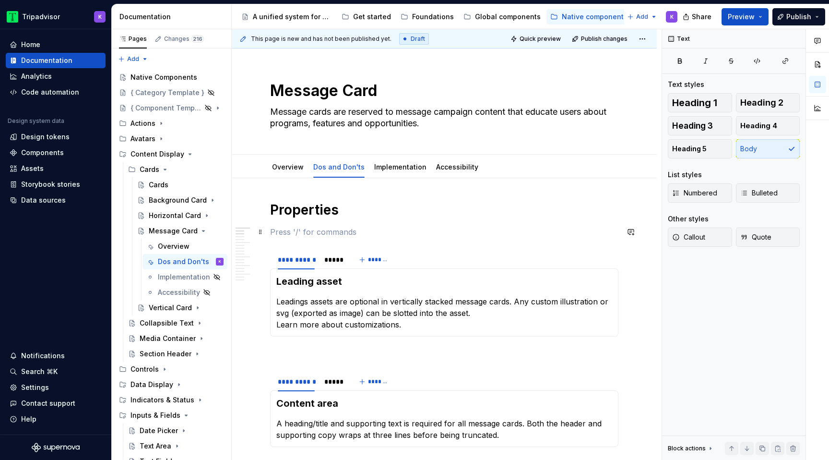
click at [383, 231] on p at bounding box center [444, 232] width 348 height 12
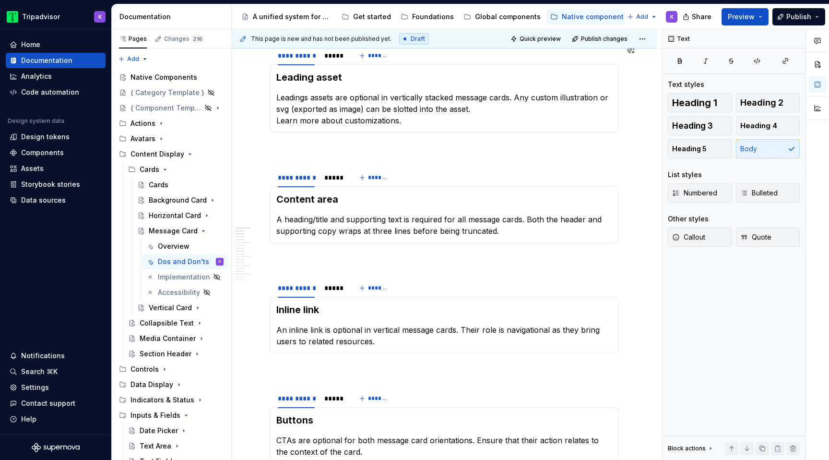
scroll to position [1, 0]
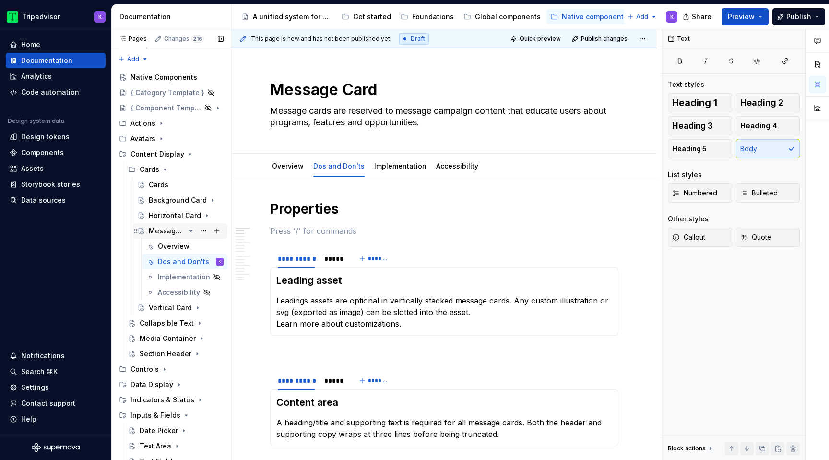
click at [192, 231] on icon "Page tree" at bounding box center [191, 231] width 8 height 8
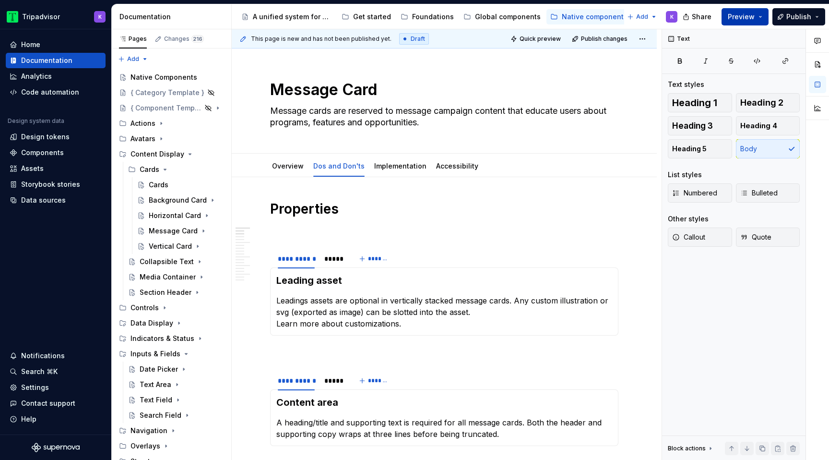
click at [736, 19] on span "Preview" at bounding box center [741, 17] width 27 height 10
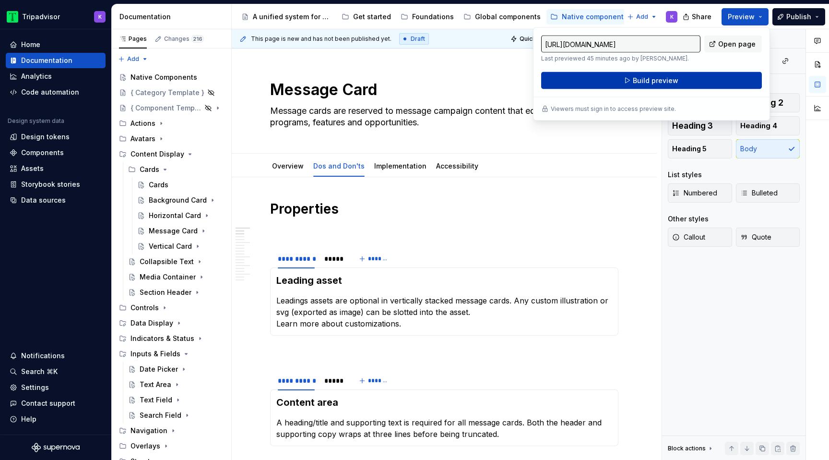
click at [715, 82] on button "Build preview" at bounding box center [651, 80] width 221 height 17
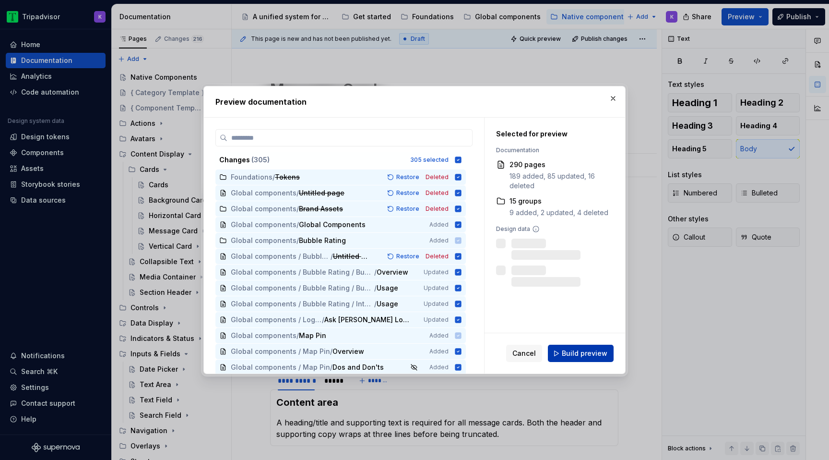
click at [595, 354] on span "Build preview" at bounding box center [585, 353] width 46 height 10
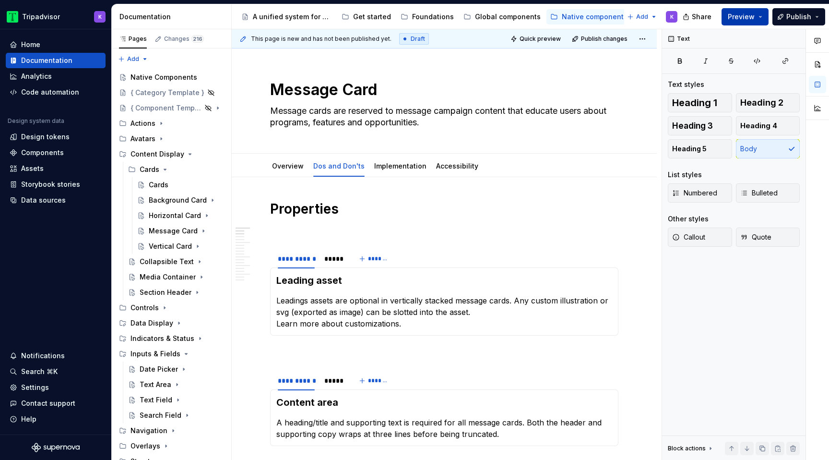
click at [743, 20] on span "Preview" at bounding box center [741, 17] width 27 height 10
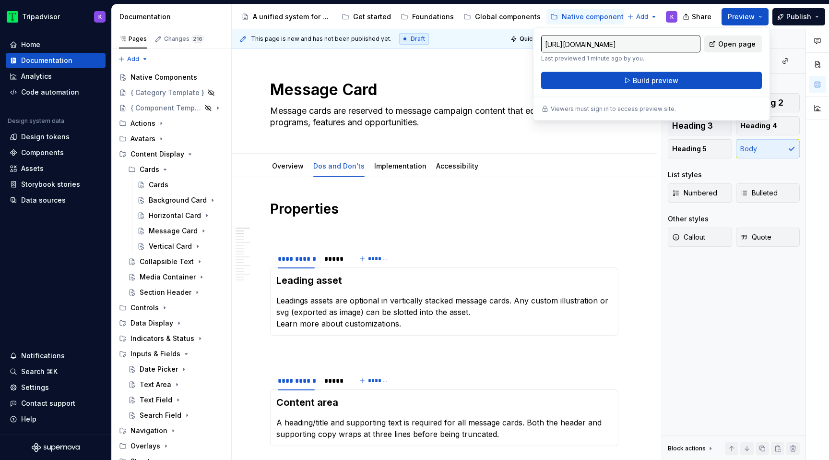
click at [726, 42] on span "Open page" at bounding box center [736, 44] width 37 height 10
type textarea "*"
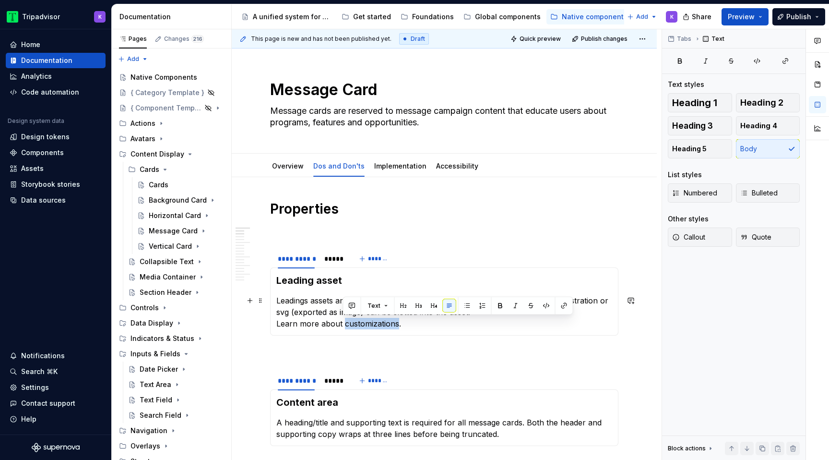
drag, startPoint x: 344, startPoint y: 323, endPoint x: 396, endPoint y: 323, distance: 51.8
click at [396, 323] on p "Leadings assets are optional in vertically stacked message cards. Any custom il…" at bounding box center [444, 312] width 336 height 35
click at [561, 305] on button "button" at bounding box center [563, 305] width 13 height 13
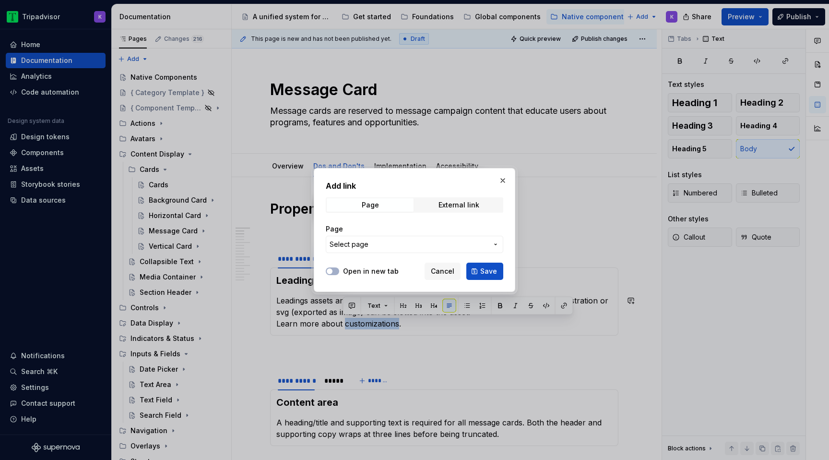
click at [401, 252] on button "Select page" at bounding box center [415, 244] width 178 height 17
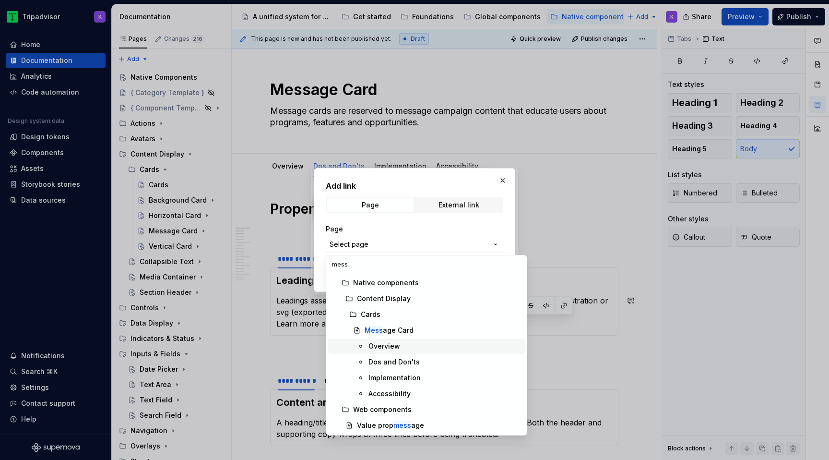
type input "mess"
click at [412, 355] on span "Dos and Don'ts" at bounding box center [426, 361] width 197 height 15
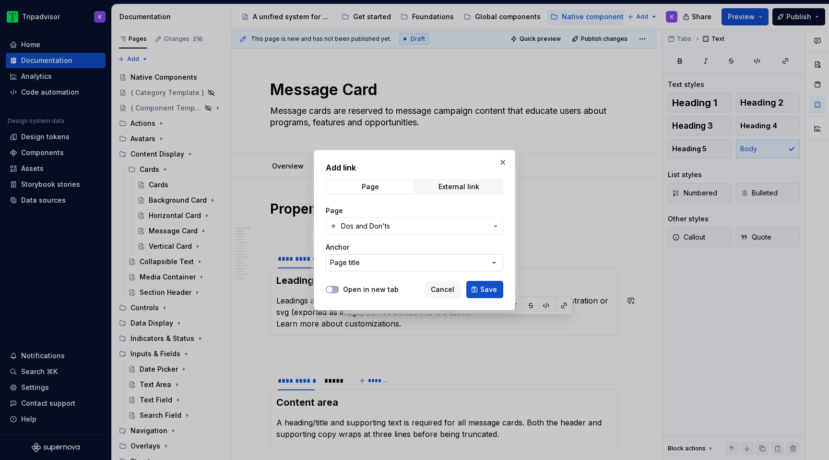
click at [486, 261] on button "Page title" at bounding box center [415, 262] width 178 height 17
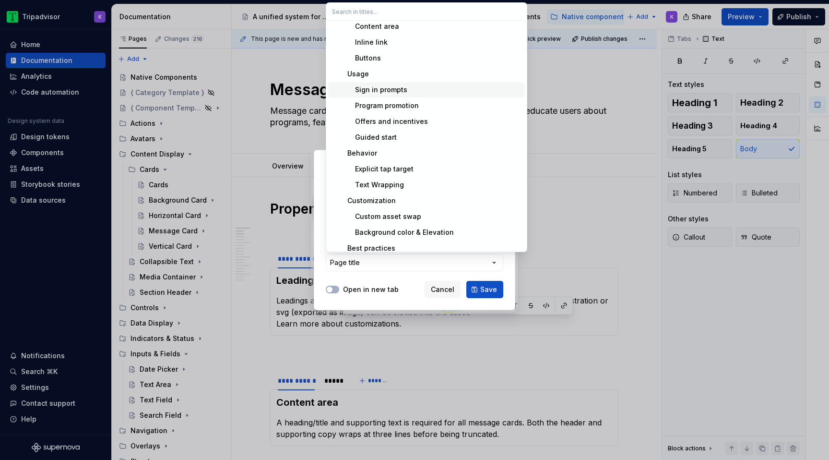
scroll to position [89, 0]
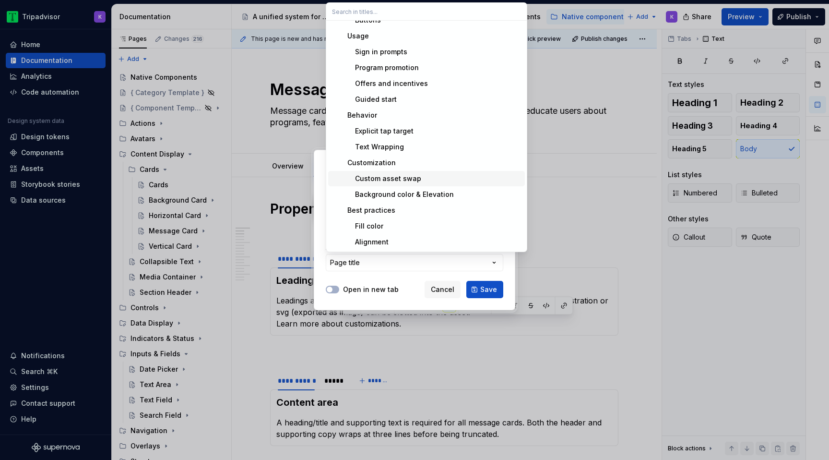
click at [460, 174] on div "Custom asset swap" at bounding box center [433, 179] width 178 height 10
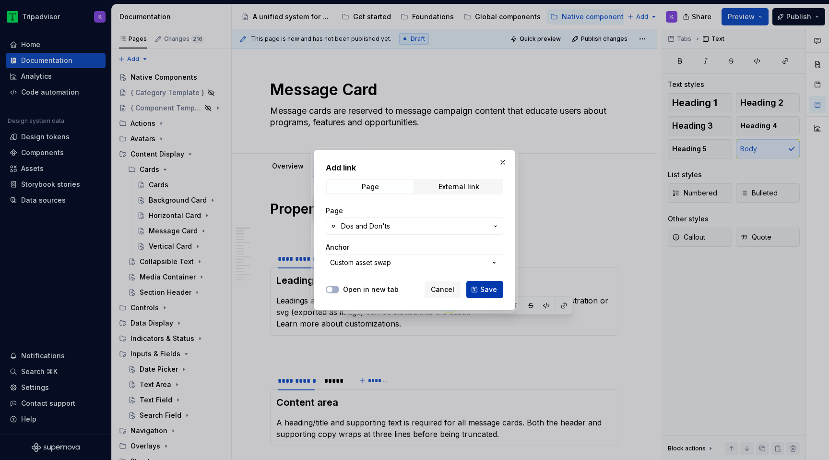
click at [479, 286] on button "Save" at bounding box center [484, 289] width 37 height 17
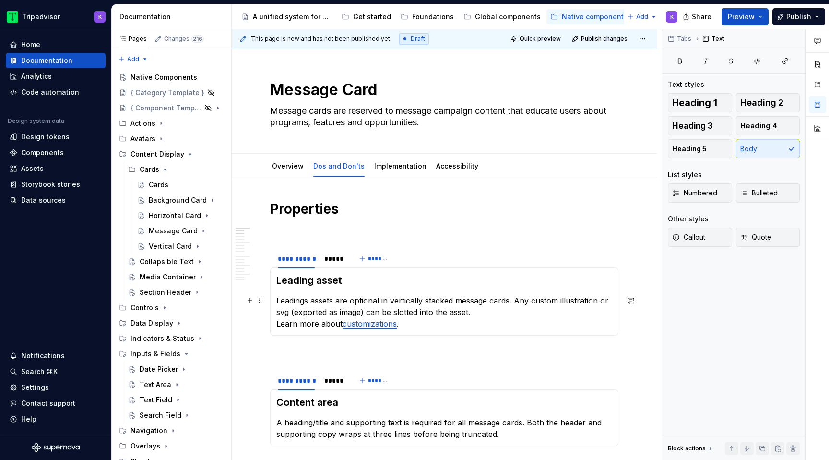
click at [463, 328] on p "Leadings assets are optional in vertically stacked message cards. Any custom il…" at bounding box center [444, 312] width 336 height 35
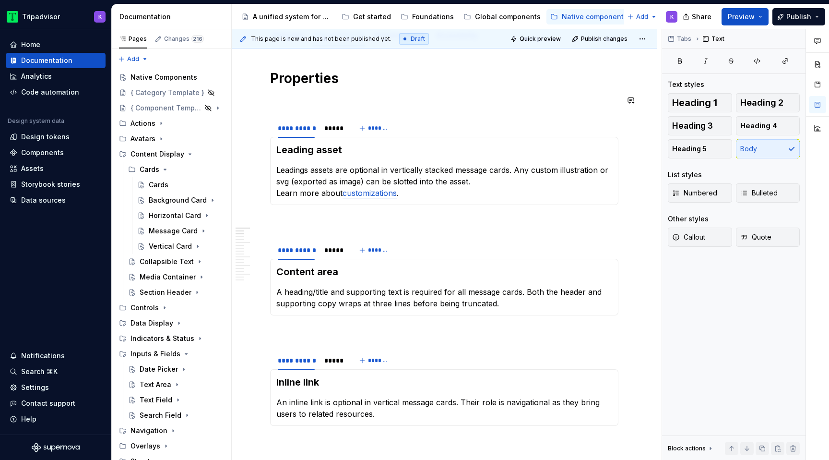
scroll to position [0, 0]
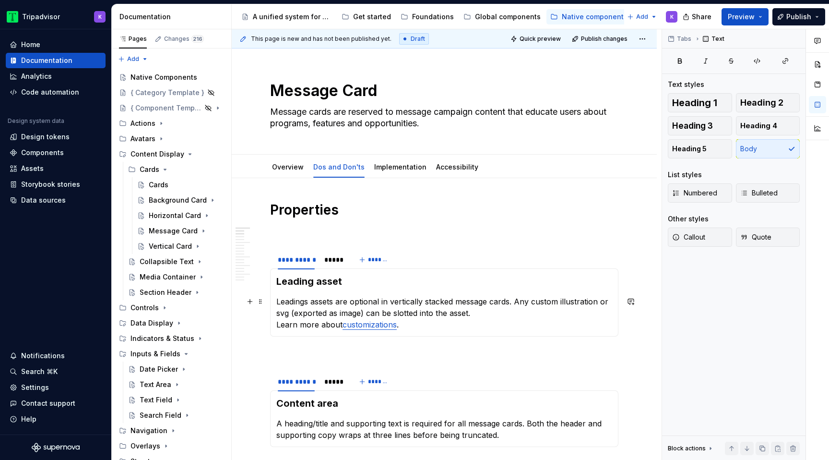
click at [483, 311] on p "Leadings assets are optional in vertically stacked message cards. Any custom il…" at bounding box center [444, 313] width 336 height 35
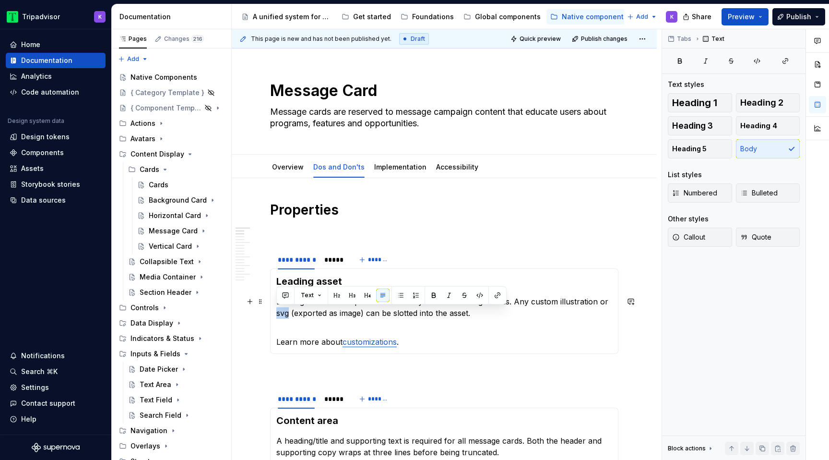
drag, startPoint x: 285, startPoint y: 313, endPoint x: 274, endPoint y: 313, distance: 10.6
click at [274, 313] on div "Leading asset Leadings assets are optional in vertically stacked message cards.…" at bounding box center [444, 310] width 348 height 85
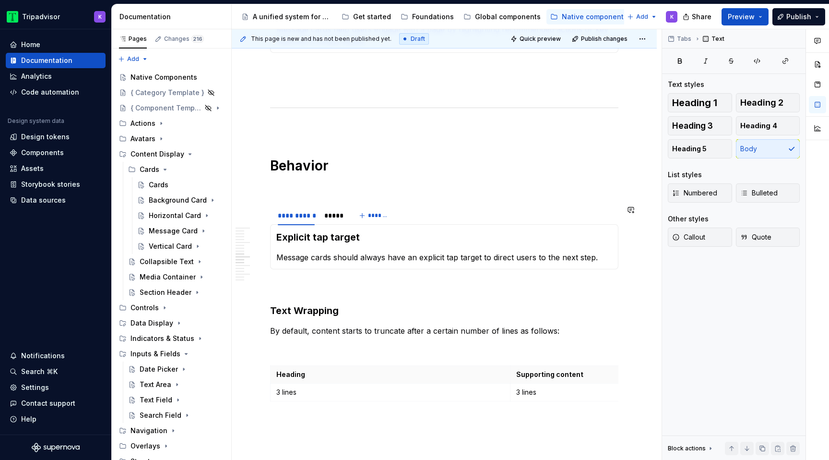
scroll to position [1230, 0]
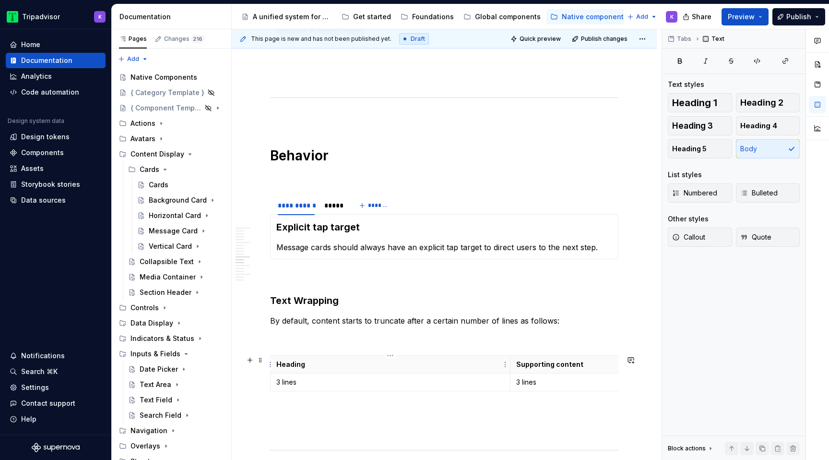
click at [413, 366] on p "Heading" at bounding box center [390, 364] width 228 height 10
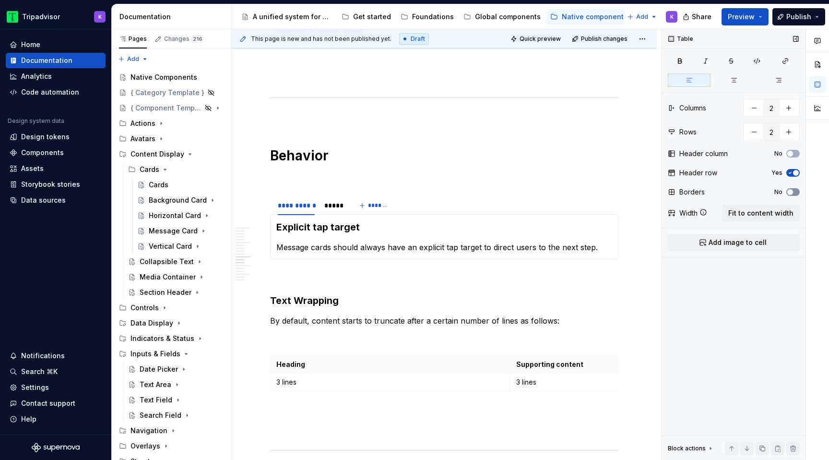
click at [791, 192] on span "button" at bounding box center [790, 192] width 6 height 6
click at [191, 213] on icon "Page tree" at bounding box center [191, 216] width 8 height 8
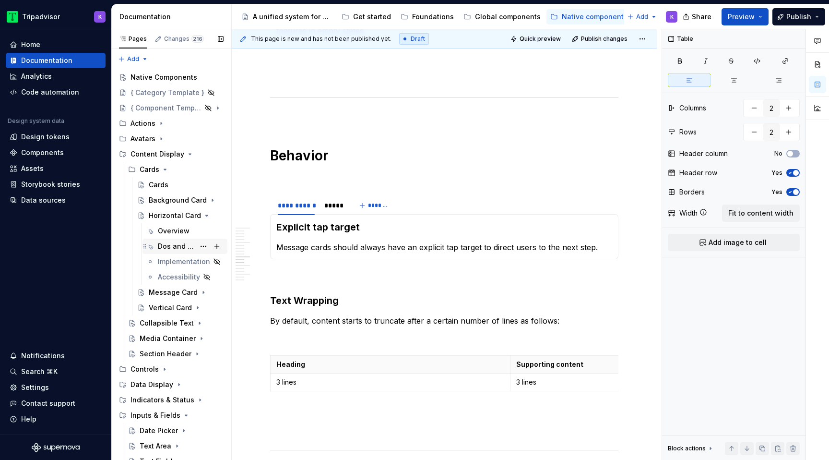
click at [184, 248] on div "Dos and Don'ts" at bounding box center [176, 246] width 37 height 10
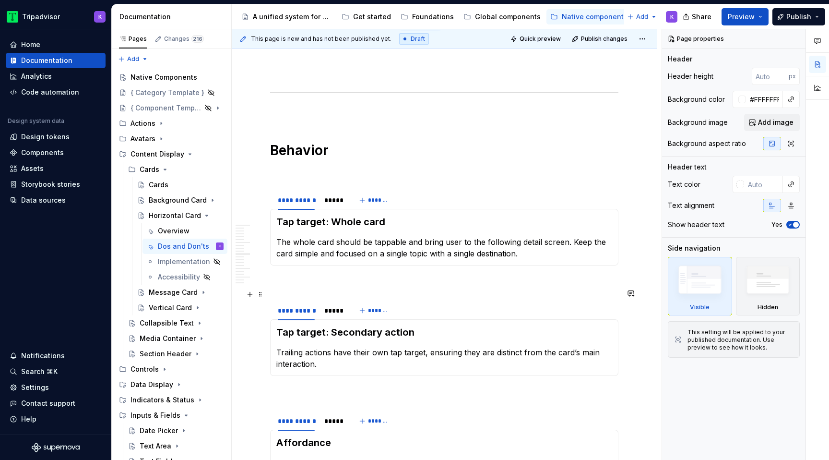
scroll to position [1494, 0]
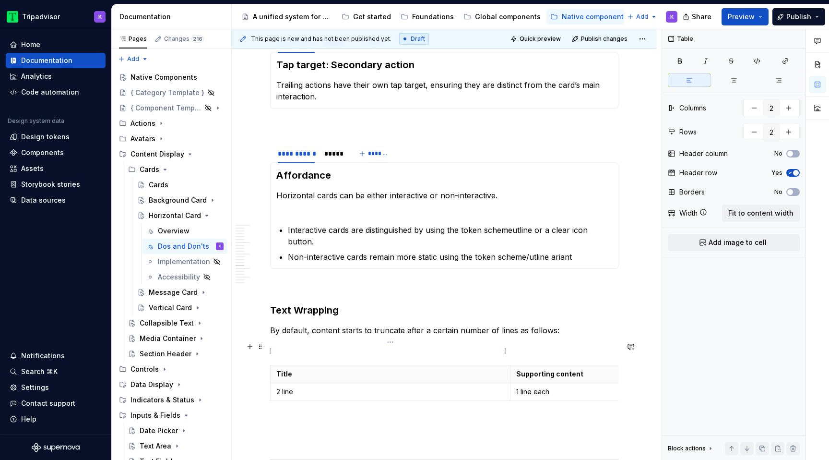
click at [354, 365] on th "Title" at bounding box center [391, 374] width 240 height 18
click at [792, 193] on span "button" at bounding box center [790, 192] width 6 height 6
click at [164, 180] on div "Cards" at bounding box center [159, 185] width 20 height 10
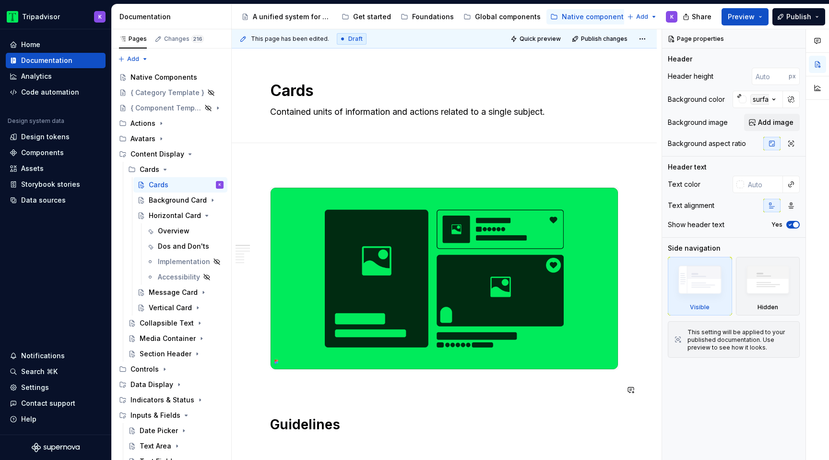
type textarea "*"
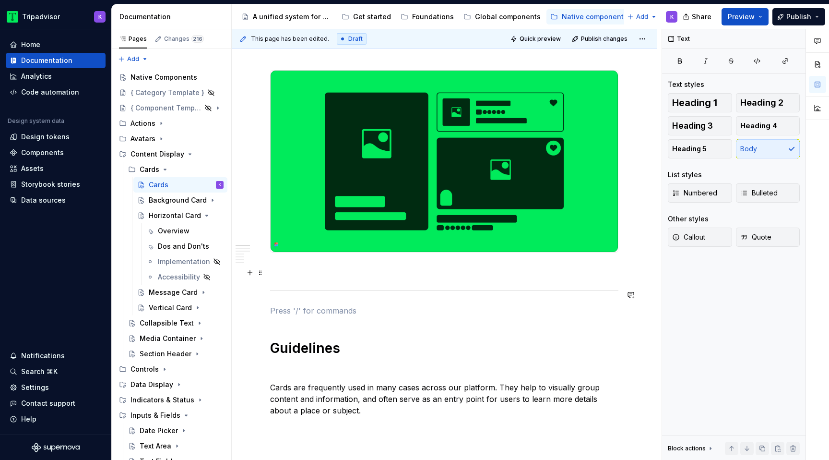
click at [352, 275] on p at bounding box center [444, 270] width 348 height 12
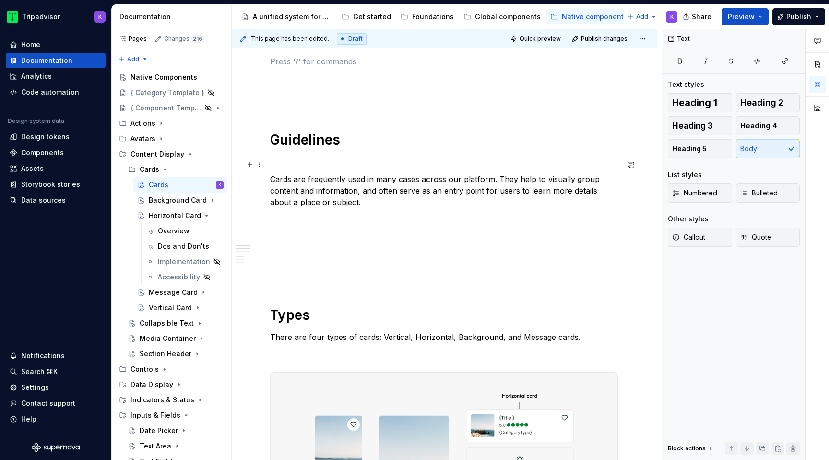
scroll to position [339, 0]
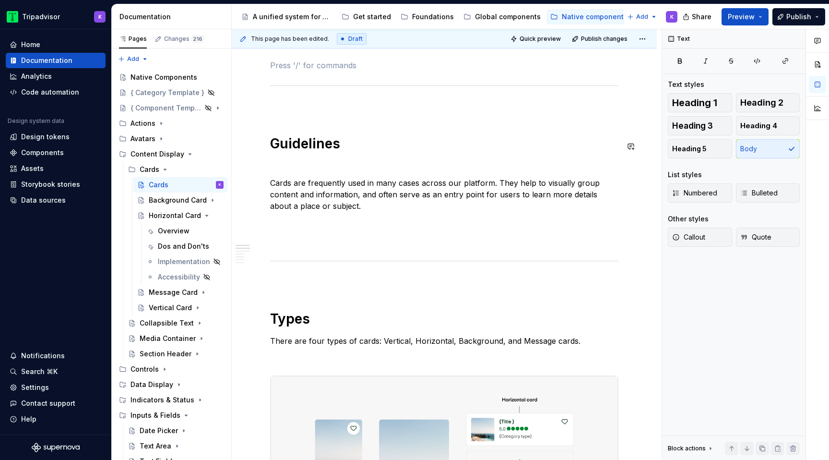
click at [337, 241] on p at bounding box center [444, 241] width 348 height 12
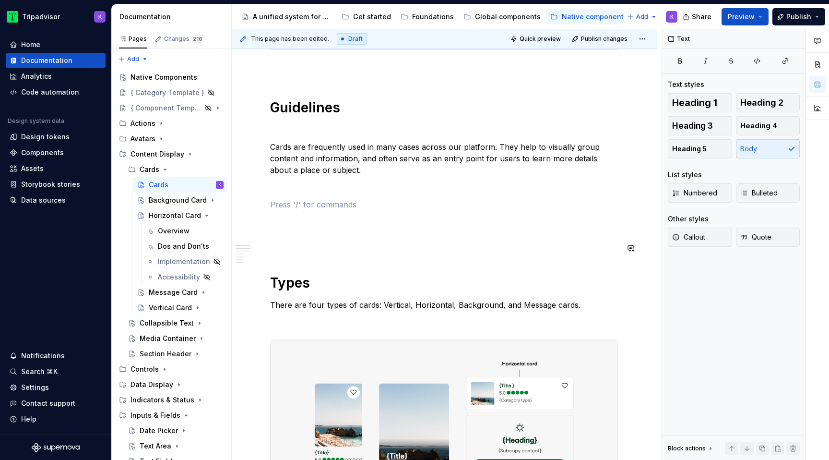
scroll to position [390, 0]
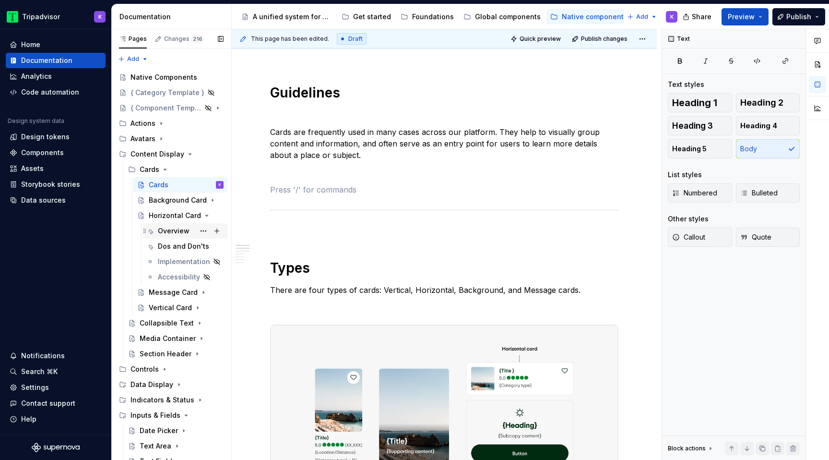
click at [178, 228] on div "Overview" at bounding box center [174, 231] width 32 height 10
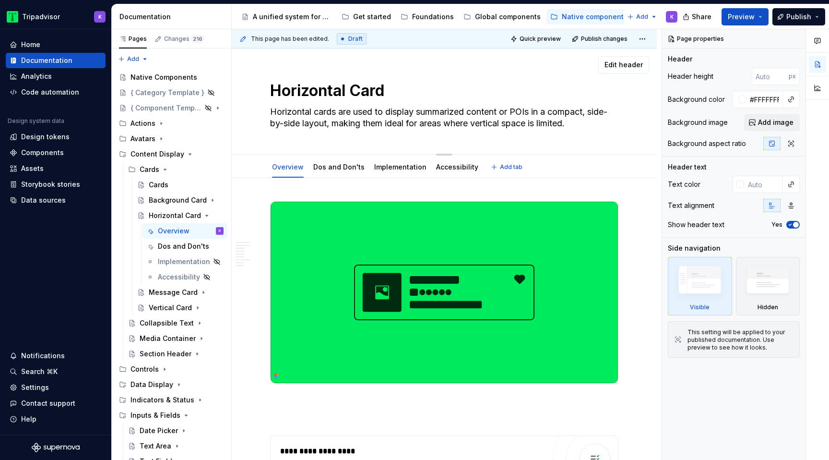
drag, startPoint x: 356, startPoint y: 111, endPoint x: 627, endPoint y: 129, distance: 270.7
click at [627, 129] on div "Horizontal Card Horizontal cards are used to display summarized content or POIs…" at bounding box center [444, 101] width 425 height 106
click at [161, 185] on div "Cards" at bounding box center [159, 185] width 20 height 10
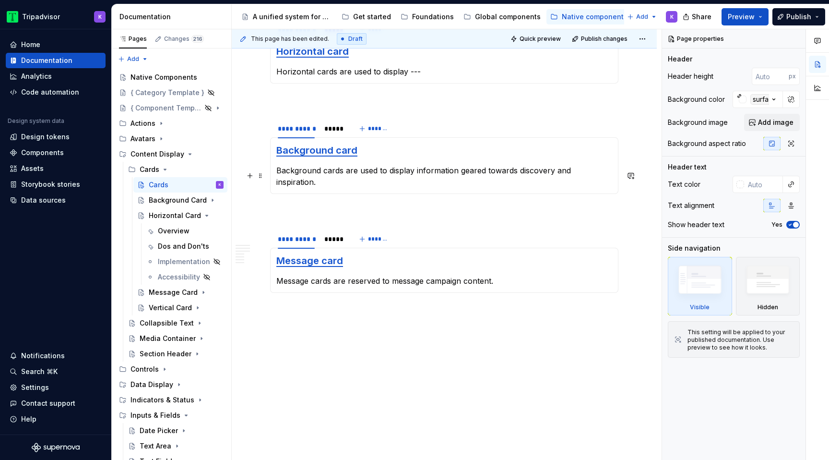
scroll to position [1077, 0]
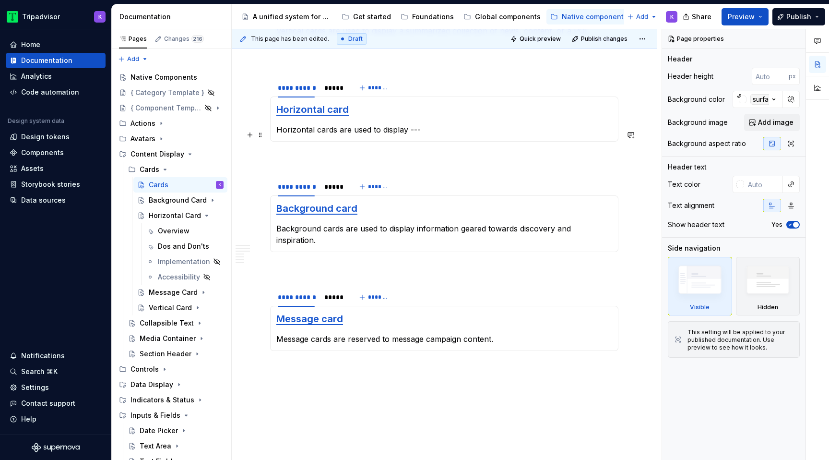
type textarea "*"
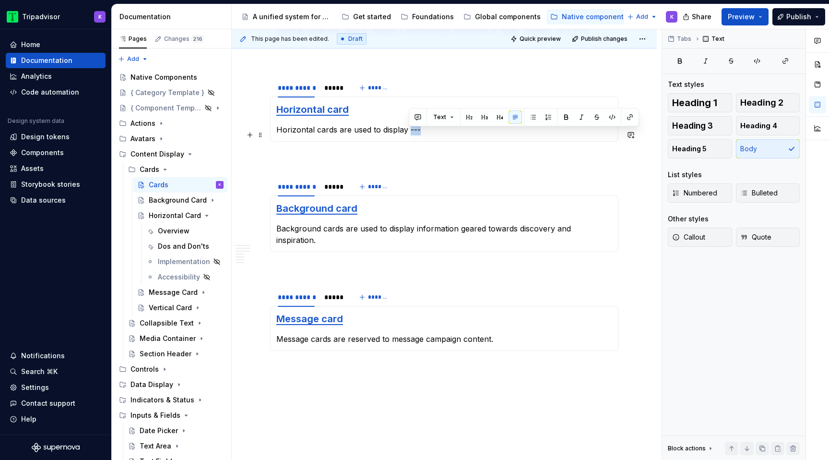
drag, startPoint x: 410, startPoint y: 132, endPoint x: 421, endPoint y: 132, distance: 11.0
click at [421, 132] on p "Horizontal cards are used to display ---" at bounding box center [444, 130] width 336 height 12
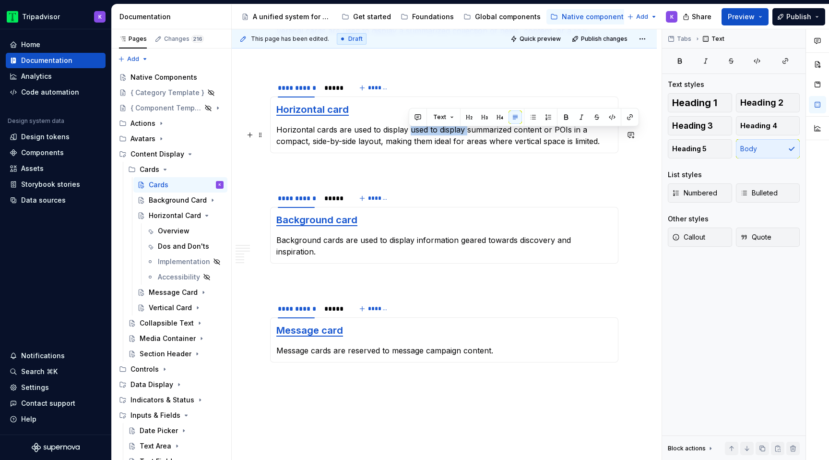
drag, startPoint x: 411, startPoint y: 131, endPoint x: 466, endPoint y: 130, distance: 55.7
click at [466, 130] on p "Horizontal cards are used to display used to display summarized content or POIs…" at bounding box center [444, 135] width 336 height 23
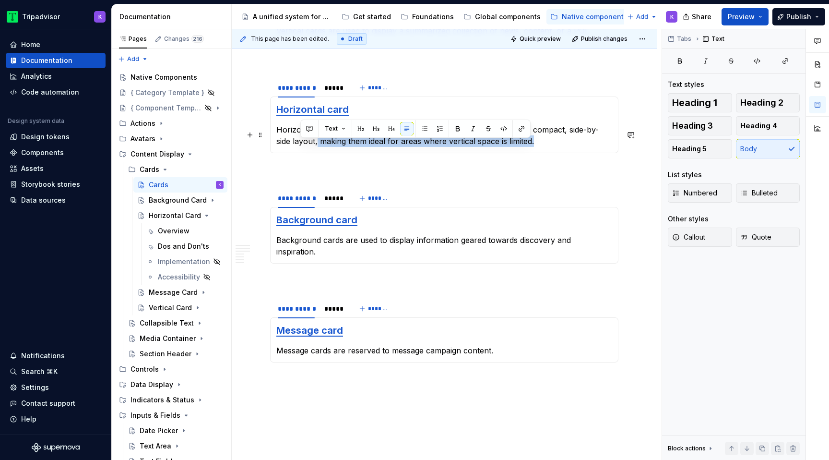
drag, startPoint x: 529, startPoint y: 148, endPoint x: 300, endPoint y: 149, distance: 228.8
click at [300, 147] on p "Horizontal cards are used to display summarized content or POIs in a compact, s…" at bounding box center [444, 135] width 336 height 23
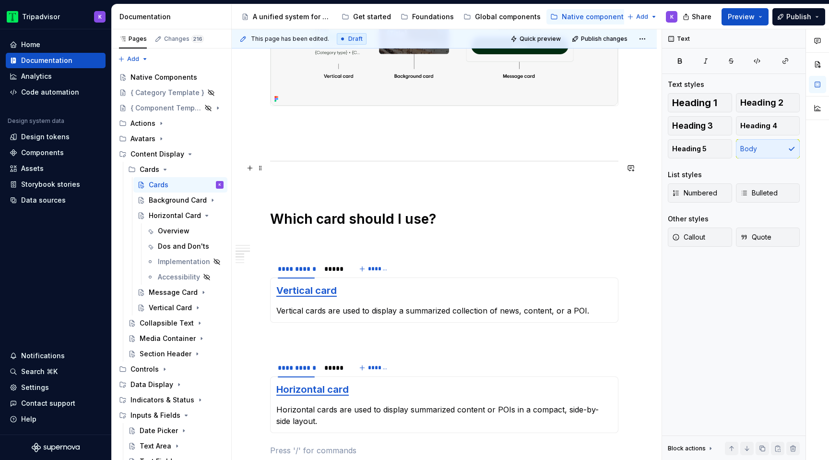
scroll to position [795, 0]
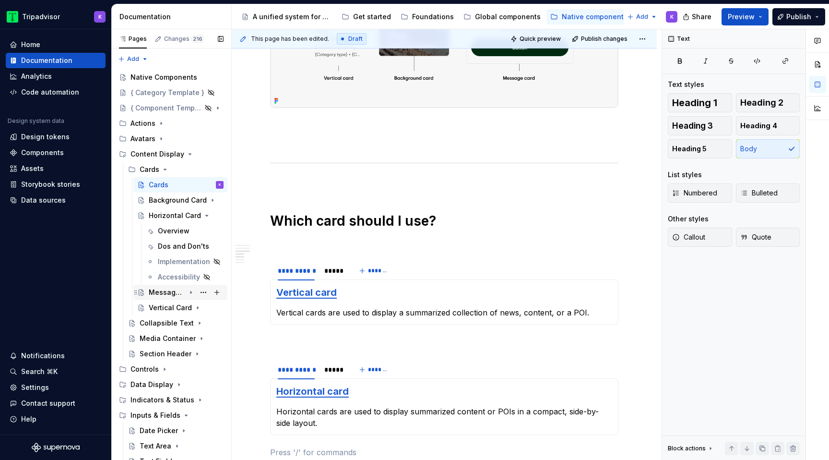
click at [167, 292] on div "Message Card" at bounding box center [167, 292] width 36 height 10
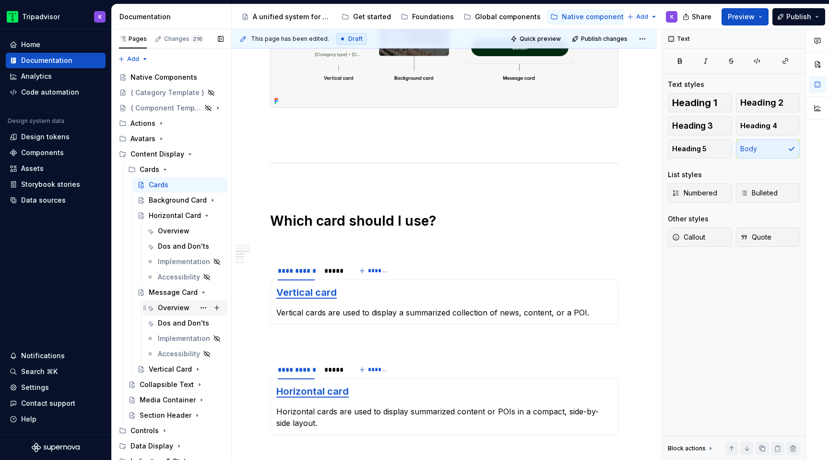
click at [182, 304] on div "Overview" at bounding box center [174, 308] width 32 height 10
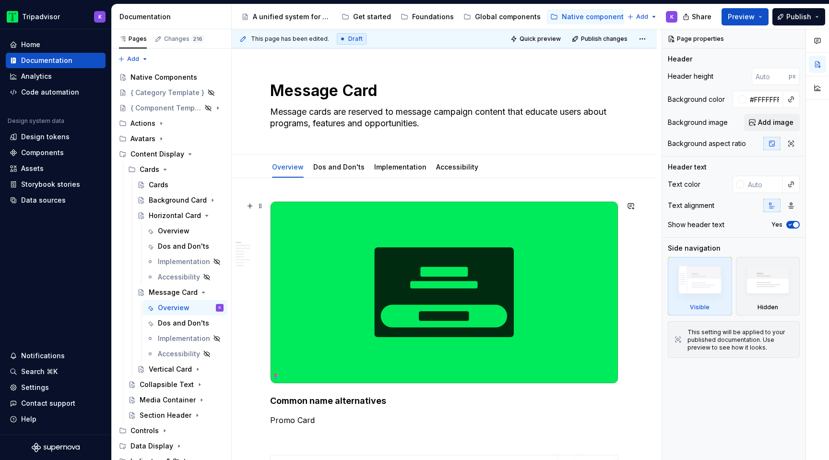
scroll to position [260, 0]
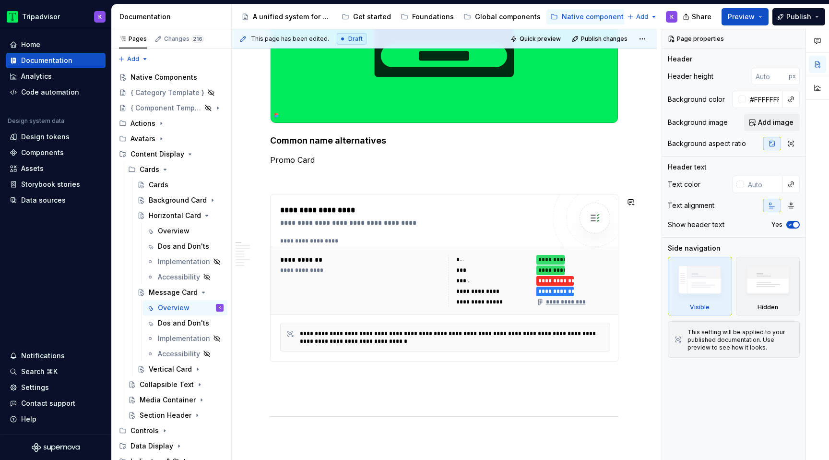
click at [372, 183] on p at bounding box center [444, 177] width 348 height 12
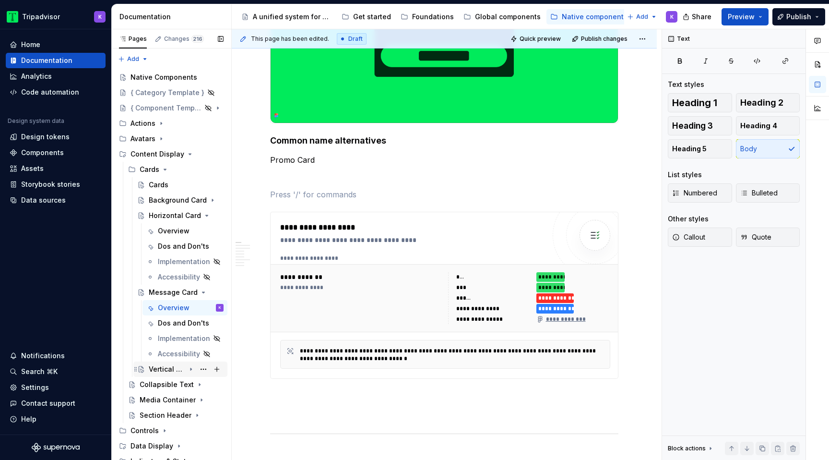
click at [170, 370] on div "Vertical Card" at bounding box center [167, 369] width 36 height 10
click at [170, 386] on div "Overview" at bounding box center [174, 384] width 32 height 10
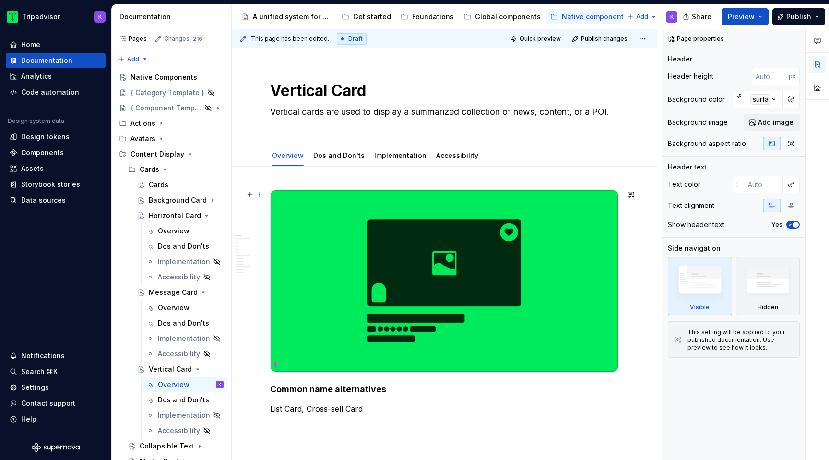
scroll to position [244, 0]
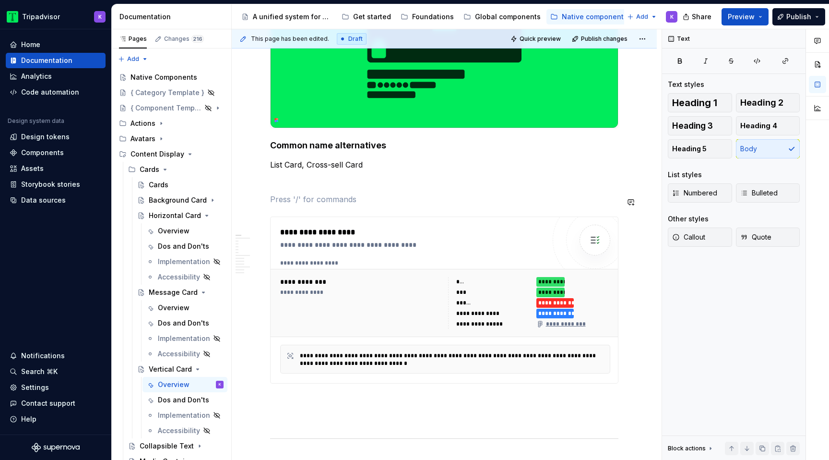
click at [428, 196] on p at bounding box center [444, 199] width 348 height 12
click at [171, 319] on div "Dos and Don'ts" at bounding box center [176, 323] width 37 height 10
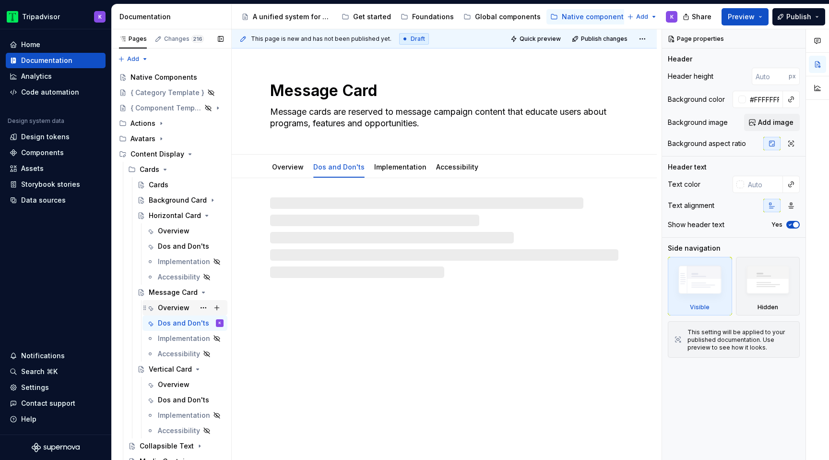
click at [166, 308] on div "Overview" at bounding box center [174, 308] width 32 height 10
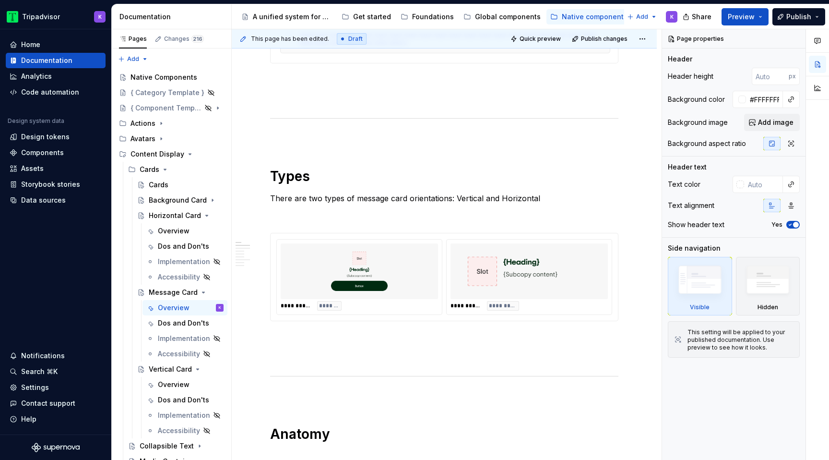
scroll to position [585, 0]
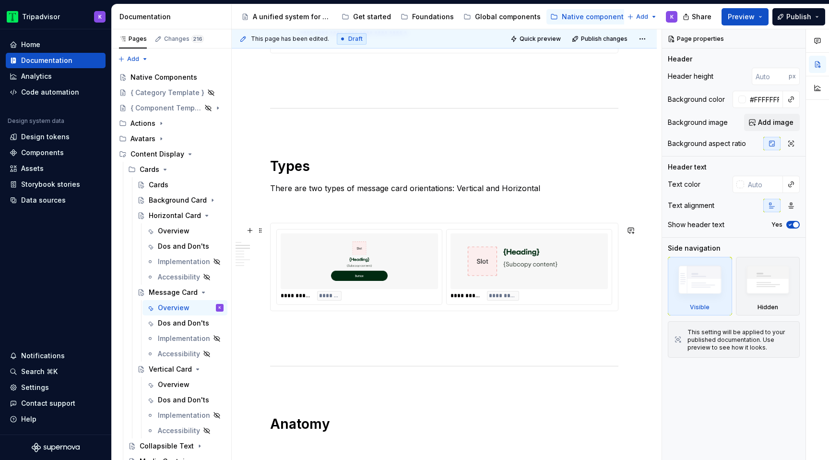
click at [484, 268] on img at bounding box center [529, 261] width 150 height 48
type textarea "*"
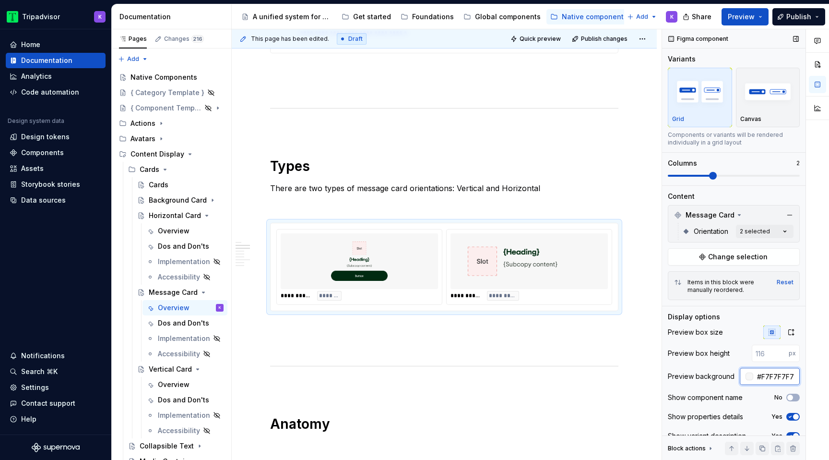
click at [776, 376] on input "#F7F7F7F7" at bounding box center [776, 375] width 47 height 17
paste input "EAEAEA"
paste input "text"
type input "#EAEAEA"
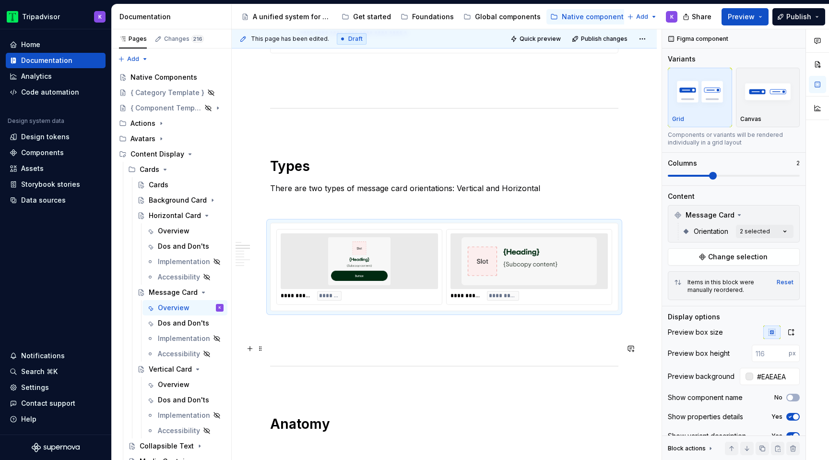
click at [547, 346] on p at bounding box center [444, 346] width 348 height 12
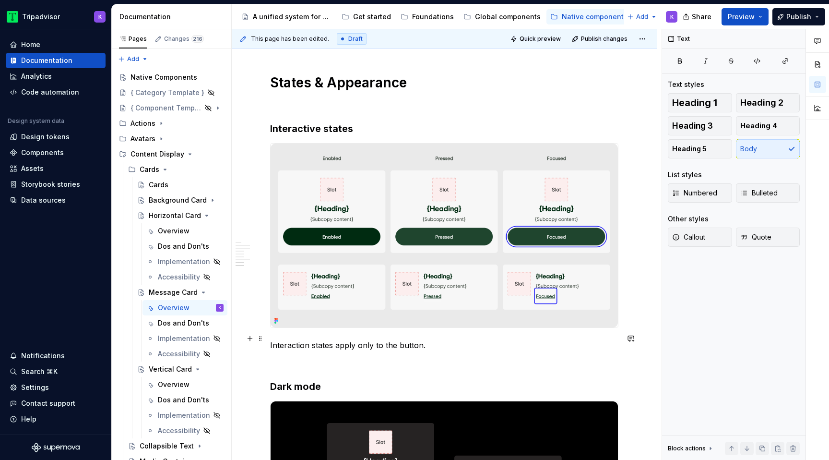
scroll to position [1505, 0]
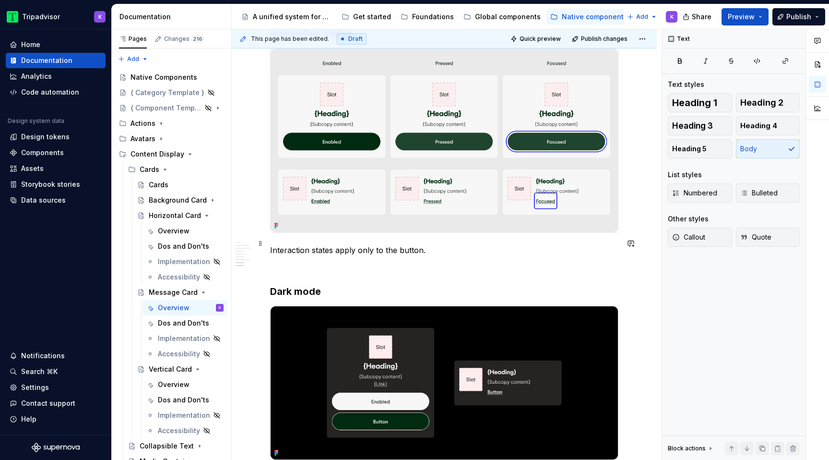
click at [456, 155] on img at bounding box center [444, 139] width 347 height 183
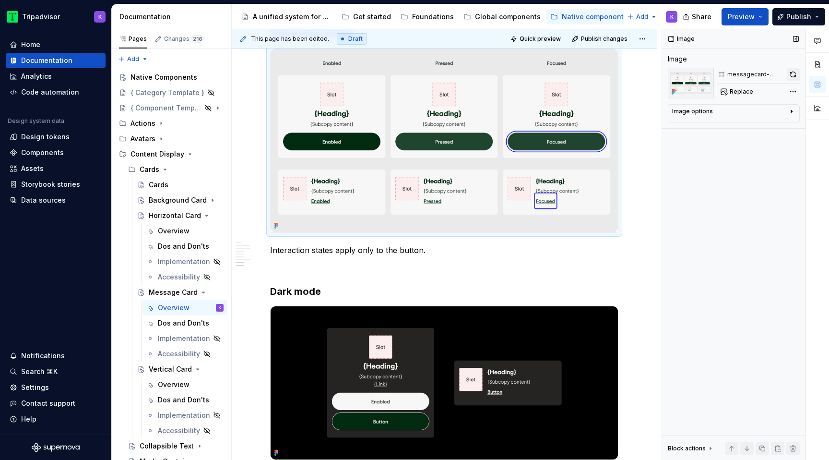
click at [795, 72] on button "button" at bounding box center [793, 74] width 13 height 13
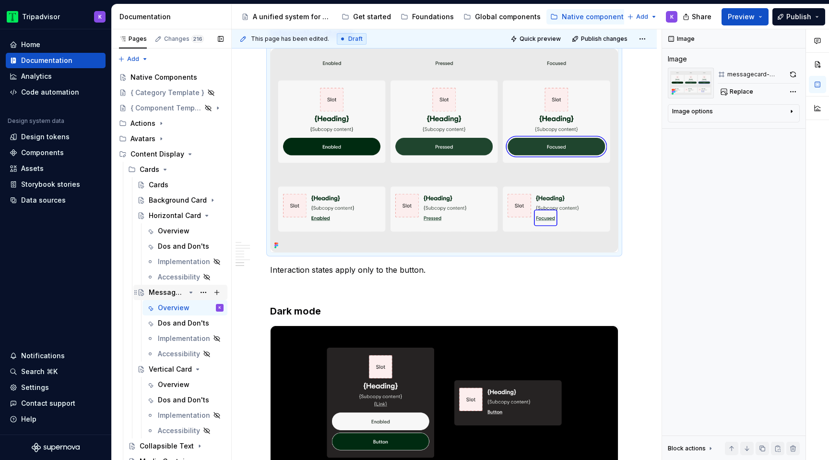
click at [191, 294] on icon "Page tree" at bounding box center [191, 292] width 8 height 8
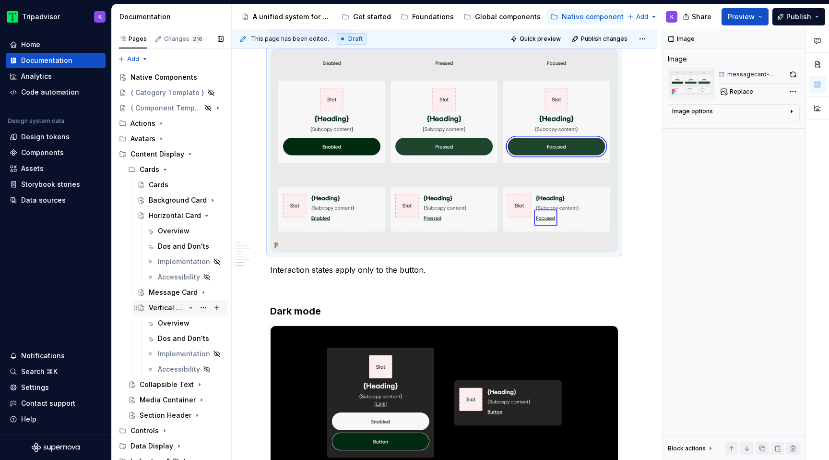
click at [193, 306] on icon "Page tree" at bounding box center [191, 308] width 8 height 8
click at [182, 227] on div "Overview" at bounding box center [174, 231] width 32 height 10
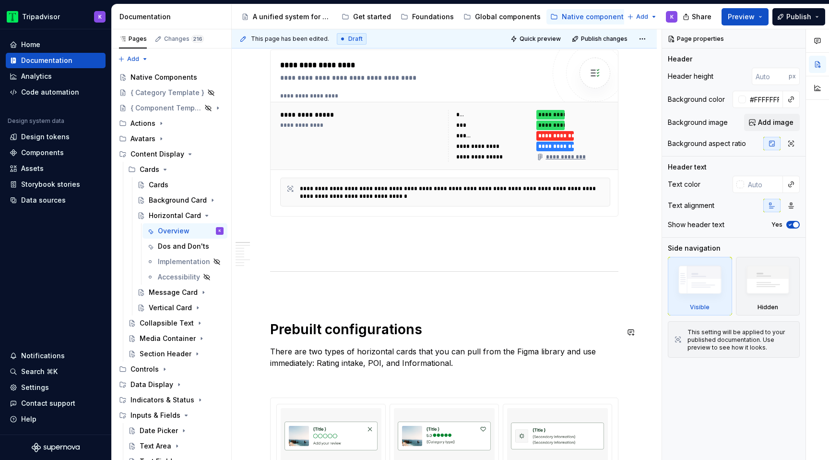
scroll to position [466, 0]
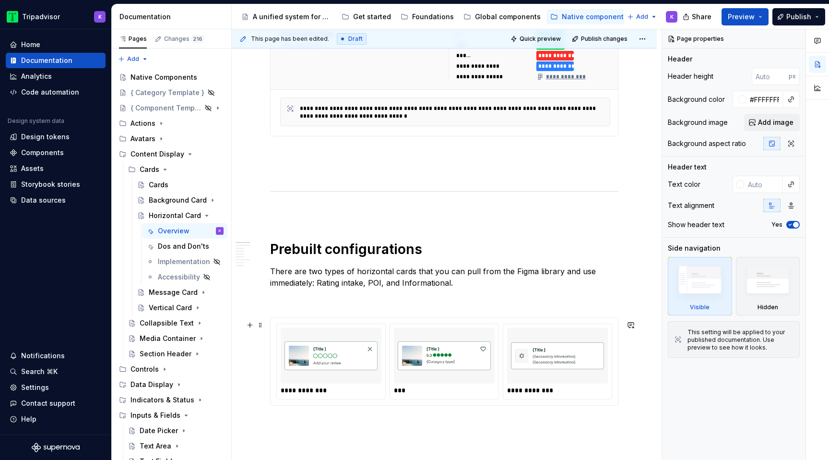
click at [405, 364] on img at bounding box center [444, 356] width 93 height 48
type textarea "*"
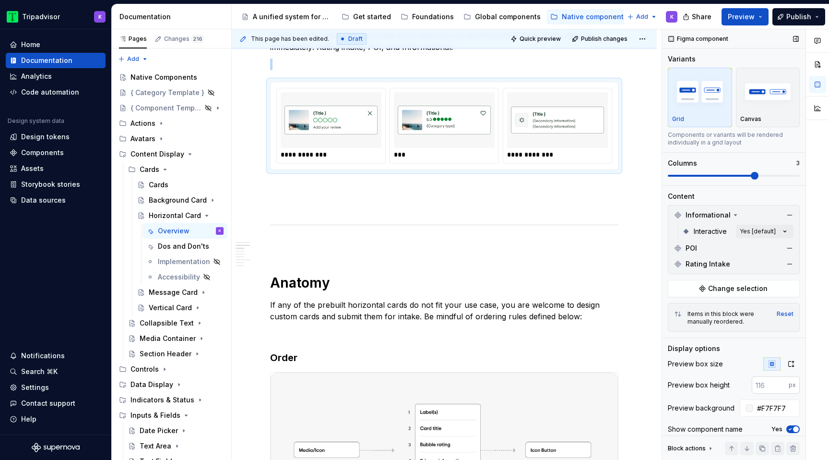
scroll to position [45, 0]
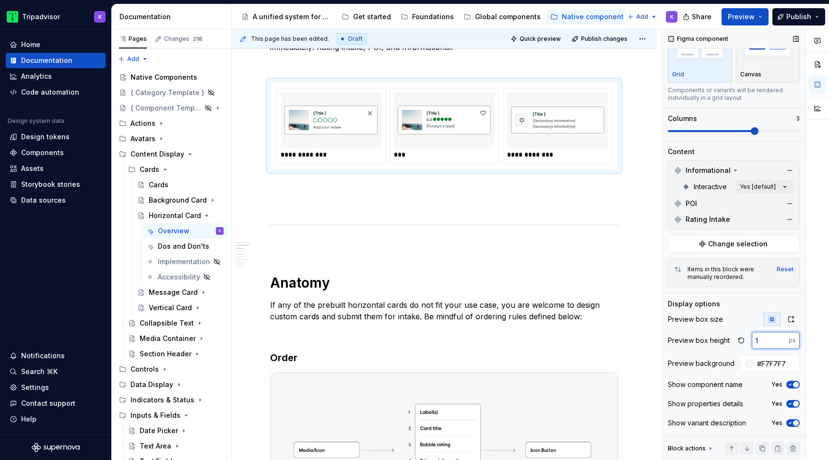
click at [783, 339] on input "1" at bounding box center [770, 340] width 37 height 17
type input "120"
click at [716, 341] on div "Preview box height" at bounding box center [699, 340] width 62 height 10
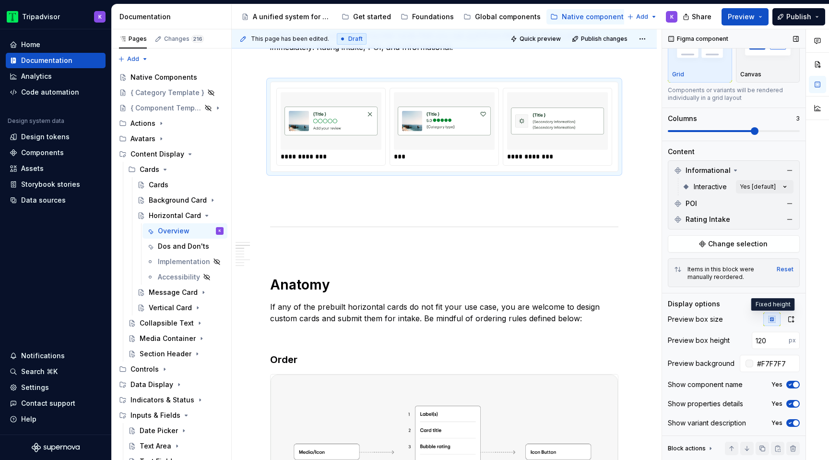
type textarea "*"
click at [788, 316] on icon "button" at bounding box center [791, 319] width 8 height 8
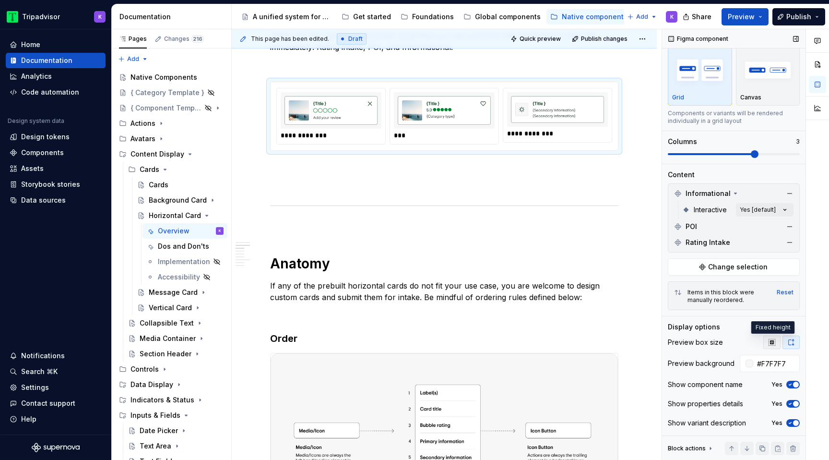
click at [776, 344] on button "button" at bounding box center [771, 341] width 17 height 13
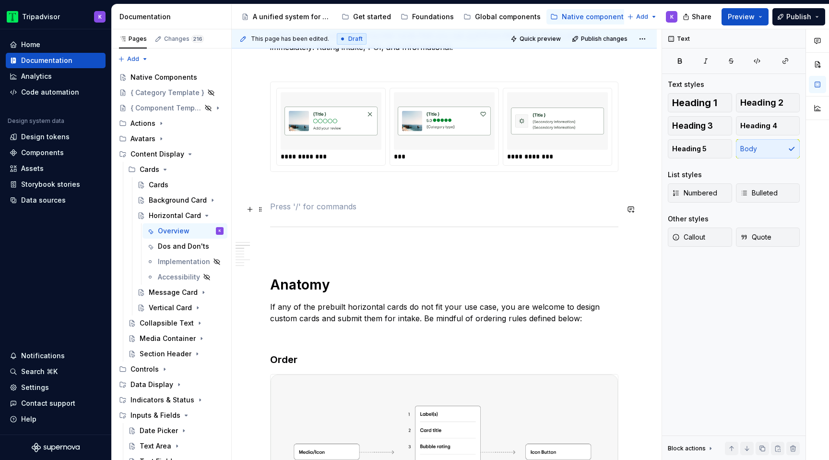
click at [550, 207] on p at bounding box center [444, 207] width 348 height 12
type textarea "*"
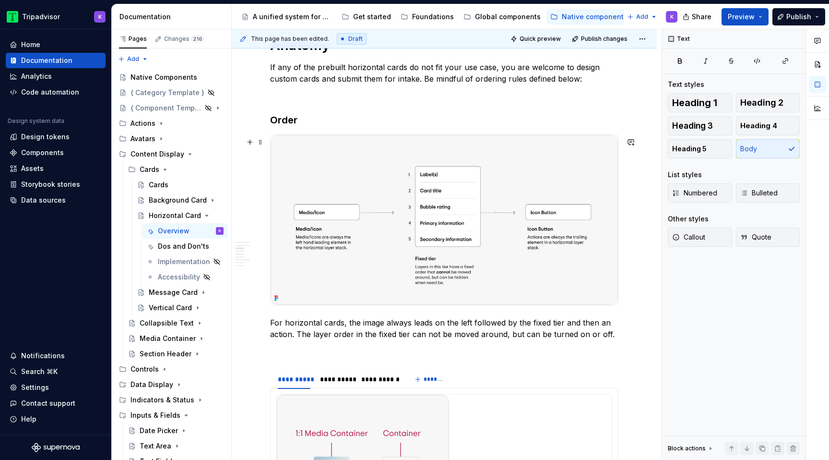
scroll to position [1112, 0]
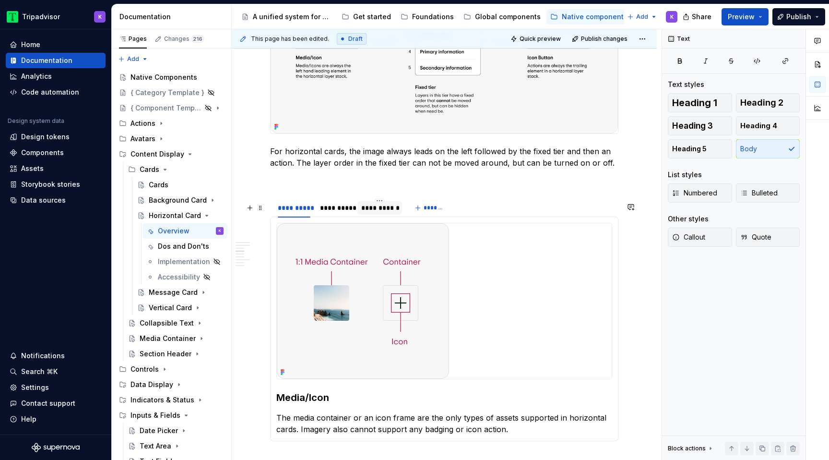
click at [379, 213] on div "**********" at bounding box center [379, 208] width 36 height 10
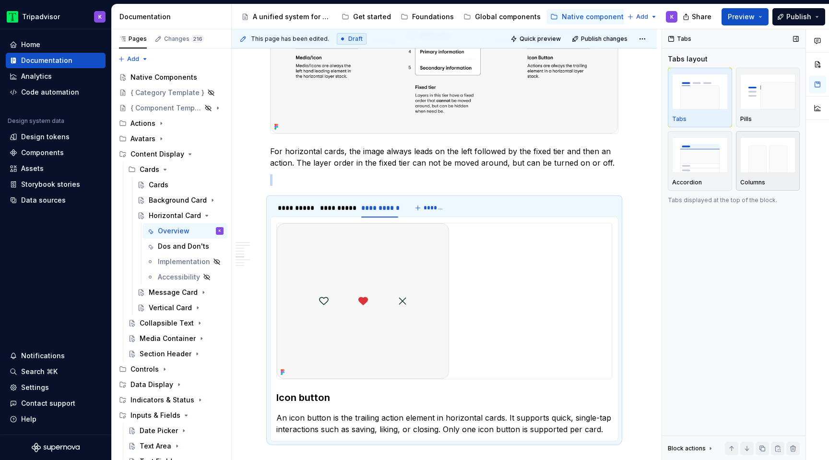
click at [754, 164] on img "button" at bounding box center [768, 154] width 56 height 35
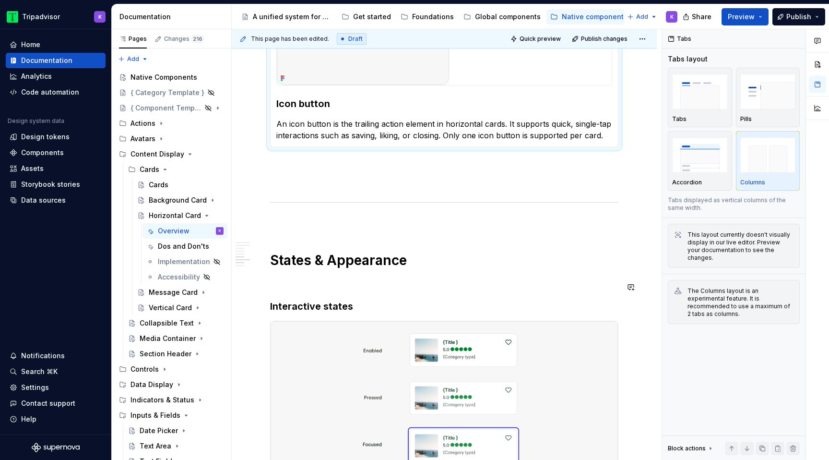
scroll to position [1431, 0]
